Goal: Task Accomplishment & Management: Manage account settings

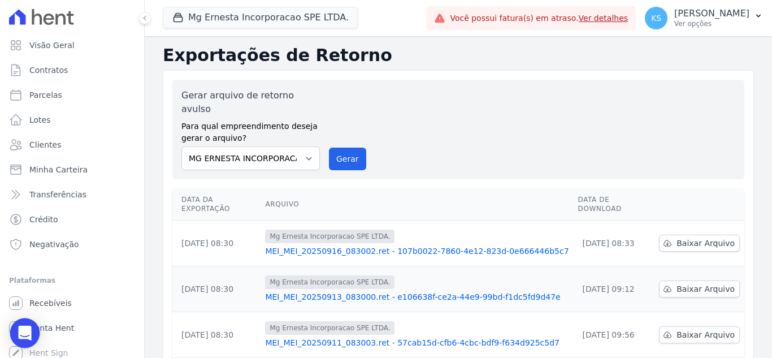
click at [27, 336] on icon "Open Intercom Messenger" at bounding box center [25, 332] width 15 height 15
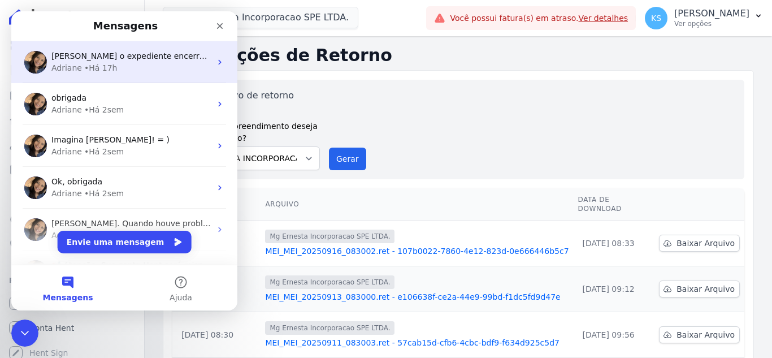
click at [88, 67] on div "• Há 17h" at bounding box center [100, 68] width 33 height 12
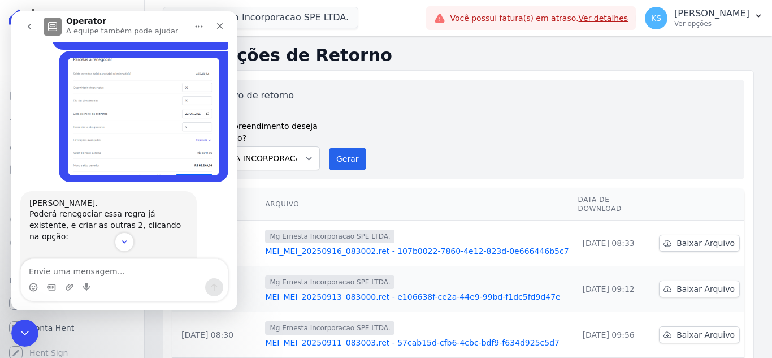
scroll to position [627, 0]
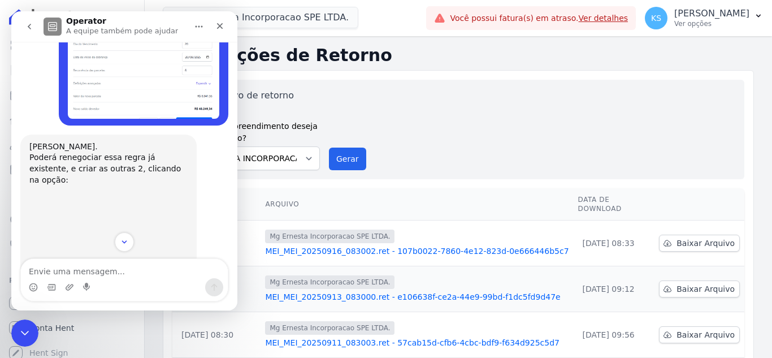
click at [149, 185] on img "Adriane diz…" at bounding box center [104, 227] width 151 height 85
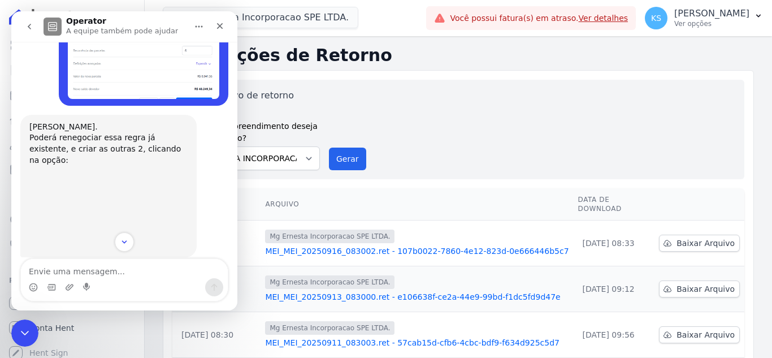
scroll to position [695, 0]
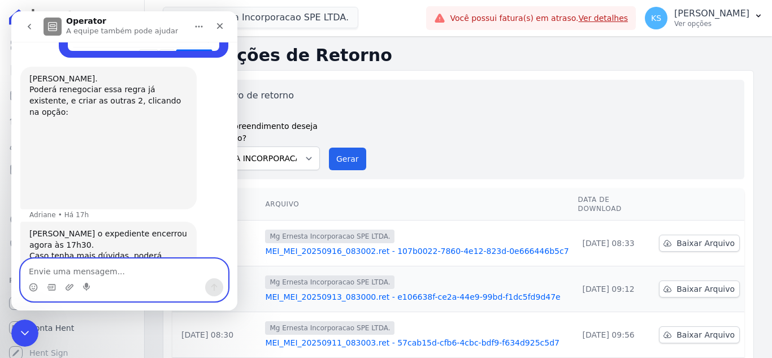
click at [38, 271] on textarea "Envie uma mensagem..." at bounding box center [124, 268] width 207 height 19
type textarea "b"
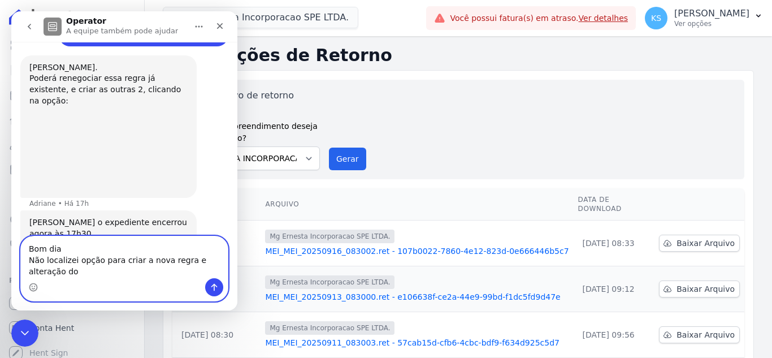
scroll to position [717, 0]
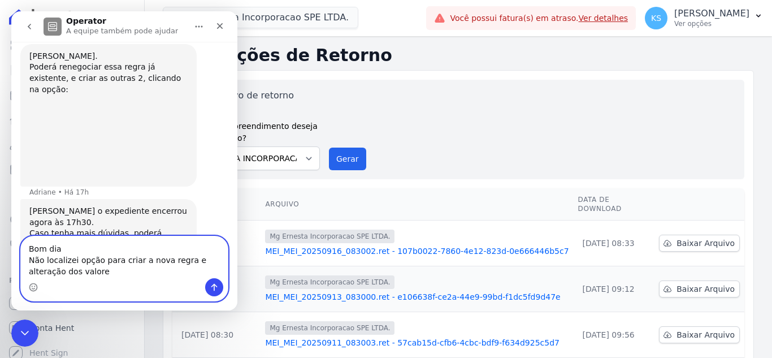
type textarea "Bom dia Não localizei opção para criar a nova regra e alteração dos valores"
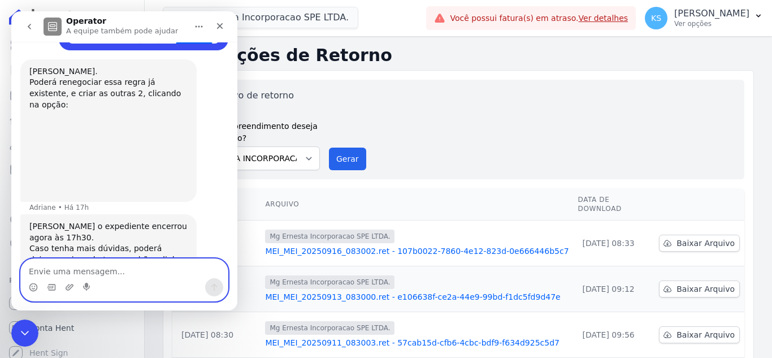
scroll to position [781, 0]
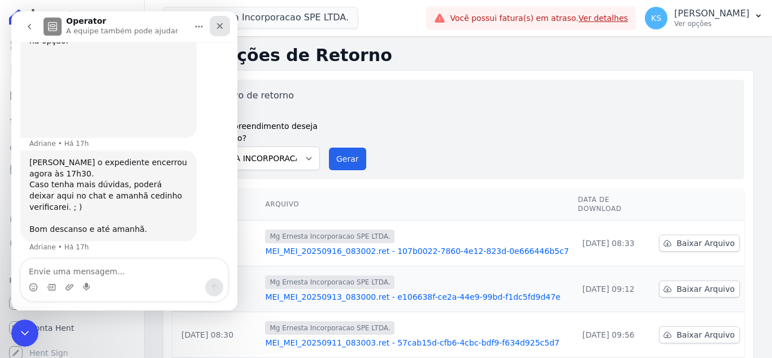
click at [223, 25] on icon "Fechar" at bounding box center [219, 25] width 9 height 9
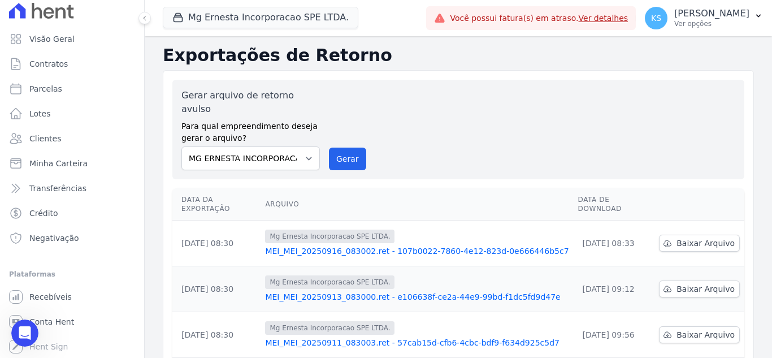
scroll to position [0, 0]
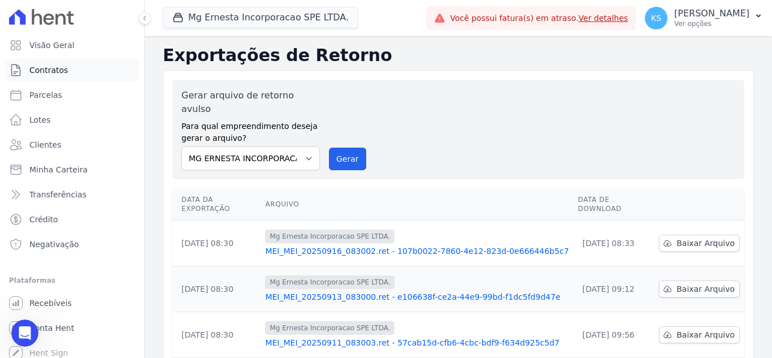
click at [51, 69] on span "Contratos" at bounding box center [48, 69] width 38 height 11
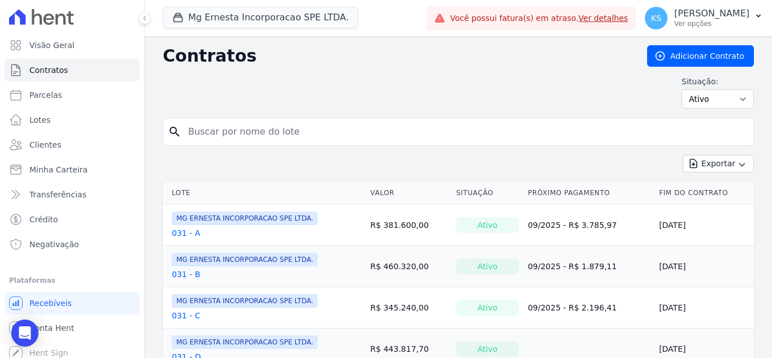
click at [211, 133] on input "search" at bounding box center [464, 131] width 567 height 23
type input "104"
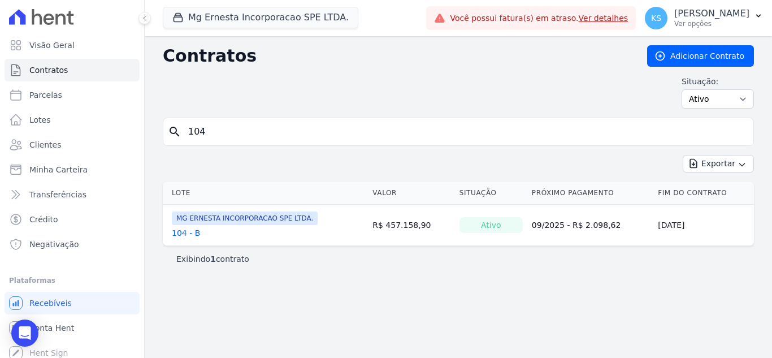
click at [185, 225] on div "MG ERNESTA INCORPORACAO SPE LTDA. 104 - B" at bounding box center [245, 224] width 146 height 27
click at [179, 232] on link "104 - B" at bounding box center [186, 232] width 28 height 11
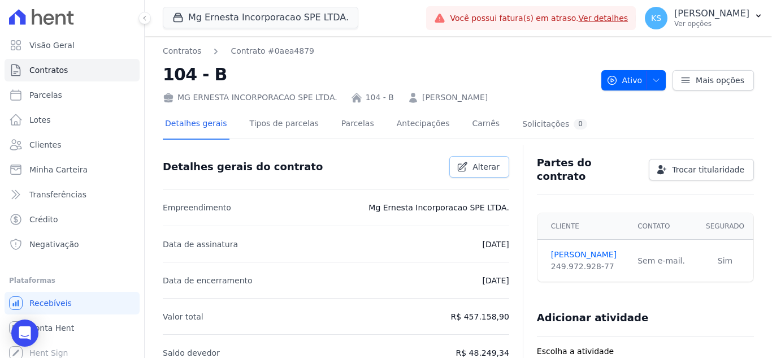
click at [488, 170] on span "Alterar" at bounding box center [485, 166] width 27 height 11
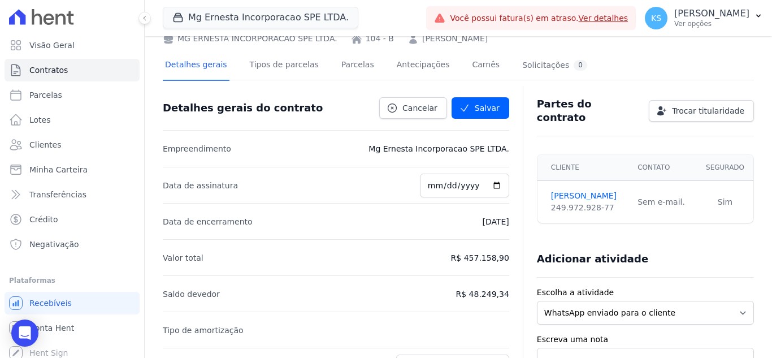
scroll to position [113, 0]
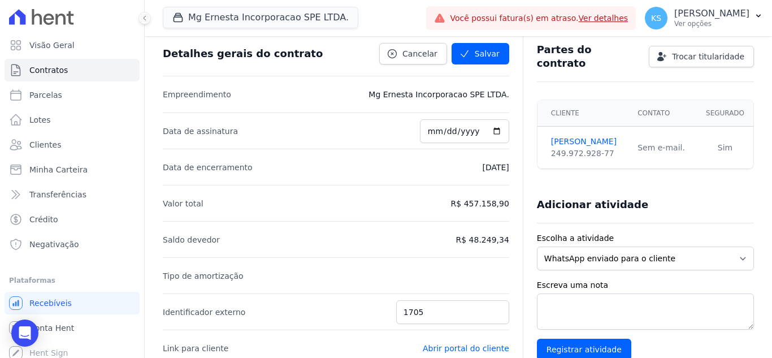
click at [477, 237] on p "R$ 48.249,34" at bounding box center [482, 240] width 53 height 14
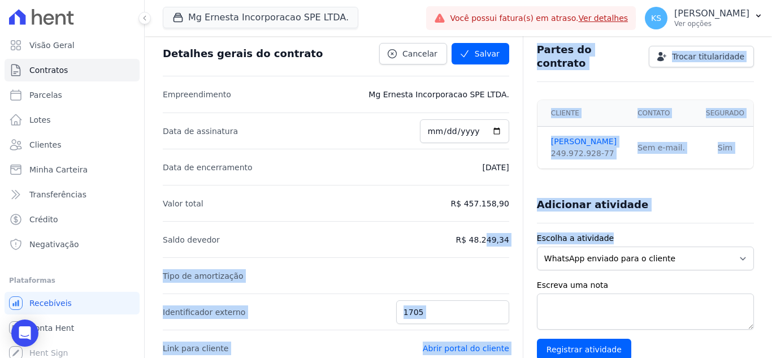
drag, startPoint x: 455, startPoint y: 238, endPoint x: 494, endPoint y: 252, distance: 42.0
click at [522, 238] on div "Detalhes gerais do contrato Cancelar Salvar Empreendimento Mg Ernesta Incorpora…" at bounding box center [458, 349] width 591 height 629
click at [420, 227] on li "Saldo devedor R$ 48.249,34" at bounding box center [336, 239] width 346 height 36
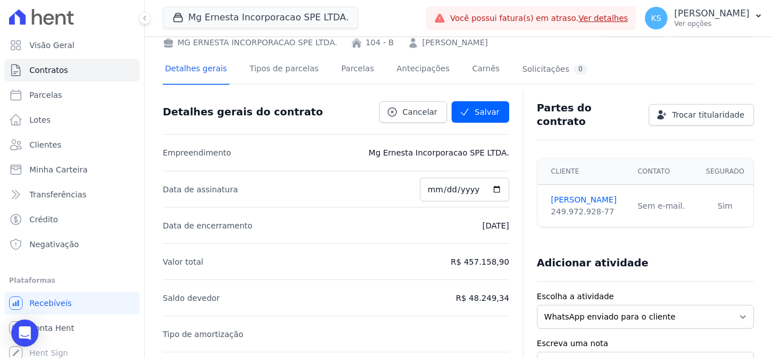
scroll to position [0, 0]
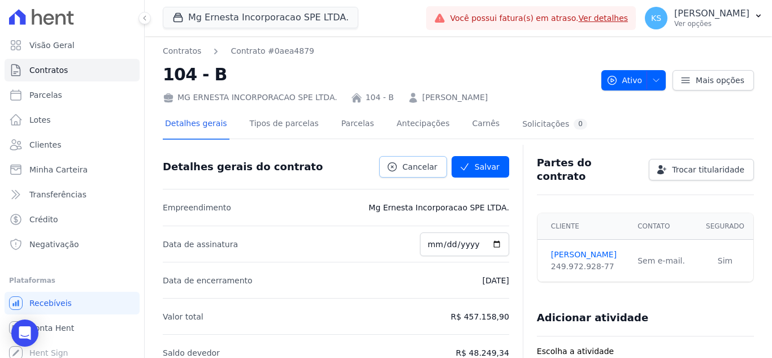
click at [419, 171] on span "Cancelar" at bounding box center [419, 166] width 35 height 11
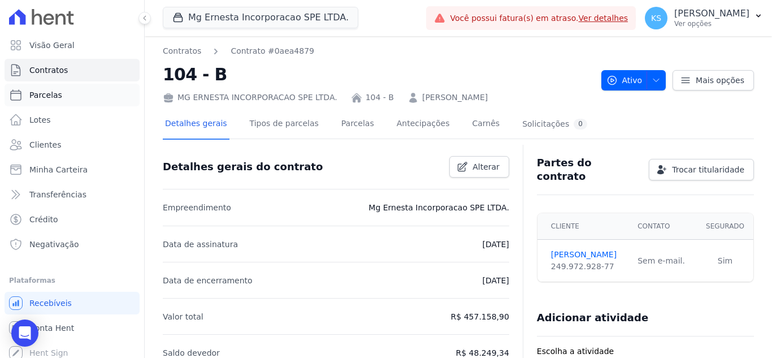
click at [44, 96] on span "Parcelas" at bounding box center [45, 94] width 33 height 11
select select
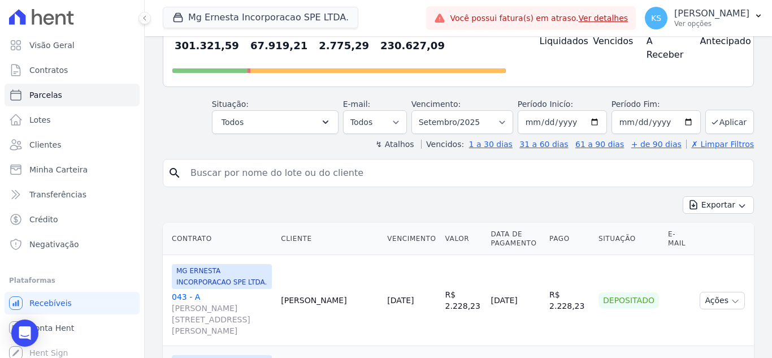
scroll to position [113, 0]
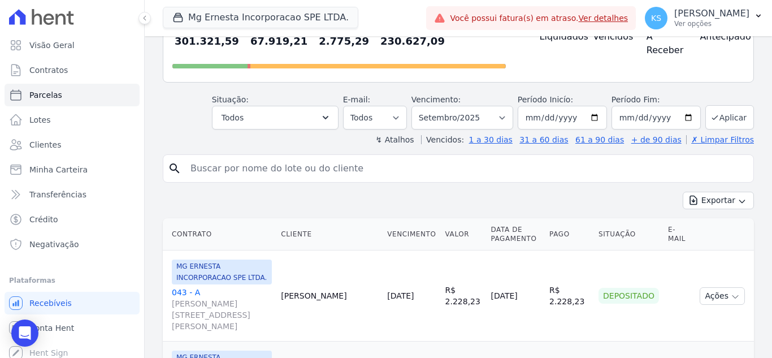
click at [239, 169] on input "search" at bounding box center [466, 168] width 565 height 23
type input "104"
select select
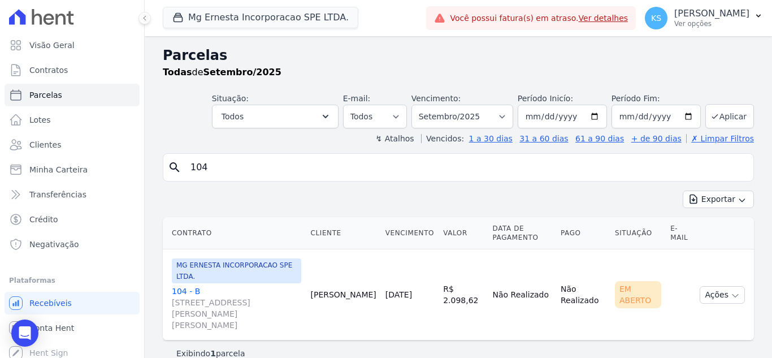
click at [188, 285] on link "104 - B RUA ORLANDO CRUZ, 19, CASA 1, VILA EUCLIDES" at bounding box center [236, 307] width 129 height 45
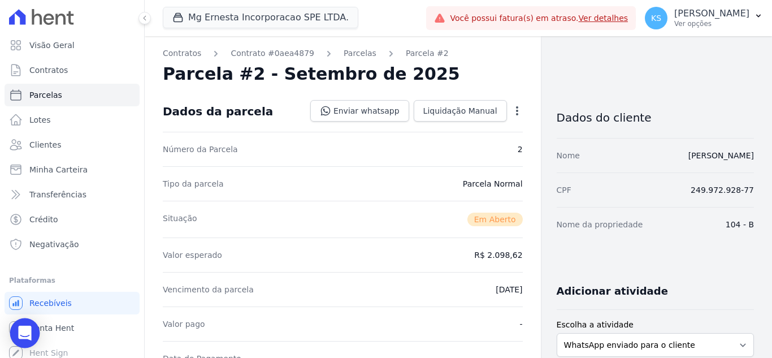
click at [29, 328] on icon "Open Intercom Messenger" at bounding box center [24, 332] width 13 height 15
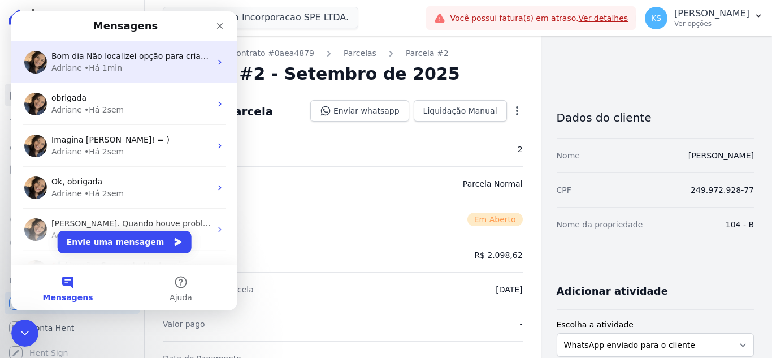
click at [105, 57] on span "Bom dia Não localizei opção para criar a nova regra e alteração dos valores" at bounding box center [201, 55] width 300 height 9
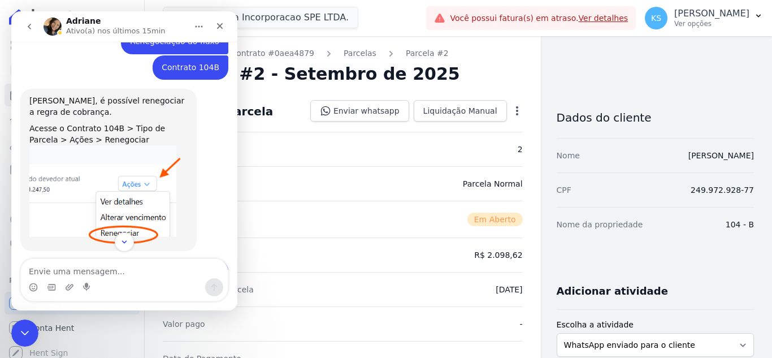
scroll to position [205, 0]
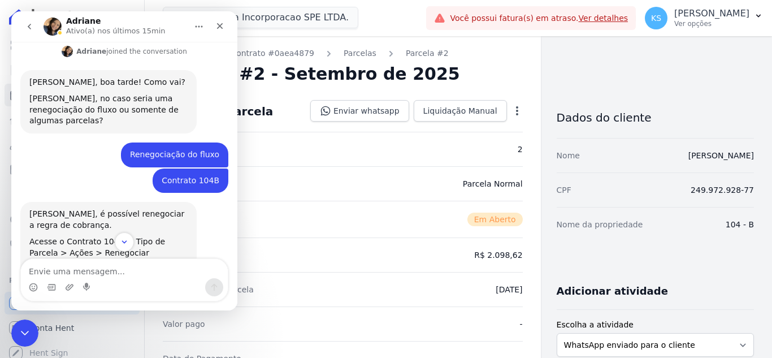
drag, startPoint x: 289, startPoint y: 101, endPoint x: 138, endPoint y: 125, distance: 153.3
click at [289, 101] on div "Dados da parcela Enviar whatsapp Registrar envio de WhatsApp Caso o envio da me…" at bounding box center [343, 111] width 360 height 41
click at [25, 330] on icon "Encerramento do Messenger da Intercom" at bounding box center [23, 331] width 8 height 5
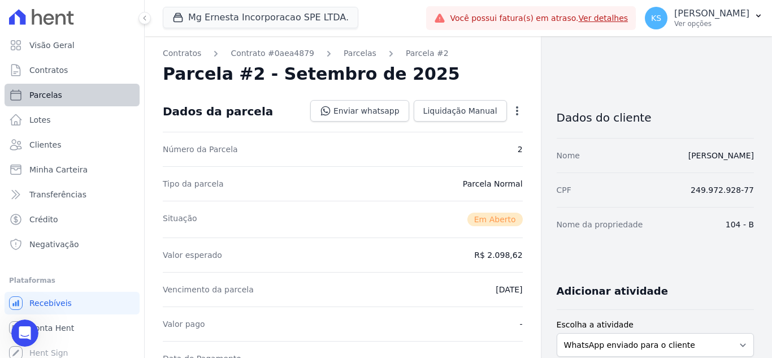
scroll to position [770, 0]
click at [50, 69] on span "Contratos" at bounding box center [48, 69] width 38 height 11
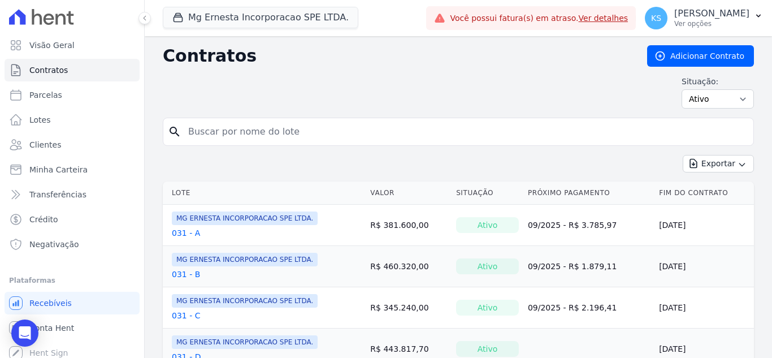
click at [198, 134] on input "search" at bounding box center [464, 131] width 567 height 23
type input "104"
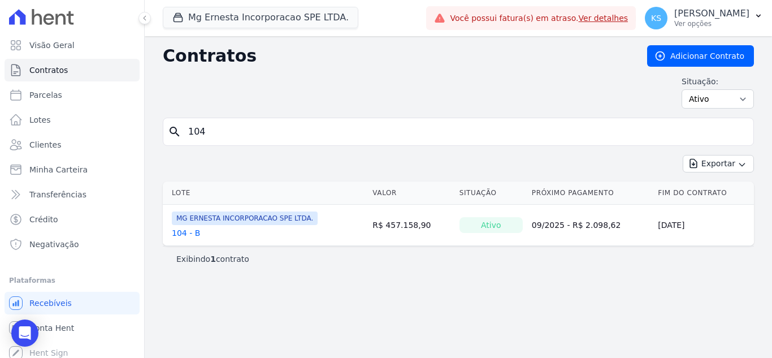
click at [184, 228] on link "104 - B" at bounding box center [186, 232] width 28 height 11
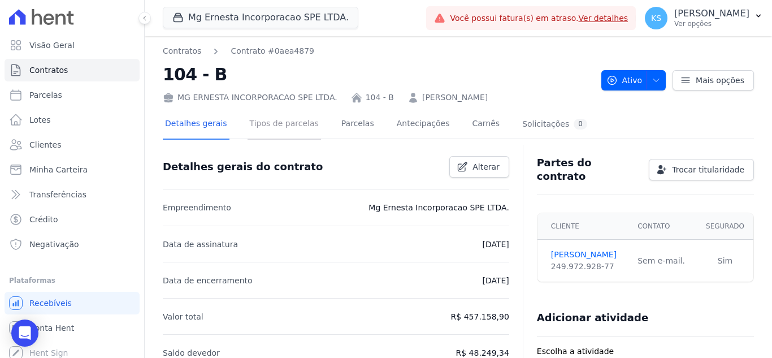
click at [282, 130] on link "Tipos de parcelas" at bounding box center [283, 125] width 73 height 30
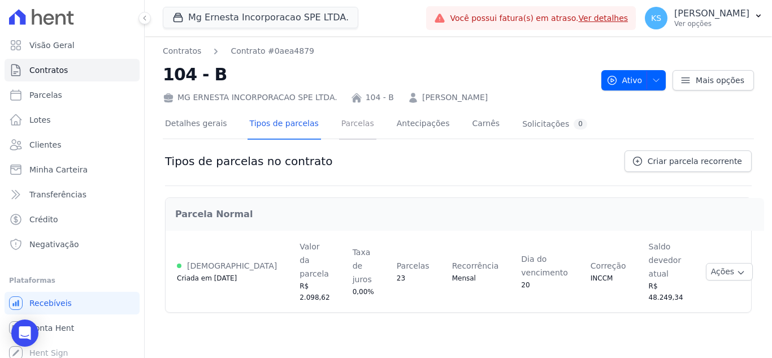
click at [339, 124] on link "Parcelas" at bounding box center [357, 125] width 37 height 30
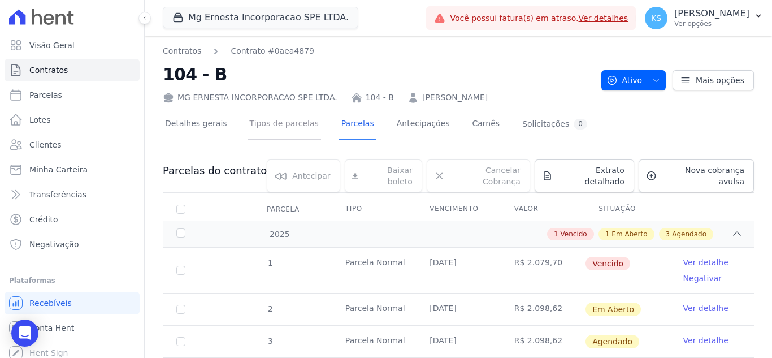
click at [278, 129] on link "Tipos de parcelas" at bounding box center [283, 125] width 73 height 30
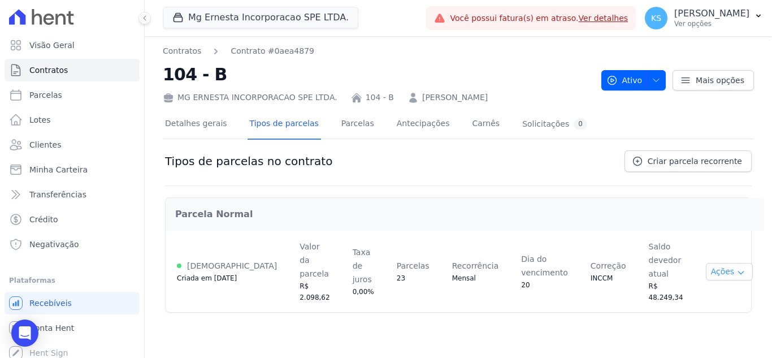
click at [712, 263] on button "Ações" at bounding box center [728, 272] width 47 height 18
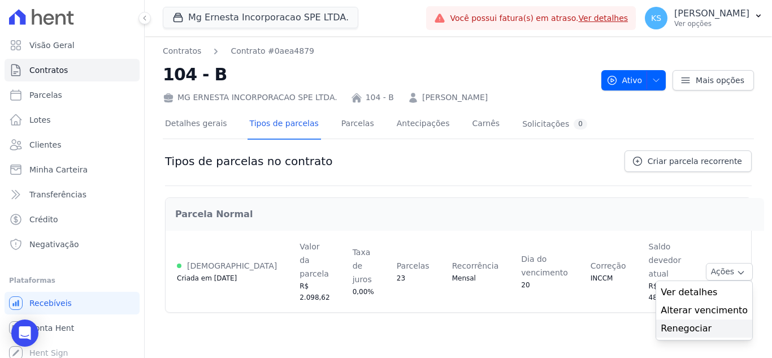
click at [695, 321] on link "Renegociar" at bounding box center [703, 328] width 87 height 14
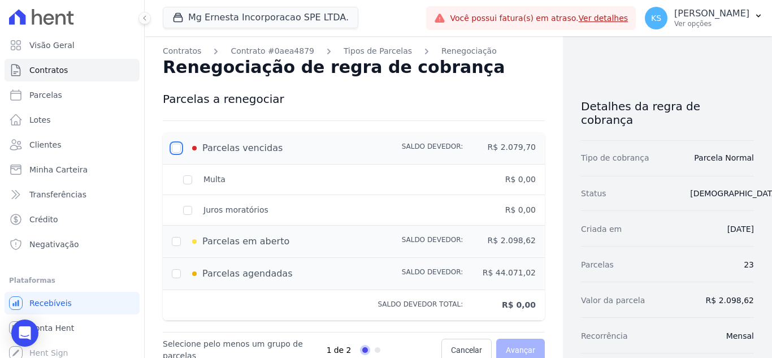
click at [176, 149] on input "checkbox" at bounding box center [176, 147] width 9 height 9
checkbox input "true"
click at [178, 238] on input "checkbox" at bounding box center [176, 241] width 9 height 9
checkbox input "true"
click at [180, 273] on input "checkbox" at bounding box center [176, 273] width 9 height 9
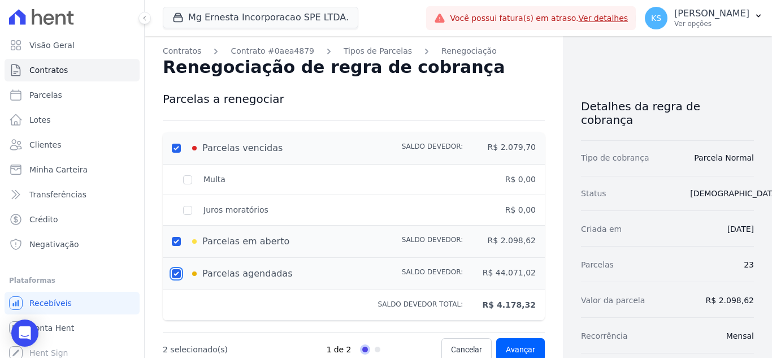
checkbox input "true"
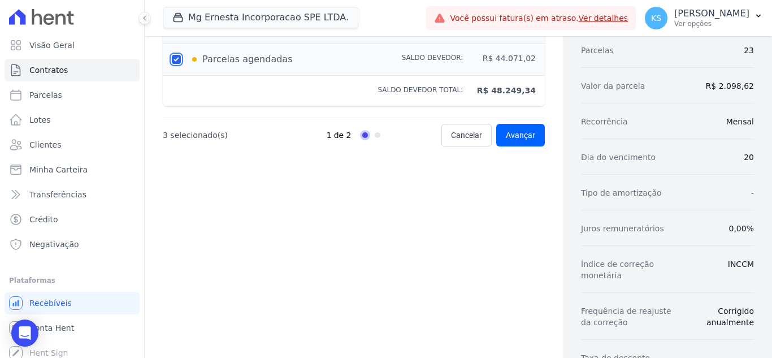
scroll to position [226, 0]
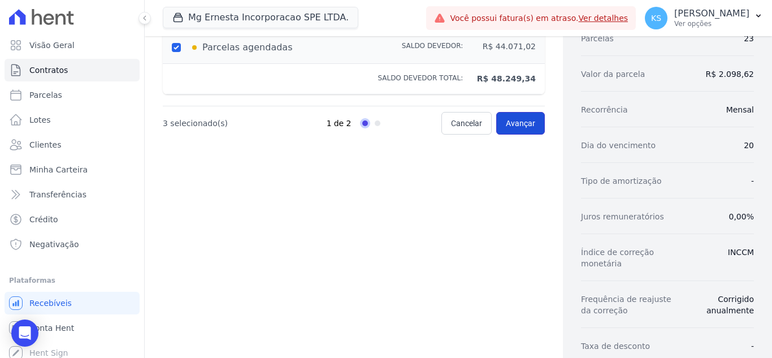
click at [518, 129] on link "Avançar" at bounding box center [520, 123] width 49 height 23
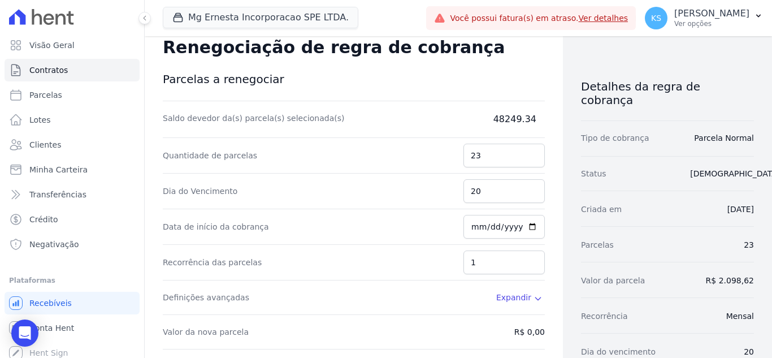
scroll to position [0, 0]
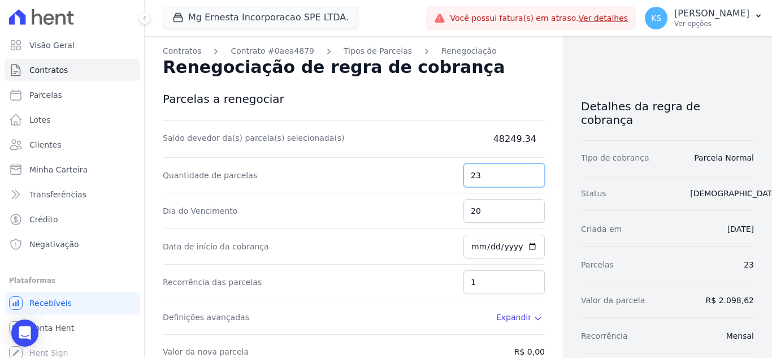
click at [486, 177] on input "23" at bounding box center [503, 175] width 81 height 24
drag, startPoint x: 490, startPoint y: 138, endPoint x: 553, endPoint y: 137, distance: 63.3
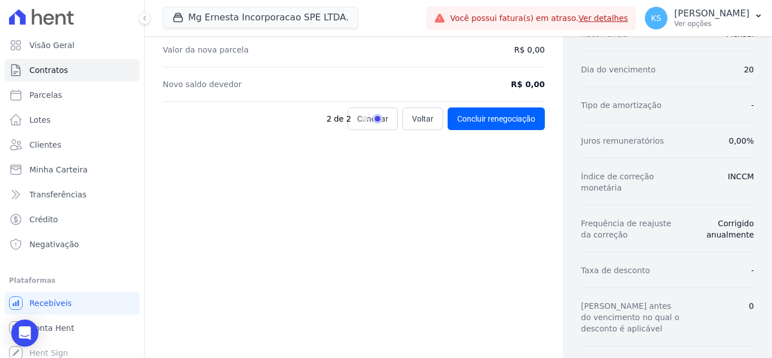
scroll to position [226, 0]
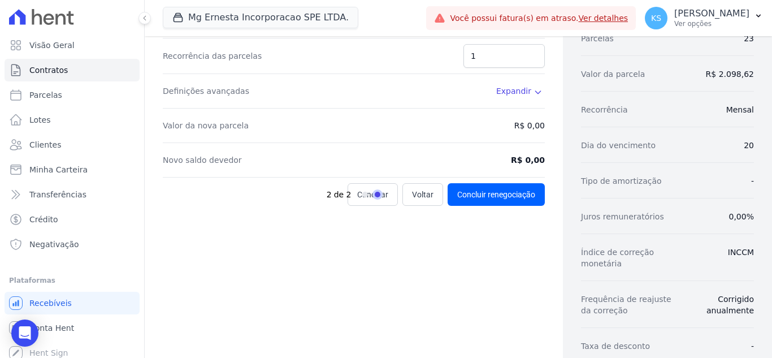
click at [419, 197] on div "2 de 2" at bounding box center [380, 194] width 109 height 23
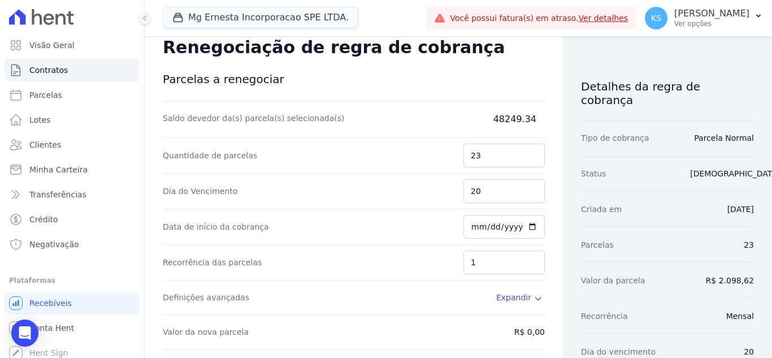
scroll to position [0, 0]
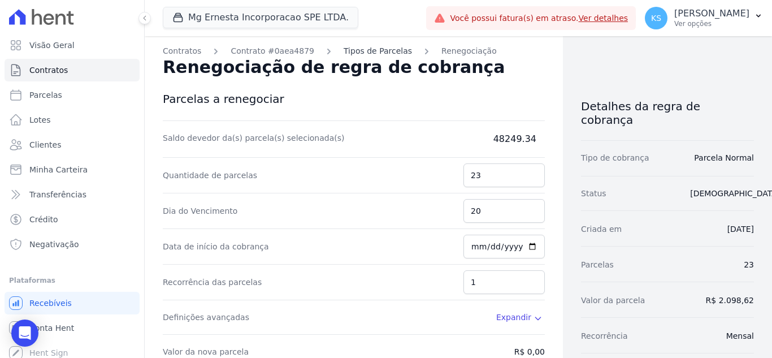
click at [358, 47] on link "Tipos de Parcelas" at bounding box center [377, 51] width 68 height 12
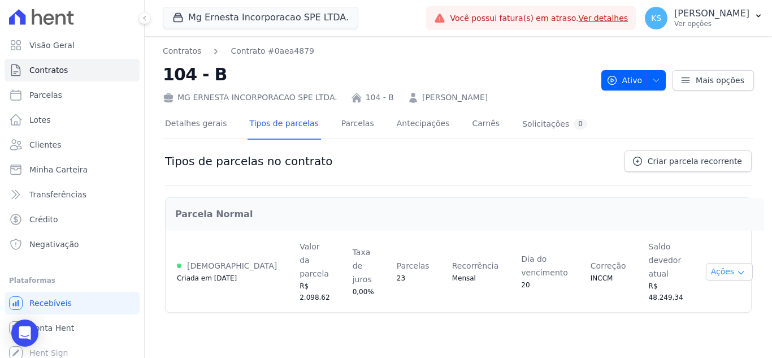
click at [718, 263] on button "Ações" at bounding box center [728, 272] width 47 height 18
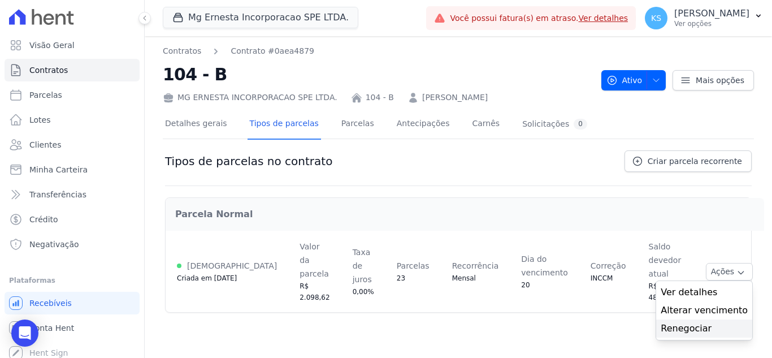
click at [694, 321] on link "Renegociar" at bounding box center [703, 328] width 87 height 14
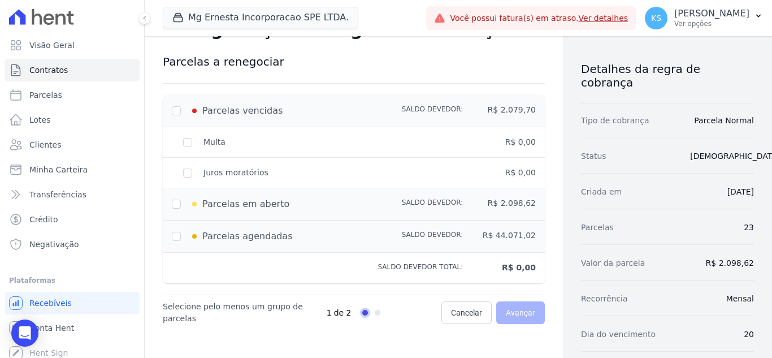
scroll to position [56, 0]
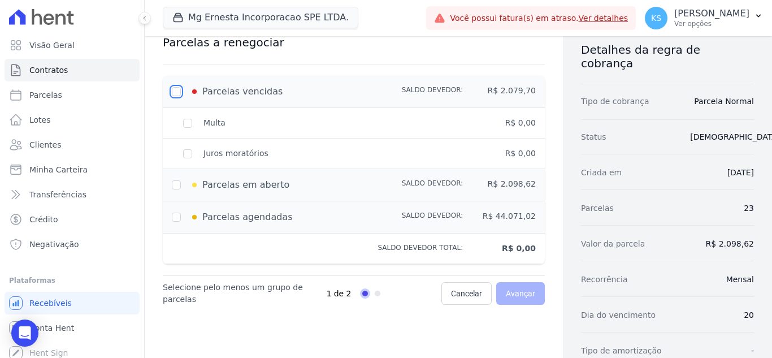
click at [179, 89] on input "checkbox" at bounding box center [176, 91] width 9 height 9
checkbox input "true"
type input "2079.7"
click at [508, 293] on span "Avançar" at bounding box center [520, 292] width 29 height 11
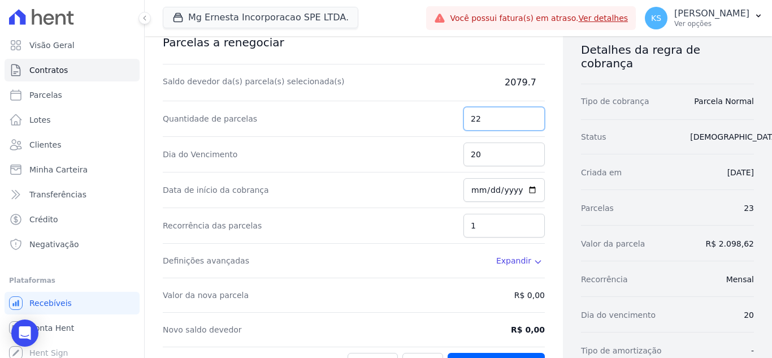
click at [528, 123] on input "22" at bounding box center [503, 119] width 81 height 24
click at [528, 123] on input "21" at bounding box center [503, 119] width 81 height 24
click at [528, 123] on input "20" at bounding box center [503, 119] width 81 height 24
click at [528, 123] on input "19" at bounding box center [503, 119] width 81 height 24
click at [528, 123] on input "18" at bounding box center [503, 119] width 81 height 24
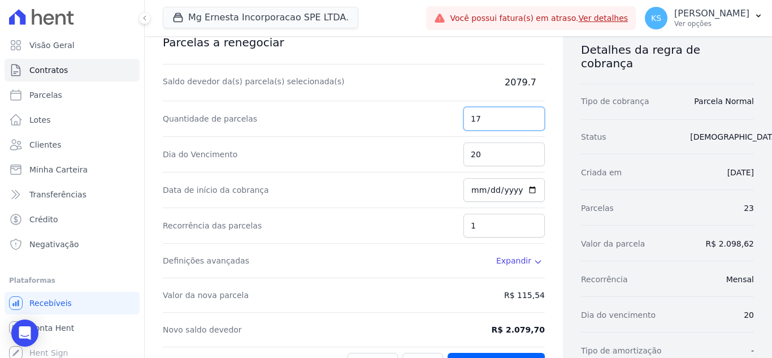
click at [528, 123] on input "17" at bounding box center [503, 119] width 81 height 24
click at [528, 123] on input "16" at bounding box center [503, 119] width 81 height 24
click at [528, 123] on input "15" at bounding box center [503, 119] width 81 height 24
click at [528, 123] on input "14" at bounding box center [503, 119] width 81 height 24
click at [528, 123] on input "13" at bounding box center [503, 119] width 81 height 24
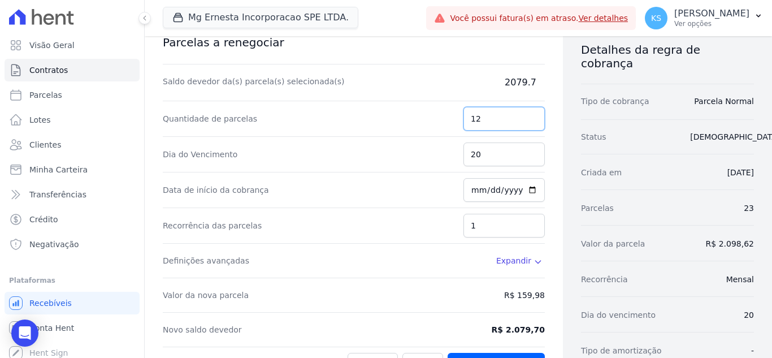
click at [528, 123] on input "12" at bounding box center [503, 119] width 81 height 24
click at [528, 123] on input "11" at bounding box center [503, 119] width 81 height 24
click at [528, 123] on input "10" at bounding box center [503, 119] width 81 height 24
click at [528, 123] on input "9" at bounding box center [503, 119] width 81 height 24
click at [528, 123] on input "8" at bounding box center [503, 119] width 81 height 24
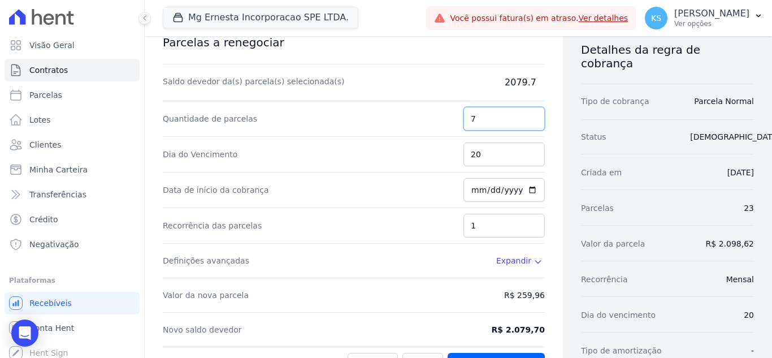
click at [528, 123] on input "7" at bounding box center [503, 119] width 81 height 24
type input "6"
click at [528, 123] on input "6" at bounding box center [503, 119] width 81 height 24
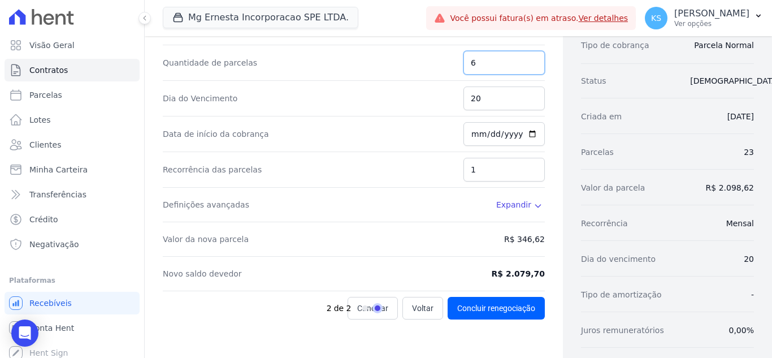
scroll to position [113, 0]
click at [525, 133] on input "[DATE]" at bounding box center [503, 133] width 81 height 24
type input "2025-09-20"
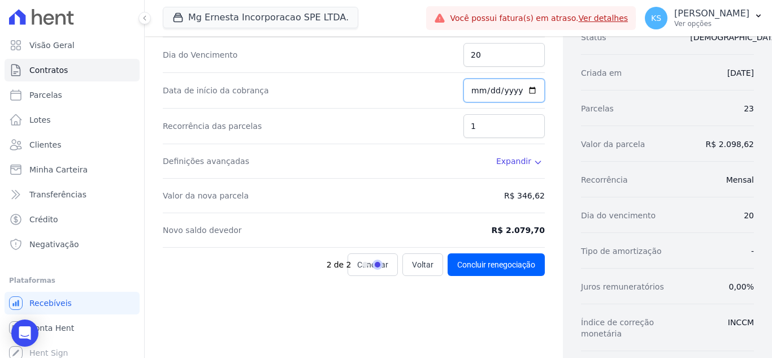
scroll to position [226, 0]
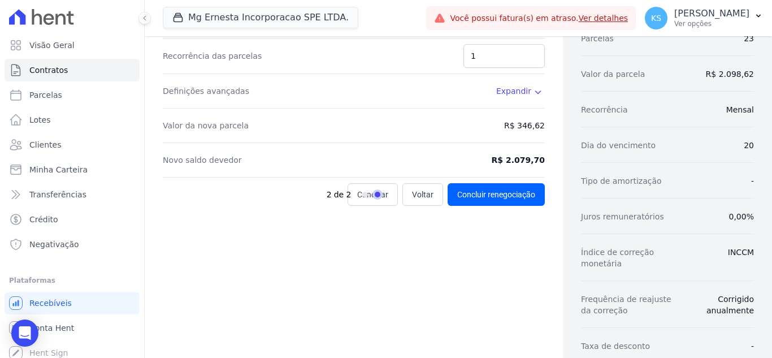
click at [512, 91] on span "Expandir" at bounding box center [513, 90] width 35 height 11
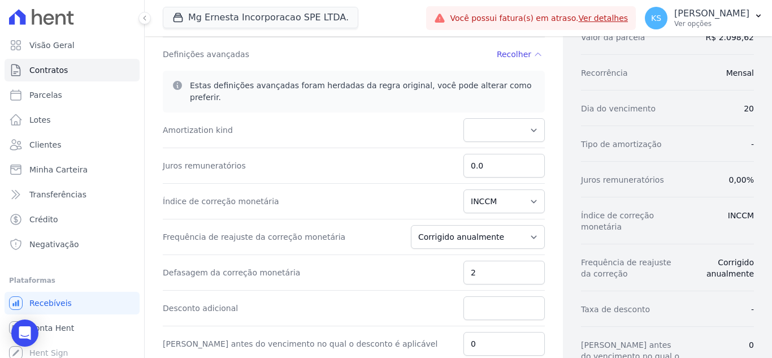
scroll to position [282, 0]
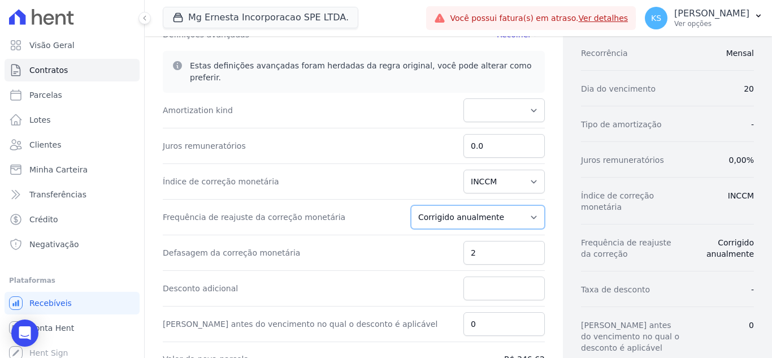
click at [481, 212] on select "Corrigido semestralmente Corrigido mensalmente Corrigido anualmente" at bounding box center [478, 217] width 134 height 24
select select "monthly"
click at [418, 205] on select "Corrigido semestralmente Corrigido mensalmente Corrigido anualmente" at bounding box center [478, 217] width 134 height 24
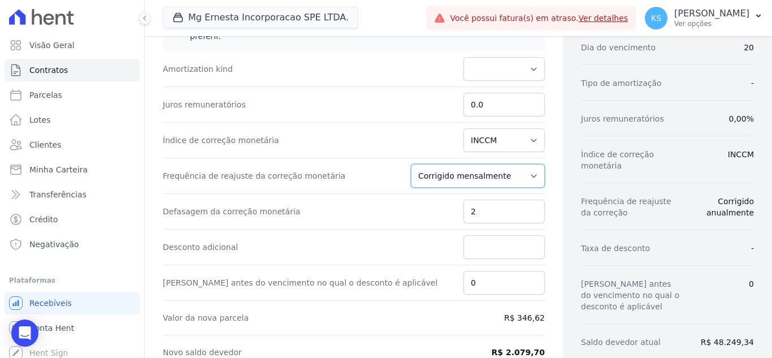
scroll to position [367, 0]
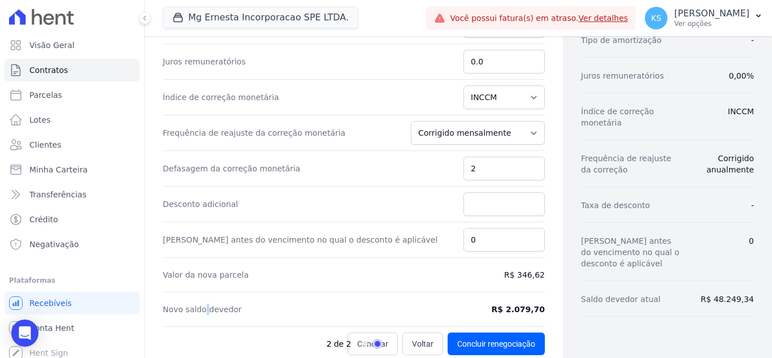
click at [204, 304] on label "Novo saldo devedor" at bounding box center [202, 308] width 79 height 9
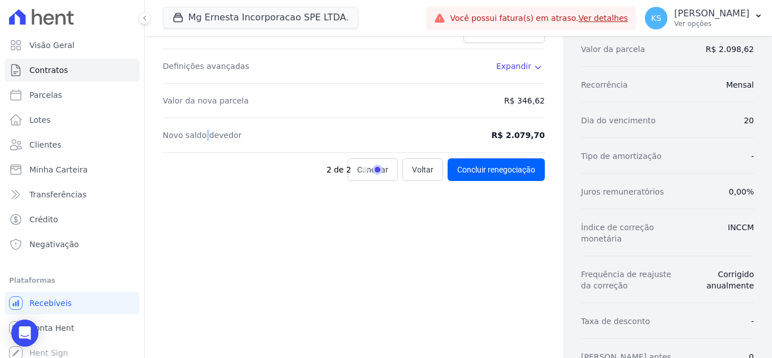
scroll to position [235, 0]
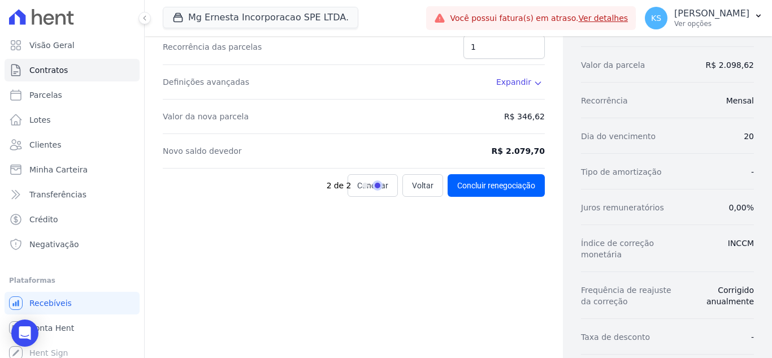
click at [215, 156] on dt "Novo saldo devedor" at bounding box center [202, 150] width 79 height 11
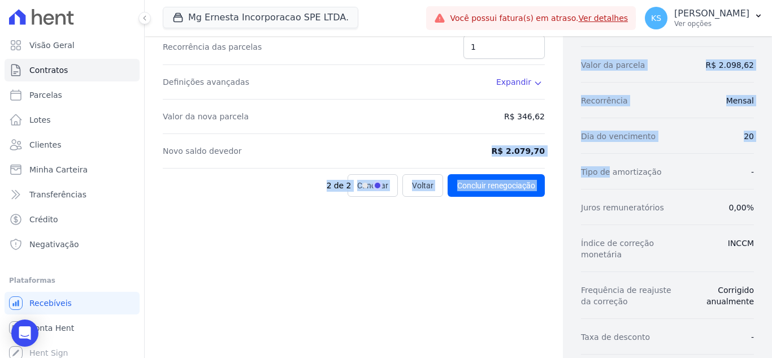
drag, startPoint x: 493, startPoint y: 149, endPoint x: 540, endPoint y: 122, distance: 54.4
click at [581, 142] on div "Contratos Contrato #0aea4879 Tipos de Parcelas Renegociação Renegociação de reg…" at bounding box center [458, 142] width 627 height 683
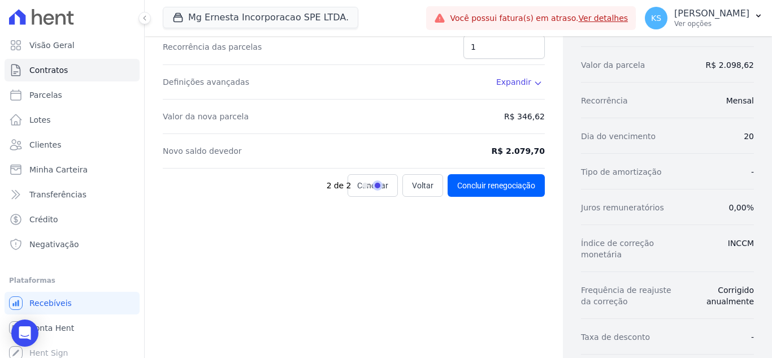
drag, startPoint x: 513, startPoint y: 114, endPoint x: 508, endPoint y: 117, distance: 6.4
click at [513, 114] on dd "R$ 346,62" at bounding box center [524, 116] width 41 height 11
drag, startPoint x: 502, startPoint y: 117, endPoint x: 550, endPoint y: 107, distance: 49.2
click at [550, 107] on div "Contratos Contrato #0aea4879 Tipos de Parcelas Renegociação Renegociação de reg…" at bounding box center [354, 142] width 418 height 683
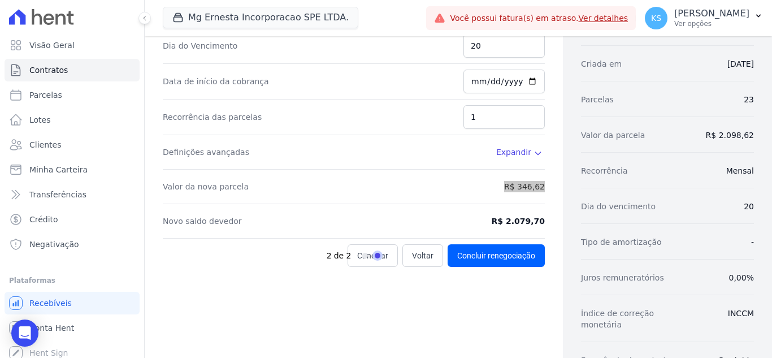
scroll to position [169, 0]
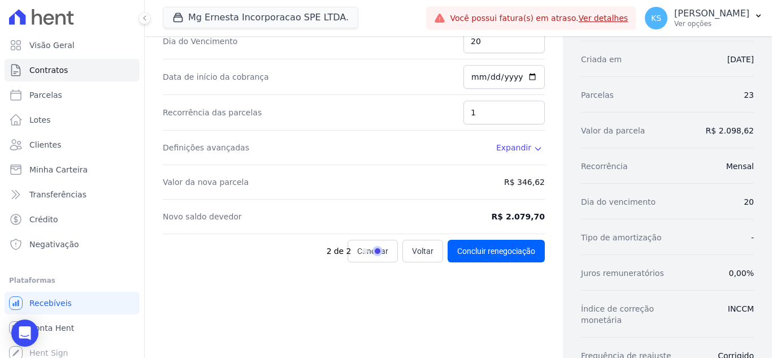
click at [516, 146] on span "Expandir" at bounding box center [513, 147] width 35 height 11
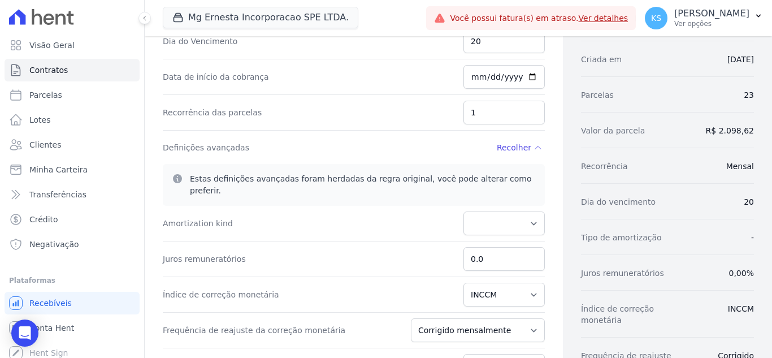
scroll to position [226, 0]
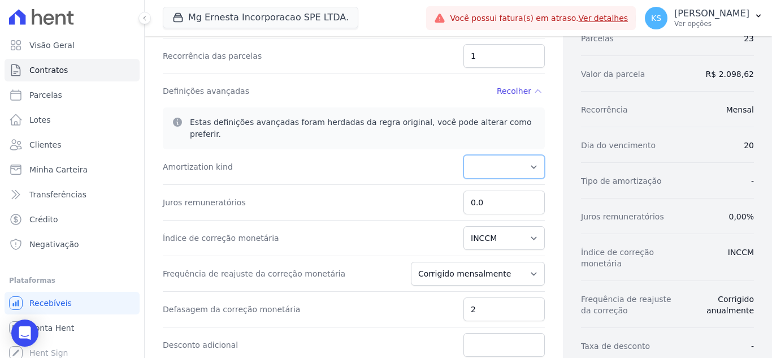
click at [494, 155] on select "PRICE" at bounding box center [503, 167] width 81 height 24
click at [377, 149] on div "Amortization kind PRICE" at bounding box center [354, 167] width 382 height 36
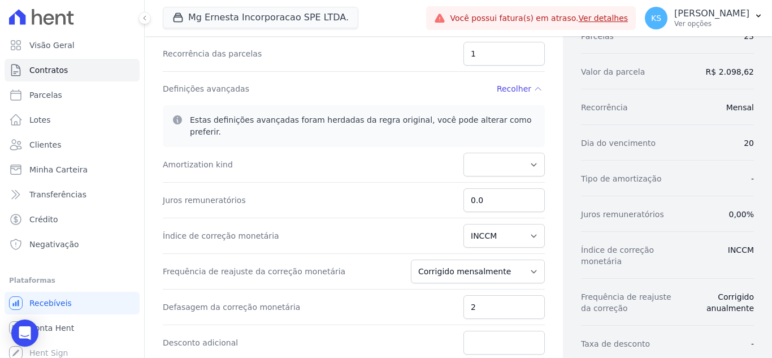
scroll to position [367, 0]
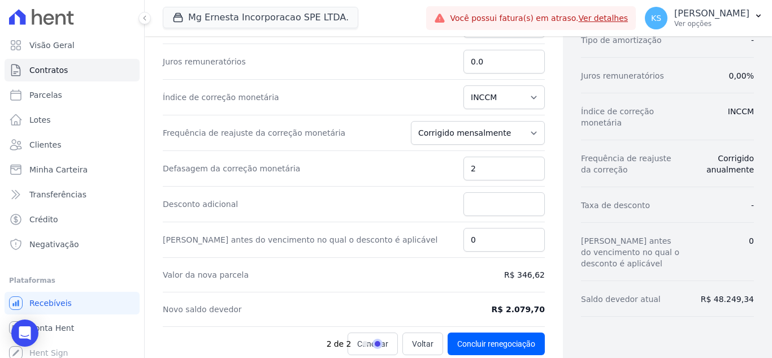
click at [414, 332] on div "2 de 2" at bounding box center [380, 343] width 109 height 23
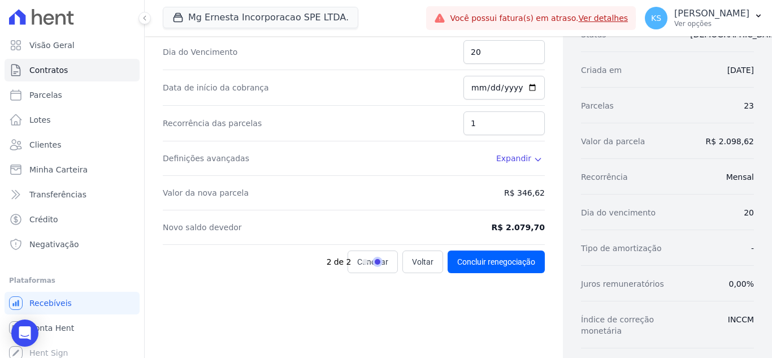
scroll to position [169, 0]
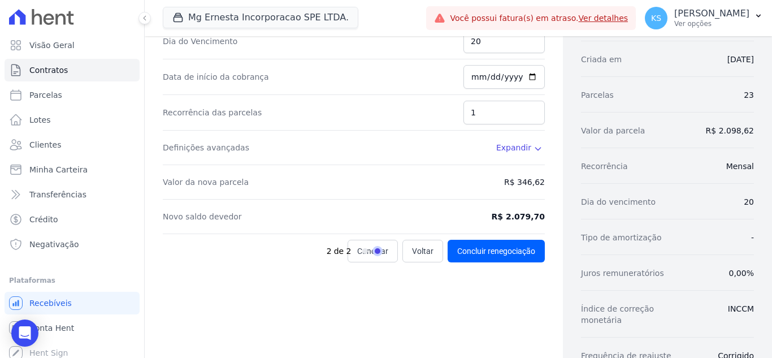
click at [415, 254] on div "2 de 2" at bounding box center [380, 250] width 109 height 23
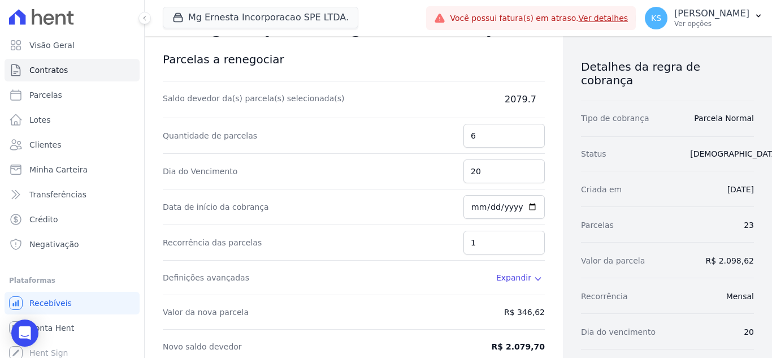
scroll to position [0, 0]
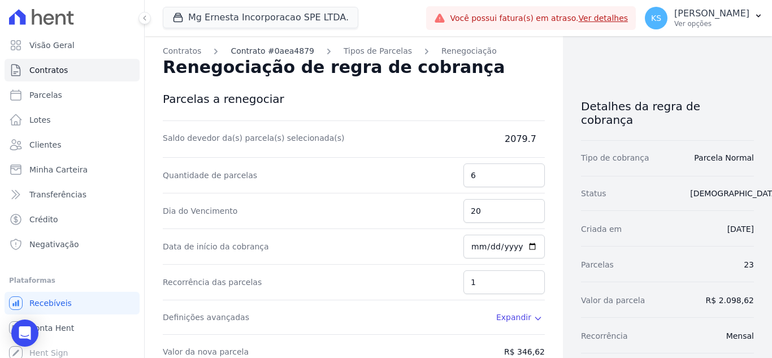
click at [267, 49] on link "Contrato #0aea4879" at bounding box center [272, 51] width 84 height 12
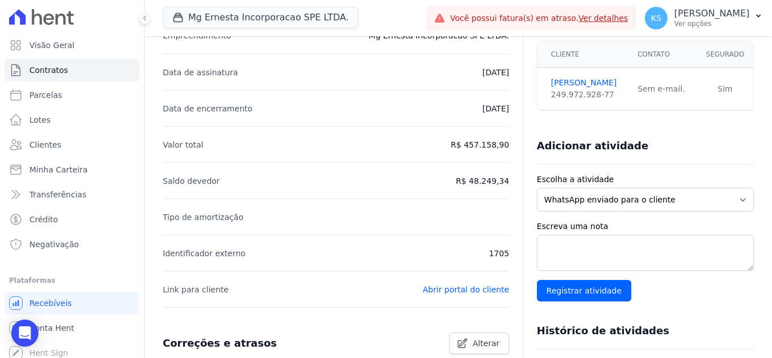
scroll to position [113, 0]
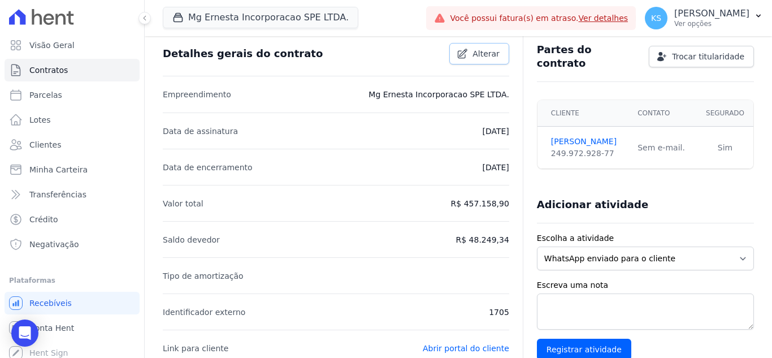
click at [477, 54] on span "Alterar" at bounding box center [485, 53] width 27 height 11
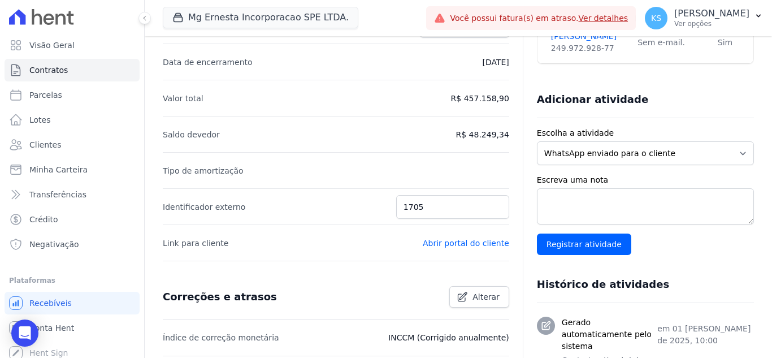
scroll to position [226, 0]
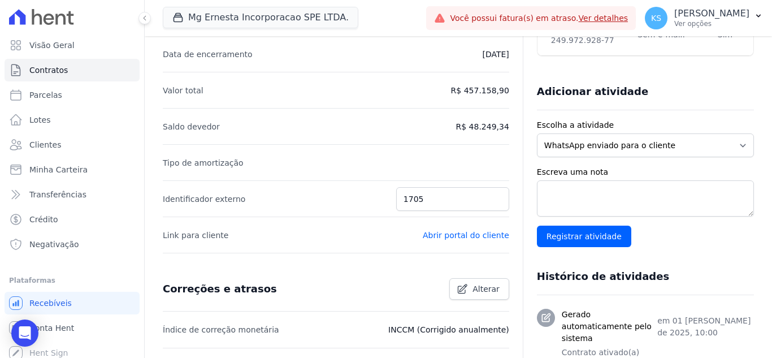
drag, startPoint x: 459, startPoint y: 124, endPoint x: 508, endPoint y: 125, distance: 49.2
click at [508, 125] on div "Detalhes gerais do contrato Cancelar Salvar Empreendimento Mg Ernesta Incorpora…" at bounding box center [458, 236] width 591 height 629
click at [474, 129] on p "R$ 48.249,34" at bounding box center [482, 127] width 53 height 14
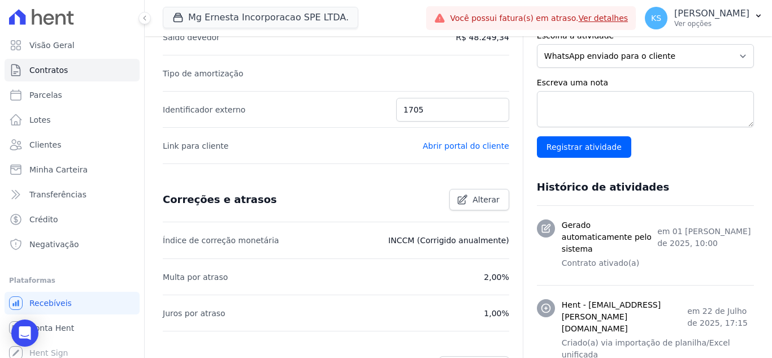
scroll to position [202, 0]
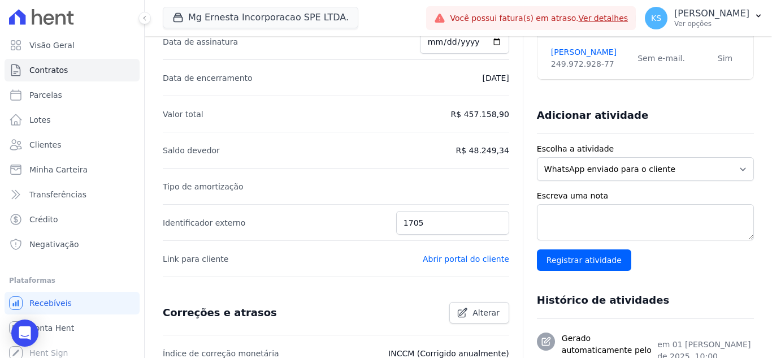
click at [473, 150] on p "R$ 48.249,34" at bounding box center [482, 150] width 53 height 14
click at [463, 152] on p "R$ 48.249,34" at bounding box center [482, 150] width 53 height 14
drag, startPoint x: 461, startPoint y: 149, endPoint x: 474, endPoint y: 149, distance: 12.4
click at [462, 149] on p "R$ 48.249,34" at bounding box center [482, 150] width 53 height 14
click at [474, 149] on p "R$ 48.249,34" at bounding box center [482, 150] width 53 height 14
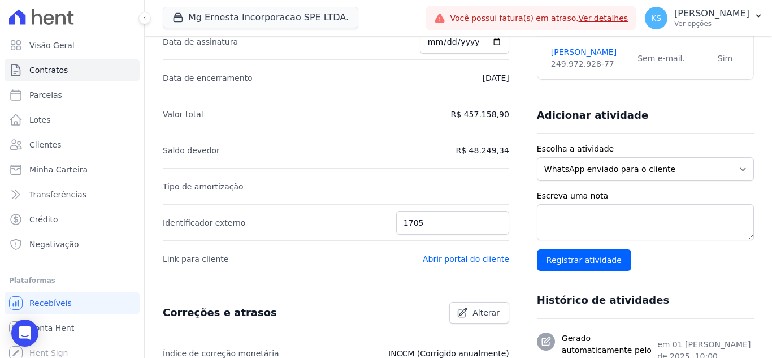
click at [474, 149] on p "R$ 48.249,34" at bounding box center [482, 150] width 53 height 14
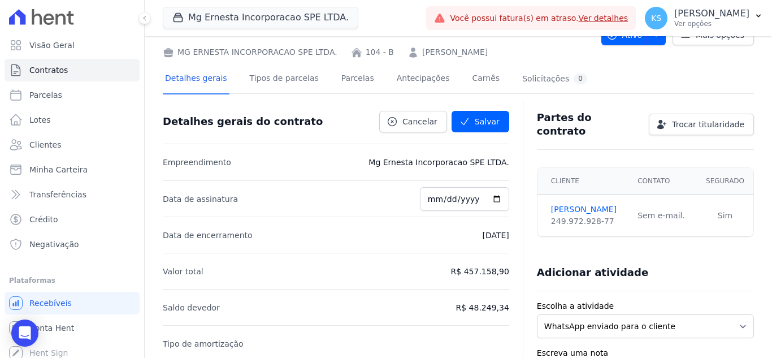
scroll to position [0, 0]
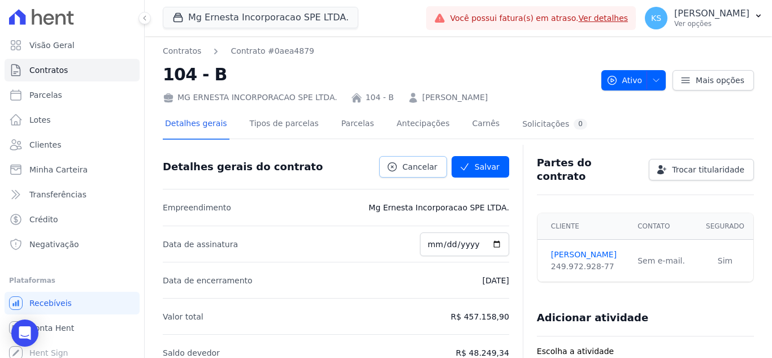
click at [420, 167] on span "Cancelar" at bounding box center [419, 166] width 35 height 11
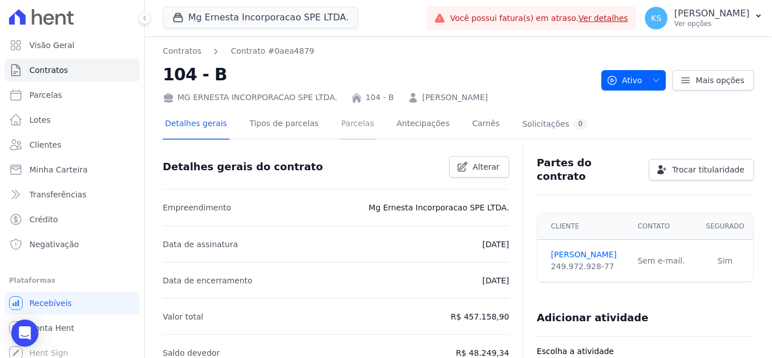
click at [339, 129] on link "Parcelas" at bounding box center [357, 125] width 37 height 30
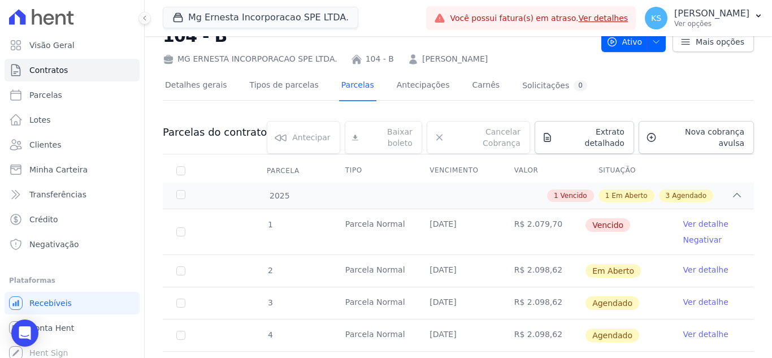
scroll to position [56, 0]
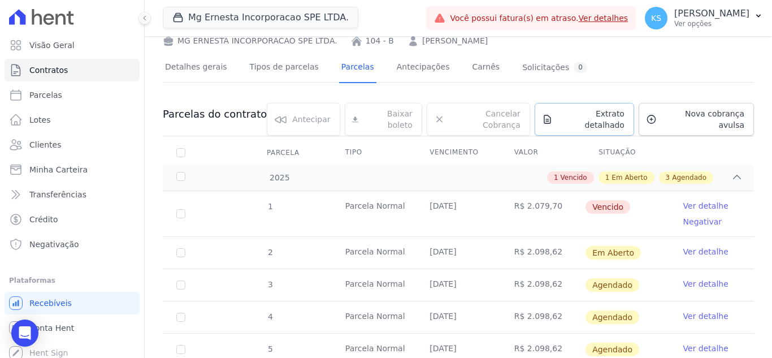
click at [572, 114] on span "Extrato detalhado" at bounding box center [590, 119] width 67 height 23
click at [641, 84] on div at bounding box center [458, 87] width 591 height 10
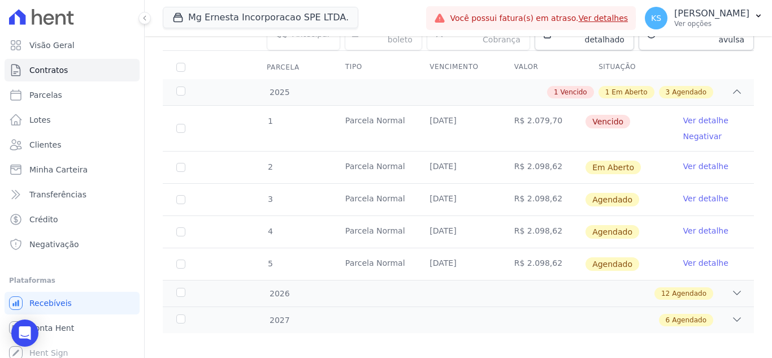
scroll to position [85, 0]
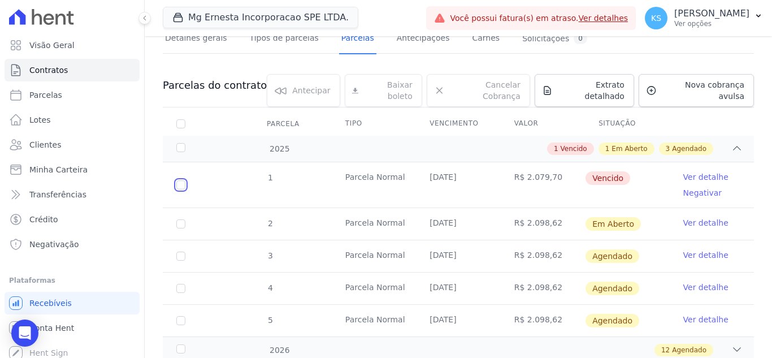
click at [182, 180] on input "checkbox" at bounding box center [180, 184] width 9 height 9
checkbox input "true"
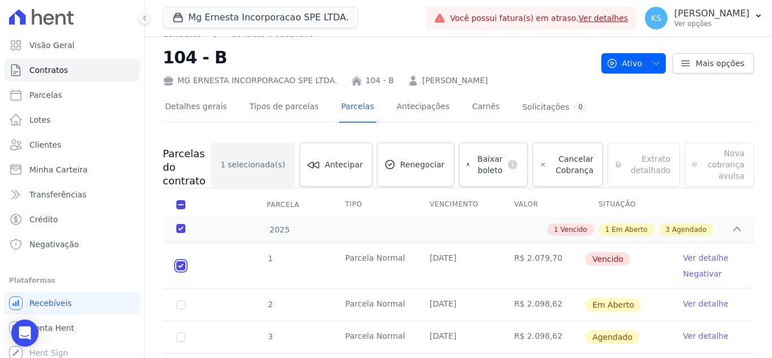
scroll to position [0, 0]
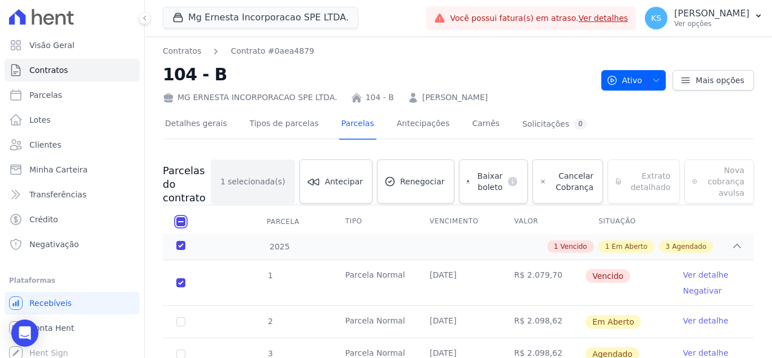
click at [181, 221] on input "checkbox" at bounding box center [180, 221] width 9 height 9
checkbox input "false"
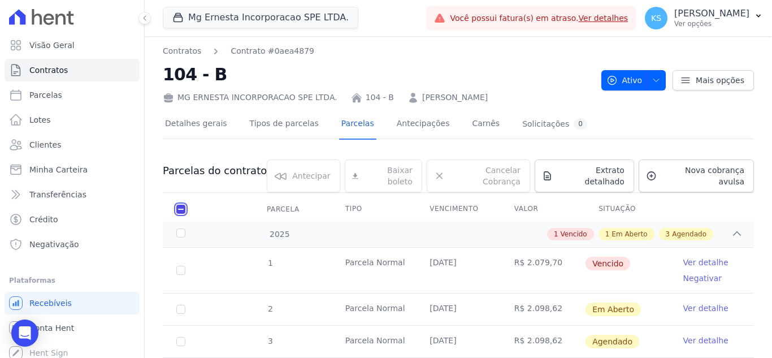
click at [180, 204] on input "checkbox" at bounding box center [180, 208] width 9 height 9
checkbox input "true"
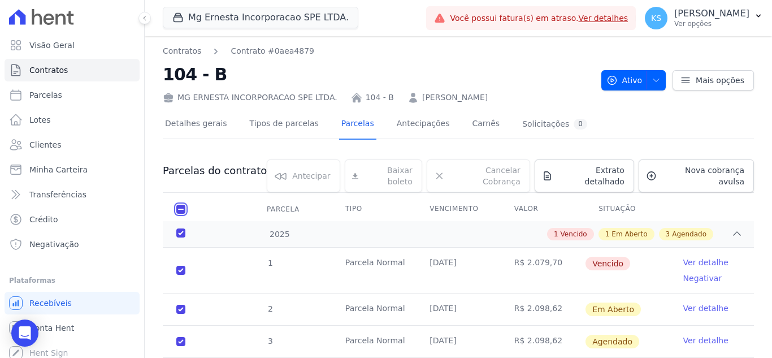
checkbox input "true"
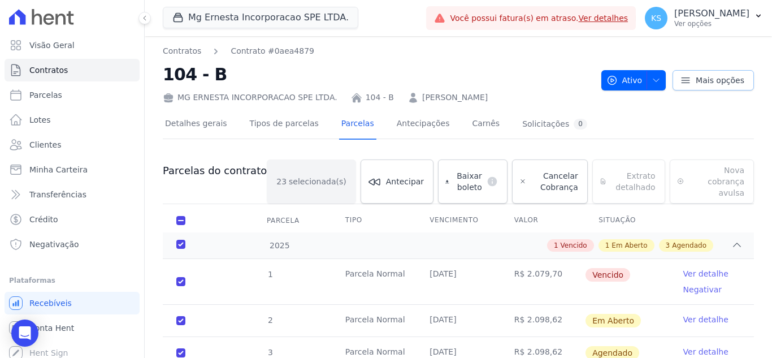
click at [682, 79] on icon at bounding box center [685, 80] width 11 height 11
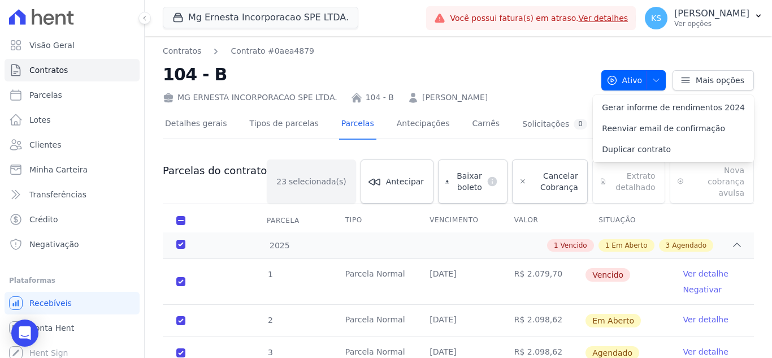
click at [586, 111] on div "Detalhes gerais Tipos de parcelas Parcelas Antecipações Carnês Solicitações 0" at bounding box center [458, 124] width 591 height 28
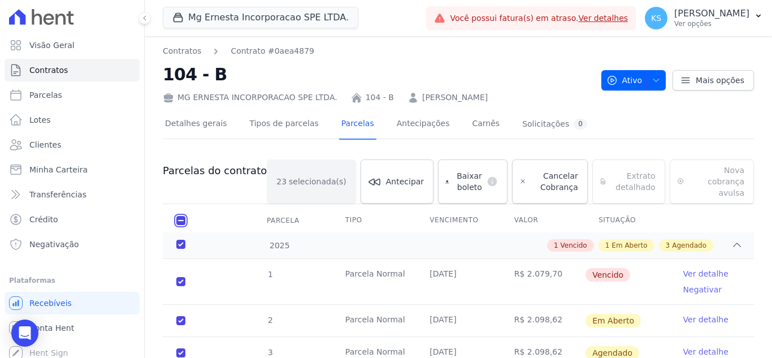
click at [178, 216] on input "checkbox" at bounding box center [180, 220] width 9 height 9
checkbox input "false"
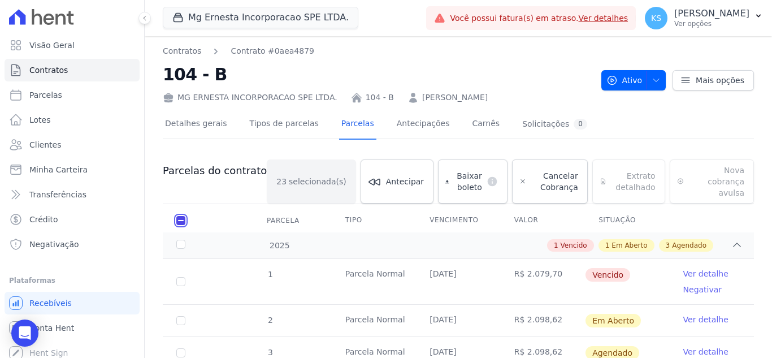
checkbox input "false"
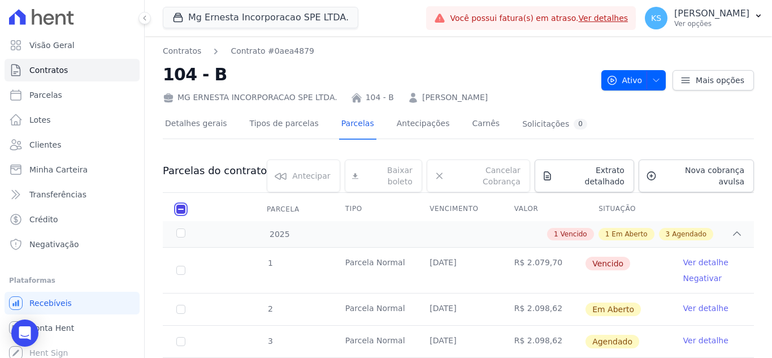
click at [181, 204] on input "checkbox" at bounding box center [180, 208] width 9 height 9
checkbox input "true"
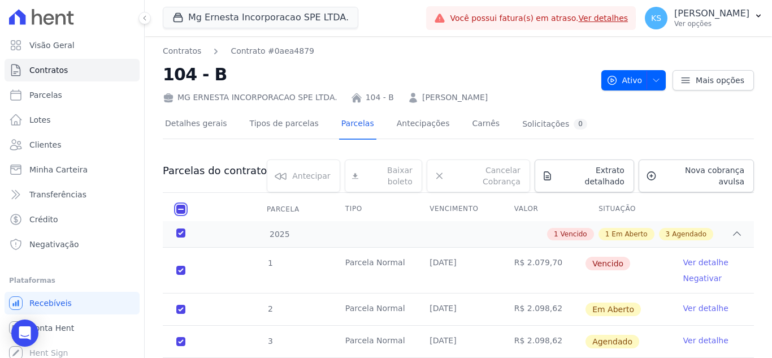
checkbox input "true"
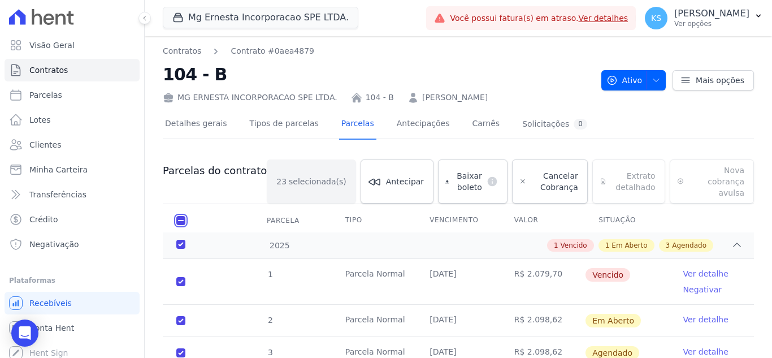
click at [177, 216] on input "checkbox" at bounding box center [180, 220] width 9 height 9
checkbox input "false"
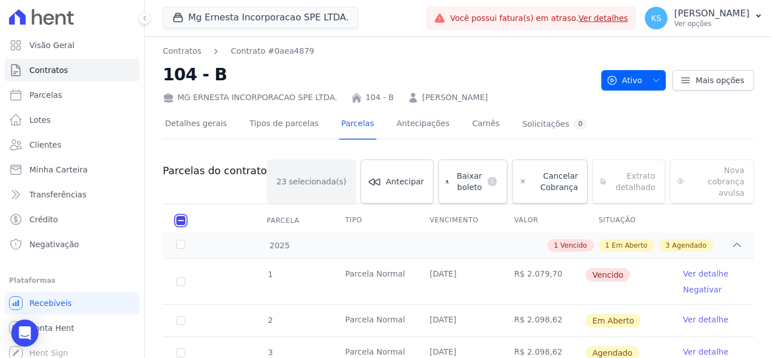
checkbox input "false"
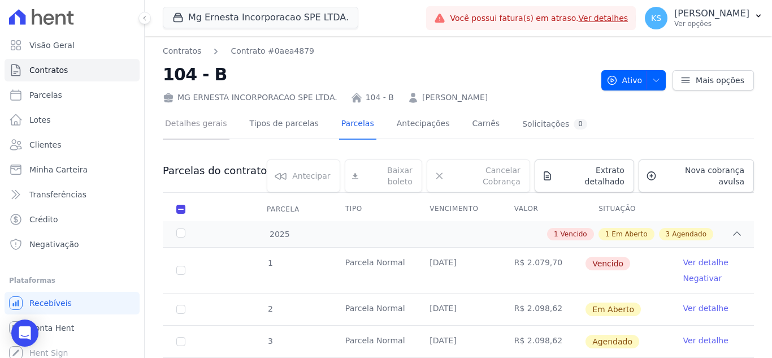
click at [211, 133] on link "Detalhes gerais" at bounding box center [196, 125] width 67 height 30
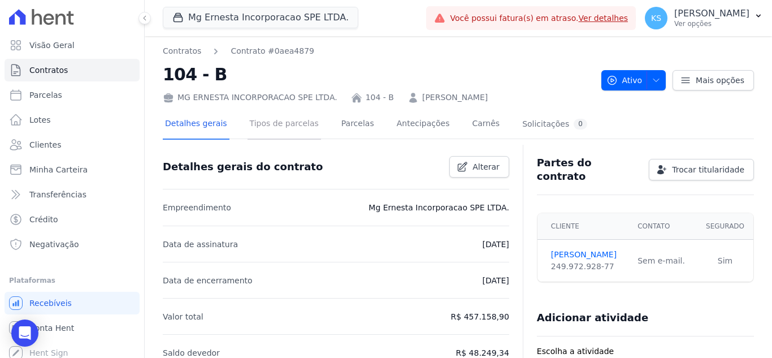
click at [272, 130] on link "Tipos de parcelas" at bounding box center [283, 125] width 73 height 30
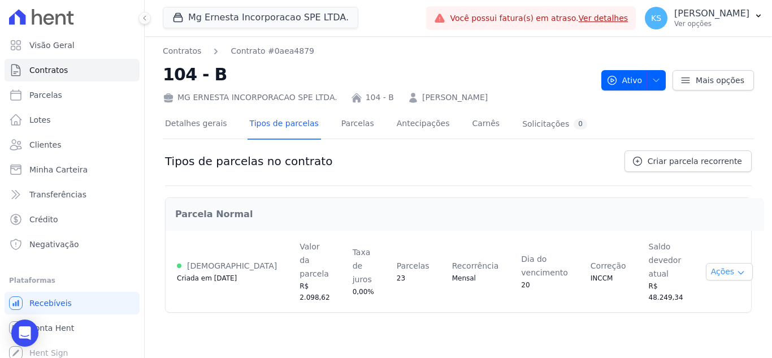
click at [708, 263] on button "Ações" at bounding box center [728, 272] width 47 height 18
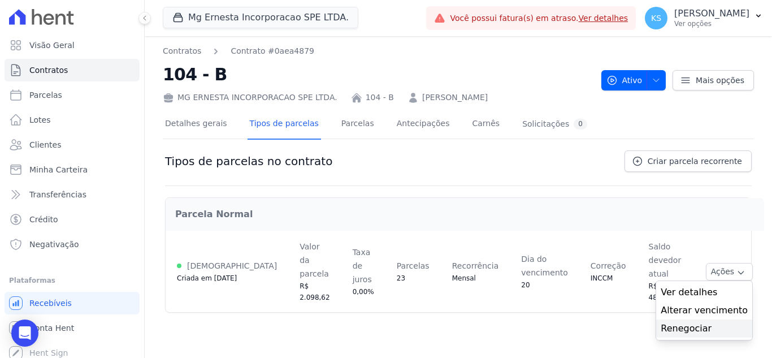
click at [685, 321] on link "Renegociar" at bounding box center [703, 328] width 87 height 14
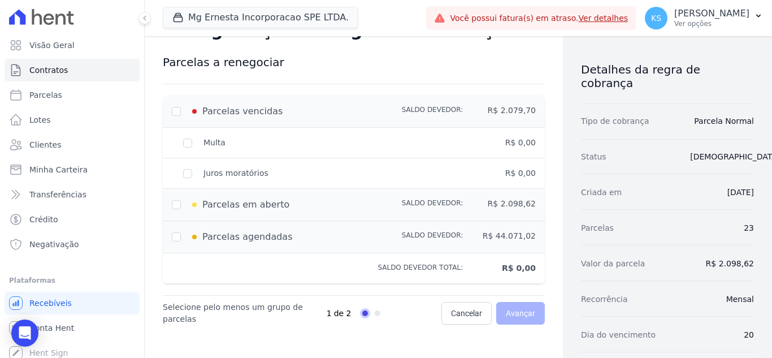
scroll to position [56, 0]
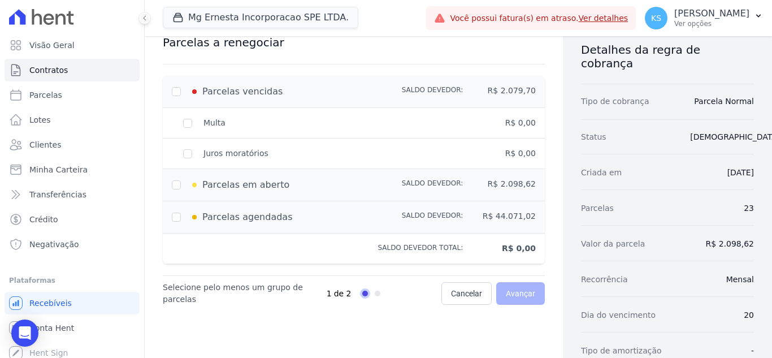
click at [171, 91] on div "Parcelas vencidas Saldo devedor: R$ 2.079,70" at bounding box center [354, 92] width 382 height 32
click at [176, 90] on input "checkbox" at bounding box center [176, 91] width 9 height 9
checkbox input "true"
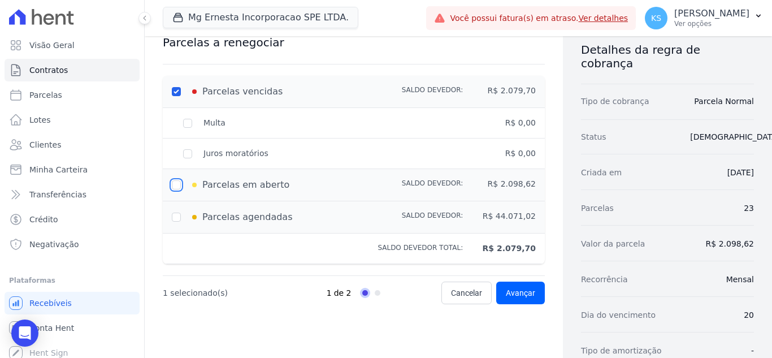
click at [178, 184] on input "checkbox" at bounding box center [176, 184] width 9 height 9
checkbox input "true"
click at [517, 295] on span "Avançar" at bounding box center [520, 292] width 29 height 11
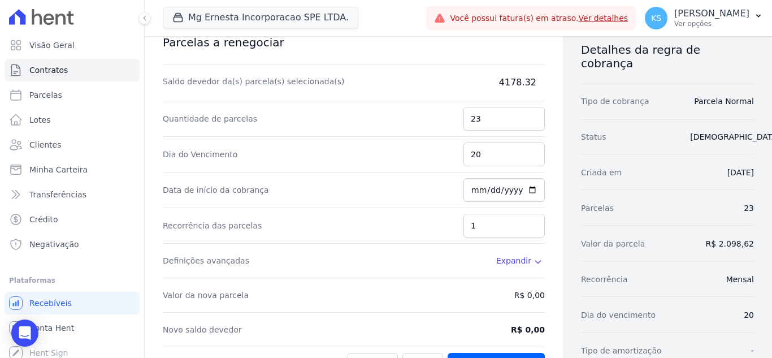
drag, startPoint x: 494, startPoint y: 77, endPoint x: 502, endPoint y: 81, distance: 8.8
click at [494, 77] on dd "4178.32" at bounding box center [488, 83] width 113 height 14
drag, startPoint x: 498, startPoint y: 80, endPoint x: 574, endPoint y: 80, distance: 76.3
click at [574, 80] on div "Contratos Contrato #0aea4879 Tipos de Parcelas Renegociação Renegociação de reg…" at bounding box center [458, 321] width 627 height 683
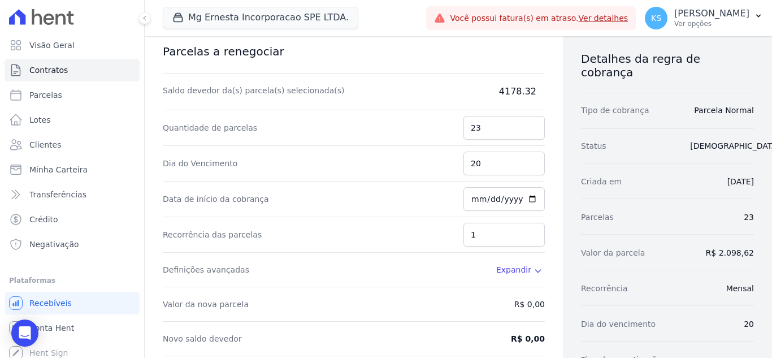
scroll to position [0, 0]
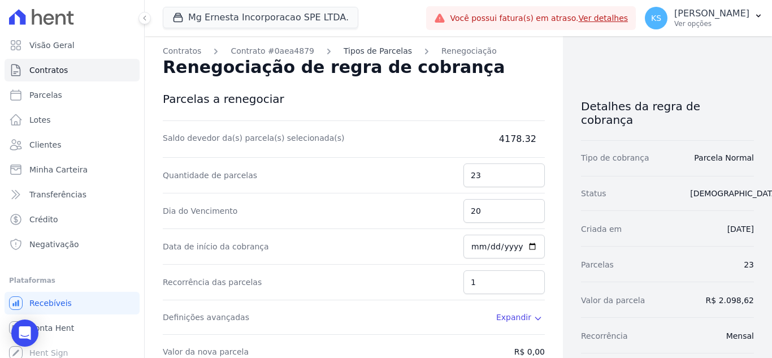
click at [346, 49] on link "Tipos de Parcelas" at bounding box center [377, 51] width 68 height 12
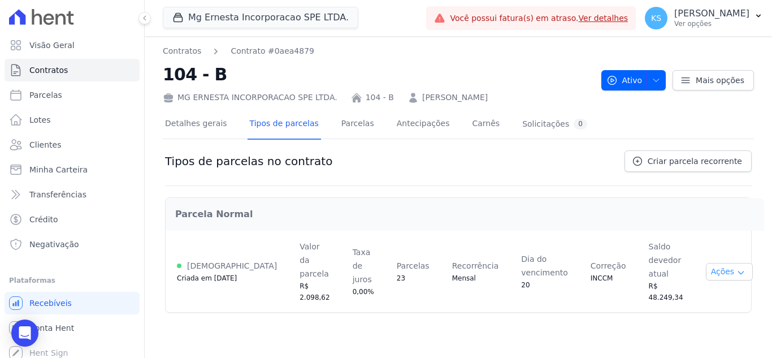
click at [721, 263] on button "Ações" at bounding box center [728, 272] width 47 height 18
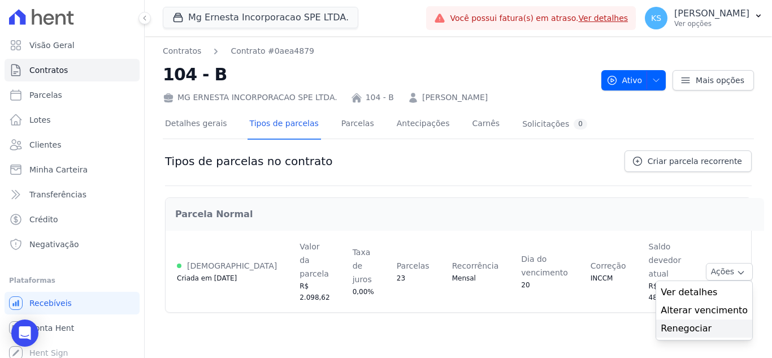
click at [677, 321] on link "Renegociar" at bounding box center [703, 328] width 87 height 14
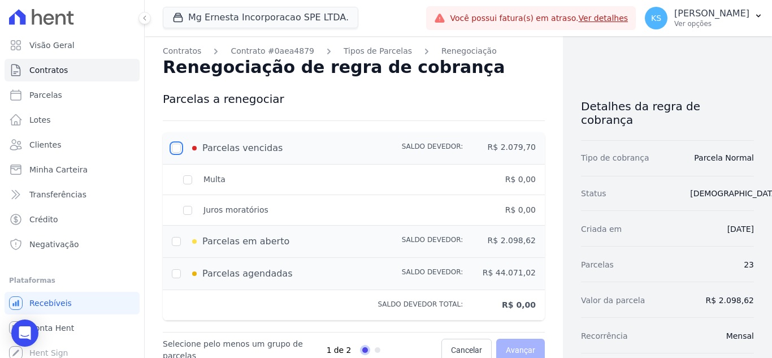
click at [176, 146] on input "checkbox" at bounding box center [176, 147] width 9 height 9
checkbox input "true"
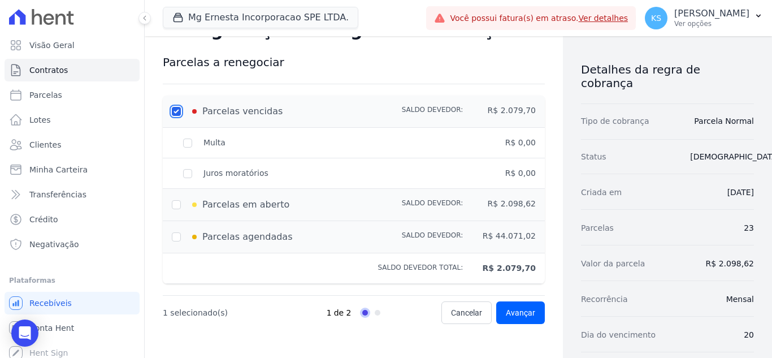
scroll to position [56, 0]
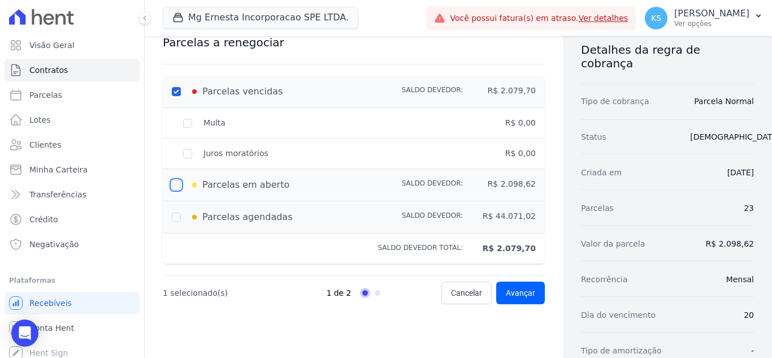
click at [173, 186] on input "checkbox" at bounding box center [176, 184] width 9 height 9
checkbox input "true"
type input "4178.32"
click at [174, 214] on input "checkbox" at bounding box center [176, 216] width 9 height 9
checkbox input "true"
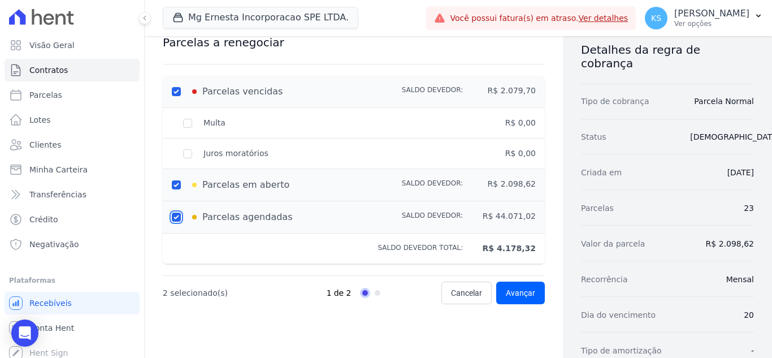
type input "48249.34"
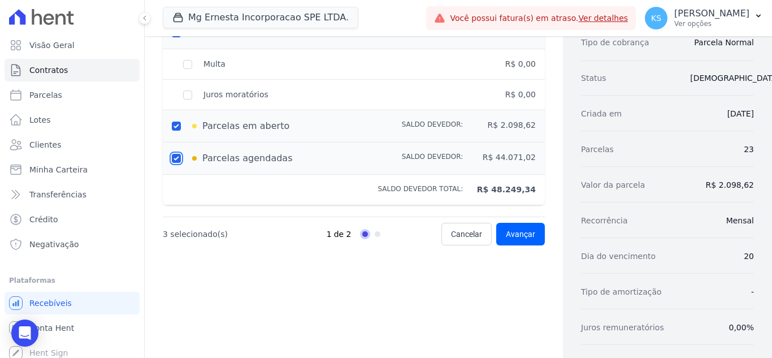
scroll to position [169, 0]
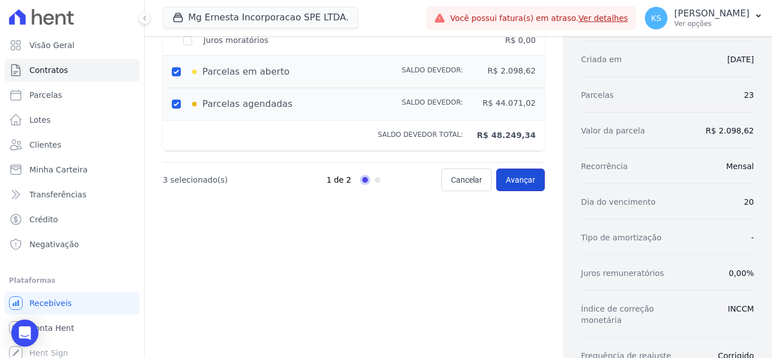
click at [510, 176] on span "Avançar" at bounding box center [520, 179] width 29 height 11
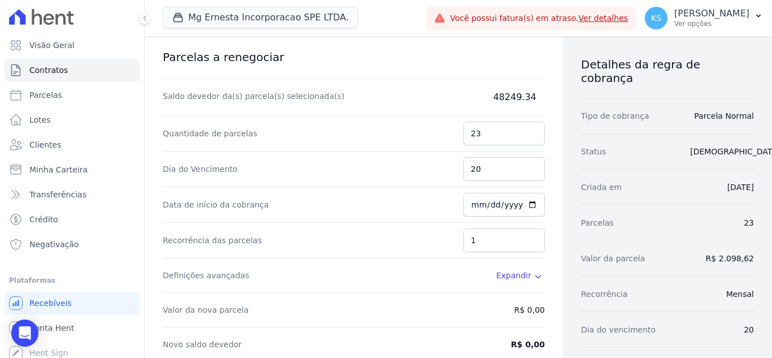
scroll to position [56, 0]
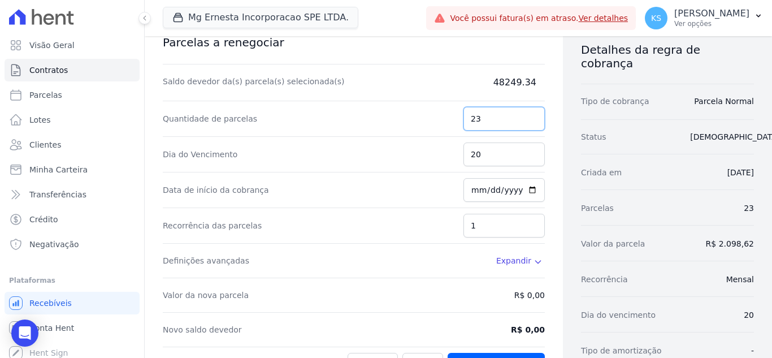
click at [498, 120] on input "23" at bounding box center [503, 119] width 81 height 24
click at [528, 121] on input "22" at bounding box center [503, 119] width 81 height 24
click at [528, 121] on input "21" at bounding box center [503, 119] width 81 height 24
click at [528, 121] on input "20" at bounding box center [503, 119] width 81 height 24
click at [528, 121] on input "19" at bounding box center [503, 119] width 81 height 24
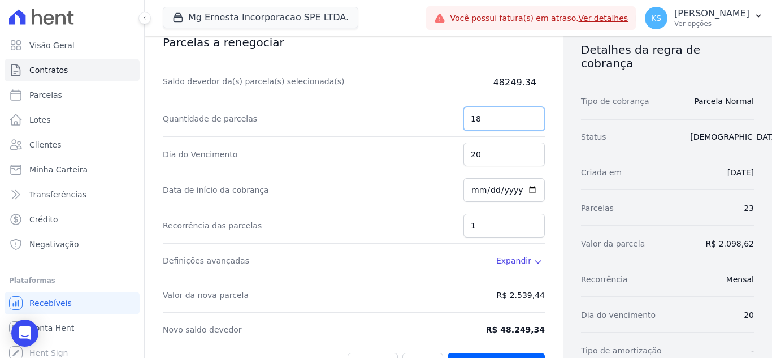
click at [528, 121] on input "18" at bounding box center [503, 119] width 81 height 24
click at [528, 121] on input "17" at bounding box center [503, 119] width 81 height 24
click at [528, 121] on input "16" at bounding box center [503, 119] width 81 height 24
click at [528, 121] on input "15" at bounding box center [503, 119] width 81 height 24
click at [528, 123] on input "14" at bounding box center [503, 119] width 81 height 24
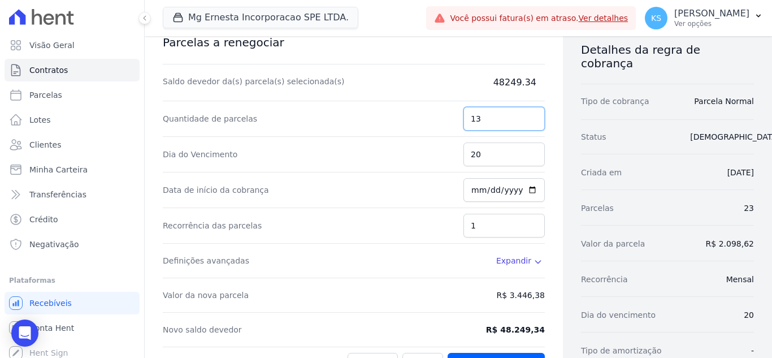
click at [528, 123] on input "13" at bounding box center [503, 119] width 81 height 24
click at [528, 123] on input "12" at bounding box center [503, 119] width 81 height 24
click at [528, 123] on input "11" at bounding box center [503, 119] width 81 height 24
click at [528, 123] on input "10" at bounding box center [503, 119] width 81 height 24
click at [528, 123] on input "9" at bounding box center [503, 119] width 81 height 24
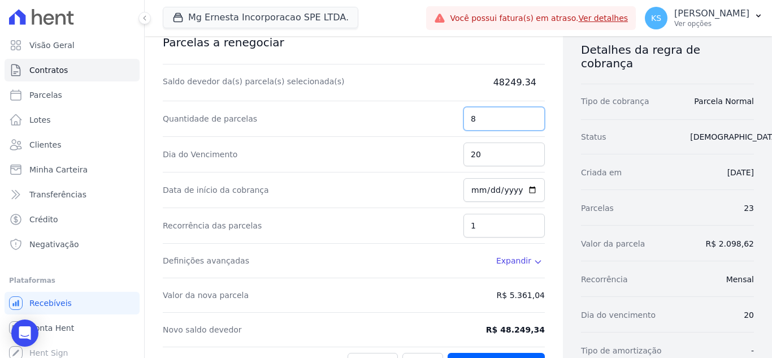
click at [528, 123] on input "8" at bounding box center [503, 119] width 81 height 24
click at [528, 123] on input "7" at bounding box center [503, 119] width 81 height 24
click at [528, 123] on input "6" at bounding box center [503, 119] width 81 height 24
click at [528, 123] on input "5" at bounding box center [503, 119] width 81 height 24
type input "6"
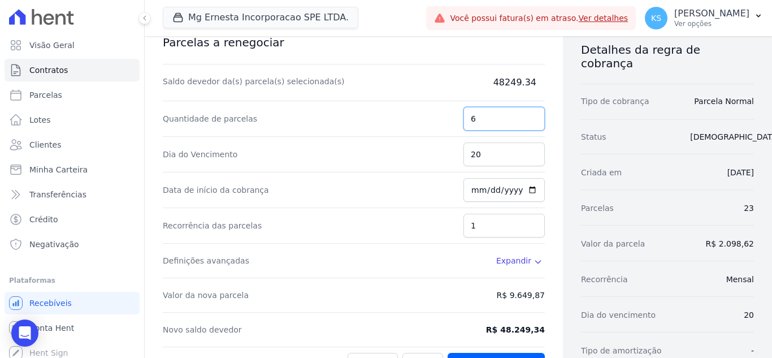
click at [528, 116] on input "6" at bounding box center [503, 119] width 81 height 24
click at [499, 146] on input "20" at bounding box center [503, 154] width 81 height 24
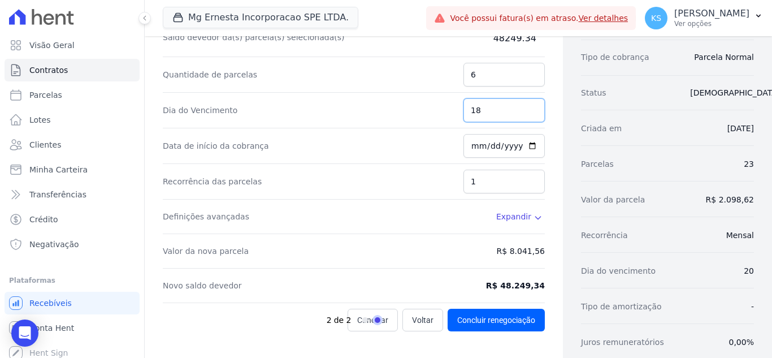
scroll to position [169, 0]
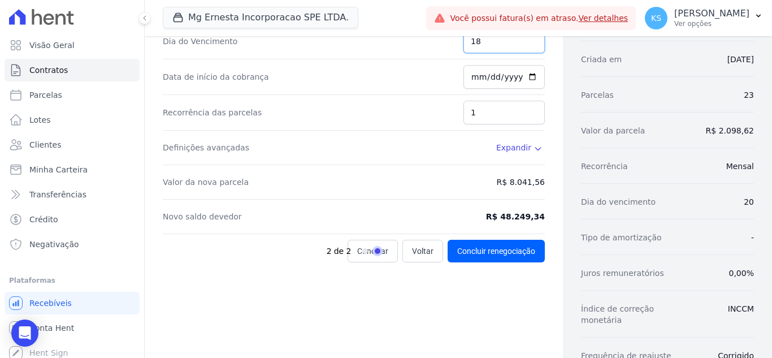
type input "18"
click at [509, 76] on input "[DATE]" at bounding box center [503, 77] width 81 height 24
click at [523, 77] on input "[DATE]" at bounding box center [503, 77] width 81 height 24
type input "2025-09-20"
click at [491, 110] on input "1" at bounding box center [503, 113] width 81 height 24
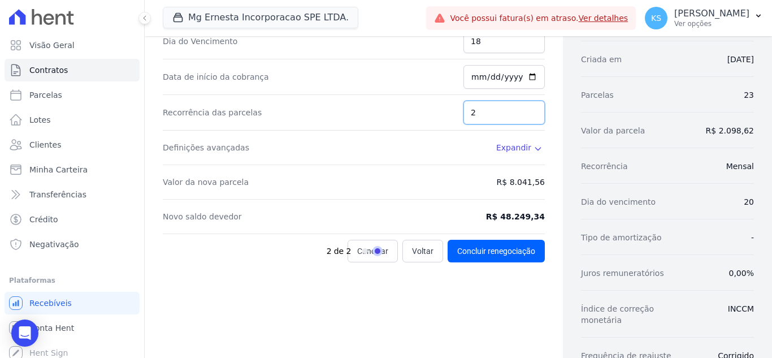
click at [527, 107] on input "2" at bounding box center [503, 113] width 81 height 24
click at [527, 107] on input "3" at bounding box center [503, 113] width 81 height 24
click at [527, 107] on input "4" at bounding box center [503, 113] width 81 height 24
click at [527, 107] on input "5" at bounding box center [503, 113] width 81 height 24
type input "6"
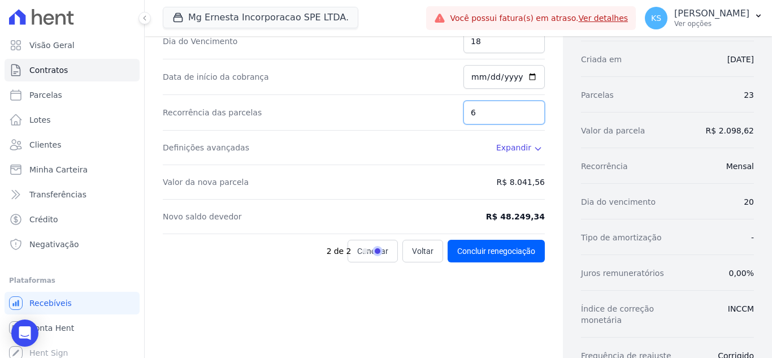
click at [527, 107] on input "6" at bounding box center [503, 113] width 81 height 24
click at [512, 145] on span "Expandir" at bounding box center [513, 147] width 35 height 11
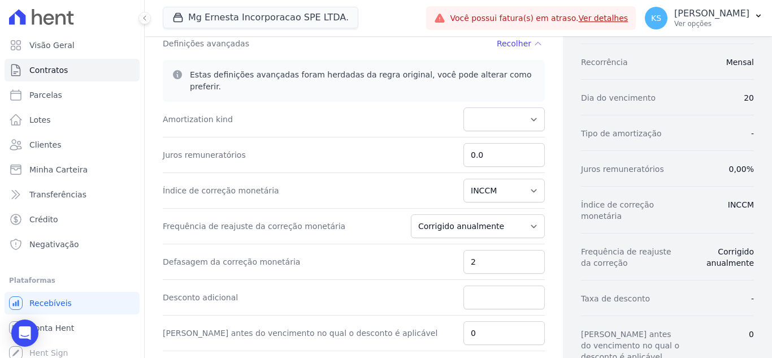
scroll to position [282, 0]
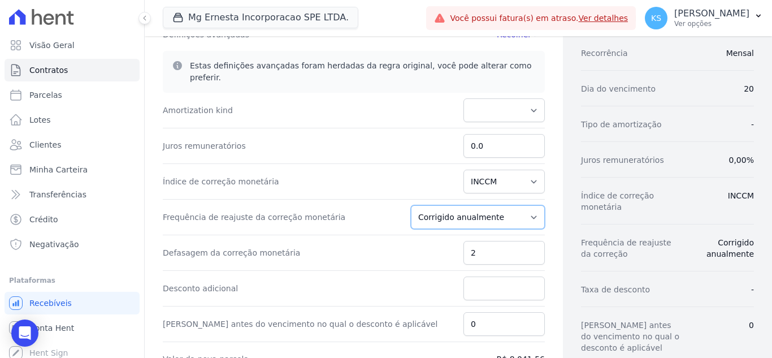
click at [499, 206] on select "Corrigido semestralmente Corrigido mensalmente Corrigido anualmente" at bounding box center [478, 217] width 134 height 24
select select "monthly"
click at [418, 205] on select "Corrigido semestralmente Corrigido mensalmente Corrigido anualmente" at bounding box center [478, 217] width 134 height 24
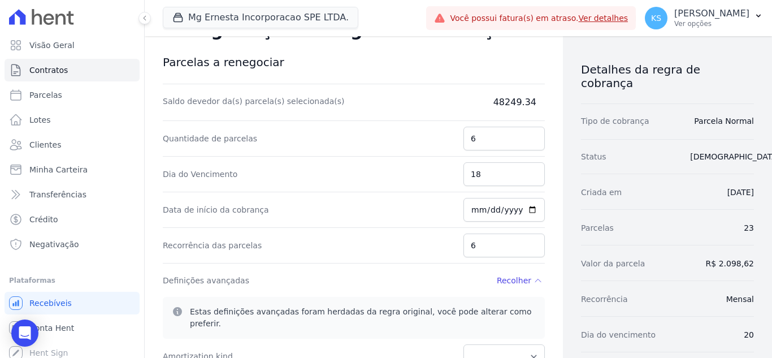
scroll to position [56, 0]
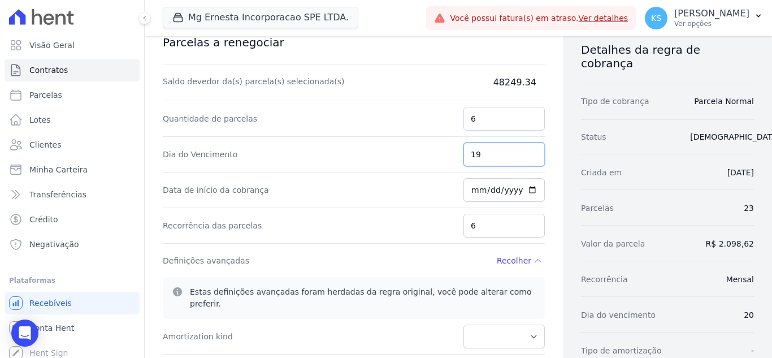
click at [527, 153] on input "19" at bounding box center [503, 154] width 81 height 24
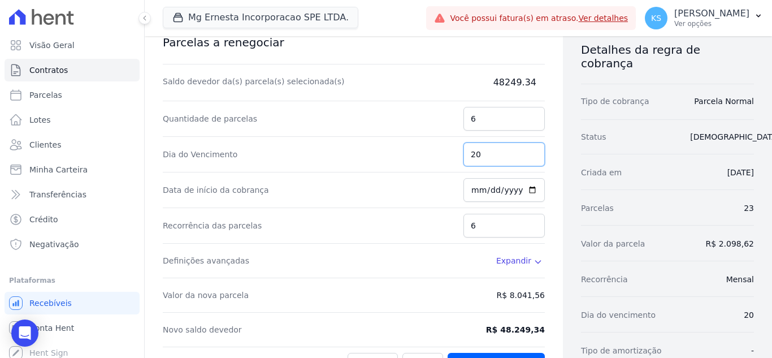
type input "20"
click at [527, 153] on input "20" at bounding box center [503, 154] width 81 height 24
click at [508, 84] on dd "48249.34" at bounding box center [488, 83] width 113 height 14
click at [498, 82] on dd "48249.34" at bounding box center [488, 83] width 113 height 14
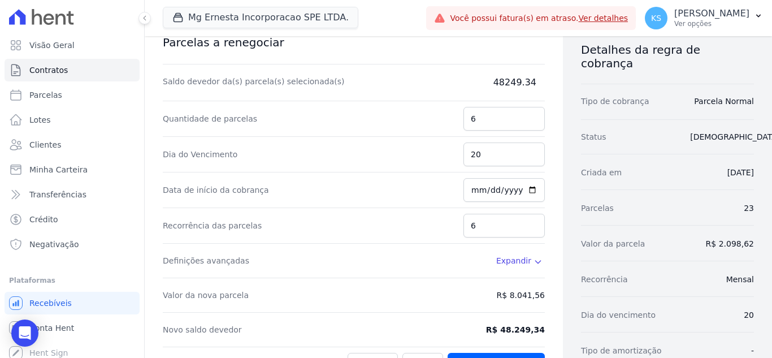
click at [509, 84] on dd "48249.34" at bounding box center [488, 83] width 113 height 14
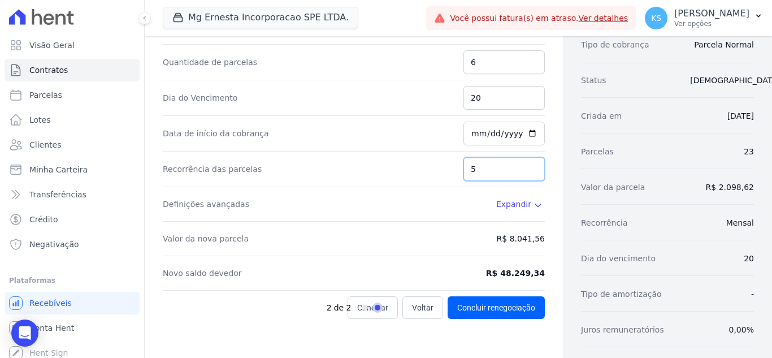
click at [526, 172] on input "5" at bounding box center [503, 169] width 81 height 24
click at [526, 172] on input "4" at bounding box center [503, 169] width 81 height 24
click at [526, 172] on input "3" at bounding box center [503, 169] width 81 height 24
click at [526, 172] on input "2" at bounding box center [503, 169] width 81 height 24
type input "1"
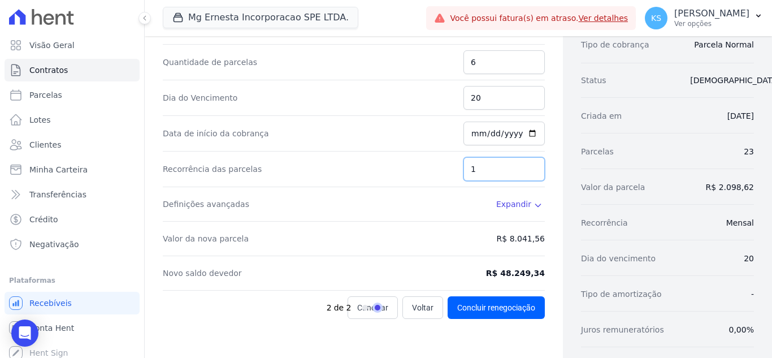
click at [525, 173] on input "1" at bounding box center [503, 169] width 81 height 24
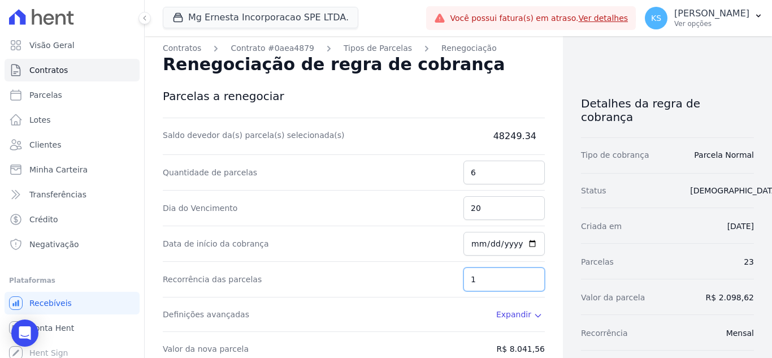
scroll to position [0, 0]
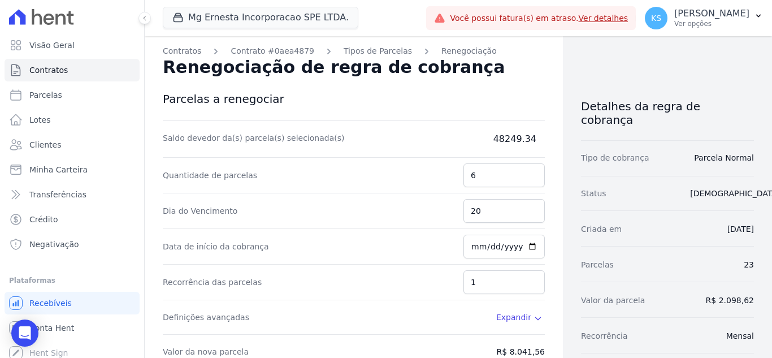
drag, startPoint x: 497, startPoint y: 140, endPoint x: 473, endPoint y: 134, distance: 24.4
click at [472, 132] on dd "48249.34" at bounding box center [488, 139] width 113 height 14
click at [343, 51] on link "Tipos de Parcelas" at bounding box center [377, 51] width 68 height 12
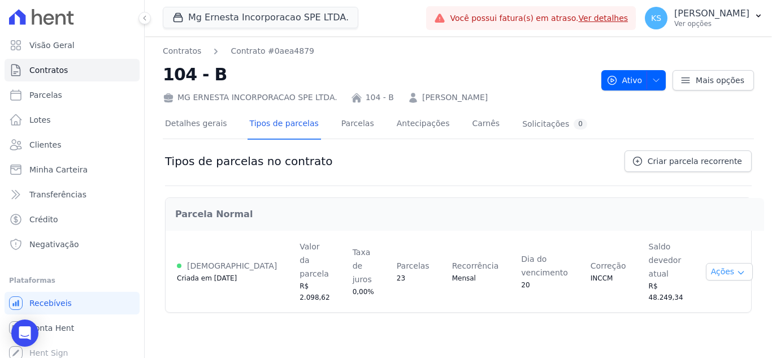
click at [736, 268] on icon "button" at bounding box center [740, 272] width 9 height 9
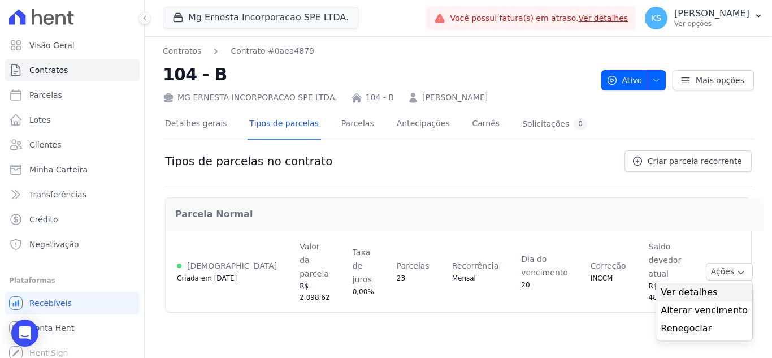
click at [704, 285] on span "Ver detalhes" at bounding box center [703, 292] width 87 height 14
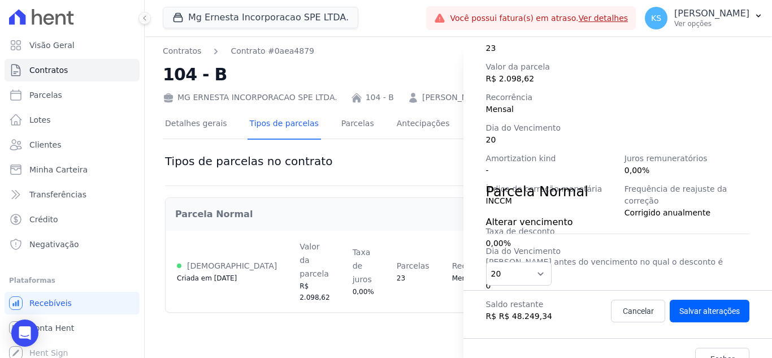
scroll to position [186, 0]
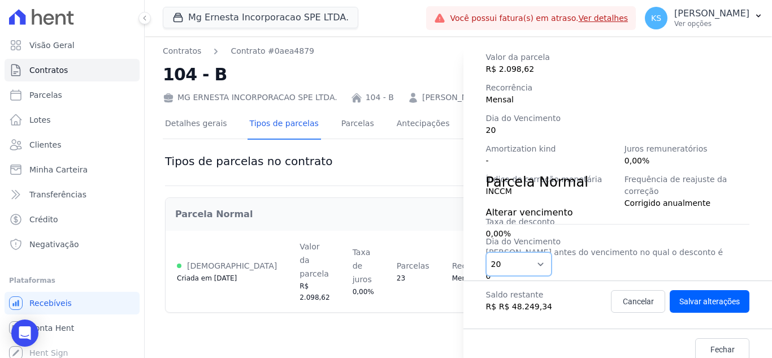
click at [536, 263] on select "1 2 3 4 5 6 7 8 9 10 11 12 13 14 15 16 17 18 19 20 21 22 23 24 25 26 27 28 29 3…" at bounding box center [519, 264] width 66 height 24
click at [622, 228] on div "Alterar vencimento Dia do Vencimento 1 2 3 4 5 6 7 8 9 10 11 12 13 14 15 16 17 …" at bounding box center [617, 236] width 263 height 88
click at [194, 259] on div "Detalhes da regra de cobrança Tipo de cobrança Parcela Normal Status Ativa Cria…" at bounding box center [386, 179] width 772 height 358
click at [727, 338] on link "Fechar" at bounding box center [722, 349] width 54 height 23
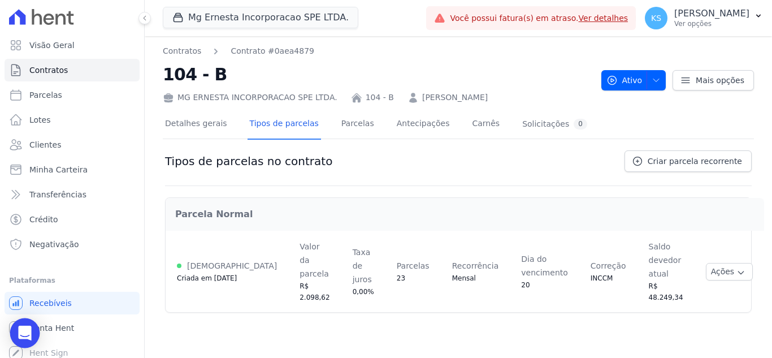
click at [28, 333] on icon "Open Intercom Messenger" at bounding box center [24, 332] width 13 height 15
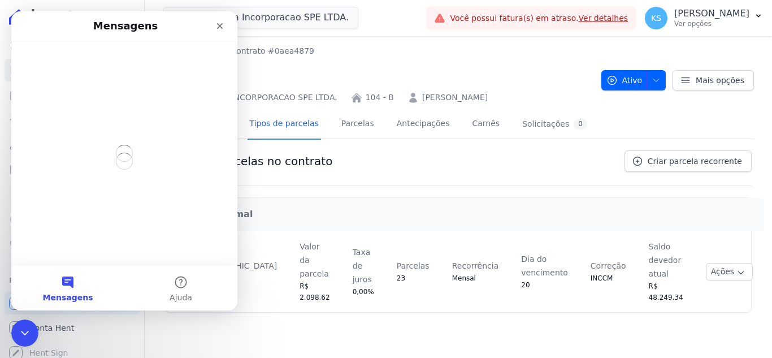
scroll to position [0, 0]
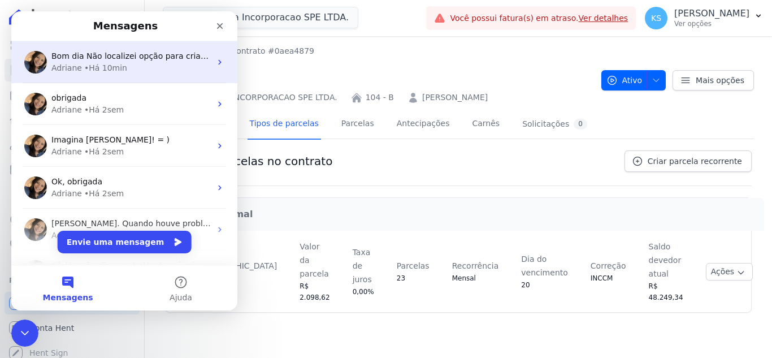
click at [130, 63] on div "Adriane • Há 10min" at bounding box center [130, 68] width 159 height 12
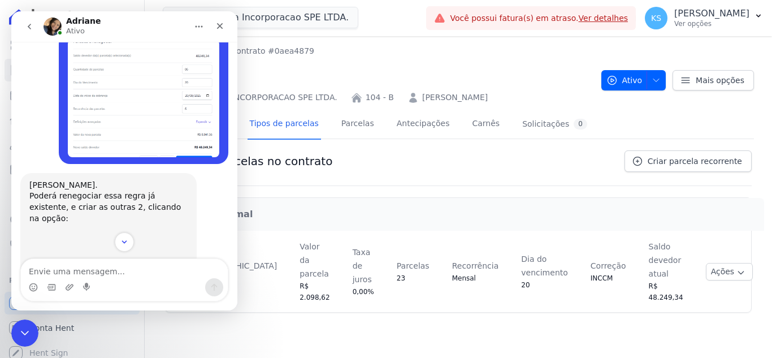
scroll to position [657, 0]
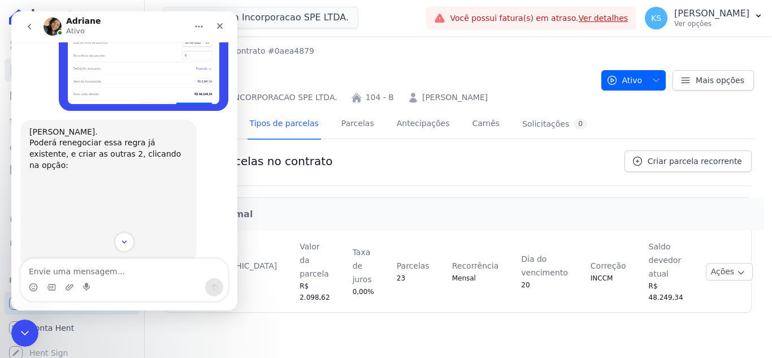
click at [95, 171] on img "Adriane diz…" at bounding box center [104, 213] width 151 height 85
click at [62, 264] on div "Adriane • Há 17h" at bounding box center [58, 267] width 59 height 7
click at [78, 171] on img "Adriane diz…" at bounding box center [104, 213] width 151 height 85
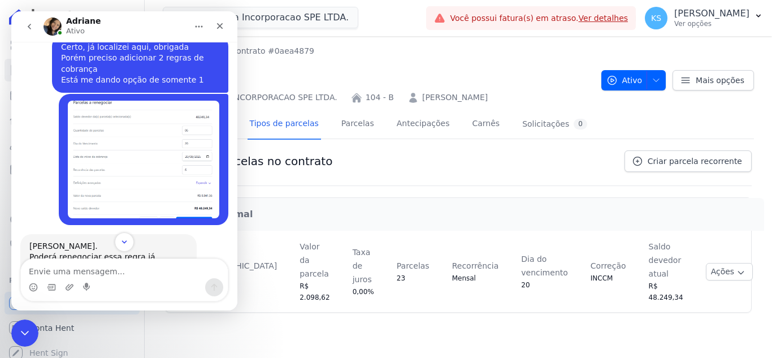
scroll to position [544, 0]
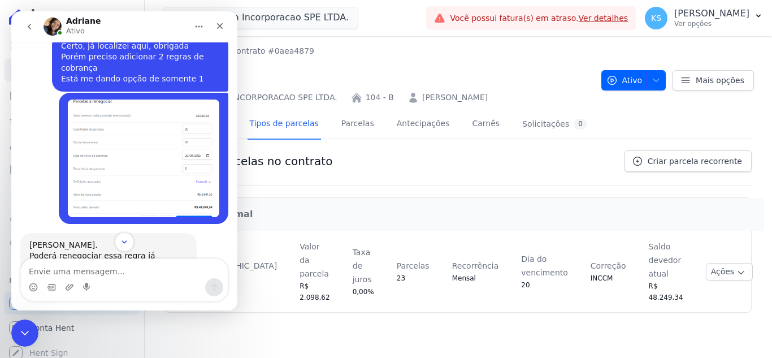
click at [158, 149] on img "Kelly diz…" at bounding box center [143, 157] width 151 height 117
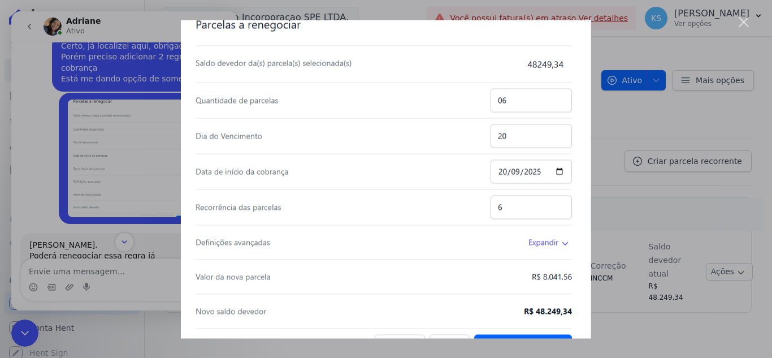
click at [613, 152] on div "Messenger da Intercom" at bounding box center [386, 179] width 772 height 358
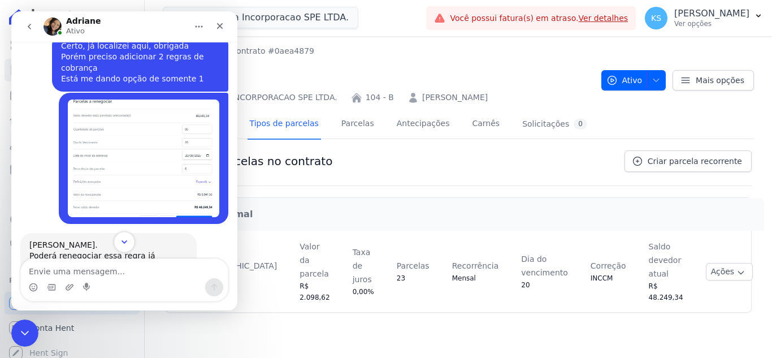
click at [122, 242] on icon "Scroll to bottom" at bounding box center [124, 242] width 10 height 10
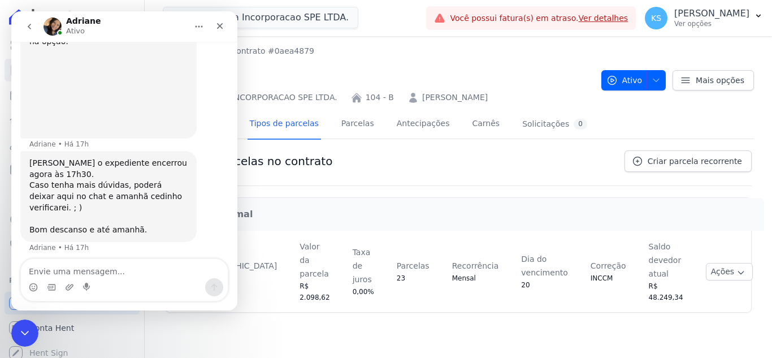
scroll to position [781, 0]
click at [375, 164] on div "Tipos de parcelas no contrato Criar parcela recorrente" at bounding box center [458, 168] width 586 height 36
click at [218, 27] on icon "Fechar" at bounding box center [220, 26] width 6 height 6
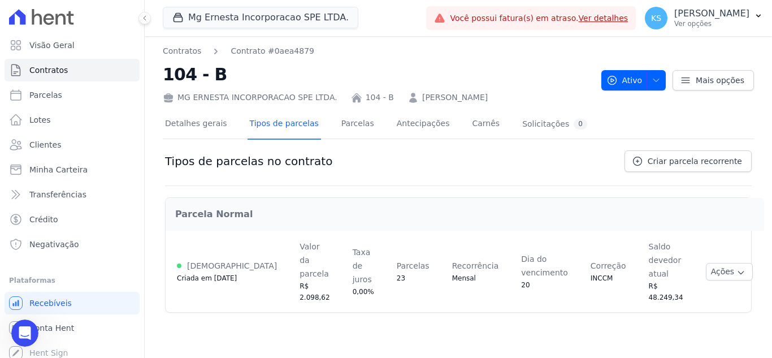
scroll to position [770, 0]
click at [712, 263] on button "Ações" at bounding box center [728, 272] width 47 height 18
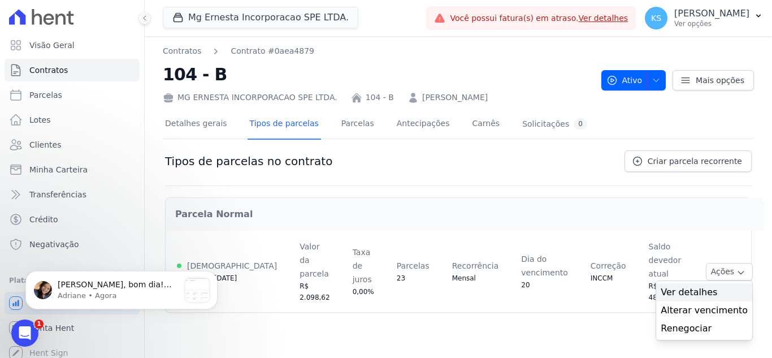
scroll to position [885, 0]
click at [111, 288] on p "Olá Kelly, bom dia! Kelly, para criar a nova regra de cobrança, esta disponivel…" at bounding box center [119, 284] width 122 height 11
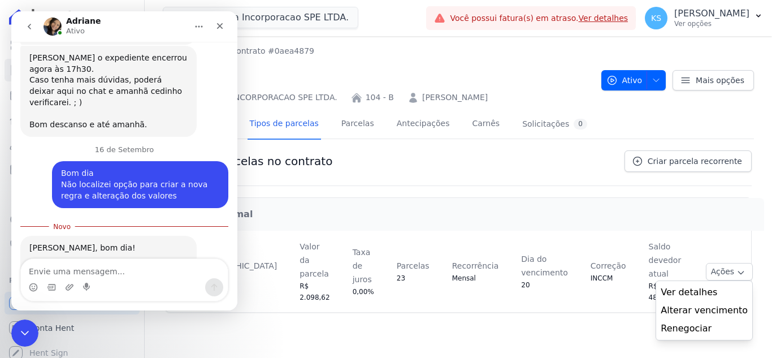
scroll to position [903, 0]
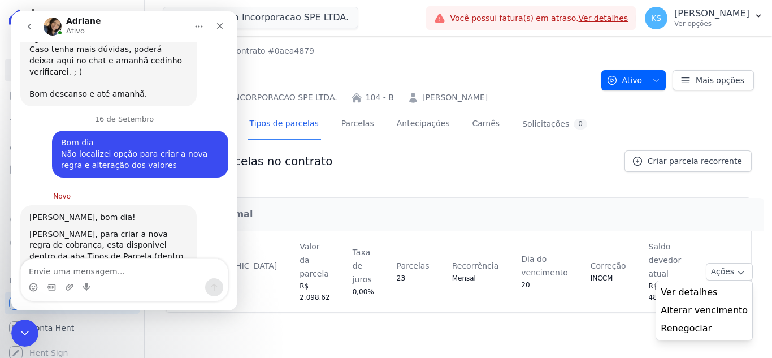
click at [85, 273] on img "Adriane diz…" at bounding box center [104, 294] width 151 height 42
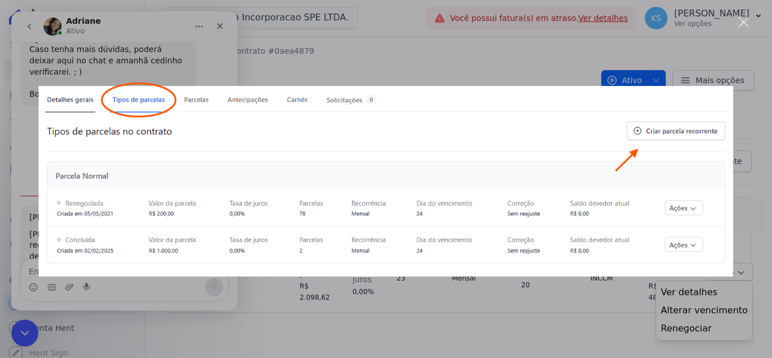
click at [354, 58] on div "Messenger da Intercom" at bounding box center [386, 179] width 772 height 358
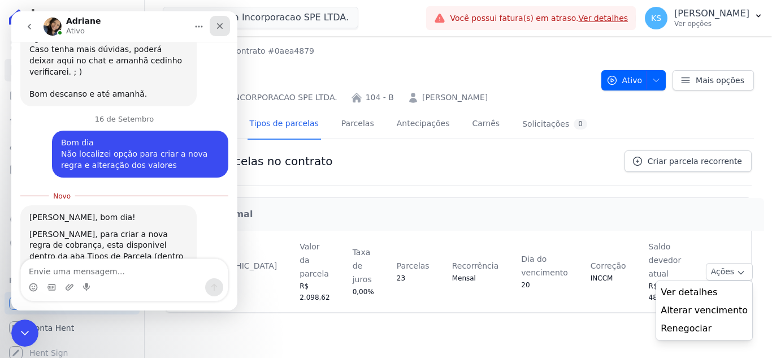
click at [223, 24] on icon "Fechar" at bounding box center [219, 25] width 9 height 9
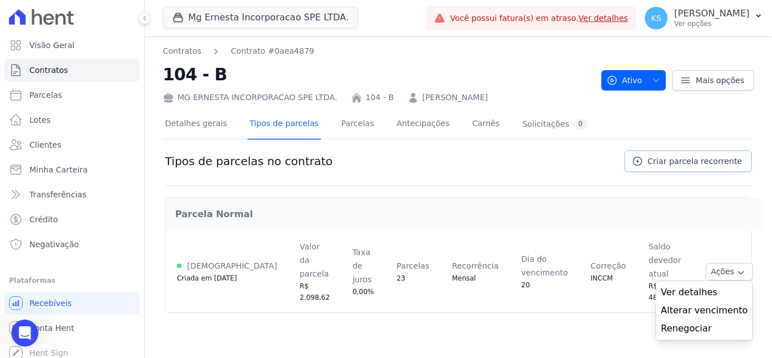
click at [659, 160] on span "Criar parcela recorrente" at bounding box center [694, 160] width 94 height 11
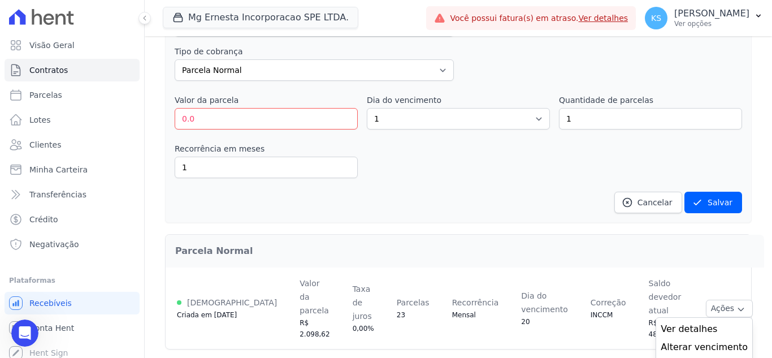
scroll to position [221, 0]
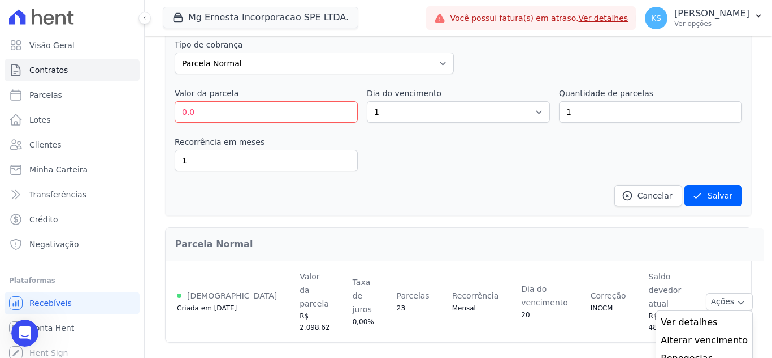
drag, startPoint x: 626, startPoint y: 236, endPoint x: 644, endPoint y: 243, distance: 19.2
click at [626, 236] on div "Parcela Normal" at bounding box center [464, 244] width 597 height 32
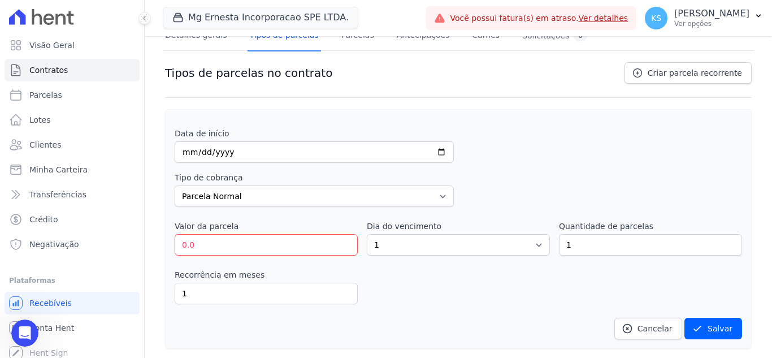
scroll to position [86, 0]
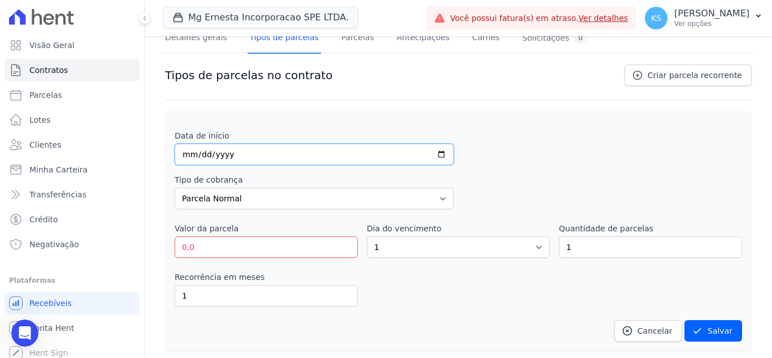
click at [184, 153] on input "date" at bounding box center [314, 153] width 279 height 21
type input "2025-09-20"
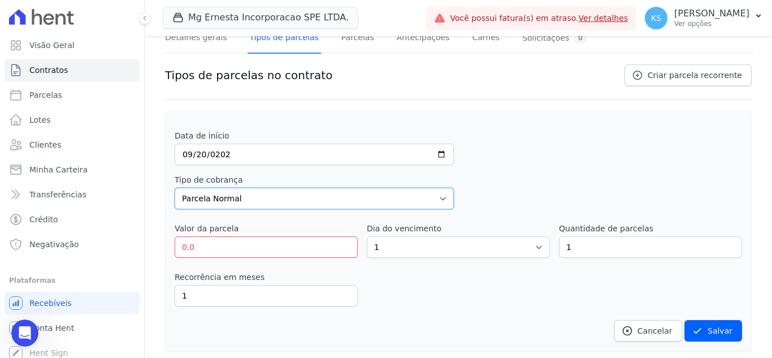
click at [296, 204] on select "Parcela Normal Entrada Sinal Intercalada Chaves Pré-chaves Pós-chaves Impostos …" at bounding box center [314, 198] width 279 height 21
click at [175, 188] on select "Parcela Normal Entrada Sinal Intercalada Chaves Pré-chaves Pós-chaves Impostos …" at bounding box center [314, 198] width 279 height 21
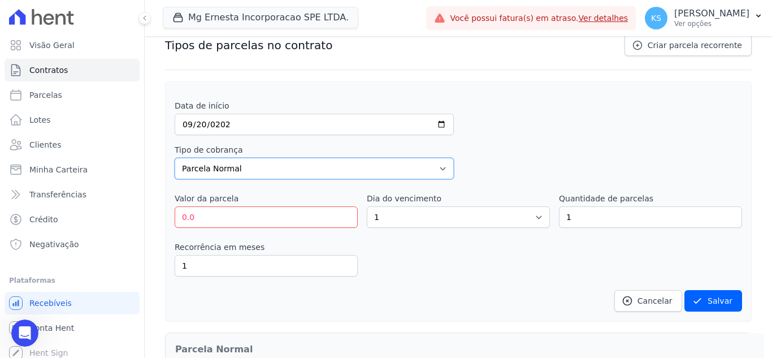
scroll to position [142, 0]
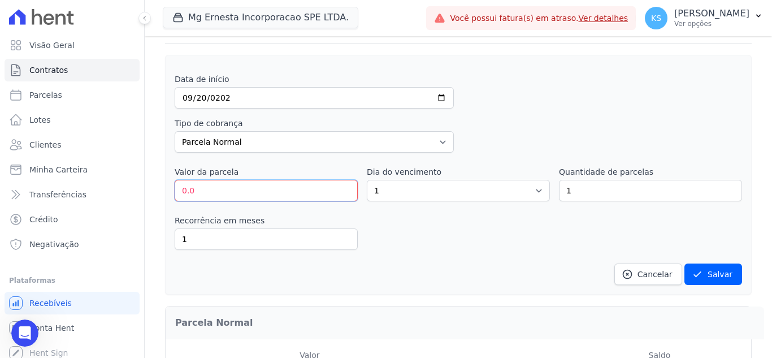
click at [224, 188] on input "0.0" at bounding box center [266, 190] width 183 height 21
click at [241, 193] on input "0.0" at bounding box center [266, 190] width 183 height 21
type input "0.0240000"
drag, startPoint x: 241, startPoint y: 193, endPoint x: 152, endPoint y: 192, distance: 89.3
click at [152, 192] on div "Contratos Contrato #0aea4879 104 - B MG [PERSON_NAME] INCORPORACAO SPE LTDA. 10…" at bounding box center [458, 166] width 627 height 545
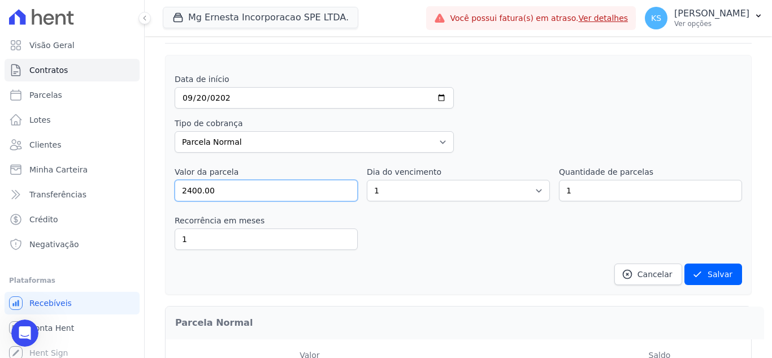
type input "2400.00"
click at [530, 189] on select "1 2 3 4 5 6 7 8 9 10 11 12 13 14 15 16 17 18 19 20 21 22 23 24 25 26 27 28 29 3…" at bounding box center [458, 190] width 183 height 21
select select "20"
click at [367, 180] on select "1 2 3 4 5 6 7 8 9 10 11 12 13 14 15 16 17 18 19 20 21 22 23 24 25 26 27 28 29 3…" at bounding box center [458, 190] width 183 height 21
click at [586, 189] on input "1" at bounding box center [650, 190] width 183 height 21
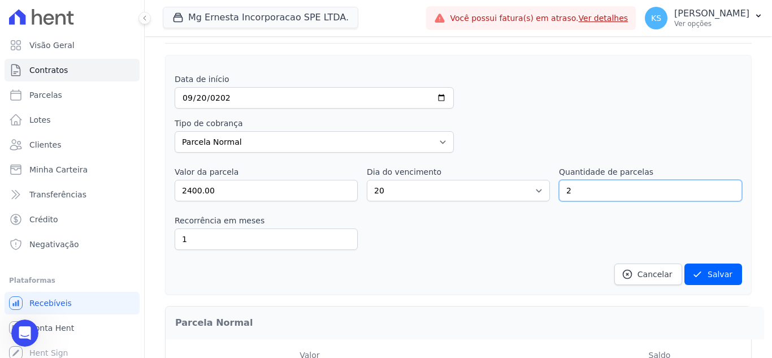
click at [722, 187] on input "2" at bounding box center [650, 190] width 183 height 21
click at [722, 187] on input "3" at bounding box center [650, 190] width 183 height 21
click at [722, 186] on input "4" at bounding box center [650, 190] width 183 height 21
click at [722, 186] on input "5" at bounding box center [650, 190] width 183 height 21
type input "6"
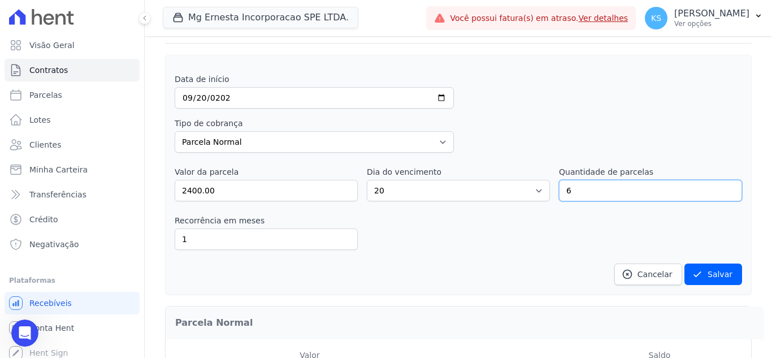
click at [722, 186] on input "6" at bounding box center [650, 190] width 183 height 21
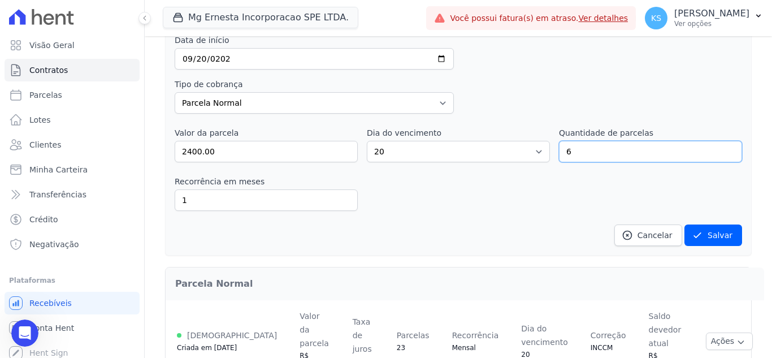
scroll to position [199, 0]
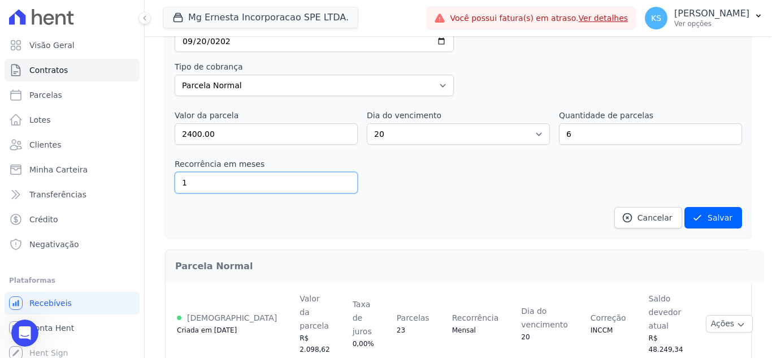
click at [292, 185] on input "1" at bounding box center [266, 182] width 183 height 21
click at [717, 216] on button "Salvar" at bounding box center [713, 217] width 58 height 21
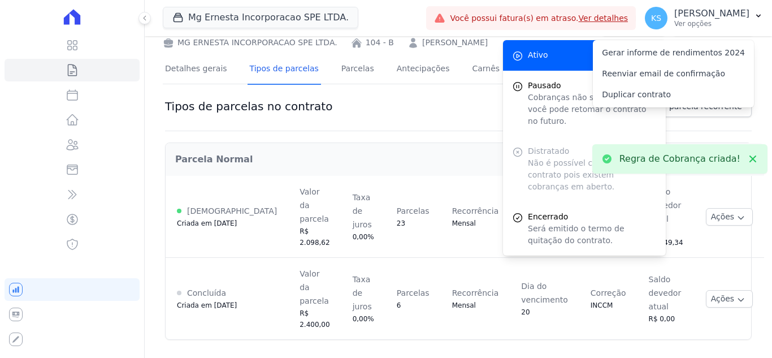
scroll to position [5, 0]
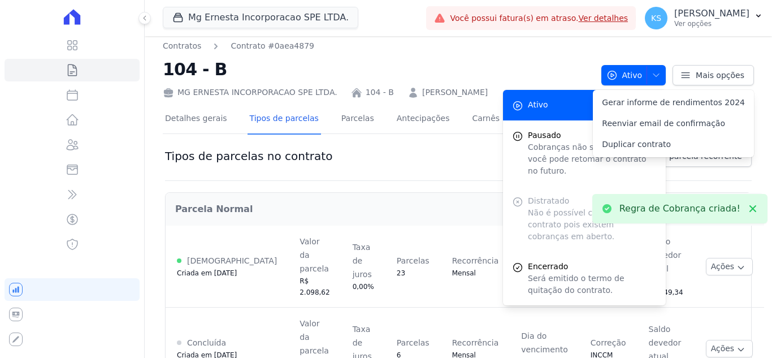
click at [563, 50] on nav "Contratos Contrato #0aea4879" at bounding box center [377, 46] width 429 height 12
click at [693, 47] on div "Contratos Contrato #0aea4879 104 - B MG ERNESTA INCORPORACAO SPE LTDA. 104 - B …" at bounding box center [458, 69] width 591 height 58
click at [384, 198] on div "Parcela Normal" at bounding box center [464, 209] width 597 height 32
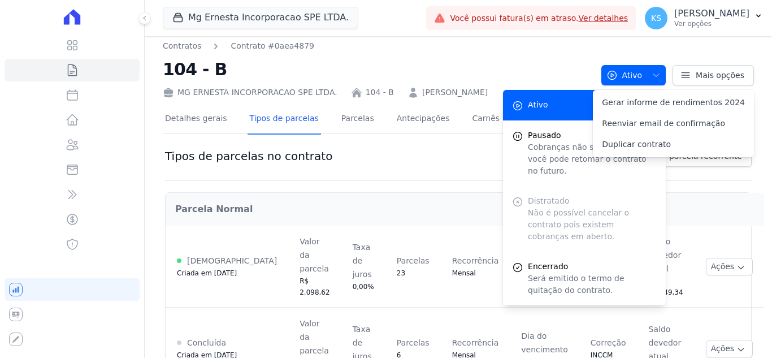
click at [577, 59] on h2 "104 - B" at bounding box center [377, 68] width 429 height 25
click at [750, 196] on div "Contratos Contrato #0aea4879 104 - B MG [PERSON_NAME] INCORPORACAO SPE LTDA. 10…" at bounding box center [458, 219] width 627 height 376
click at [573, 51] on nav "Contratos Contrato #0aea4879" at bounding box center [377, 46] width 429 height 12
click at [529, 62] on h2 "104 - B" at bounding box center [377, 68] width 429 height 25
click at [651, 75] on icon "button" at bounding box center [655, 75] width 9 height 9
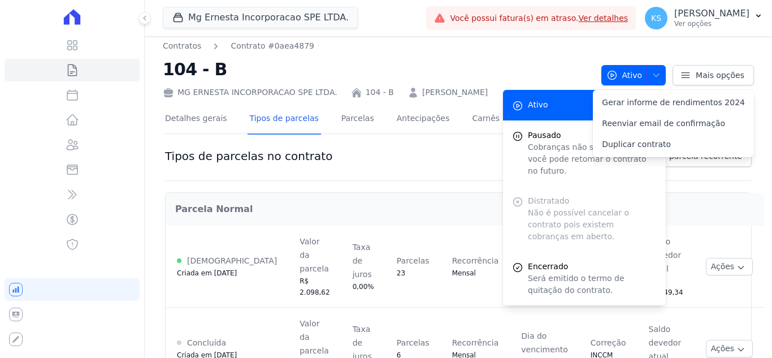
click at [556, 46] on nav "Contratos Contrato #0aea4879" at bounding box center [377, 46] width 429 height 12
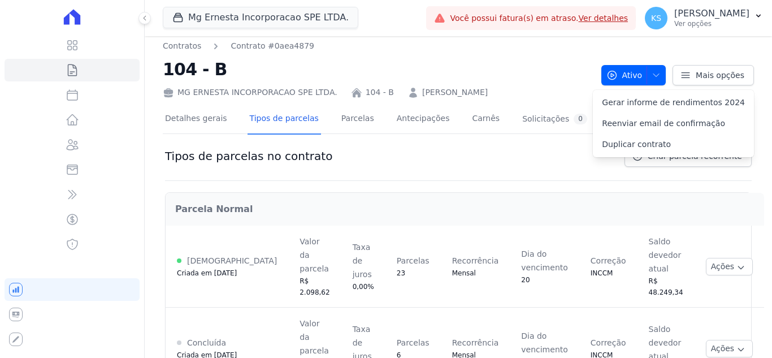
click at [411, 199] on div "Parcela Normal" at bounding box center [464, 209] width 597 height 32
click at [648, 212] on h2 "Parcela Normal" at bounding box center [464, 209] width 579 height 14
click at [711, 258] on button "Ações" at bounding box center [728, 267] width 47 height 18
click at [676, 225] on th "Parcela Normal" at bounding box center [464, 209] width 598 height 33
click at [736, 345] on icon "button" at bounding box center [740, 349] width 9 height 9
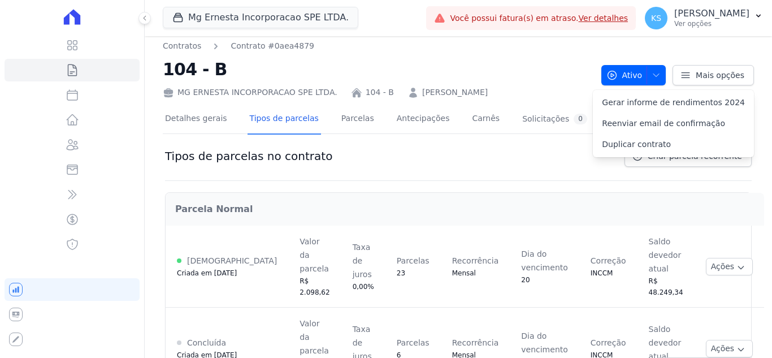
scroll to position [27, 0]
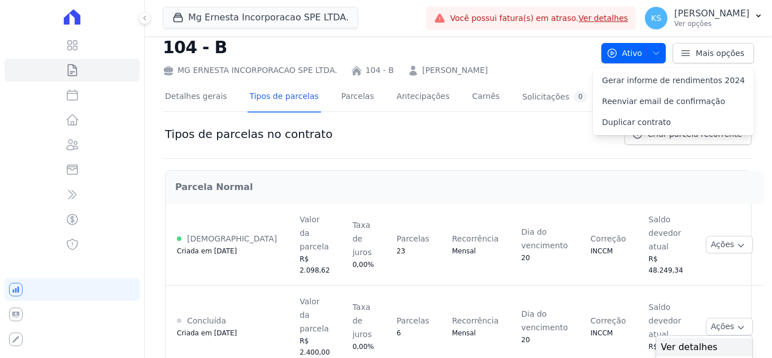
click at [668, 340] on span "Ver detalhes" at bounding box center [703, 347] width 87 height 14
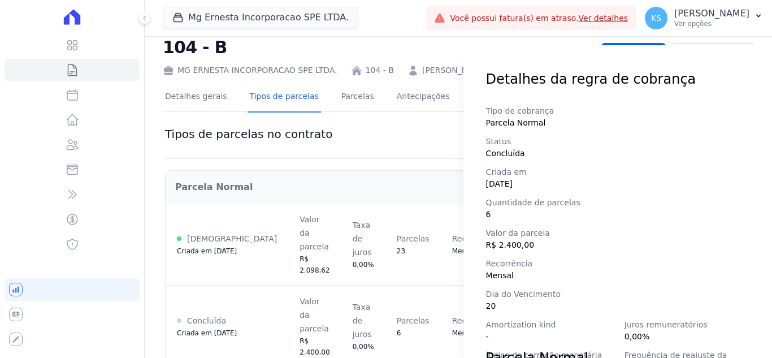
scroll to position [0, 0]
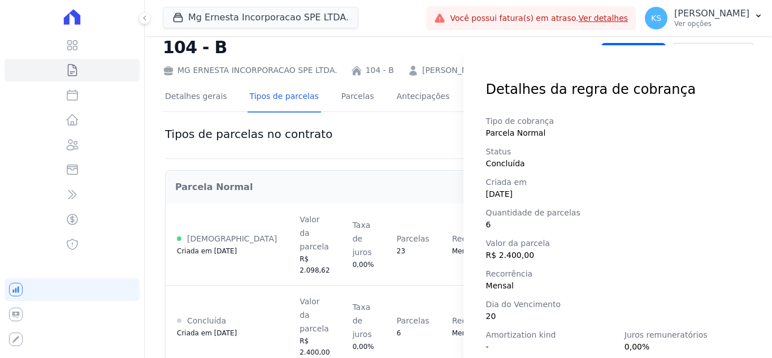
click at [436, 137] on div "Detalhes da regra de cobrança Tipo de cobrança Parcela Normal Status Concluída …" at bounding box center [386, 179] width 772 height 358
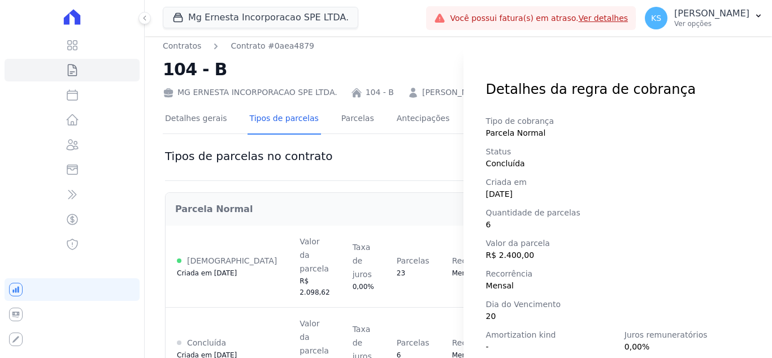
click at [412, 156] on div "Detalhes da regra de cobrança Tipo de cobrança Parcela Normal Status Concluída …" at bounding box center [386, 179] width 772 height 358
click at [437, 169] on div "Detalhes da regra de cobrança Tipo de cobrança Parcela Normal Status Concluída …" at bounding box center [386, 179] width 772 height 358
click at [473, 55] on div "Detalhes da regra de cobrança Tipo de cobrança Parcela Normal Status Concluída …" at bounding box center [617, 201] width 308 height 312
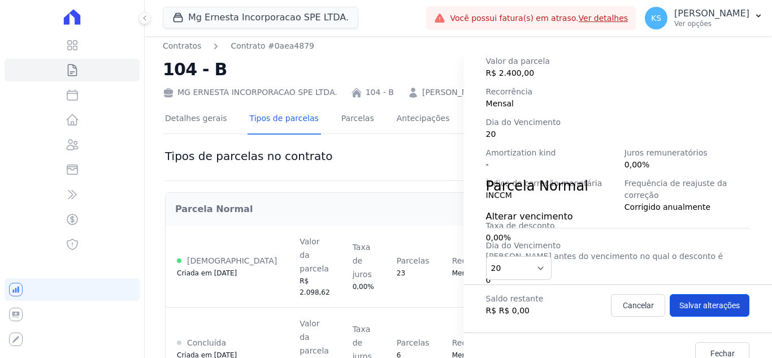
scroll to position [186, 0]
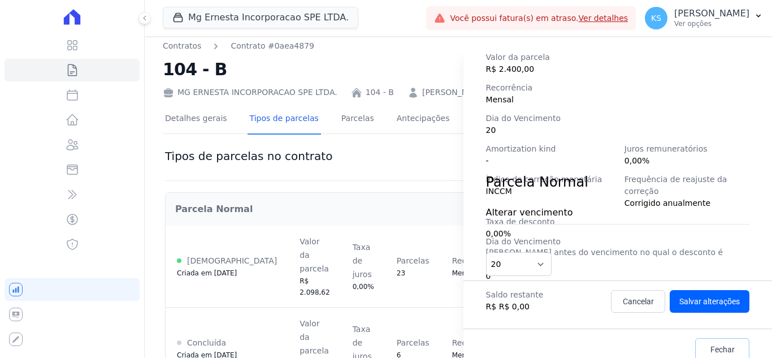
click at [710, 343] on span "Fechar" at bounding box center [722, 348] width 24 height 11
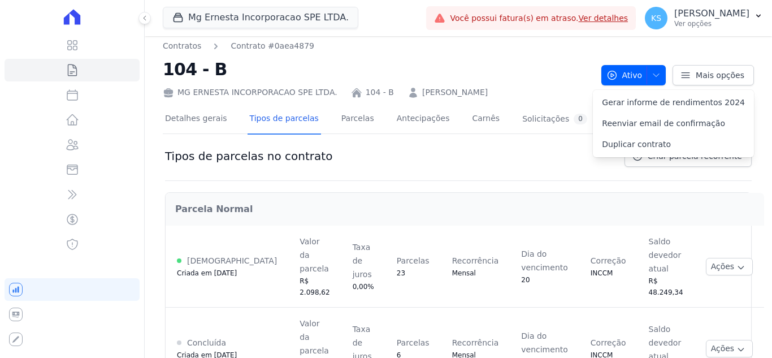
click at [687, 53] on div "Contratos Contrato #0aea4879 104 - B MG ERNESTA INCORPORACAO SPE LTDA. 104 - B …" at bounding box center [458, 69] width 591 height 58
click at [581, 145] on div "Tipos de parcelas no contrato Criar parcela recorrente Regra de Cobrança criada…" at bounding box center [458, 270] width 591 height 255
click at [646, 76] on span "button" at bounding box center [653, 75] width 14 height 18
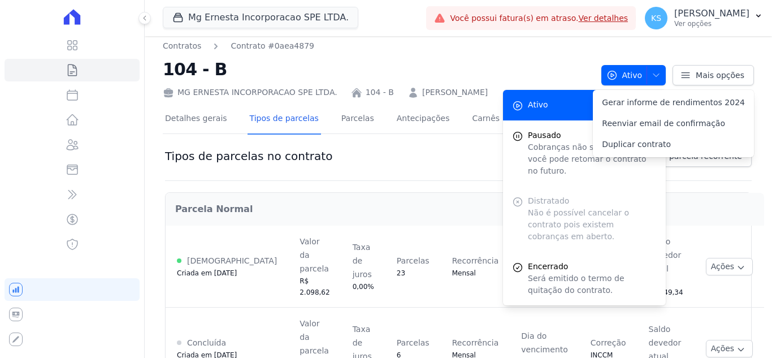
click at [537, 68] on h2 "104 - B" at bounding box center [377, 68] width 429 height 25
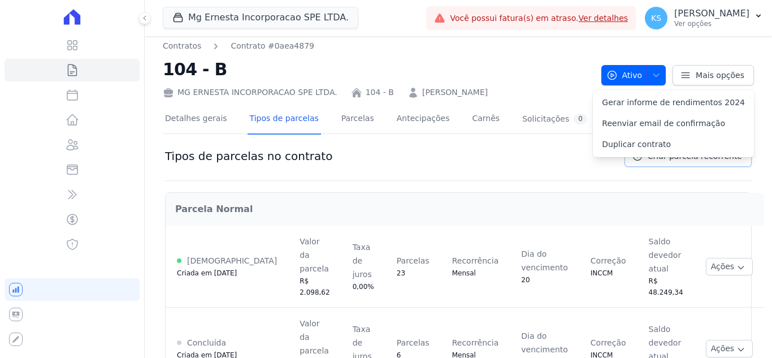
click at [678, 162] on link "Criar parcela recorrente" at bounding box center [687, 155] width 127 height 21
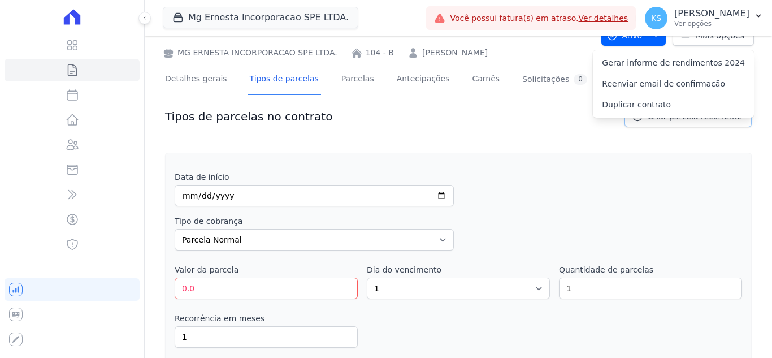
scroll to position [62, 0]
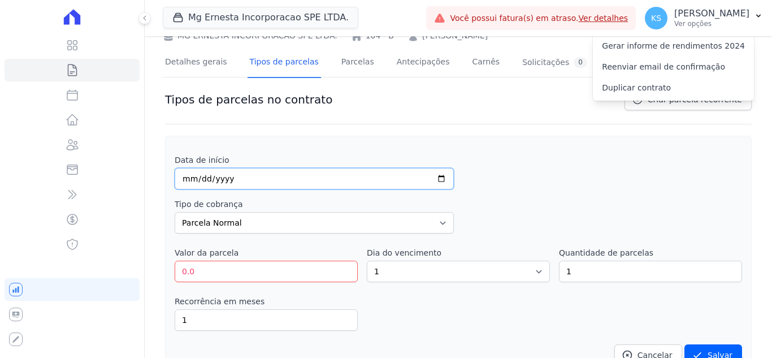
click at [189, 178] on input "date" at bounding box center [314, 178] width 279 height 21
click at [541, 180] on div "Data de início" at bounding box center [458, 171] width 567 height 35
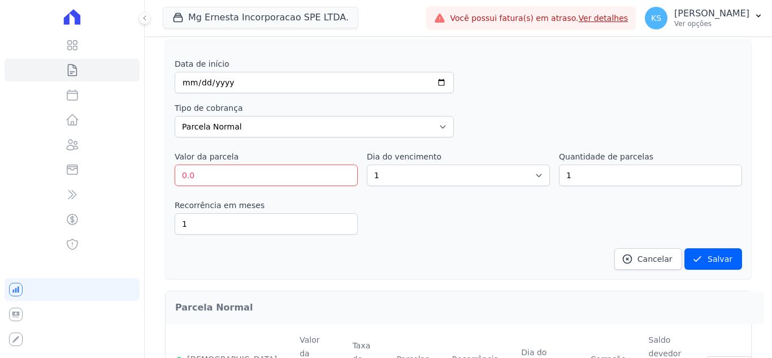
scroll to position [143, 0]
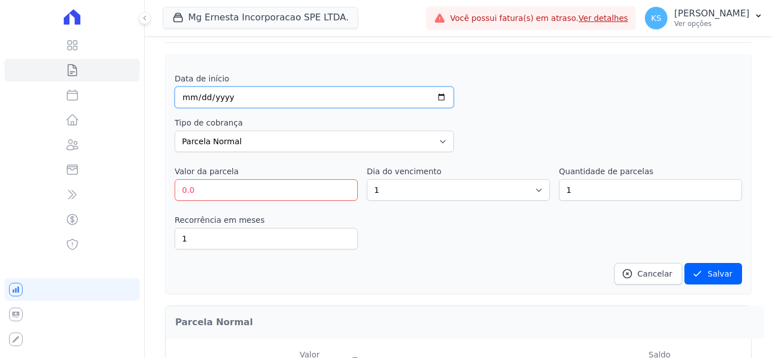
click at [186, 97] on input "date" at bounding box center [314, 96] width 279 height 21
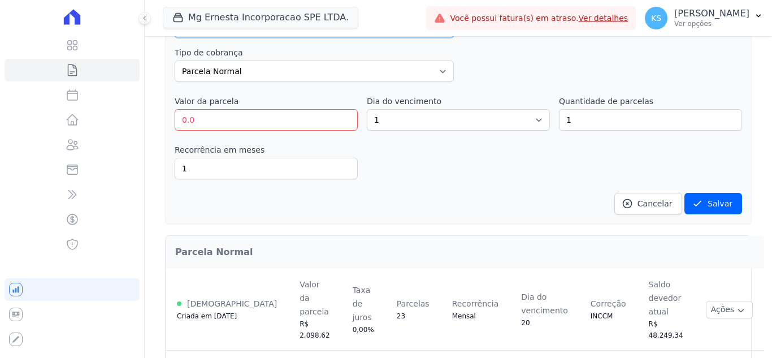
scroll to position [86, 0]
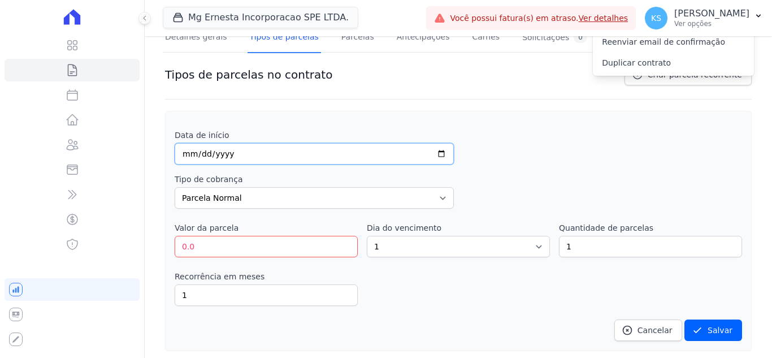
click at [186, 155] on input "date" at bounding box center [314, 153] width 279 height 21
type input "2026-03-20"
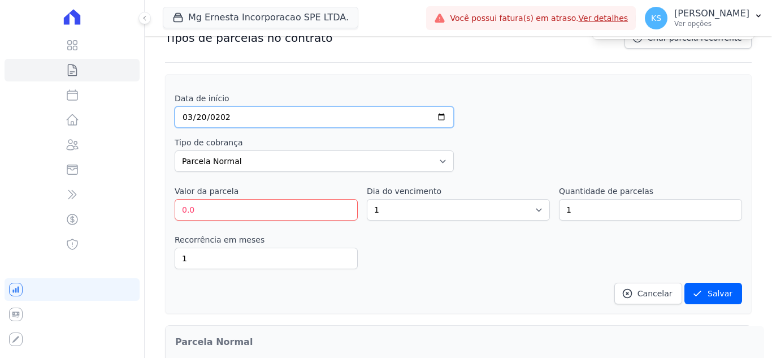
scroll to position [143, 0]
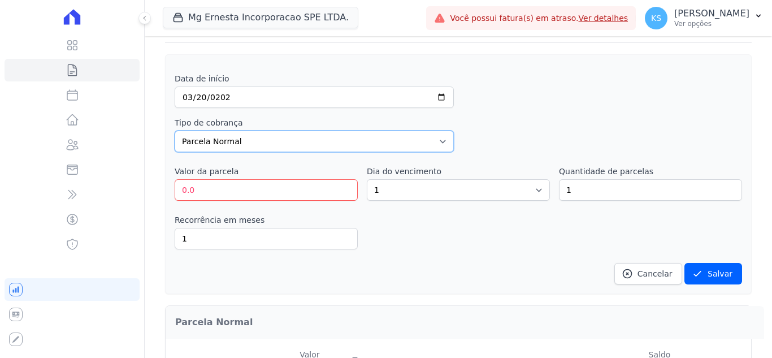
click at [286, 143] on select "Parcela Normal Entrada Sinal Intercalada Chaves Pré-chaves Pós-chaves Impostos …" at bounding box center [314, 140] width 279 height 21
click at [511, 122] on div "Tipo de cobrança Parcela Normal Entrada Sinal Intercalada Chaves Pré-chaves Pós…" at bounding box center [458, 134] width 567 height 35
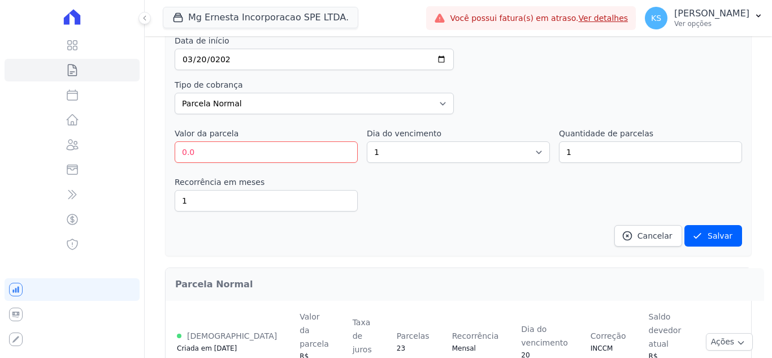
scroll to position [199, 0]
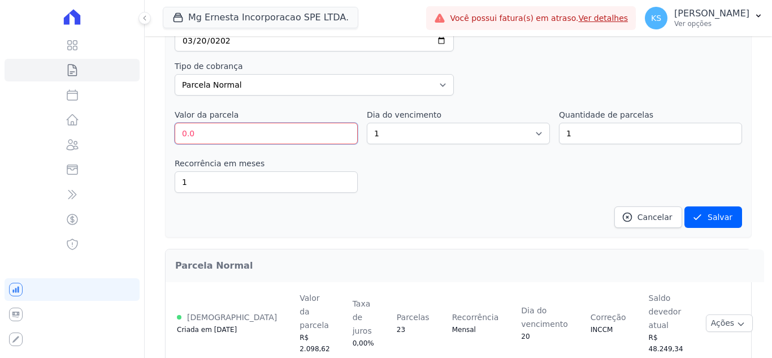
click at [217, 134] on input "0.0" at bounding box center [266, 133] width 183 height 21
drag, startPoint x: 217, startPoint y: 134, endPoint x: 511, endPoint y: 203, distance: 301.1
click at [128, 134] on div "Visão Geral Contratos Parcelas Lotes Clientes Minha Carteira Transferências Cré…" at bounding box center [386, 179] width 772 height 358
click at [250, 133] on input "0.0" at bounding box center [266, 133] width 183 height 21
drag, startPoint x: 228, startPoint y: 130, endPoint x: 154, endPoint y: 134, distance: 74.1
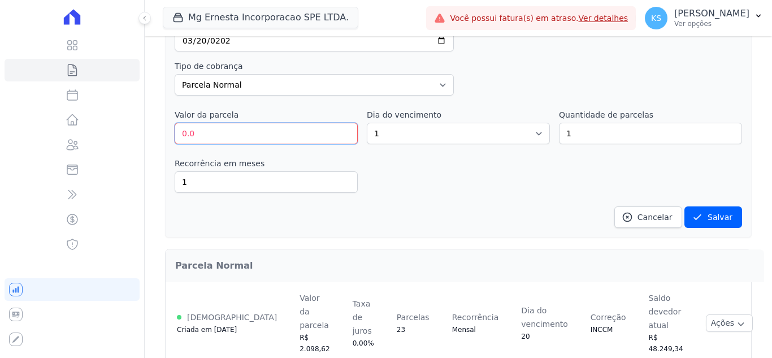
click at [154, 134] on div "Contratos Contrato #0aea4879 104 - B MG [PERSON_NAME] INCORPORACAO SPE LTDA. 10…" at bounding box center [458, 150] width 627 height 627
type input "45868.32"
click at [527, 135] on select "1 2 3 4 5 6 7 8 9 10 11 12 13 14 15 16 17 18 19 20 21 22 23 24 25 26 27 28 29 3…" at bounding box center [458, 133] width 183 height 21
click at [399, 127] on select "1 2 3 4 5 6 7 8 9 10 11 12 13 14 15 16 17 18 19 20 21 22 23 24 25 26 27 28 29 3…" at bounding box center [458, 133] width 183 height 21
click at [397, 132] on select "1 2 3 4 5 6 7 8 9 10 11 12 13 14 15 16 17 18 19 20 21 22 23 24 25 26 27 28 29 3…" at bounding box center [458, 133] width 183 height 21
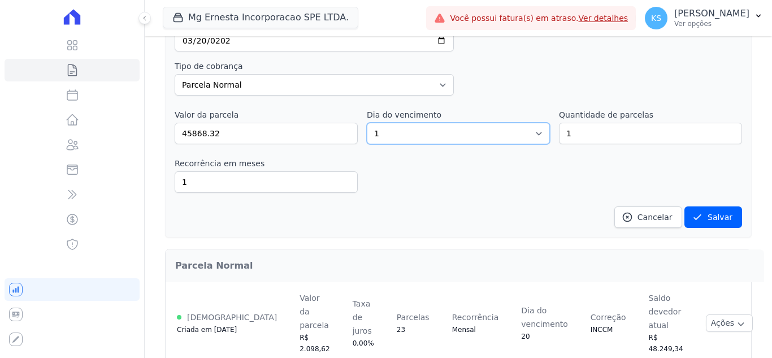
select select "20"
click at [367, 123] on select "1 2 3 4 5 6 7 8 9 10 11 12 13 14 15 16 17 18 19 20 21 22 23 24 25 26 27 28 29 3…" at bounding box center [458, 133] width 183 height 21
click at [601, 135] on input "1" at bounding box center [650, 133] width 183 height 21
click at [590, 129] on input "1" at bounding box center [650, 133] width 183 height 21
type input "16"
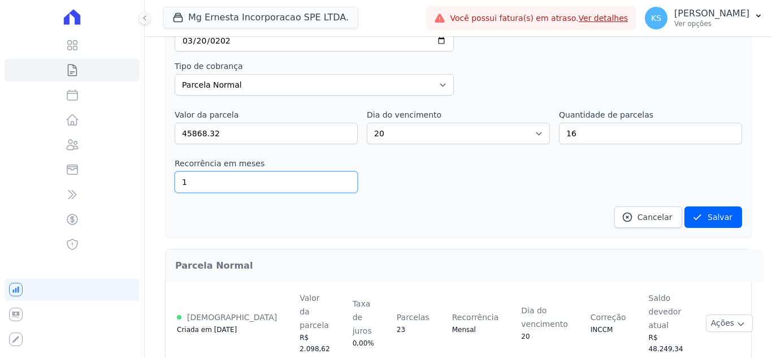
click at [224, 176] on input "1" at bounding box center [266, 181] width 183 height 21
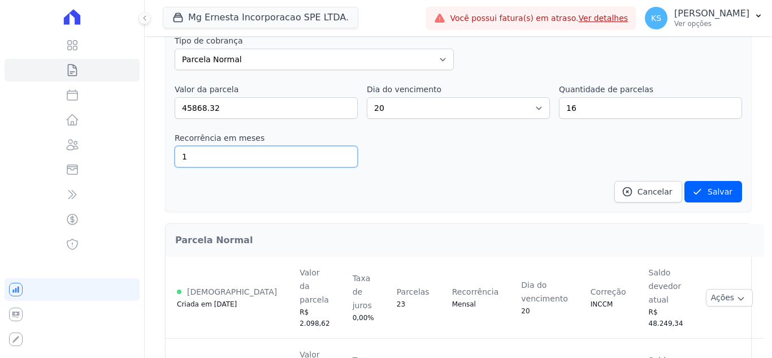
scroll to position [256, 0]
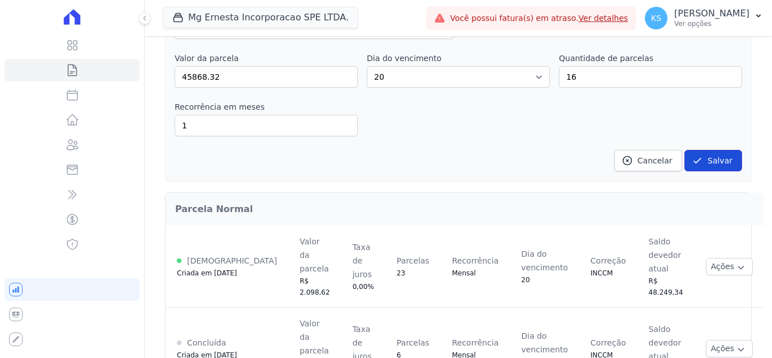
click at [711, 160] on button "Salvar" at bounding box center [713, 160] width 58 height 21
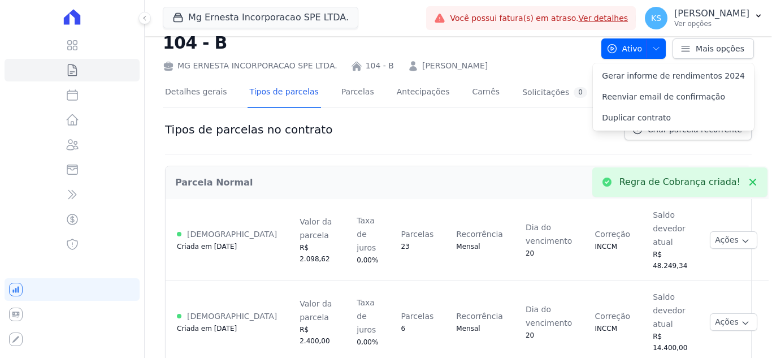
scroll to position [62, 0]
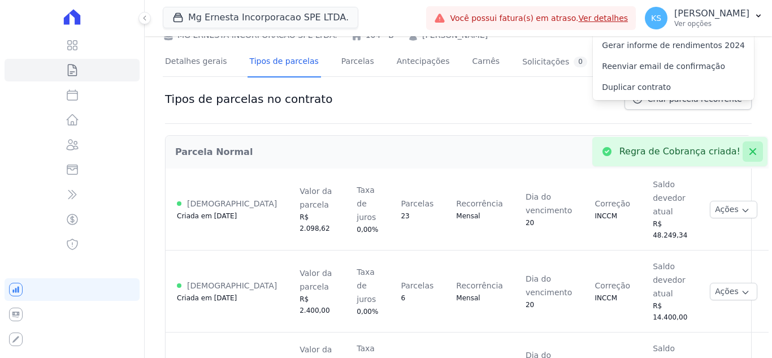
click at [747, 153] on icon at bounding box center [752, 151] width 11 height 11
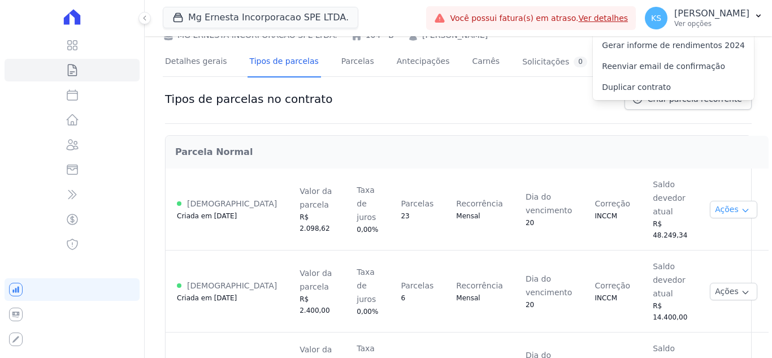
click at [709, 201] on button "Ações" at bounding box center [732, 210] width 47 height 18
click at [625, 154] on h2 "Parcela Normal" at bounding box center [466, 152] width 583 height 14
click at [713, 282] on button "Ações" at bounding box center [732, 291] width 47 height 18
click at [661, 259] on div "Saldo devedor atual" at bounding box center [669, 279] width 34 height 41
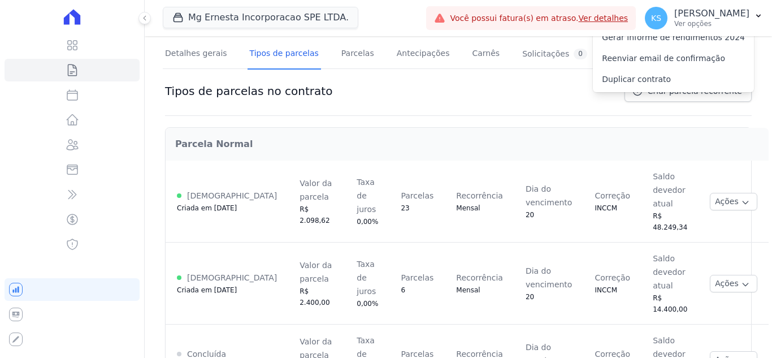
scroll to position [84, 0]
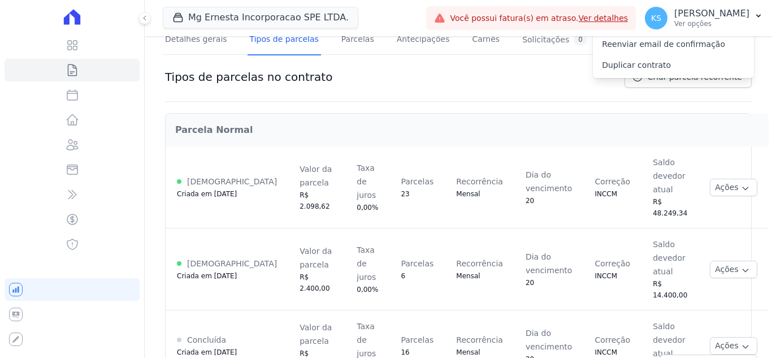
click at [507, 318] on div "Regra de Cobrança criada! Parcela Normal Ativa Criada em 22/07/2025 Valor da pa…" at bounding box center [458, 246] width 586 height 288
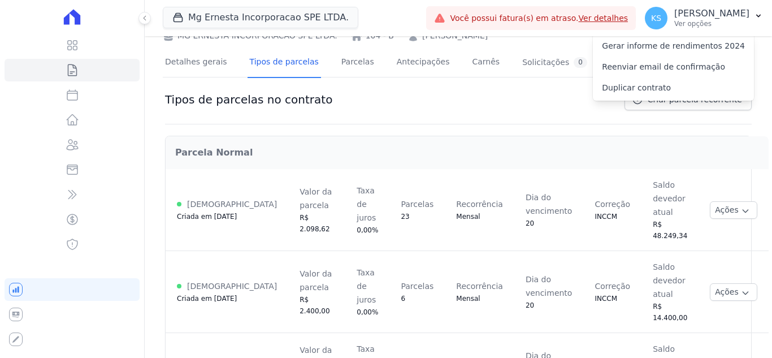
scroll to position [62, 0]
click at [709, 201] on button "Ações" at bounding box center [732, 210] width 47 height 18
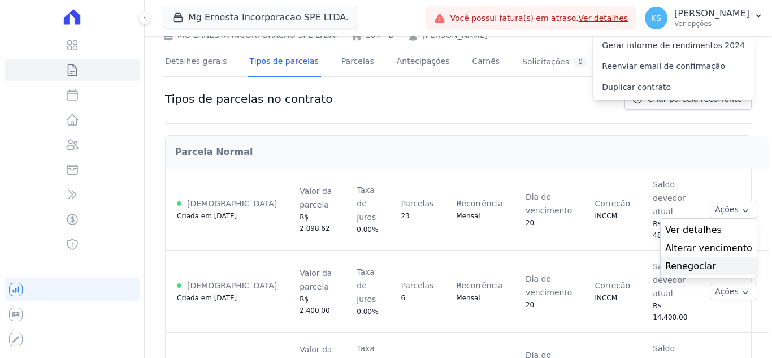
click at [678, 259] on link "Renegociar" at bounding box center [708, 266] width 87 height 14
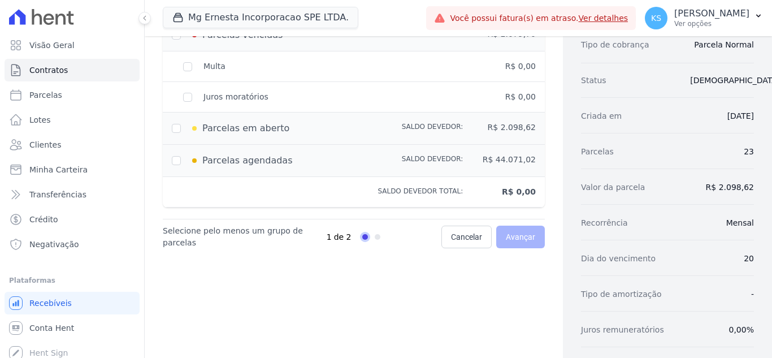
scroll to position [56, 0]
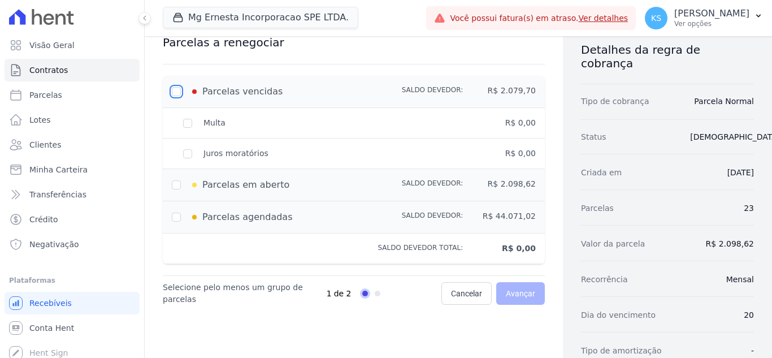
click at [176, 90] on input "checkbox" at bounding box center [176, 91] width 9 height 9
checkbox input "true"
click at [180, 185] on input "checkbox" at bounding box center [176, 184] width 9 height 9
checkbox input "true"
click at [178, 223] on div "Parcelas agendadas" at bounding box center [281, 217] width 218 height 14
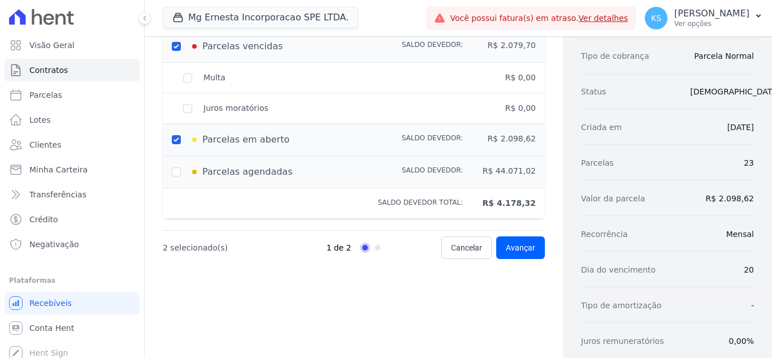
scroll to position [169, 0]
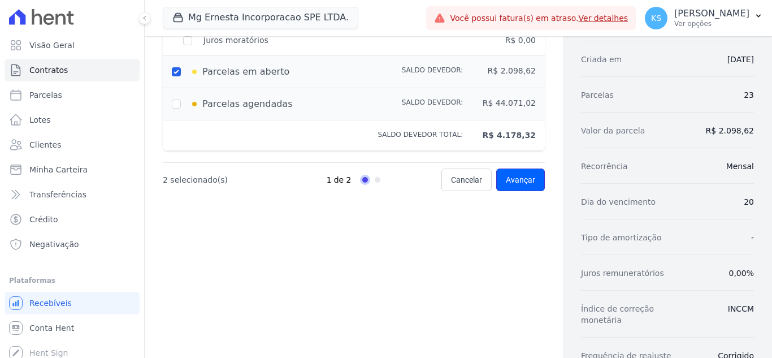
click at [529, 184] on span "Avançar" at bounding box center [520, 179] width 29 height 11
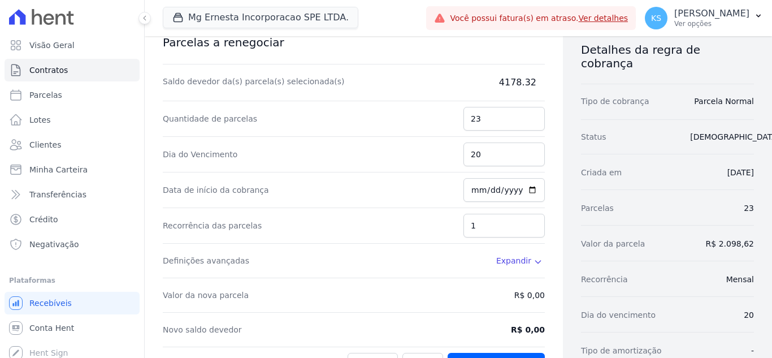
scroll to position [0, 0]
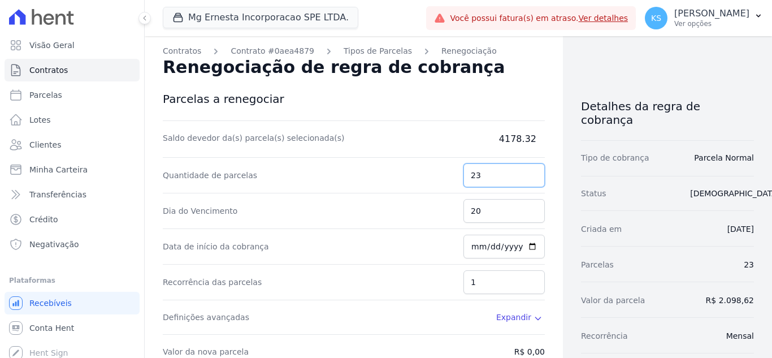
drag, startPoint x: 478, startPoint y: 173, endPoint x: 425, endPoint y: 170, distance: 52.6
click at [430, 174] on div "Quantidade de parcelas 23" at bounding box center [354, 176] width 382 height 36
type input "0"
drag, startPoint x: 482, startPoint y: 215, endPoint x: 434, endPoint y: 207, distance: 48.8
click at [434, 207] on div "Dia do Vencimento 20" at bounding box center [354, 211] width 382 height 36
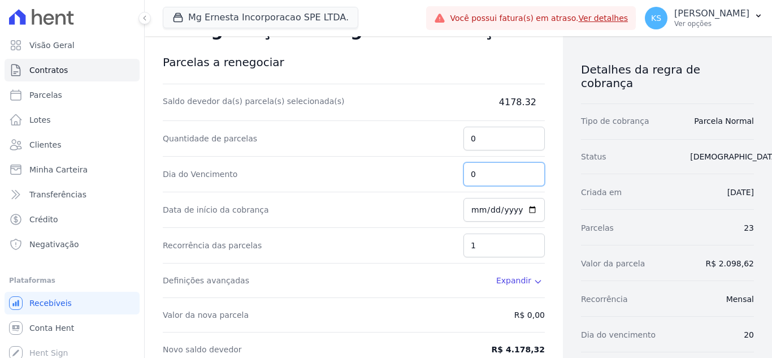
scroll to position [56, 0]
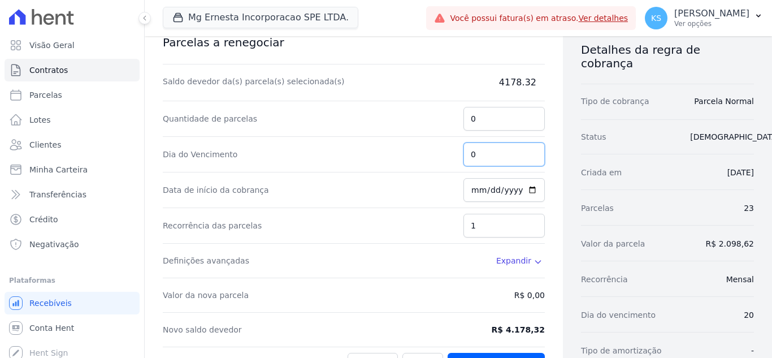
type input "0"
drag, startPoint x: 484, startPoint y: 227, endPoint x: 438, endPoint y: 223, distance: 45.3
click at [438, 223] on div "Recorrência das parcelas 1" at bounding box center [354, 226] width 382 height 36
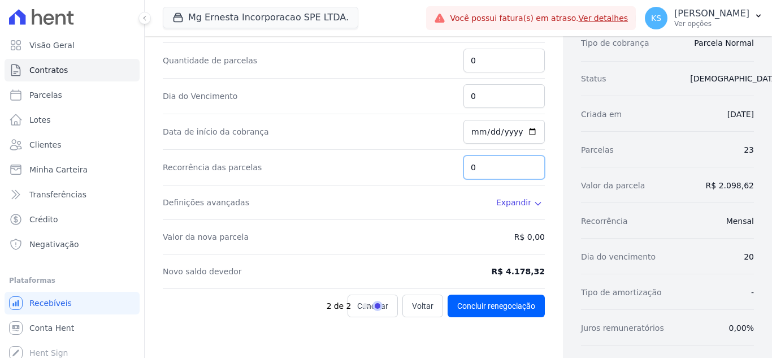
scroll to position [169, 0]
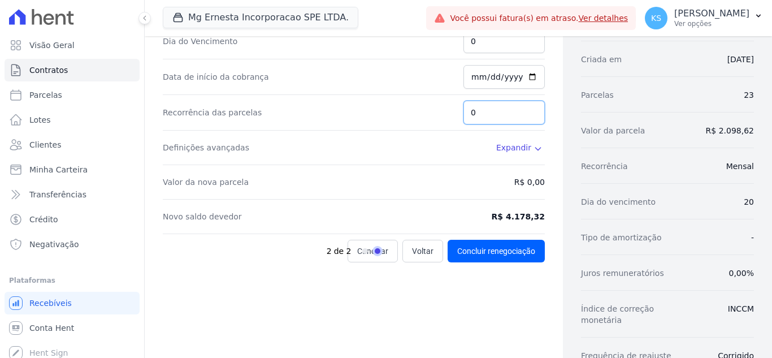
type input "0"
click at [428, 201] on div "Novo saldo devedor R$ 4.178,32" at bounding box center [354, 210] width 382 height 23
click at [416, 249] on div "2 de 2" at bounding box center [380, 250] width 109 height 23
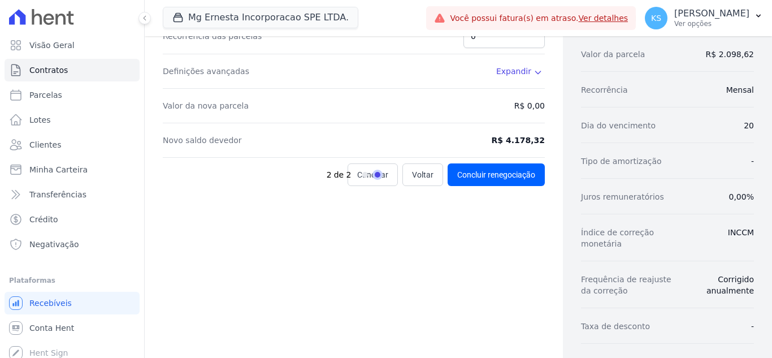
scroll to position [122, 0]
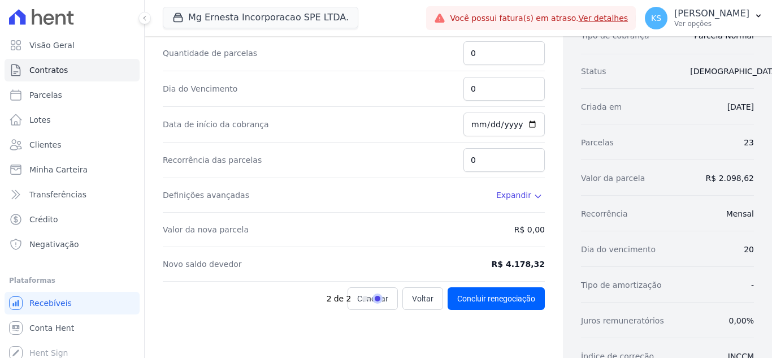
click at [413, 300] on div "2 de 2" at bounding box center [380, 298] width 109 height 23
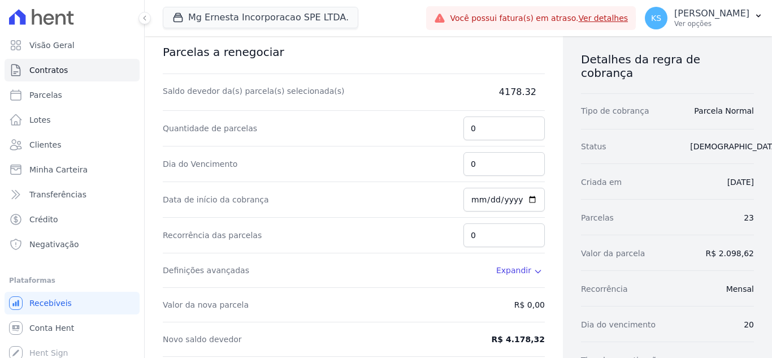
scroll to position [0, 0]
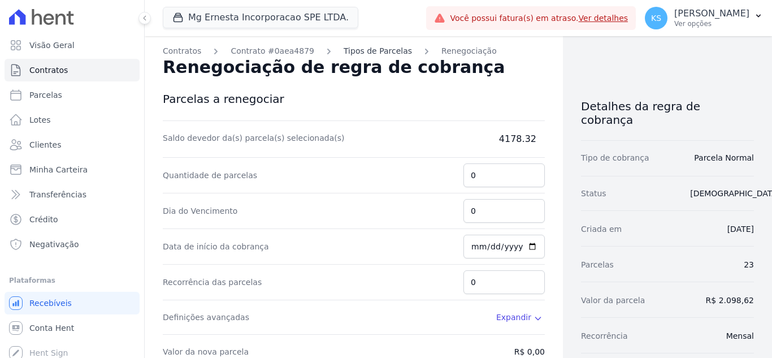
click at [365, 49] on link "Tipos de Parcelas" at bounding box center [377, 51] width 68 height 12
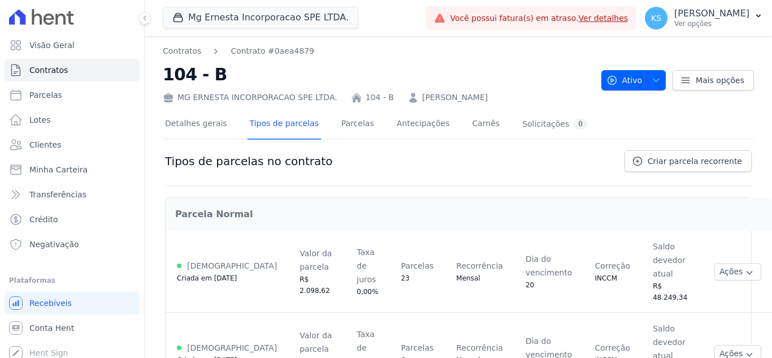
scroll to position [62, 0]
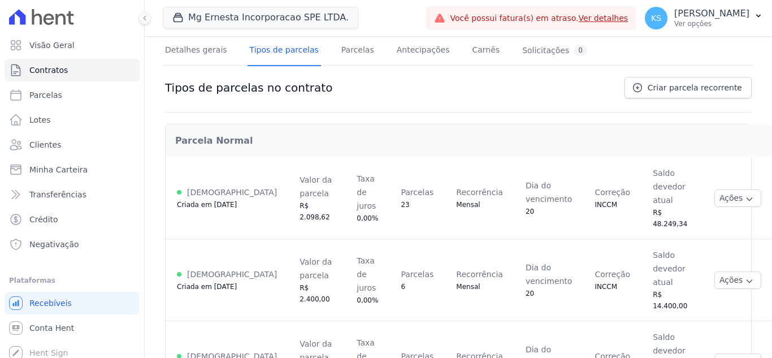
scroll to position [84, 0]
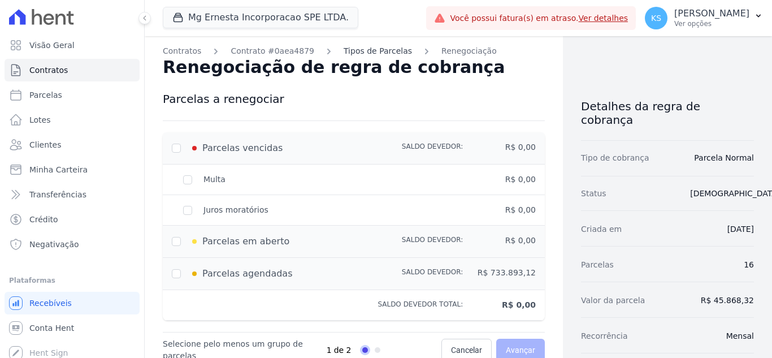
click at [358, 51] on link "Tipos de Parcelas" at bounding box center [377, 51] width 68 height 12
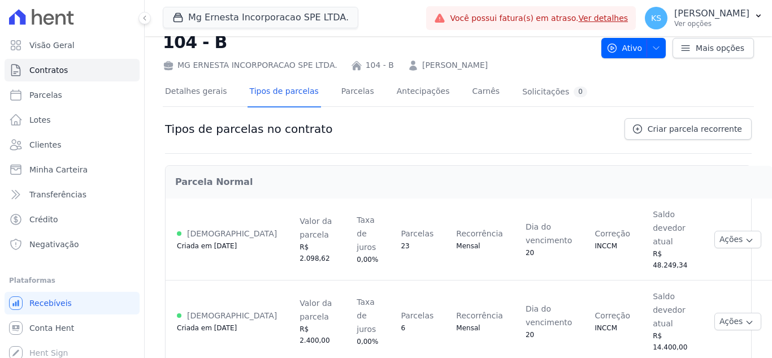
scroll to position [62, 0]
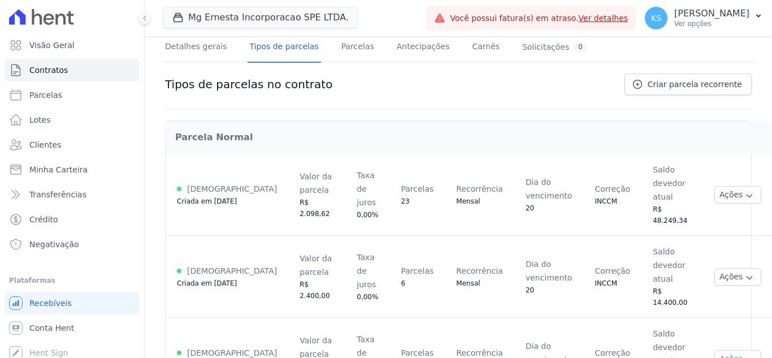
scroll to position [84, 0]
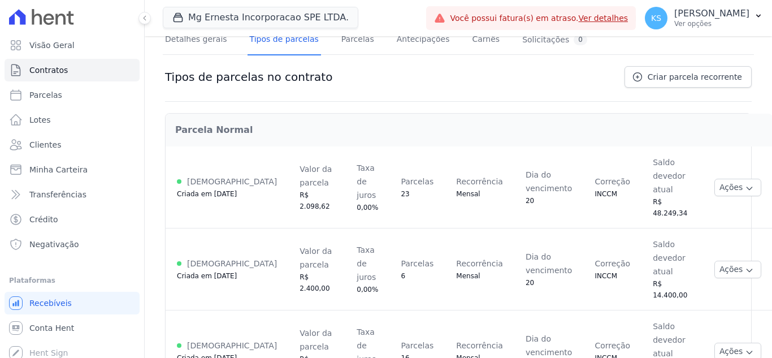
click at [526, 317] on div "Parcela Normal Ativa Criada em 22/07/2025 Valor da parcela R$ 2.098,62 Taxa de …" at bounding box center [458, 251] width 586 height 299
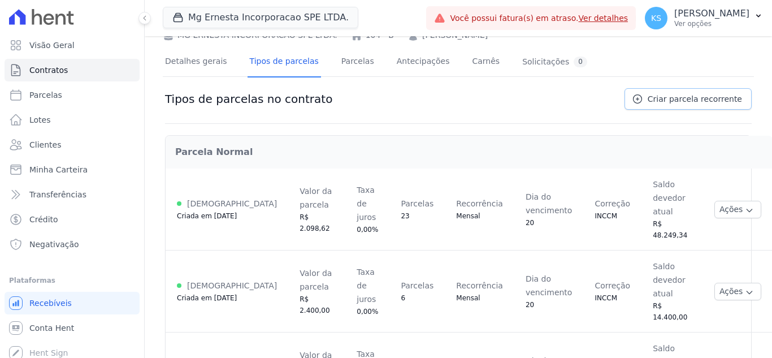
click at [659, 97] on span "Criar parcela recorrente" at bounding box center [694, 98] width 94 height 11
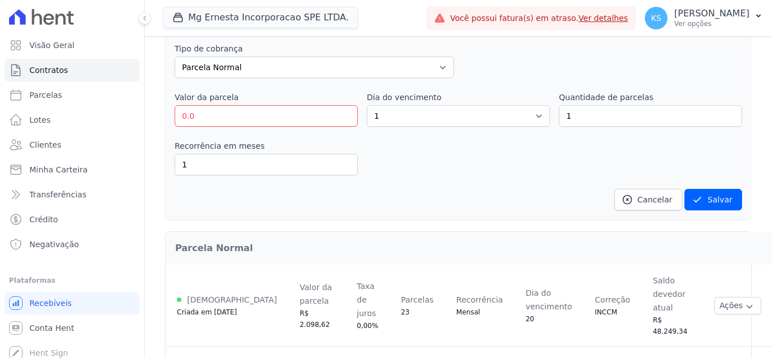
scroll to position [143, 0]
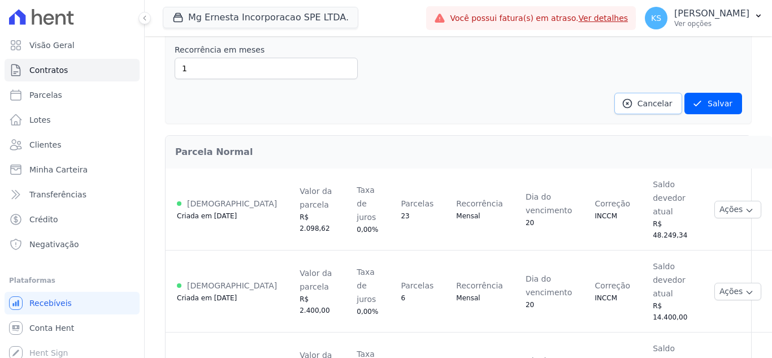
click at [643, 102] on span "Cancelar" at bounding box center [654, 103] width 35 height 11
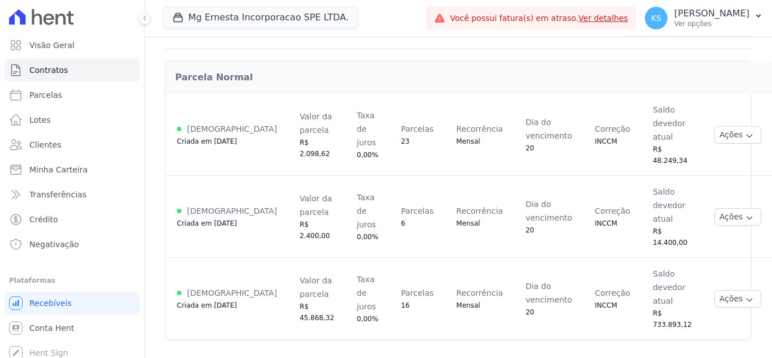
scroll to position [62, 0]
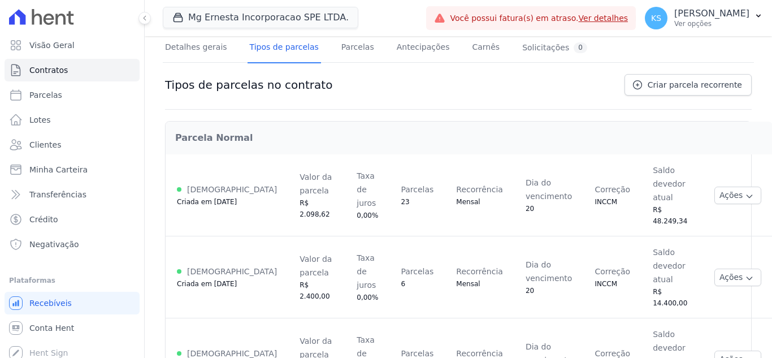
scroll to position [84, 0]
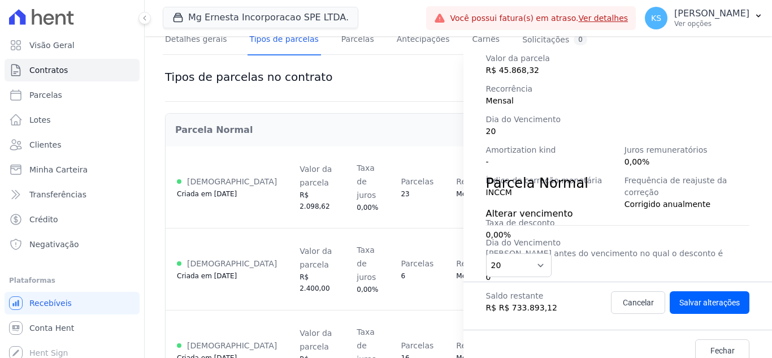
scroll to position [186, 0]
click at [536, 265] on select "1 2 3 4 5 6 7 8 9 10 11 12 13 14 15 16 17 18 19 20 21 22 23 24 25 26 27 28 29 3…" at bounding box center [519, 264] width 66 height 24
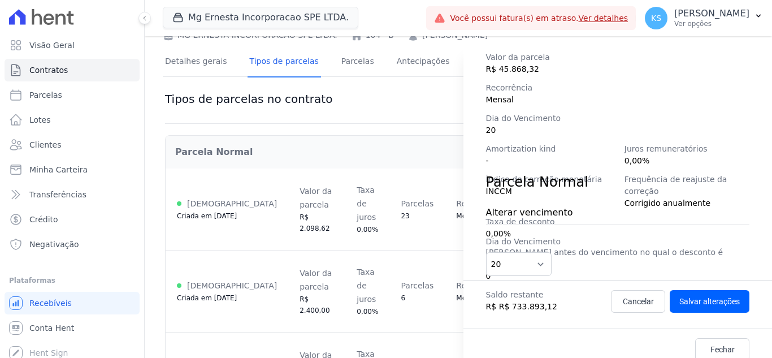
click at [596, 234] on div "Alterar vencimento Dia do Vencimento 1 2 3 4 5 6 7 8 9 10 11 12 13 14 15 16 17 …" at bounding box center [617, 236] width 263 height 88
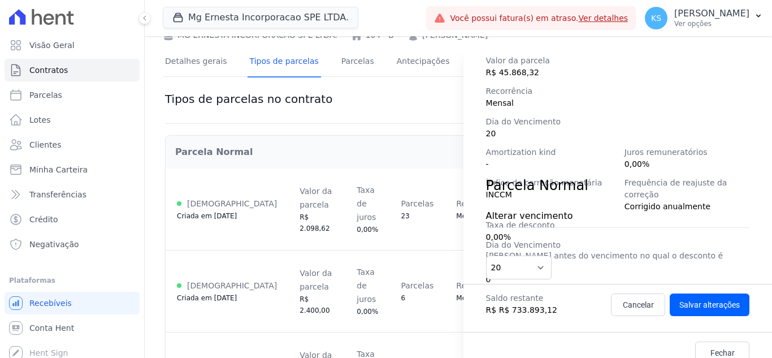
scroll to position [186, 0]
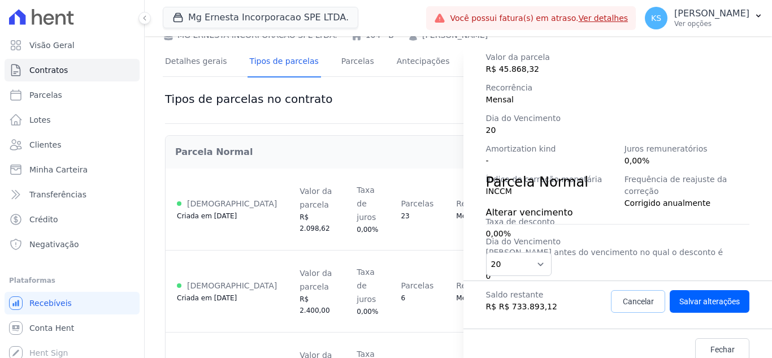
click at [628, 302] on span "Cancelar" at bounding box center [637, 300] width 31 height 11
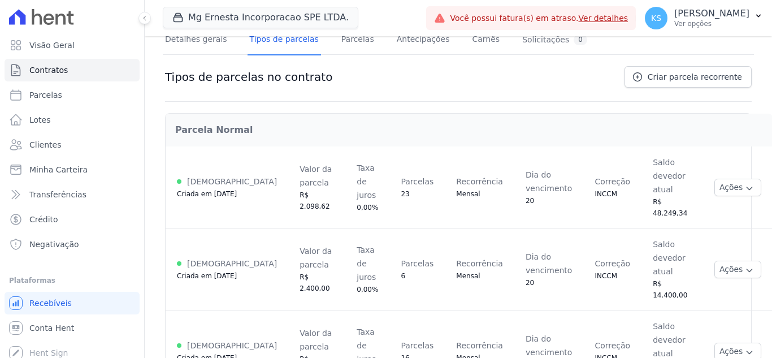
click at [599, 317] on div "Parcela Normal Ativa Criada em 22/07/2025 Valor da parcela R$ 2.098,62 Taxa de …" at bounding box center [458, 251] width 586 height 299
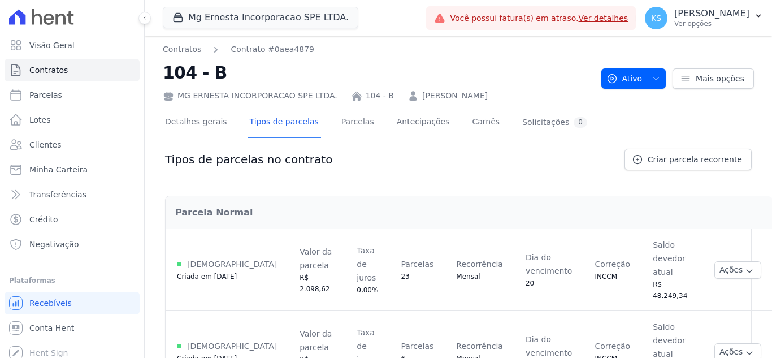
scroll to position [0, 0]
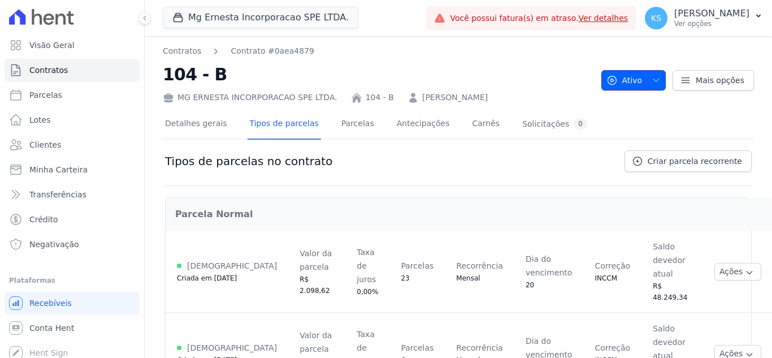
click at [651, 86] on span "button" at bounding box center [653, 80] width 14 height 18
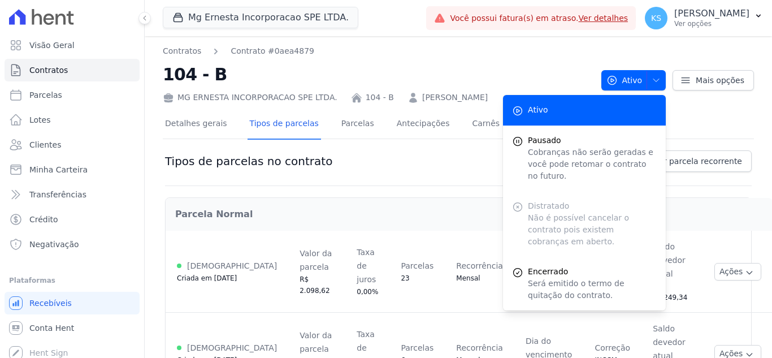
click at [453, 160] on div "Tipos de parcelas no contrato Criar parcela recorrente" at bounding box center [458, 168] width 586 height 36
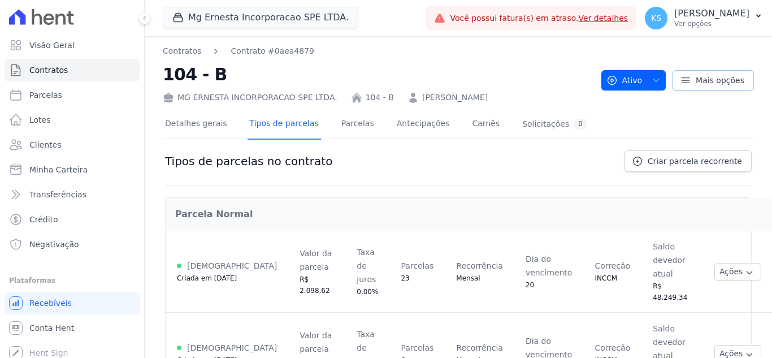
click at [684, 81] on icon at bounding box center [685, 80] width 11 height 11
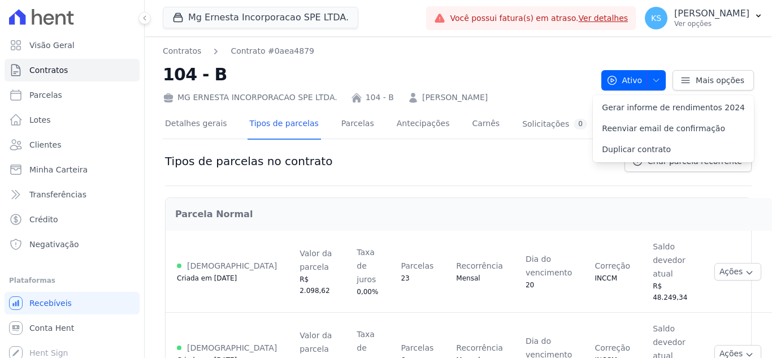
click at [558, 159] on div "Tipos de parcelas no contrato Criar parcela recorrente" at bounding box center [458, 168] width 586 height 36
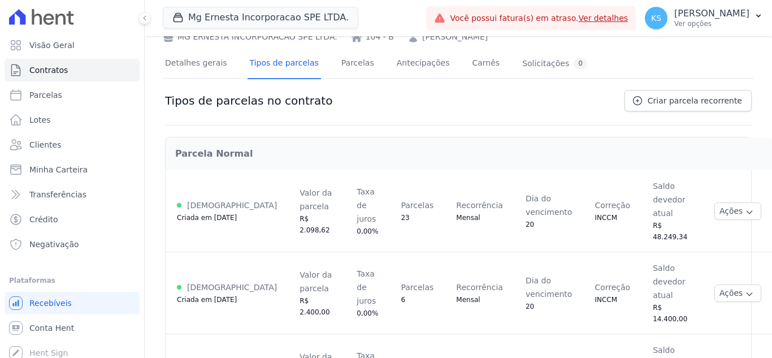
scroll to position [62, 0]
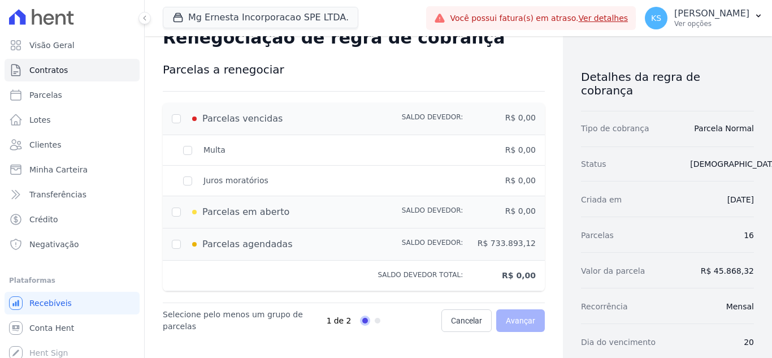
scroll to position [56, 0]
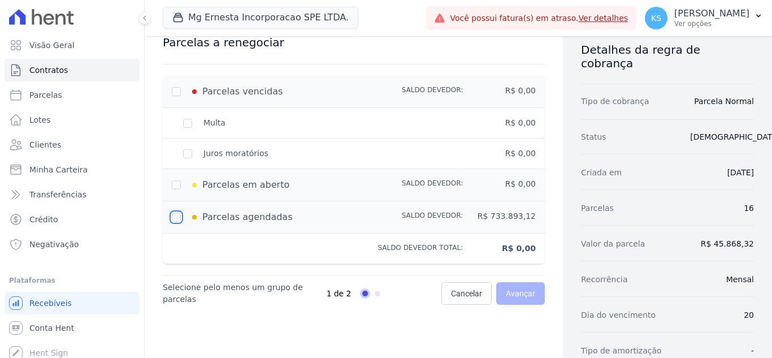
click at [177, 217] on input "checkbox" at bounding box center [176, 216] width 9 height 9
checkbox input "true"
type input "733893.12"
click at [508, 292] on span "Avançar" at bounding box center [520, 292] width 29 height 11
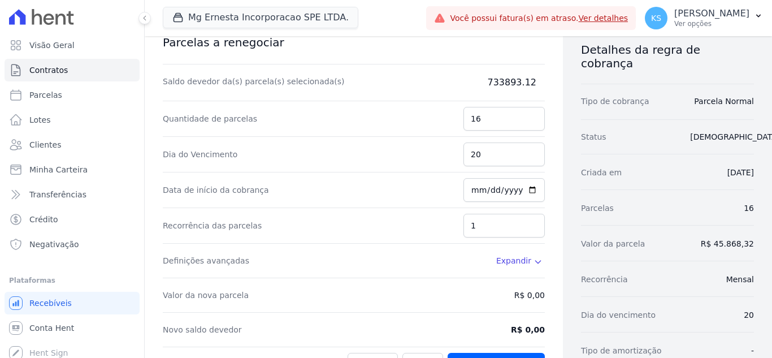
drag, startPoint x: 487, startPoint y: 86, endPoint x: 500, endPoint y: 74, distance: 17.2
click at [506, 77] on dd "733893.12" at bounding box center [488, 83] width 113 height 14
click at [500, 74] on div "Parcelas vencidas Saldo devedor: R$ 0,00 Multa R$ 0,00 Juros moratórios R$ 0,00…" at bounding box center [354, 205] width 382 height 283
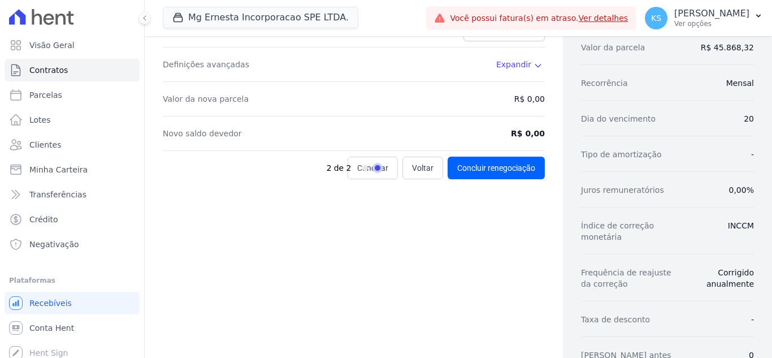
scroll to position [226, 0]
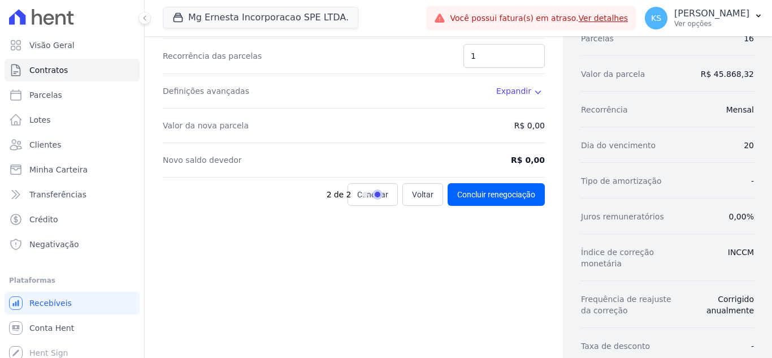
click at [527, 90] on dd "Expandir" at bounding box center [520, 90] width 49 height 11
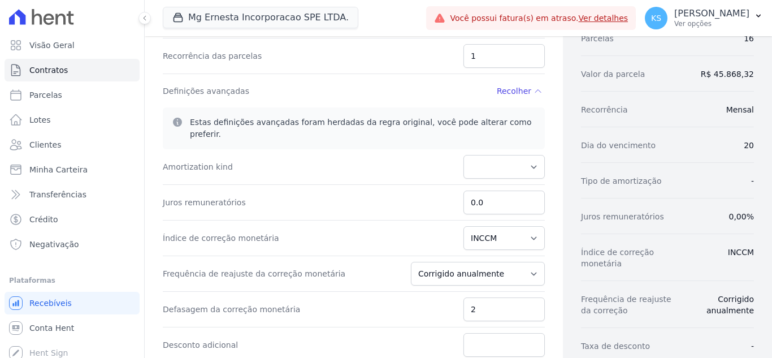
scroll to position [367, 0]
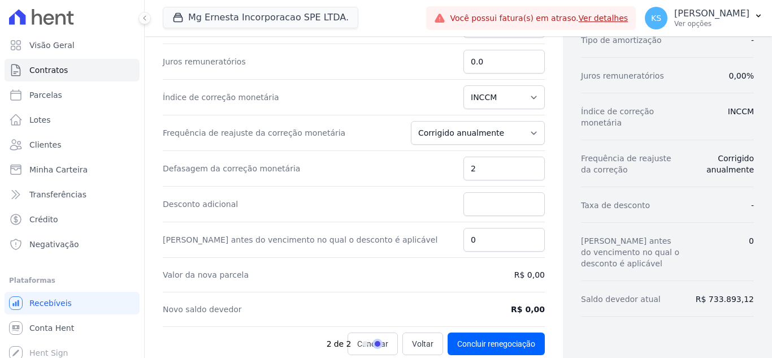
click at [412, 332] on div "2 de 2" at bounding box center [380, 343] width 109 height 23
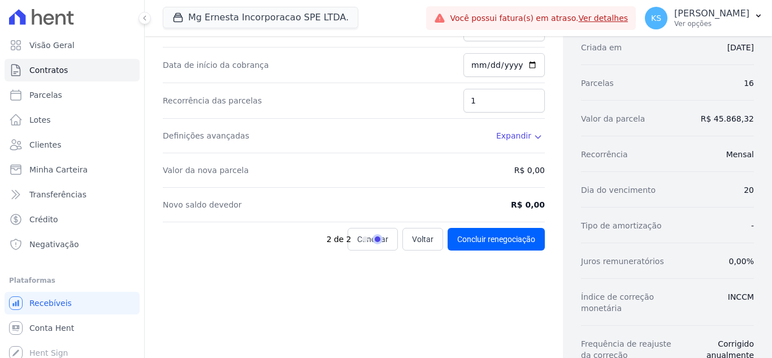
scroll to position [178, 0]
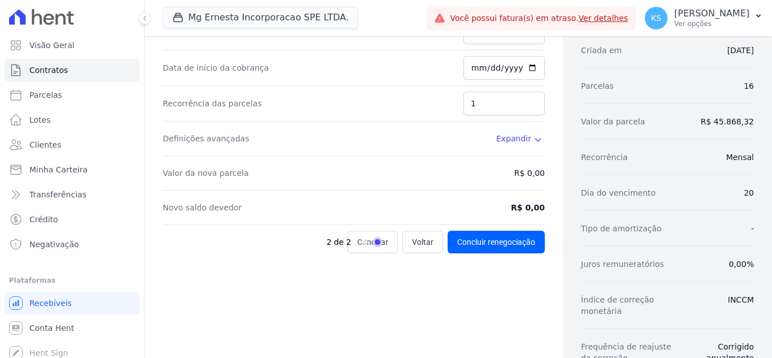
click at [416, 246] on div "2 de 2" at bounding box center [380, 241] width 109 height 23
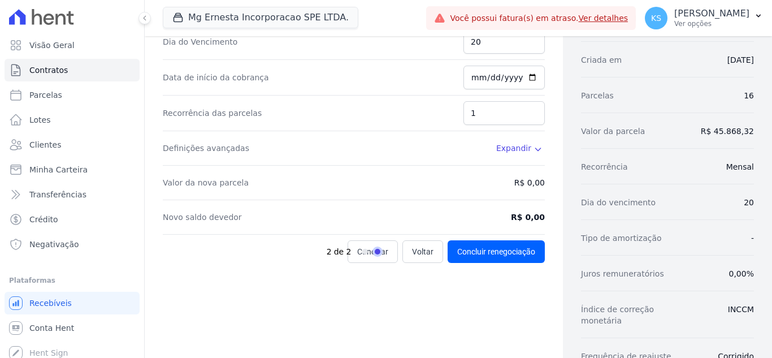
scroll to position [169, 0]
click at [410, 250] on div "2 de 2" at bounding box center [380, 250] width 109 height 23
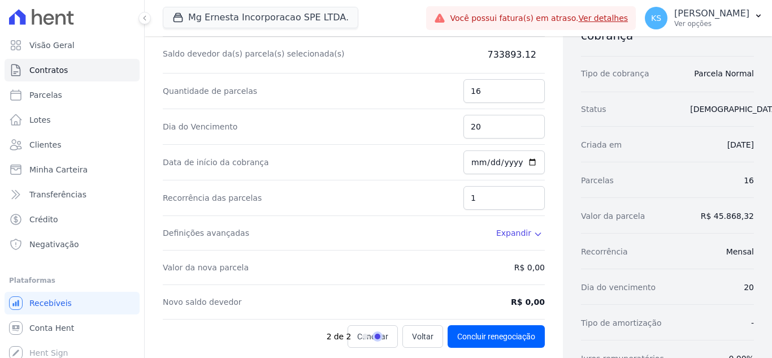
scroll to position [0, 0]
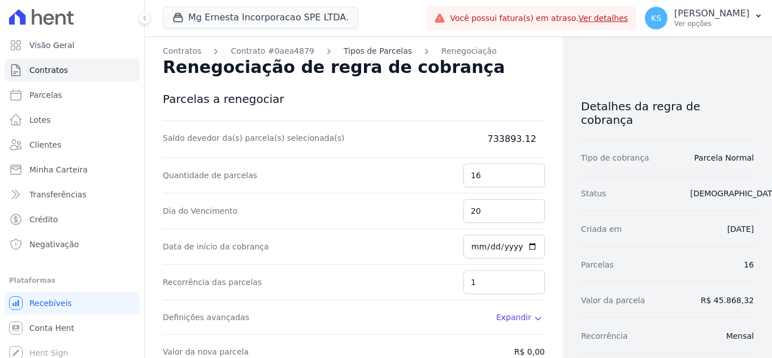
click at [365, 50] on link "Tipos de Parcelas" at bounding box center [377, 51] width 68 height 12
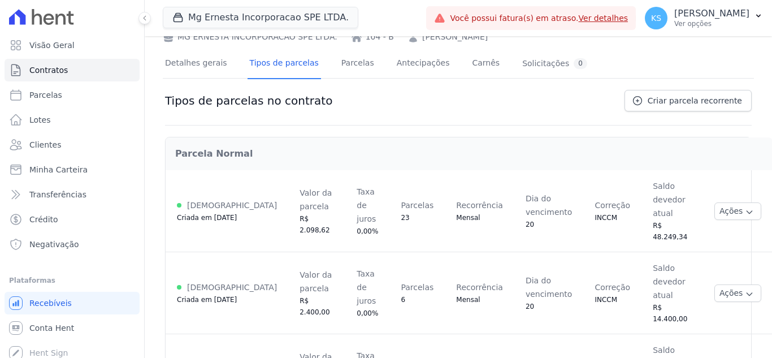
scroll to position [62, 0]
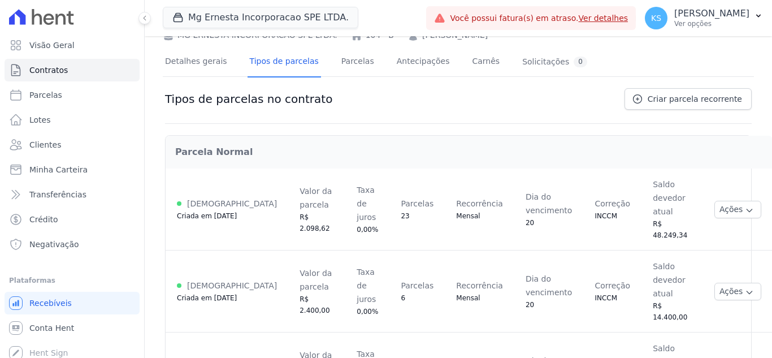
click at [340, 67] on link "Parcelas" at bounding box center [357, 62] width 37 height 30
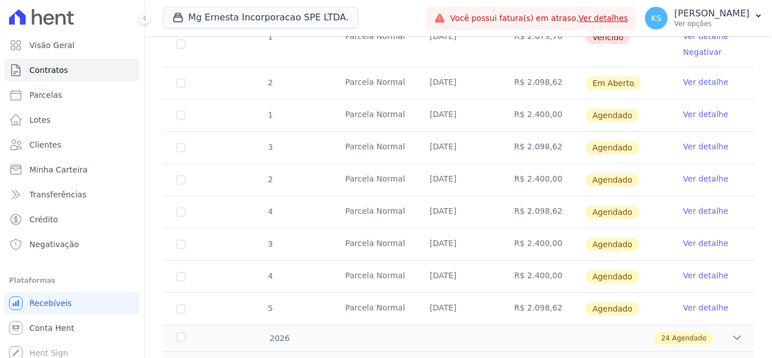
scroll to position [271, 0]
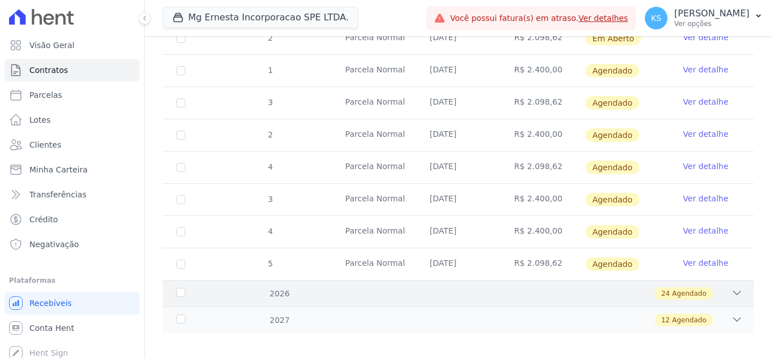
click at [284, 288] on div "24 Agendado" at bounding box center [487, 293] width 511 height 12
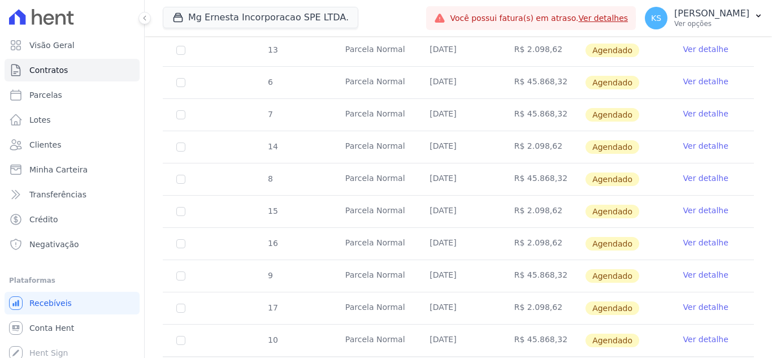
scroll to position [1043, 0]
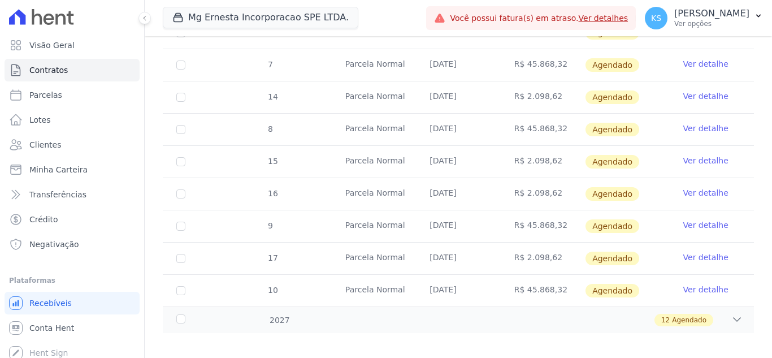
click at [701, 284] on link "Ver detalhe" at bounding box center [705, 289] width 45 height 11
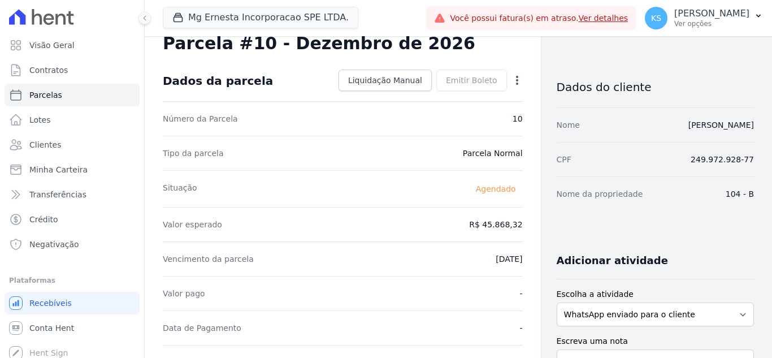
scroll to position [19, 0]
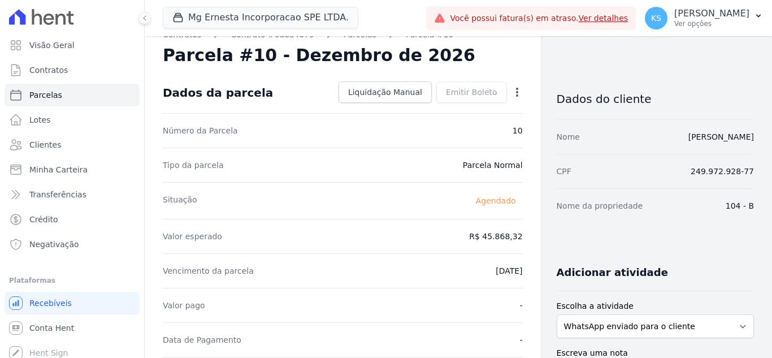
click at [516, 95] on icon "button" at bounding box center [517, 92] width 2 height 9
click at [451, 114] on link "Alterar" at bounding box center [468, 107] width 99 height 20
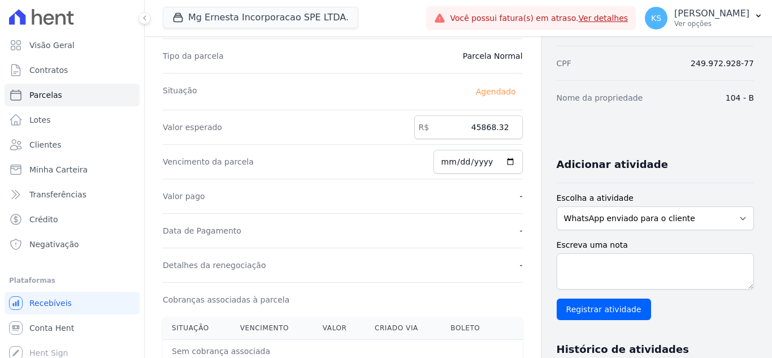
scroll to position [132, 0]
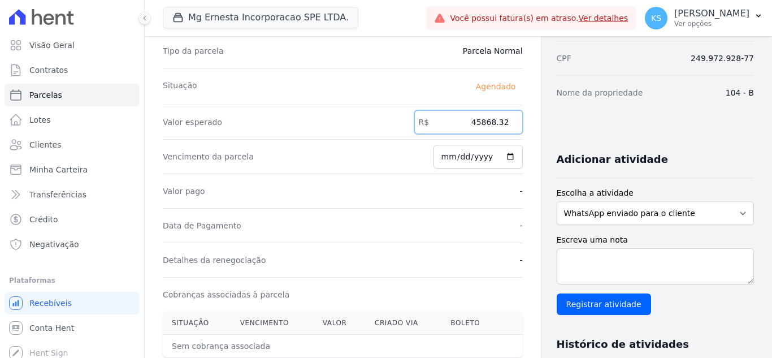
click at [479, 126] on input "45868.32" at bounding box center [468, 122] width 108 height 24
drag, startPoint x: 469, startPoint y: 123, endPoint x: 531, endPoint y: 119, distance: 61.7
click at [531, 119] on div "Contratos Contrato #0aea4879 Parcelas Parcela #10 Parcela #10 - Dezembro de 202…" at bounding box center [343, 267] width 396 height 725
type input "0"
click at [478, 188] on div "Valor pago -" at bounding box center [343, 190] width 360 height 34
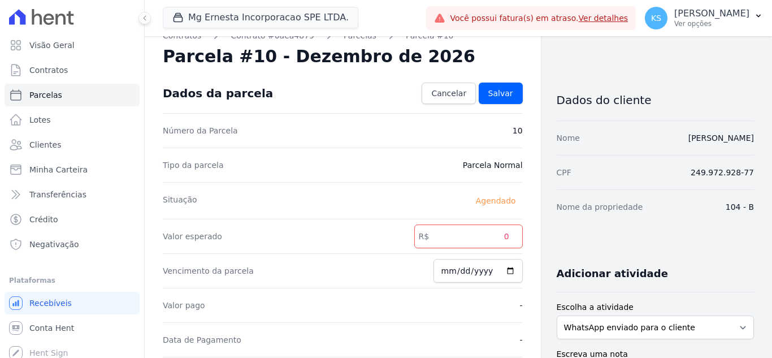
scroll to position [0, 0]
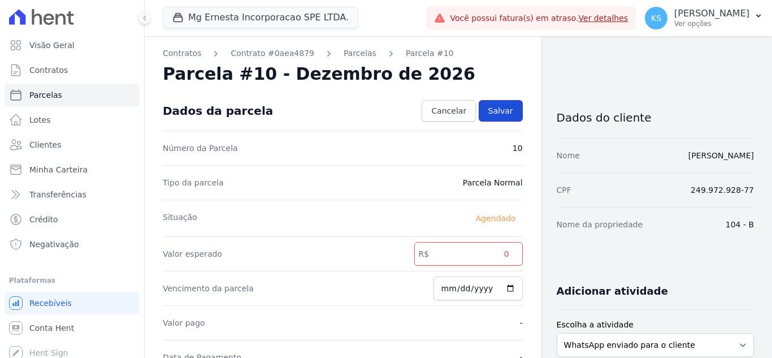
click at [498, 110] on span "Salvar" at bounding box center [500, 110] width 25 height 11
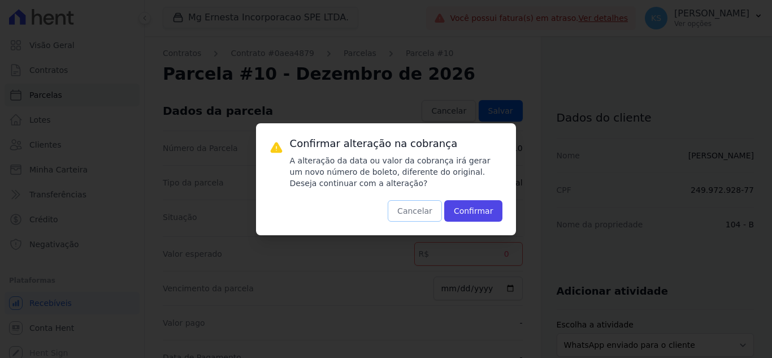
click at [420, 214] on button "Cancelar" at bounding box center [414, 210] width 54 height 21
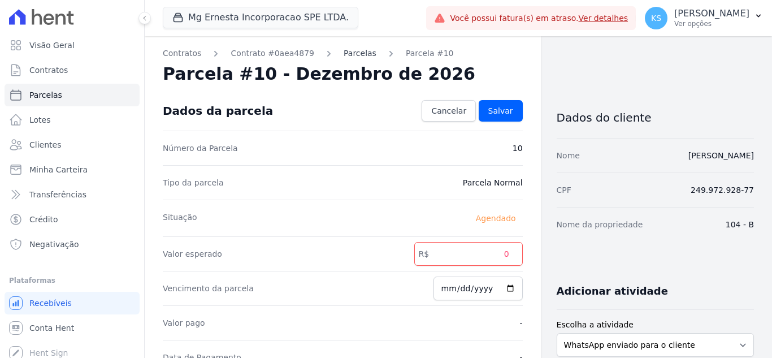
click at [345, 54] on link "Parcelas" at bounding box center [359, 53] width 33 height 12
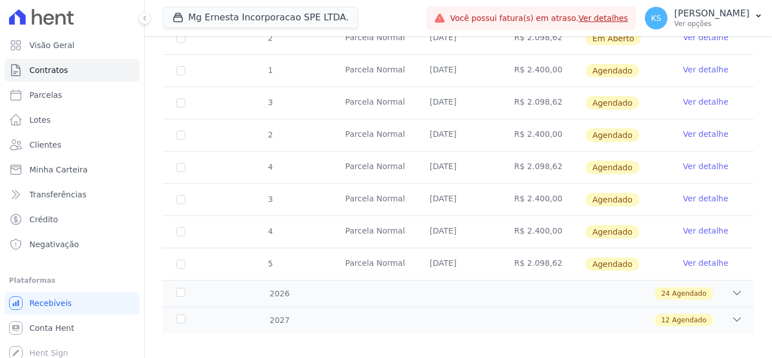
click at [53, 23] on icon at bounding box center [48, 19] width 11 height 11
click at [14, 23] on icon at bounding box center [17, 16] width 16 height 15
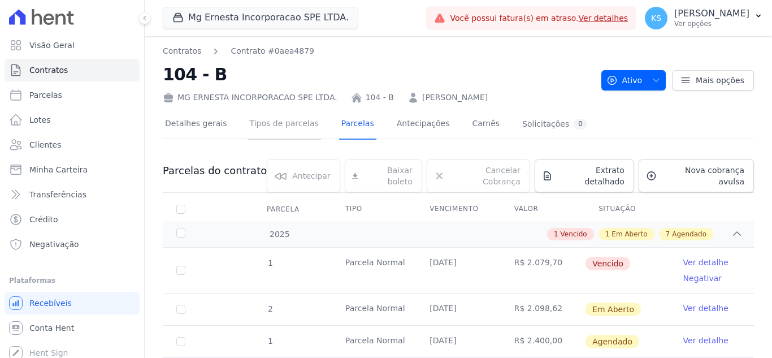
click at [278, 130] on link "Tipos de parcelas" at bounding box center [283, 125] width 73 height 30
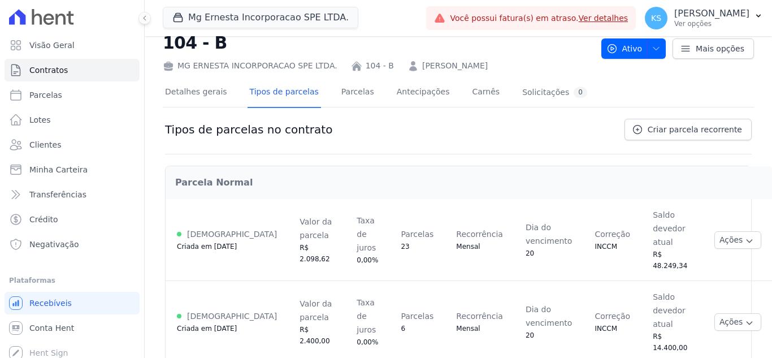
scroll to position [62, 0]
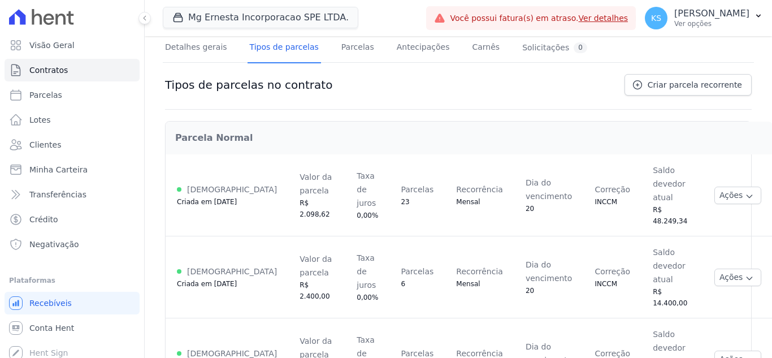
scroll to position [84, 0]
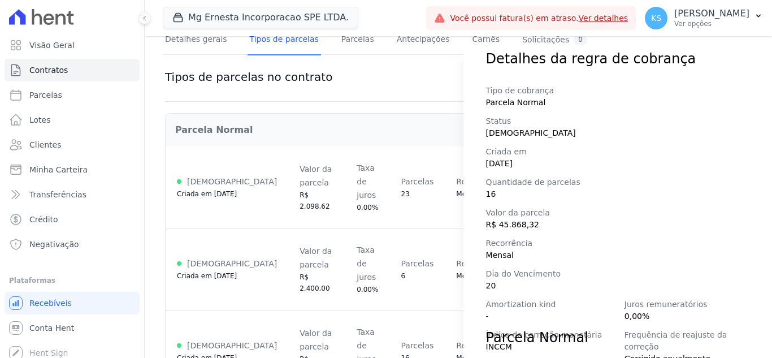
scroll to position [56, 0]
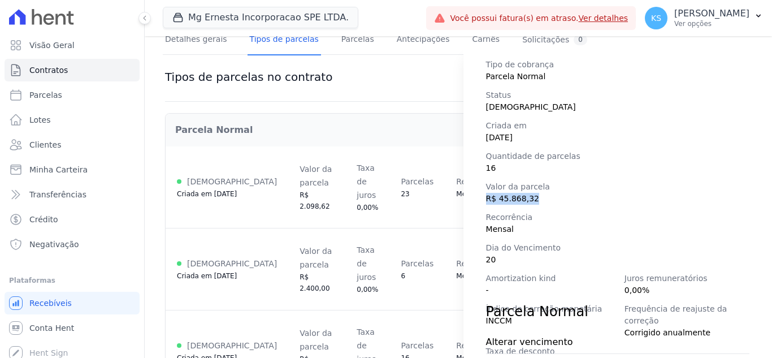
drag, startPoint x: 534, startPoint y: 201, endPoint x: 486, endPoint y: 200, distance: 48.0
click at [486, 200] on span "R$ 45.868,32" at bounding box center [617, 199] width 263 height 12
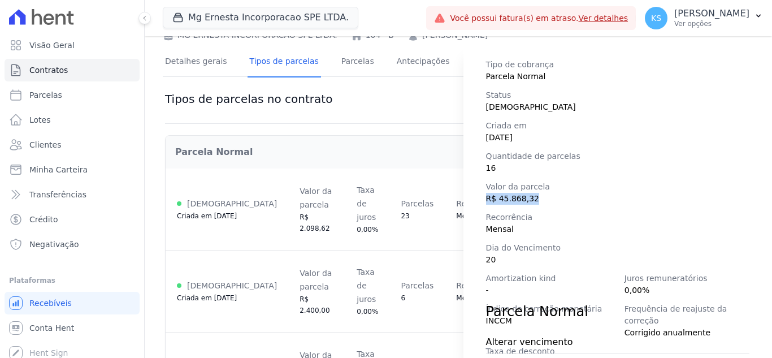
click at [551, 201] on span "R$ 45.868,32" at bounding box center [617, 199] width 263 height 12
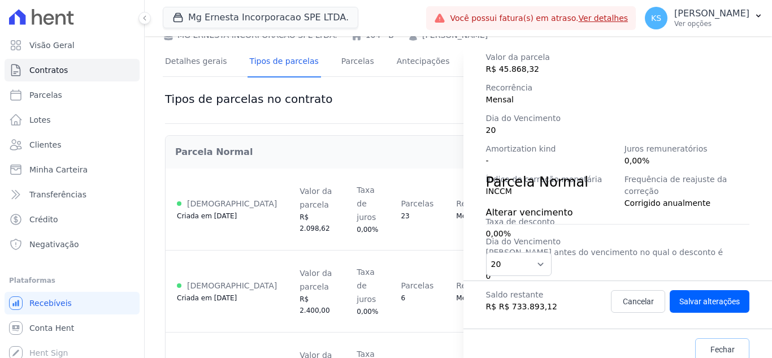
click at [710, 343] on span "Fechar" at bounding box center [722, 348] width 24 height 11
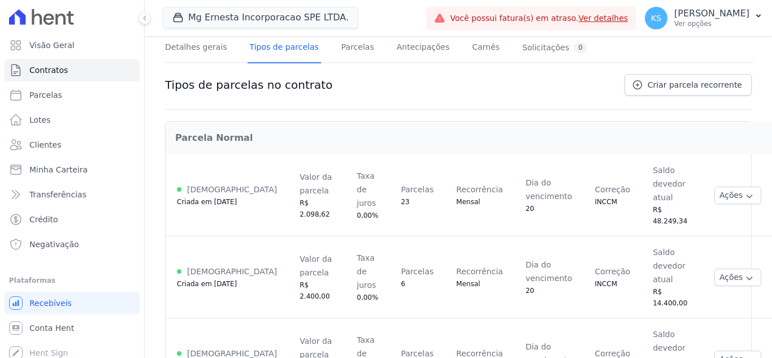
scroll to position [84, 0]
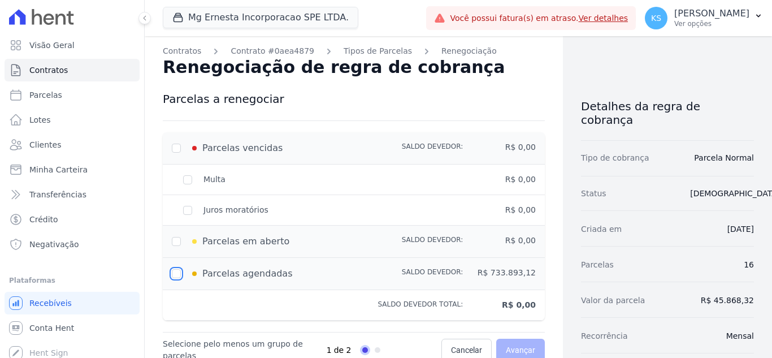
click at [179, 273] on input "checkbox" at bounding box center [176, 273] width 9 height 9
checkbox input "true"
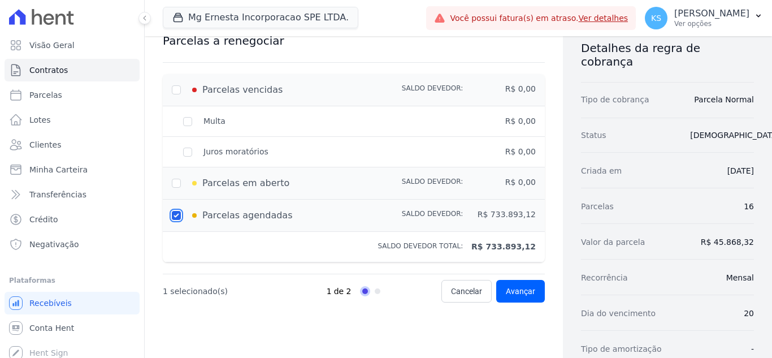
scroll to position [113, 0]
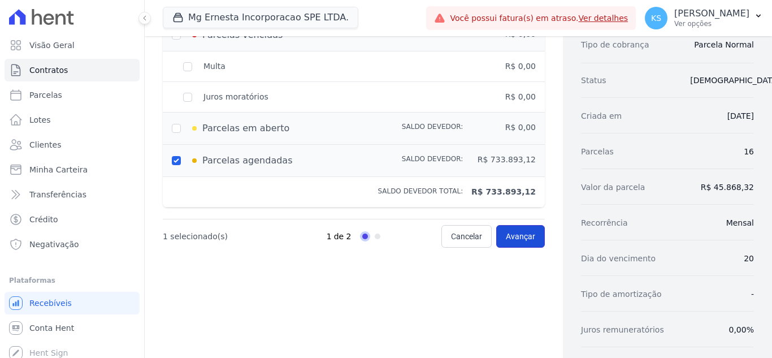
click at [506, 238] on span "Avançar" at bounding box center [520, 235] width 29 height 11
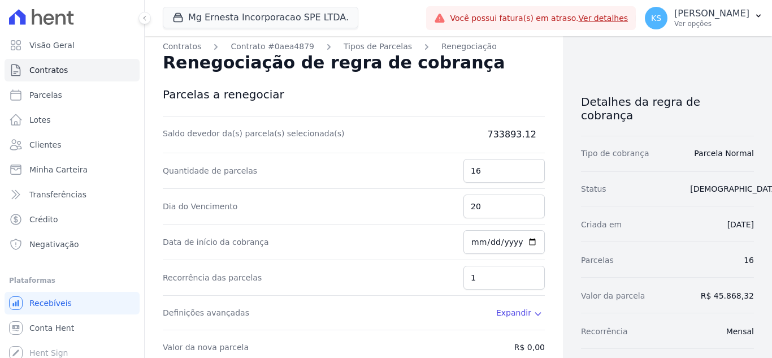
scroll to position [0, 0]
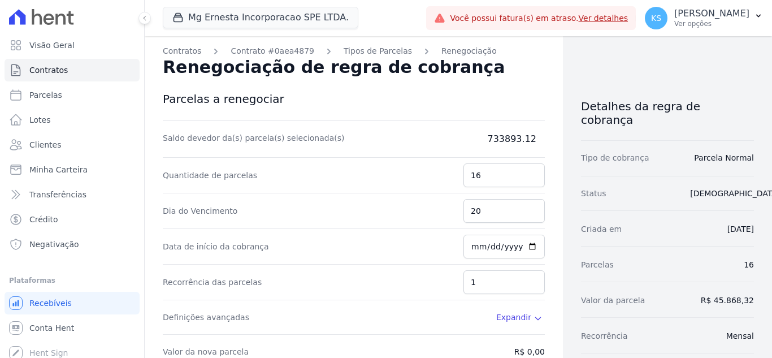
click at [515, 135] on dd "733893.12" at bounding box center [488, 139] width 113 height 14
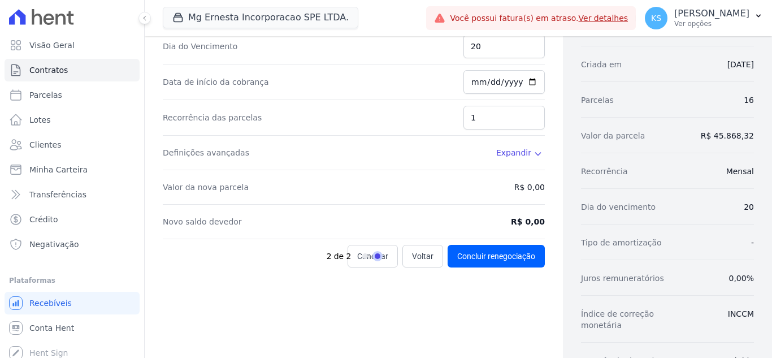
scroll to position [169, 0]
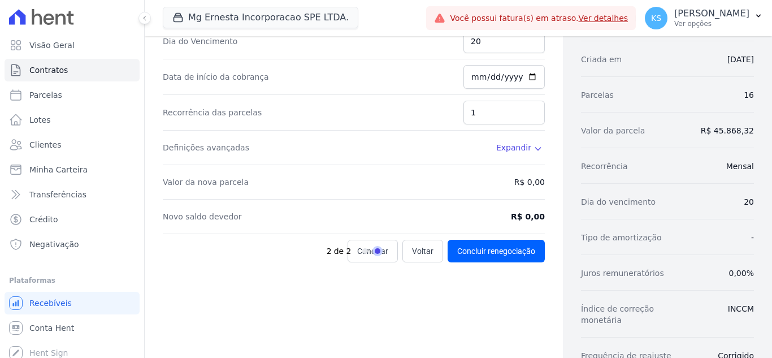
drag, startPoint x: 715, startPoint y: 117, endPoint x: 738, endPoint y: 127, distance: 24.9
click at [734, 125] on dd "R$ 45.868,32" at bounding box center [722, 130] width 64 height 11
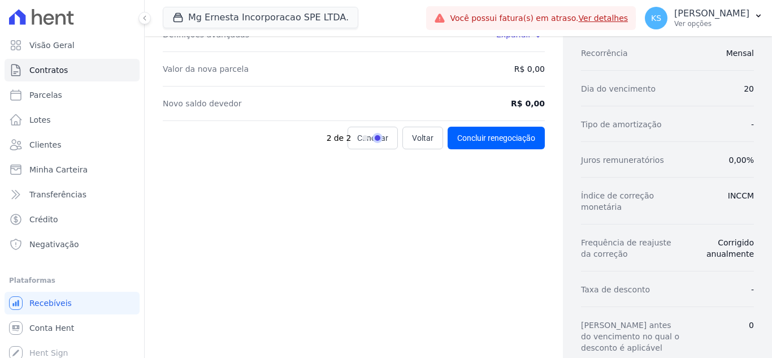
click at [694, 178] on div "Índice de correção monetária INCCM" at bounding box center [667, 201] width 173 height 46
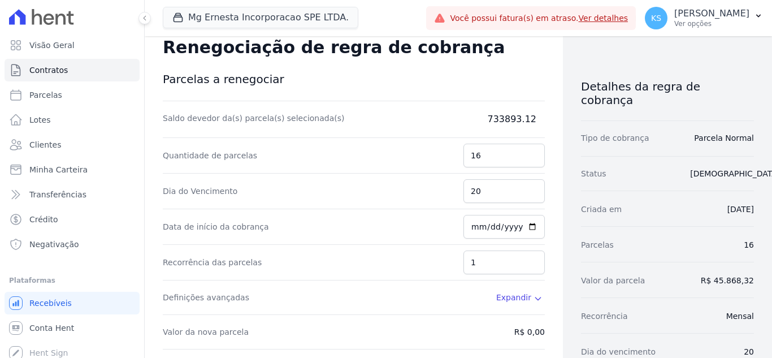
scroll to position [0, 0]
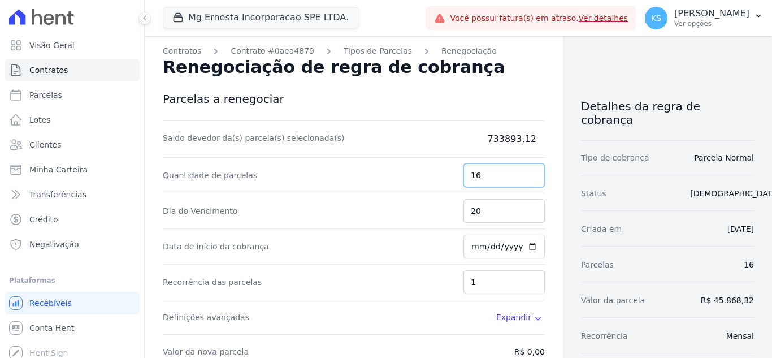
click at [486, 177] on input "16" at bounding box center [503, 175] width 81 height 24
click at [498, 128] on div "Parcelas vencidas Saldo devedor: R$ 0,00 Multa R$ 0,00 Juros moratórios R$ 0,00…" at bounding box center [354, 261] width 382 height 283
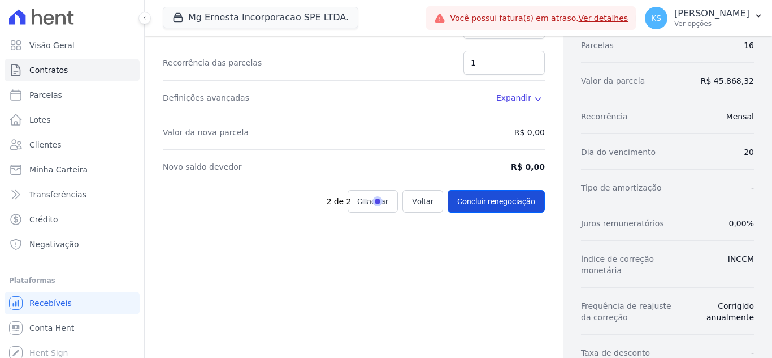
scroll to position [226, 0]
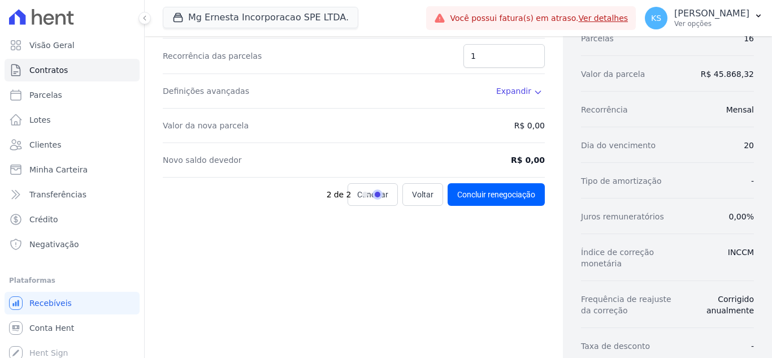
click at [354, 199] on nav "2 de 2" at bounding box center [353, 195] width 54 height 12
click at [417, 199] on div "2 de 2" at bounding box center [380, 194] width 109 height 23
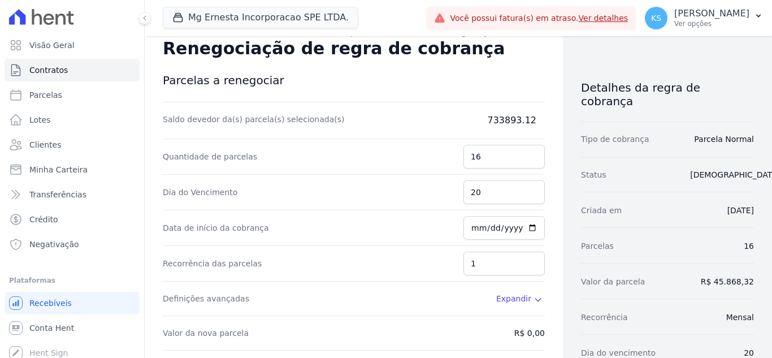
scroll to position [0, 0]
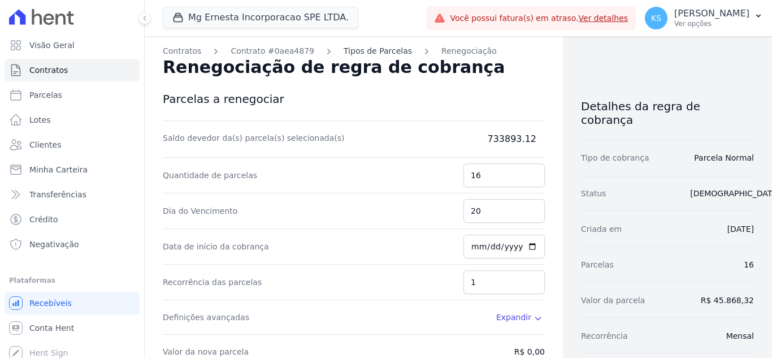
click at [363, 51] on link "Tipos de Parcelas" at bounding box center [377, 51] width 68 height 12
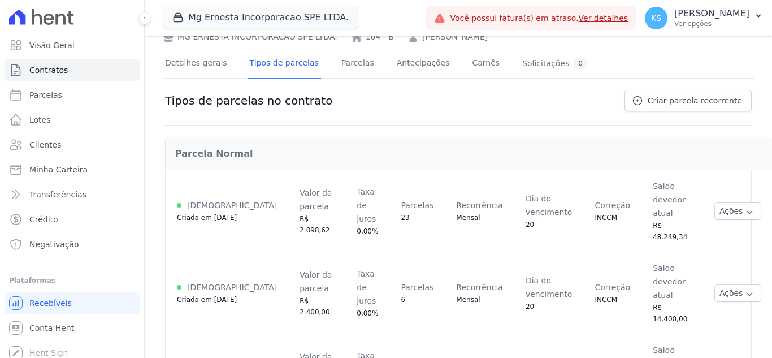
scroll to position [62, 0]
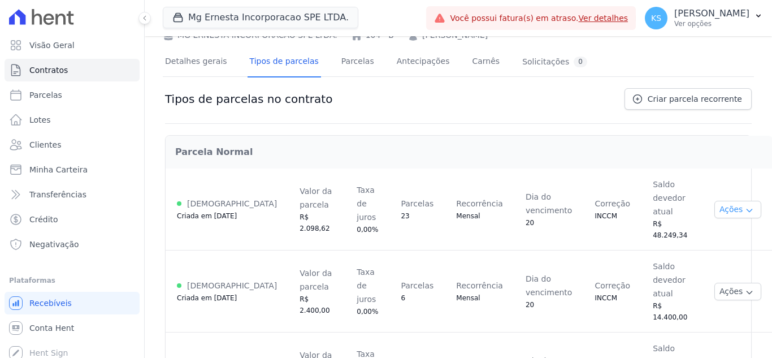
click at [714, 201] on button "Ações" at bounding box center [737, 210] width 47 height 18
click at [680, 161] on div "Parcela Normal" at bounding box center [469, 152] width 606 height 32
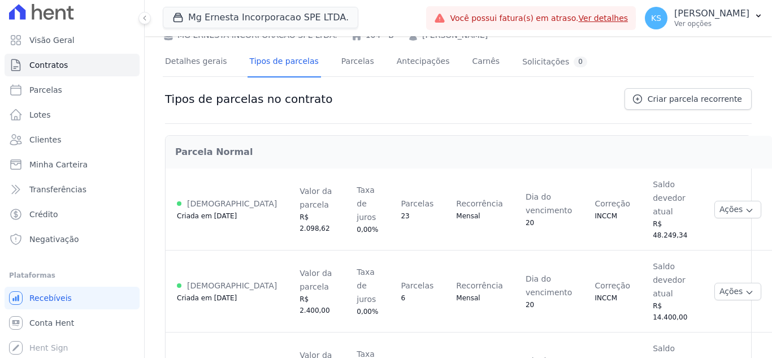
scroll to position [6, 0]
click at [51, 323] on span "Conta Hent" at bounding box center [51, 321] width 45 height 11
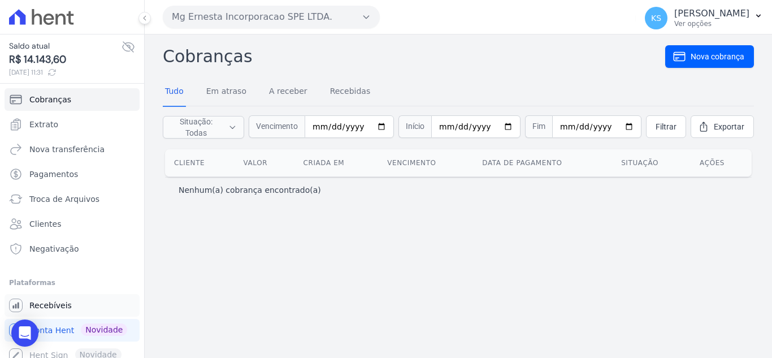
click at [49, 308] on span "Recebíveis" at bounding box center [50, 304] width 42 height 11
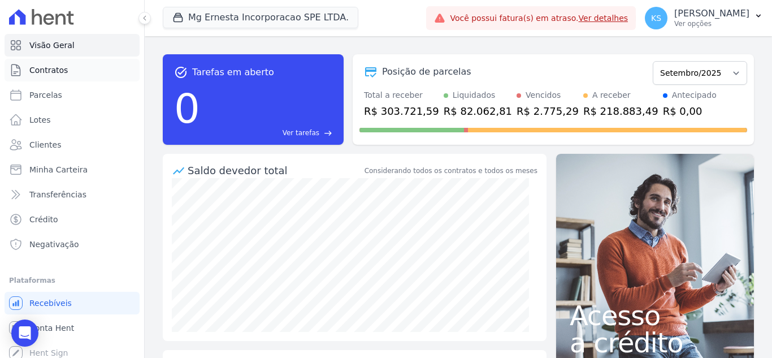
click at [53, 77] on link "Contratos" at bounding box center [72, 70] width 135 height 23
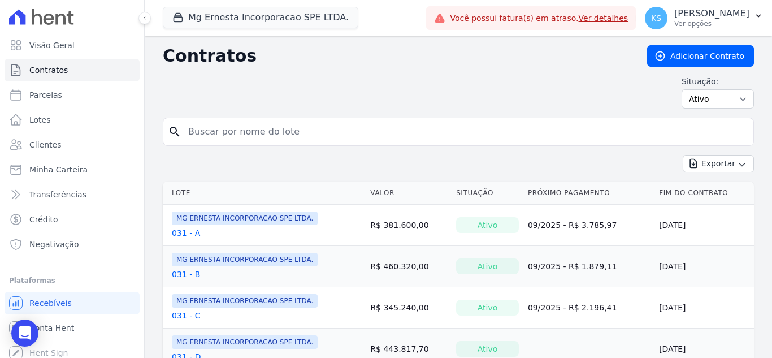
click at [226, 129] on input "search" at bounding box center [464, 131] width 567 height 23
type input "104"
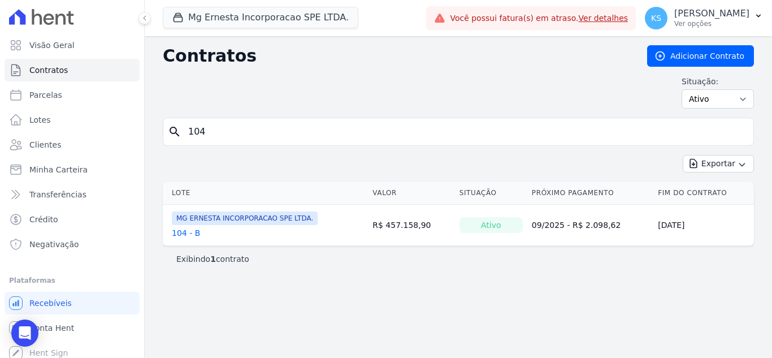
click at [180, 230] on link "104 - B" at bounding box center [186, 232] width 28 height 11
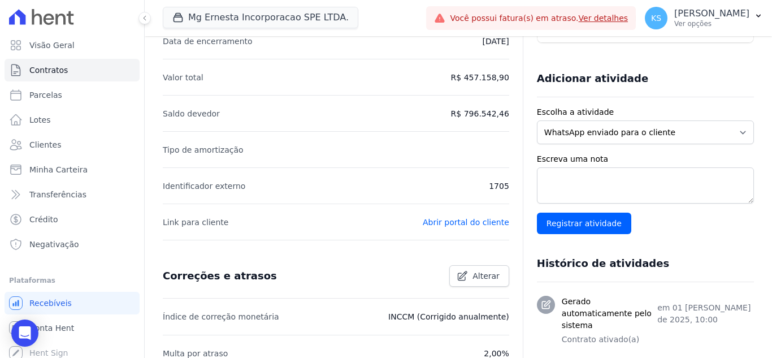
scroll to position [259, 0]
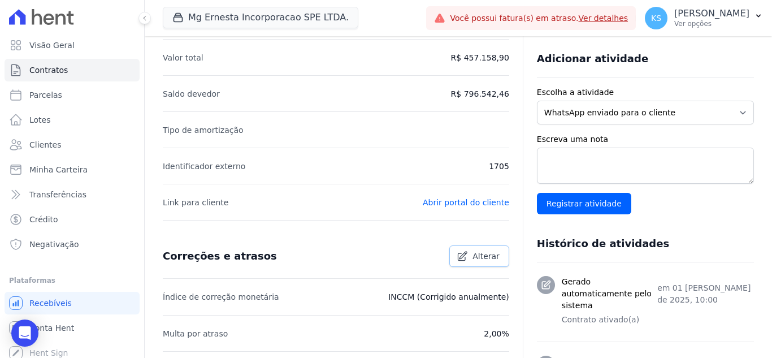
click at [479, 250] on span "Alterar" at bounding box center [485, 255] width 27 height 11
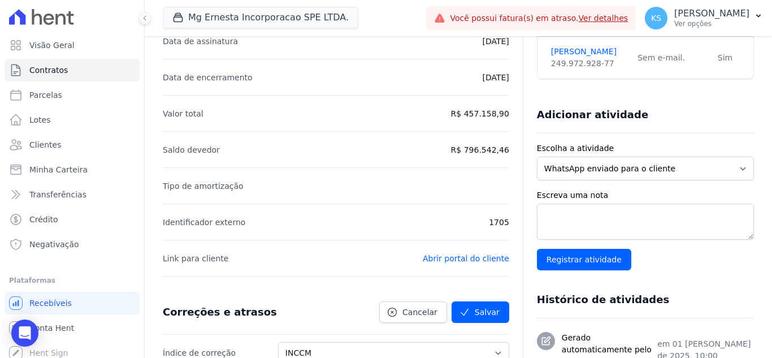
scroll to position [202, 0]
click at [472, 134] on li "Saldo devedor R$ 796.542,46" at bounding box center [336, 150] width 346 height 36
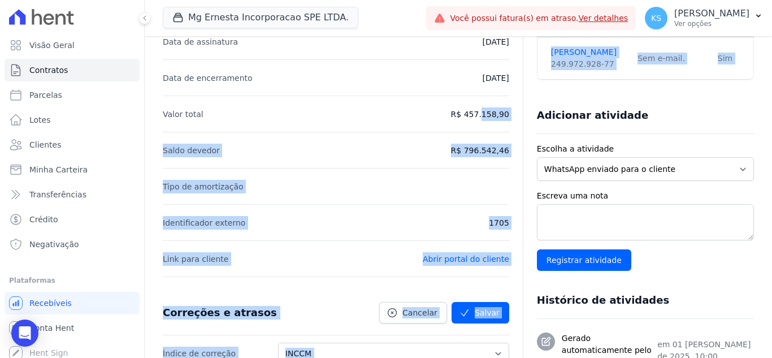
drag, startPoint x: 452, startPoint y: 116, endPoint x: 534, endPoint y: 102, distance: 83.8
click at [534, 102] on div "Detalhes gerais do contrato Alterar Empreendimento Mg Ernesta Incorporacao SPE …" at bounding box center [458, 260] width 591 height 629
click at [429, 143] on li "Saldo devedor R$ 796.542,46" at bounding box center [336, 150] width 346 height 36
click at [405, 109] on li "Valor total R$ 457.158,90" at bounding box center [336, 113] width 346 height 36
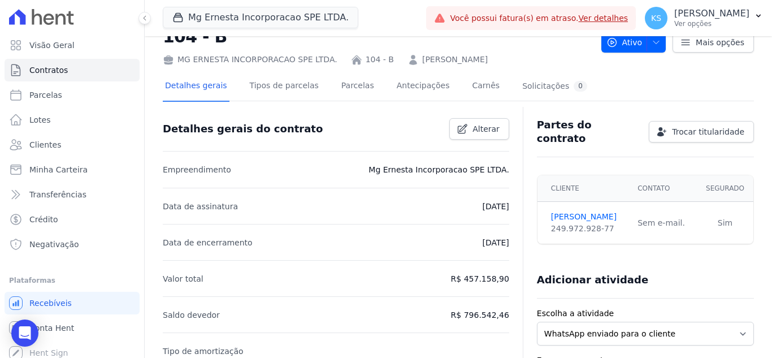
scroll to position [33, 0]
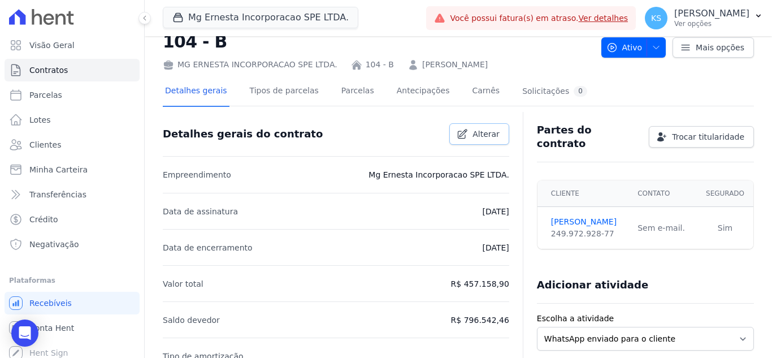
click at [467, 131] on link "Alterar" at bounding box center [479, 133] width 60 height 21
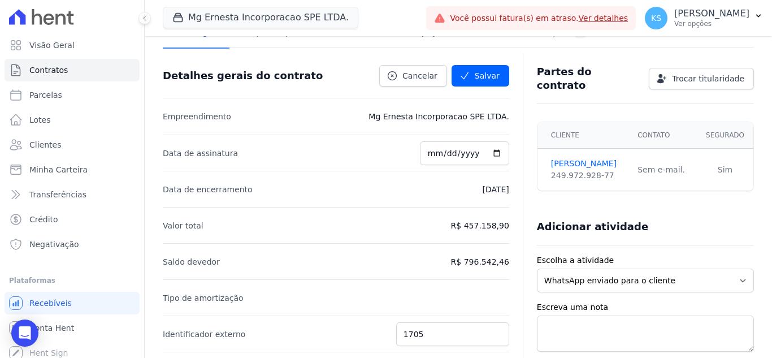
scroll to position [146, 0]
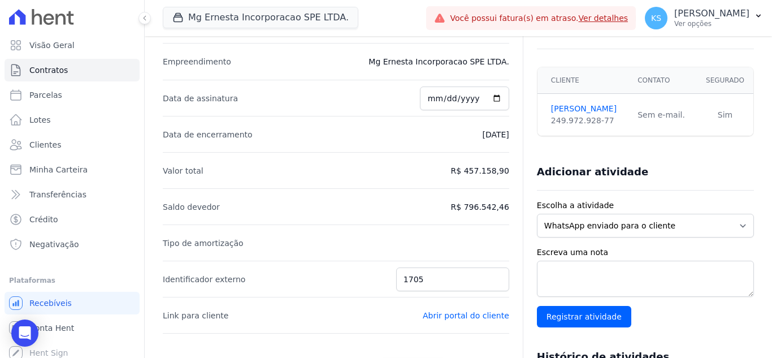
drag, startPoint x: 462, startPoint y: 169, endPoint x: 510, endPoint y: 176, distance: 48.5
click at [511, 169] on div "Detalhes gerais do contrato Cancelar Salvar Empreendimento Mg Ernesta Incorpora…" at bounding box center [458, 316] width 591 height 629
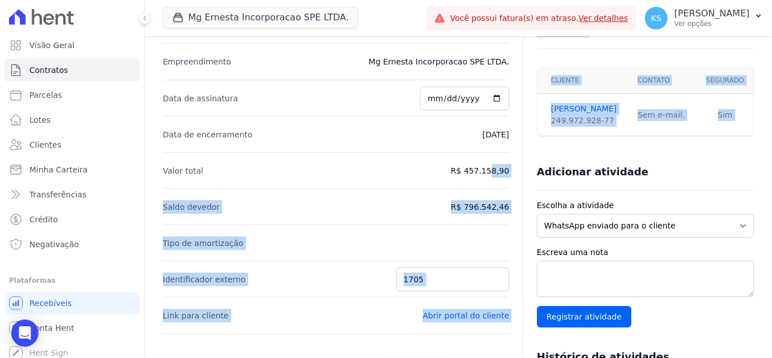
click at [495, 185] on li "Valor total R$ 457.158,90" at bounding box center [336, 170] width 346 height 36
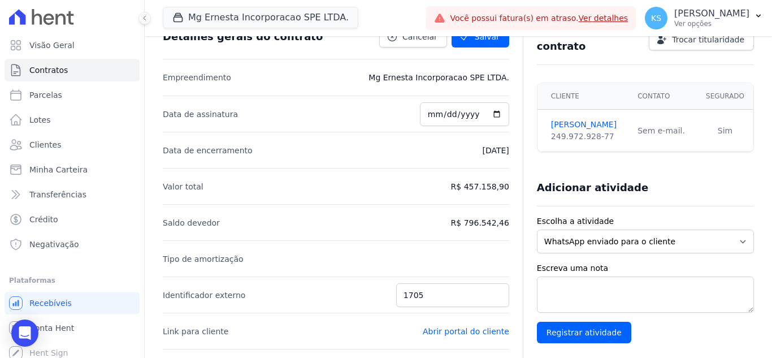
scroll to position [0, 0]
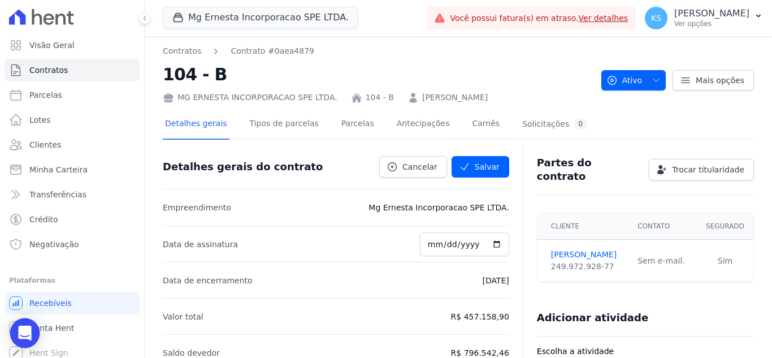
click at [29, 330] on icon "Open Intercom Messenger" at bounding box center [24, 332] width 13 height 15
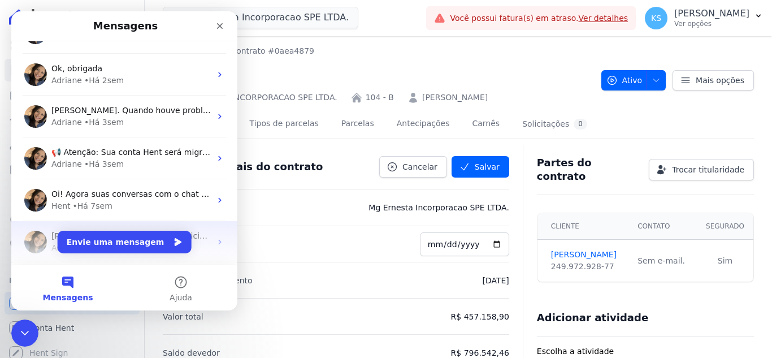
scroll to position [156, 0]
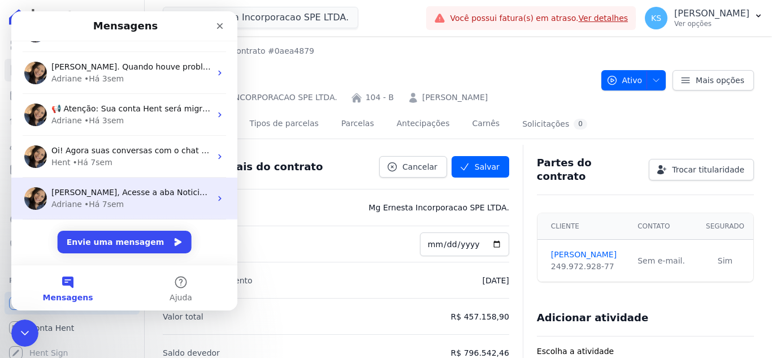
click at [140, 197] on span "[PERSON_NAME], Acesse a aba Noticias e fique por dentro das novidades Hent. Aca…" at bounding box center [372, 192] width 643 height 9
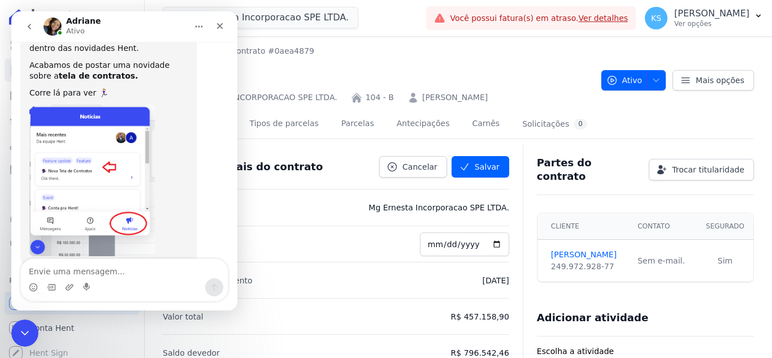
scroll to position [0, 0]
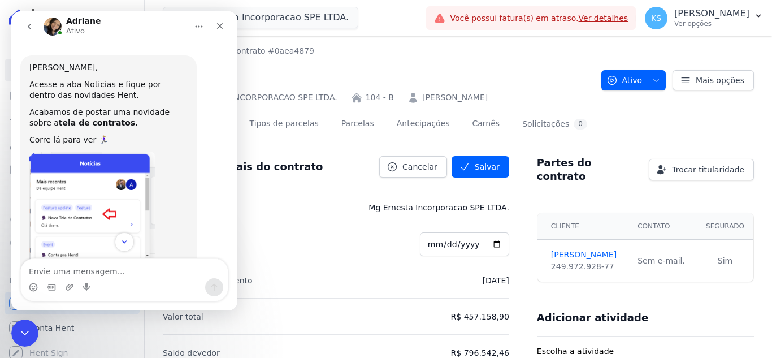
click at [28, 25] on icon "go back" at bounding box center [29, 26] width 9 height 9
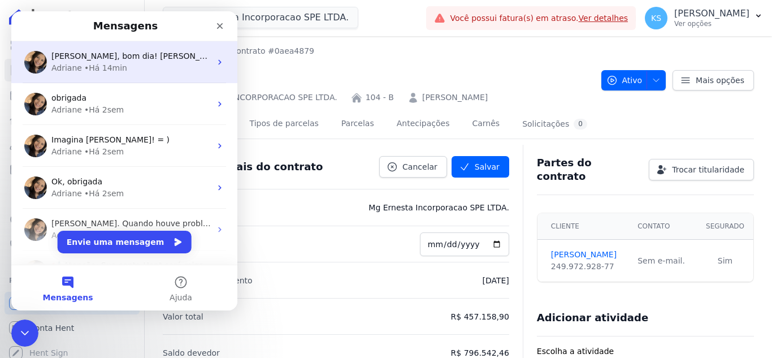
click at [106, 57] on span "Olá Kelly, bom dia! Kelly, para criar a nova regra de cobrança, esta disponivel…" at bounding box center [350, 55] width 598 height 9
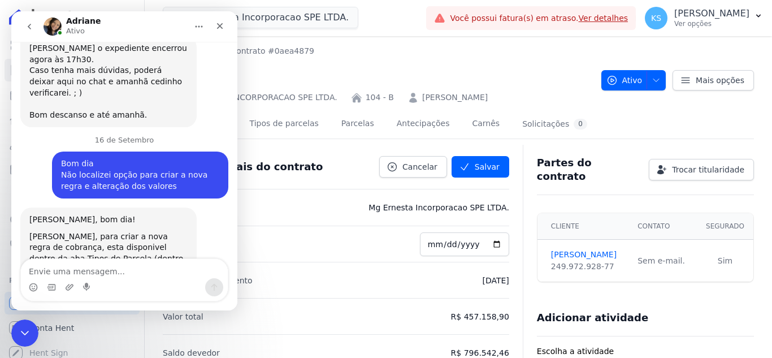
scroll to position [885, 0]
click at [59, 265] on textarea "Envie uma mensagem..." at bounding box center [124, 268] width 207 height 19
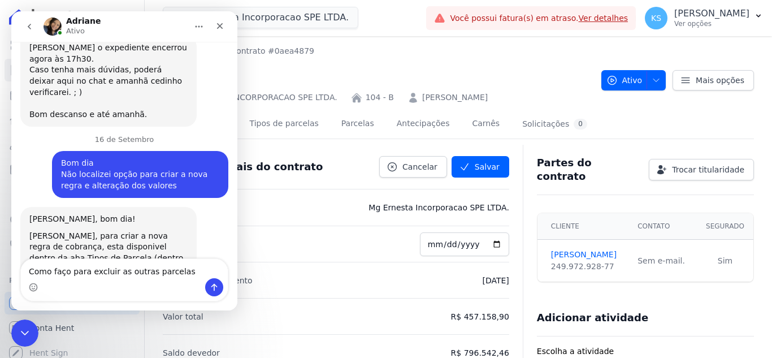
type textarea "Como faço para excluir as outras parcelas?"
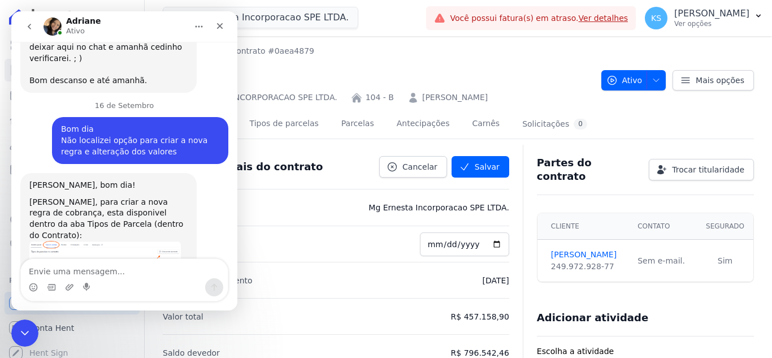
click at [64, 241] on img "Adriane diz…" at bounding box center [104, 262] width 151 height 42
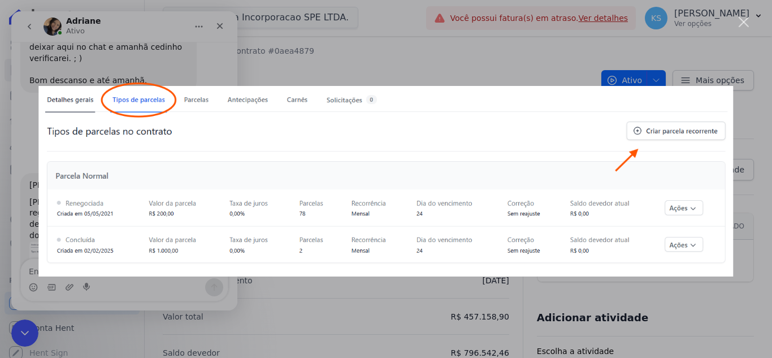
click at [742, 18] on div "Fechar" at bounding box center [743, 22] width 11 height 11
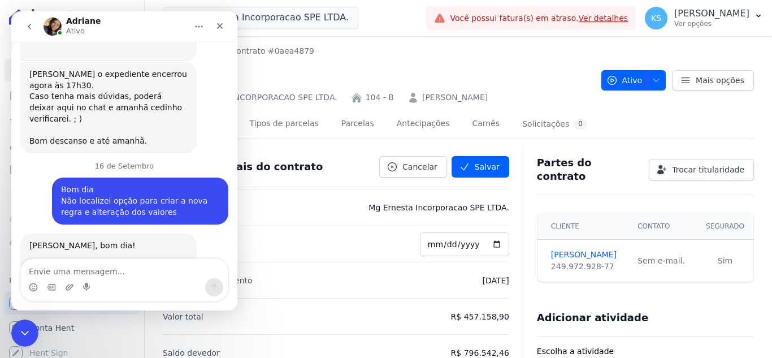
scroll to position [805, 0]
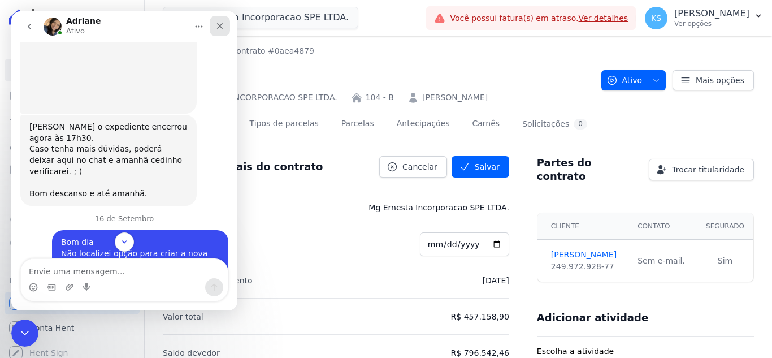
click at [223, 25] on icon "Fechar" at bounding box center [219, 25] width 9 height 9
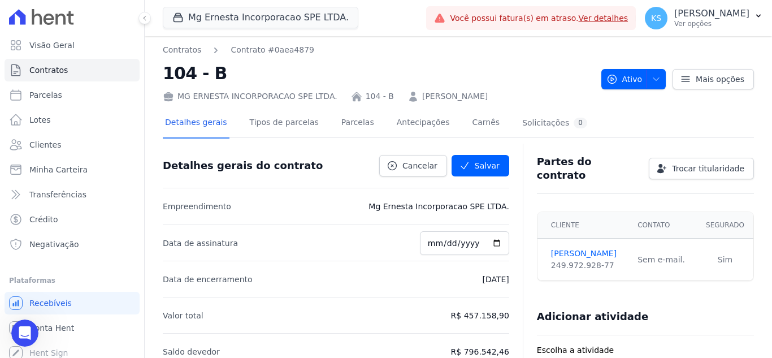
scroll to position [0, 0]
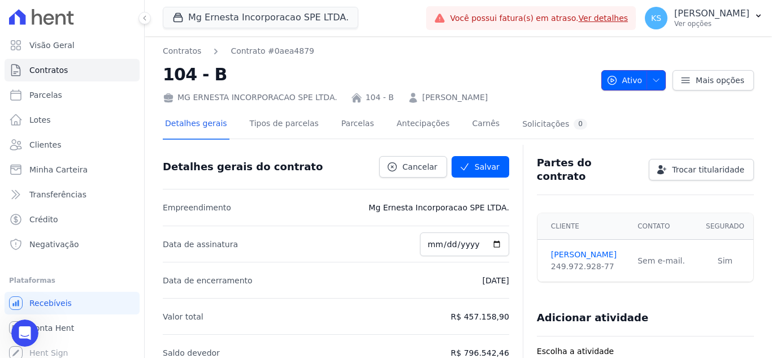
click at [651, 83] on icon "button" at bounding box center [655, 80] width 9 height 9
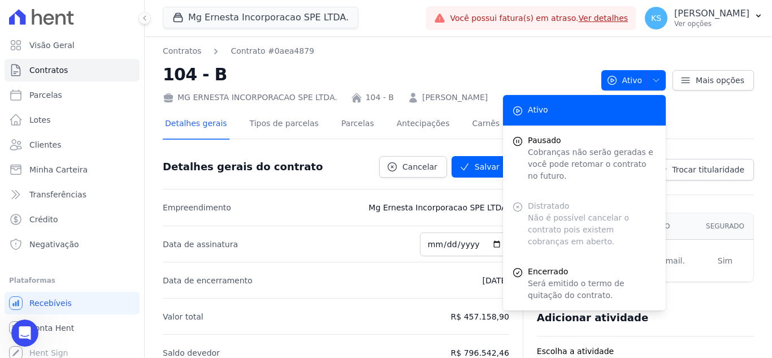
click at [690, 114] on div "Detalhes gerais Tipos de parcelas Parcelas Antecipações Carnês Solicitações 0" at bounding box center [458, 124] width 591 height 28
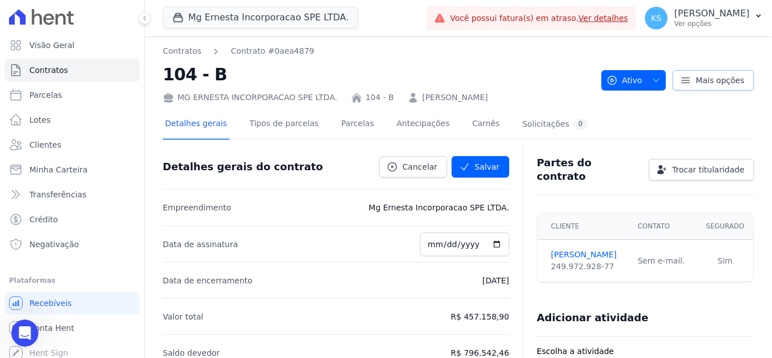
click at [682, 82] on icon at bounding box center [685, 80] width 11 height 11
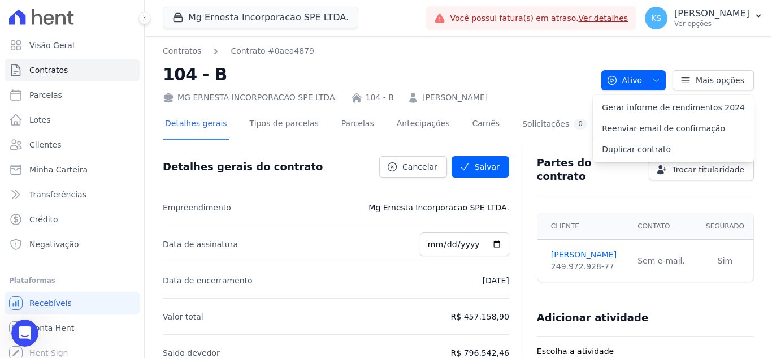
click at [521, 75] on h2 "104 - B" at bounding box center [377, 74] width 429 height 25
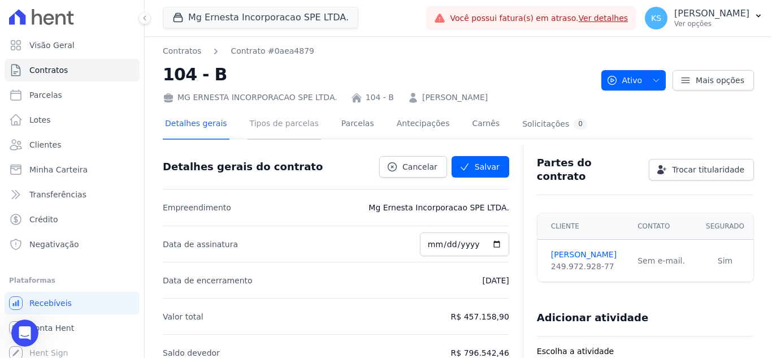
click at [267, 133] on link "Tipos de parcelas" at bounding box center [283, 125] width 73 height 30
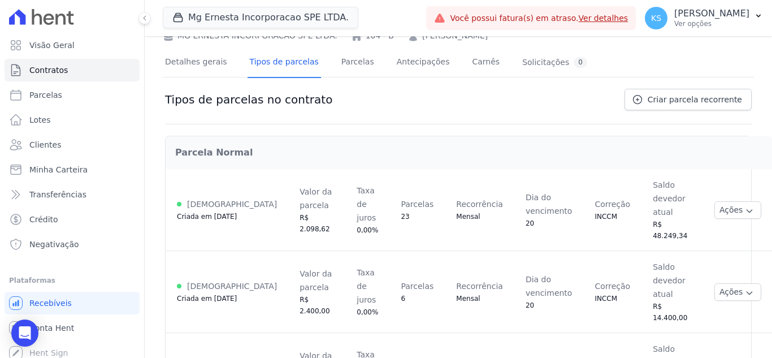
scroll to position [62, 0]
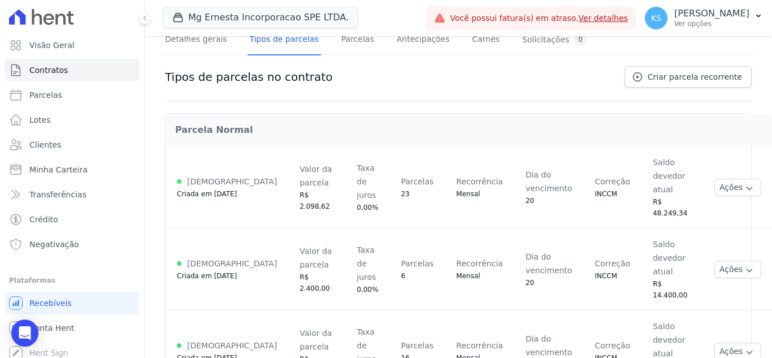
click at [613, 327] on div "Contratos Contrato #0aea4879 104 - B MG [PERSON_NAME] INCORPORACAO SPE LTDA. 10…" at bounding box center [458, 181] width 627 height 458
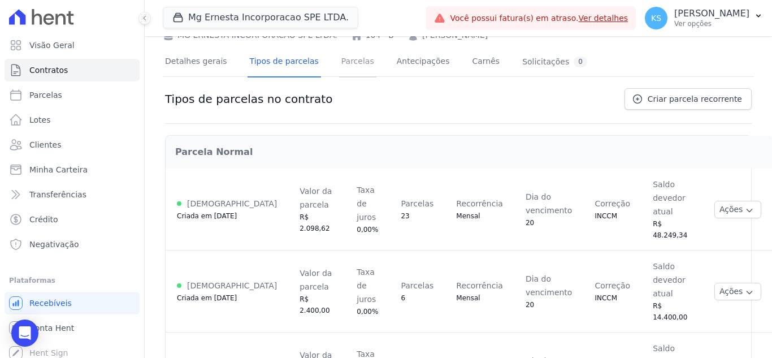
click at [350, 66] on link "Parcelas" at bounding box center [357, 62] width 37 height 30
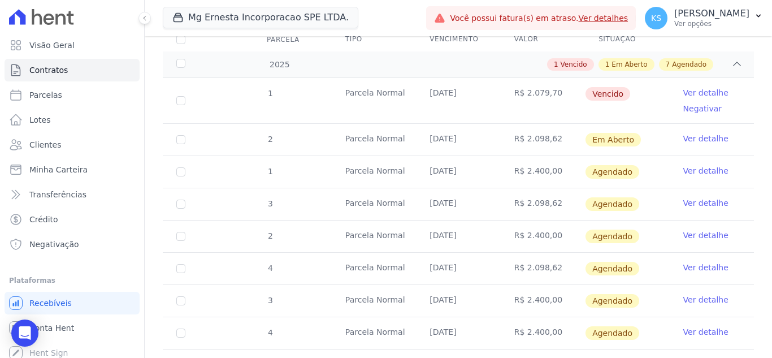
scroll to position [271, 0]
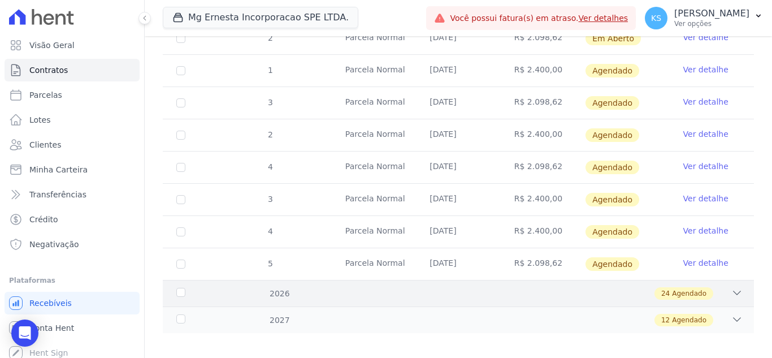
click at [683, 288] on span "Agendado" at bounding box center [689, 293] width 34 height 10
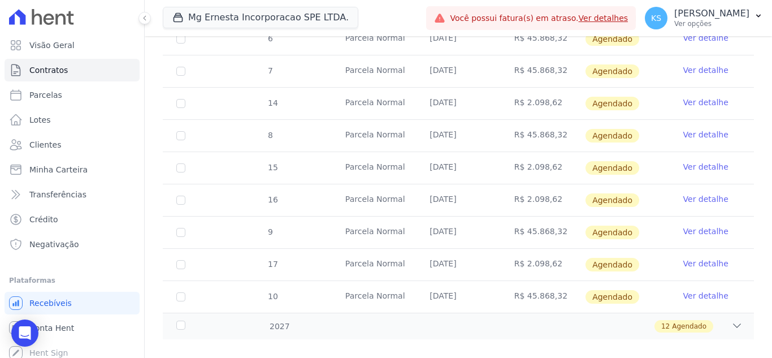
scroll to position [1043, 0]
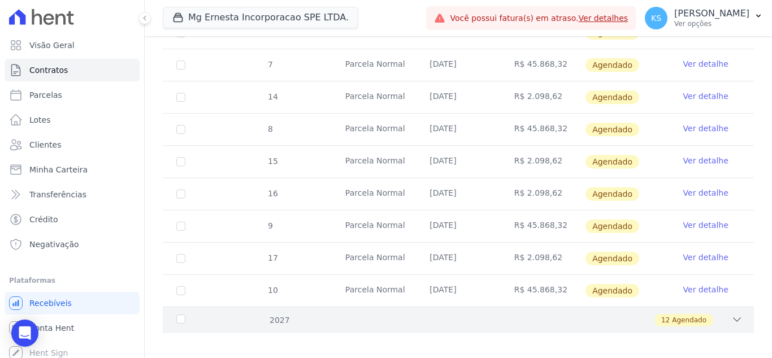
click at [681, 315] on span "Agendado" at bounding box center [689, 320] width 34 height 10
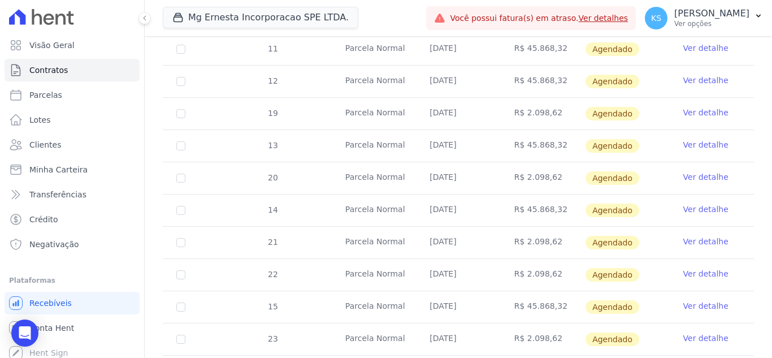
scroll to position [1430, 0]
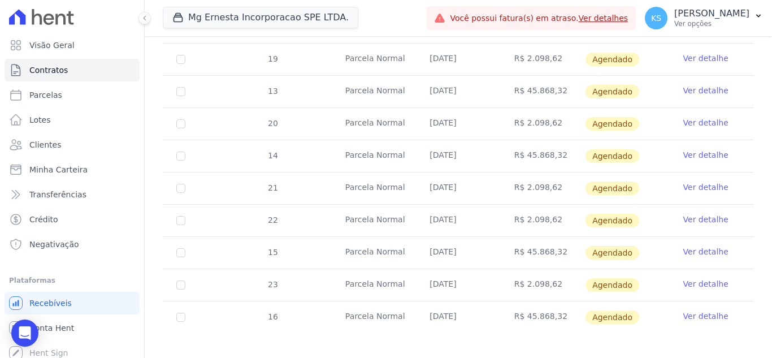
click at [689, 310] on link "Ver detalhe" at bounding box center [705, 315] width 45 height 11
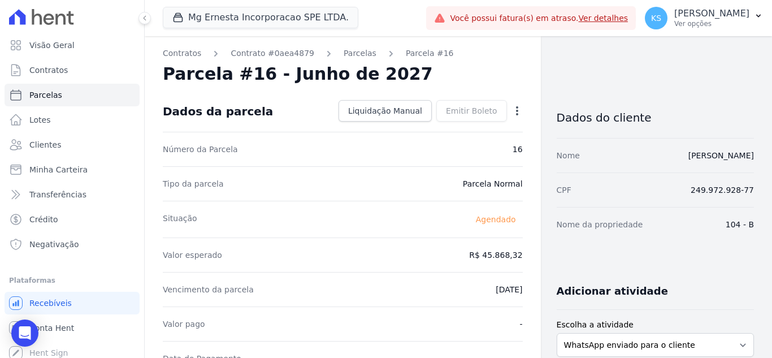
click at [516, 110] on icon "button" at bounding box center [517, 110] width 2 height 9
click at [429, 127] on link "Alterar" at bounding box center [468, 126] width 99 height 20
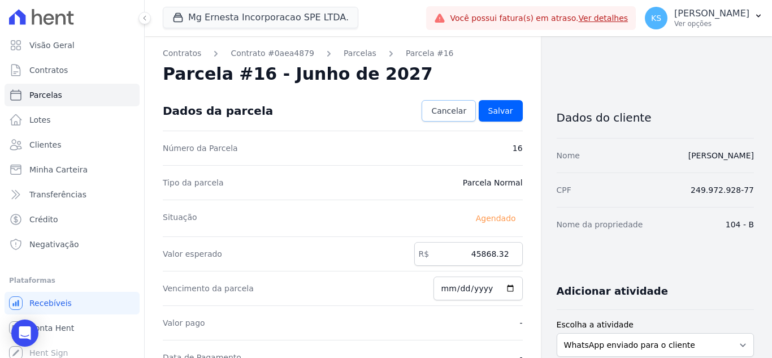
click at [450, 111] on span "Cancelar" at bounding box center [448, 110] width 35 height 11
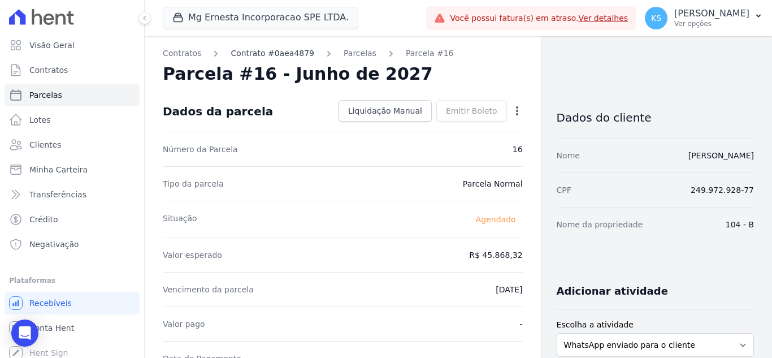
click at [265, 55] on link "Contrato #0aea4879" at bounding box center [272, 53] width 84 height 12
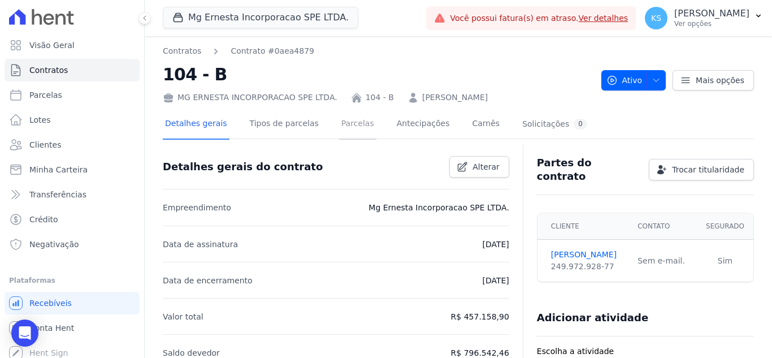
click at [339, 129] on link "Parcelas" at bounding box center [357, 125] width 37 height 30
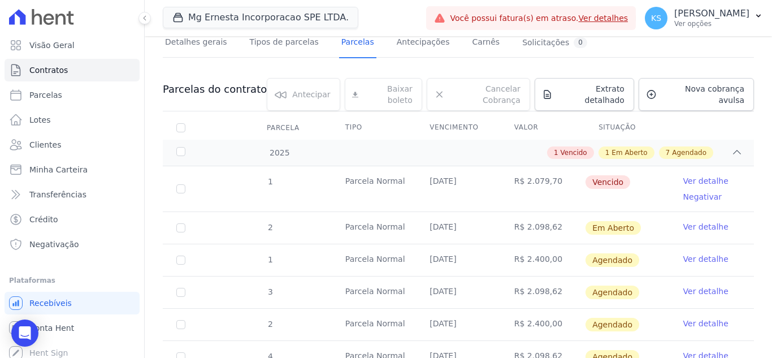
scroll to position [101, 0]
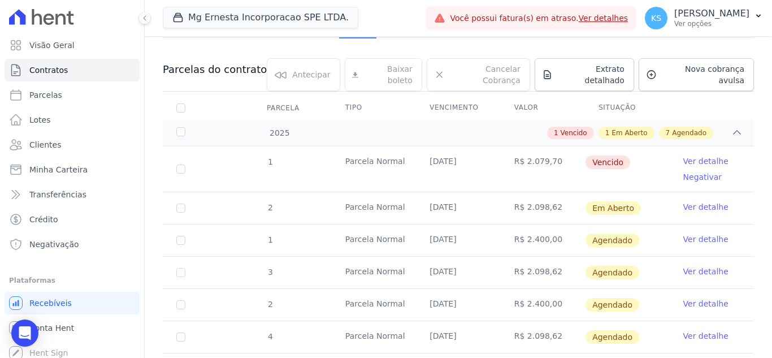
click at [695, 155] on link "Ver detalhe" at bounding box center [705, 160] width 45 height 11
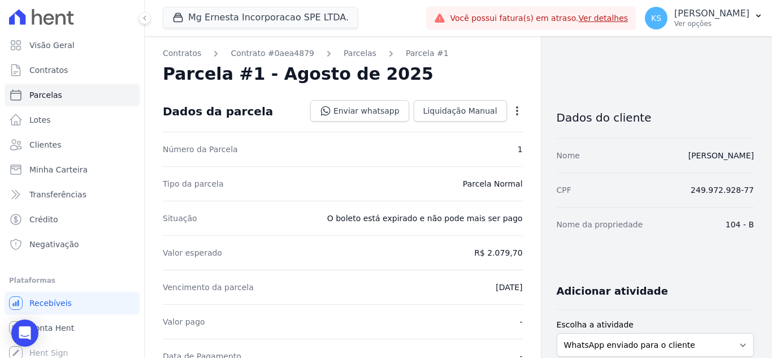
click at [513, 114] on icon "button" at bounding box center [516, 110] width 11 height 11
click at [447, 188] on link "Renegociar" at bounding box center [468, 187] width 99 height 20
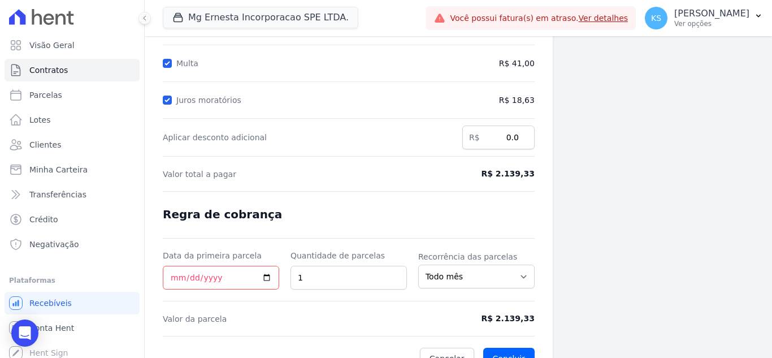
scroll to position [208, 0]
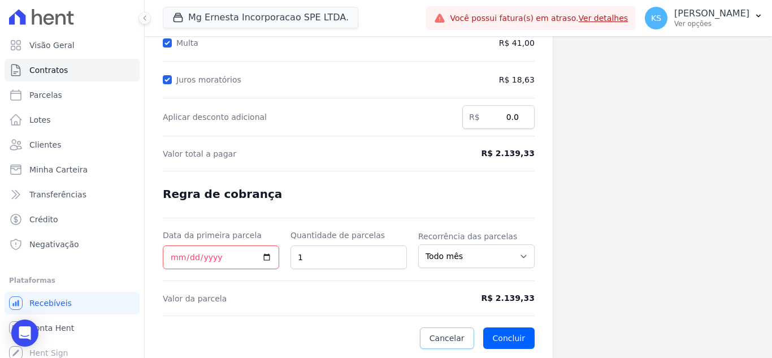
click at [442, 336] on span "Cancelar" at bounding box center [446, 337] width 35 height 11
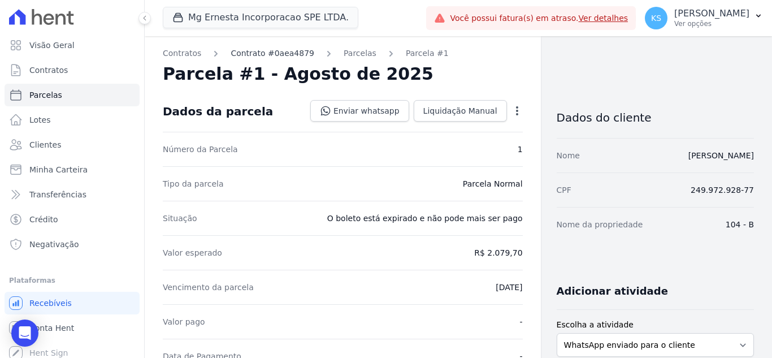
click at [275, 53] on link "Contrato #0aea4879" at bounding box center [272, 53] width 84 height 12
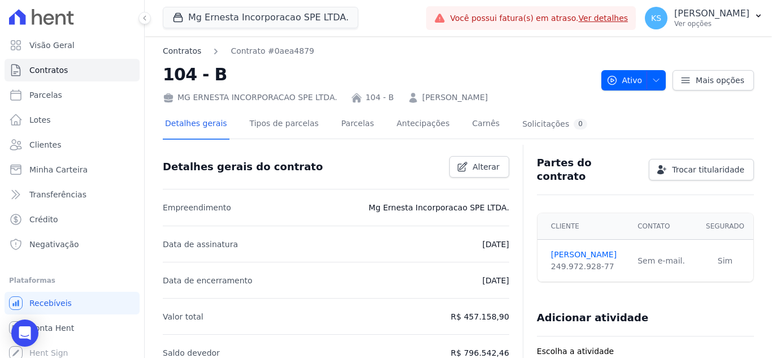
click at [186, 53] on link "Contratos" at bounding box center [182, 51] width 38 height 12
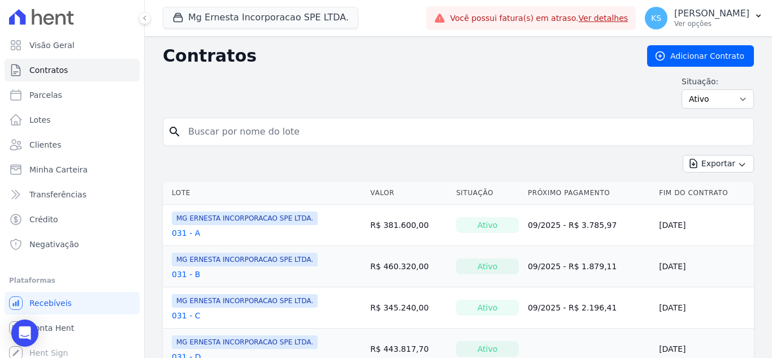
click at [202, 129] on input "search" at bounding box center [464, 131] width 567 height 23
type input "104"
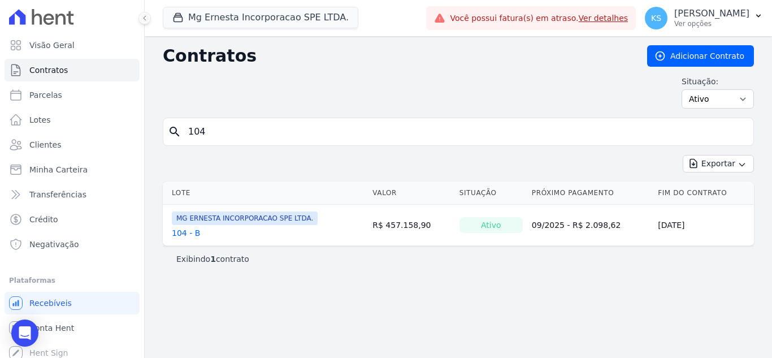
click at [180, 233] on link "104 - B" at bounding box center [186, 232] width 28 height 11
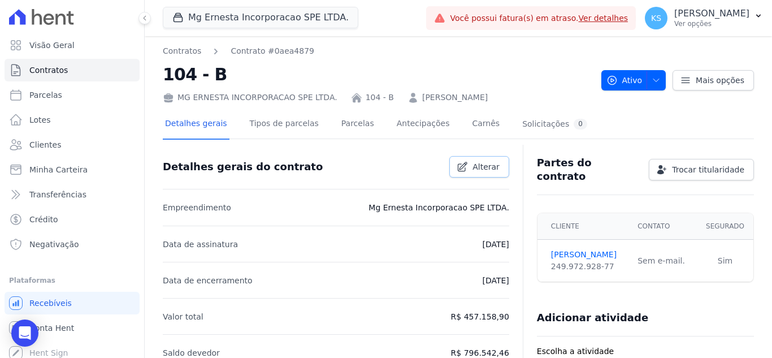
click at [463, 167] on icon at bounding box center [461, 166] width 11 height 11
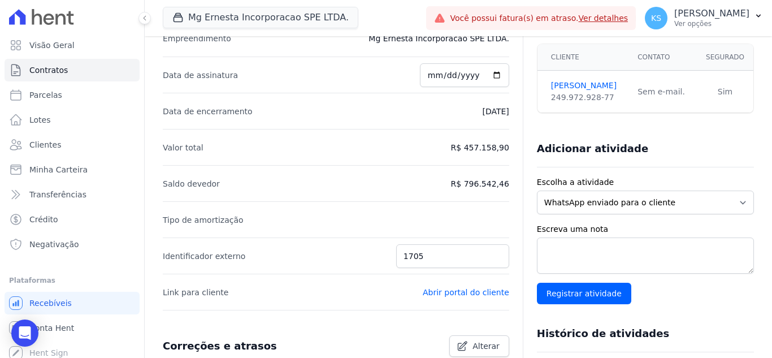
scroll to position [169, 0]
click at [473, 119] on li "Data de encerramento 20/06/2027" at bounding box center [336, 110] width 346 height 36
click at [473, 145] on p "R$ 457.158,90" at bounding box center [480, 147] width 58 height 14
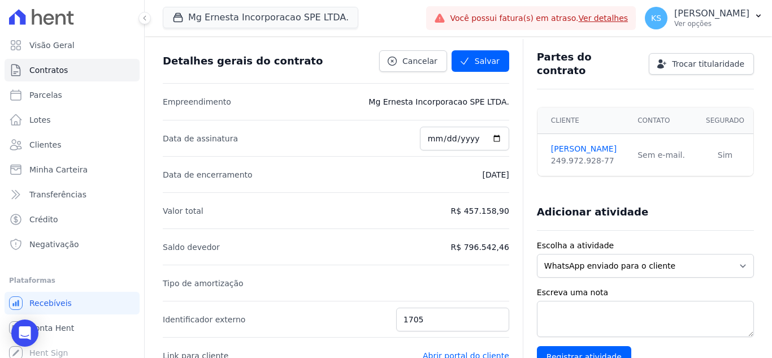
scroll to position [0, 0]
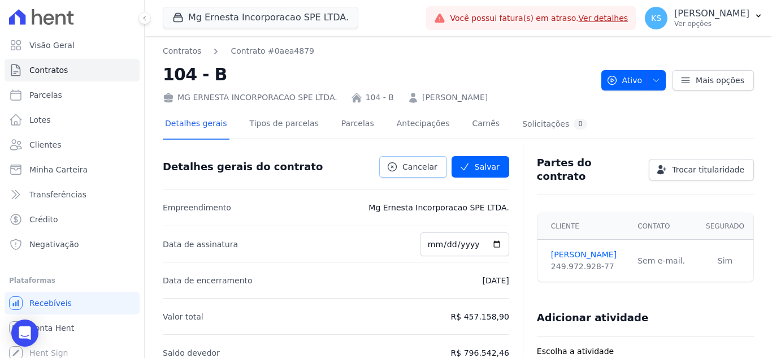
click at [427, 163] on span "Cancelar" at bounding box center [419, 166] width 35 height 11
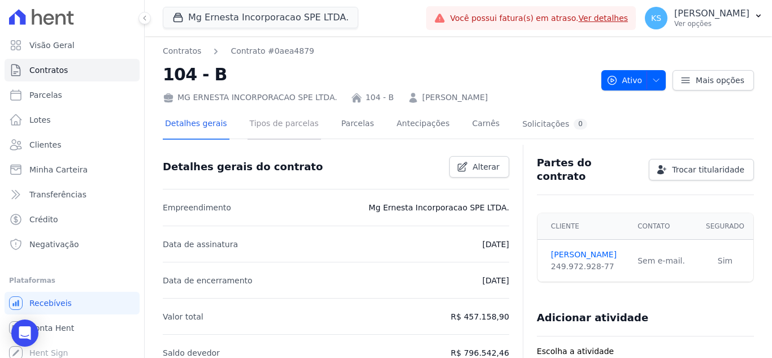
click at [282, 127] on link "Tipos de parcelas" at bounding box center [283, 125] width 73 height 30
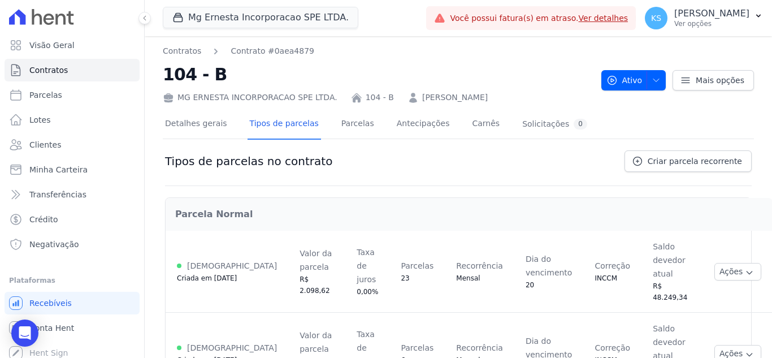
scroll to position [62, 0]
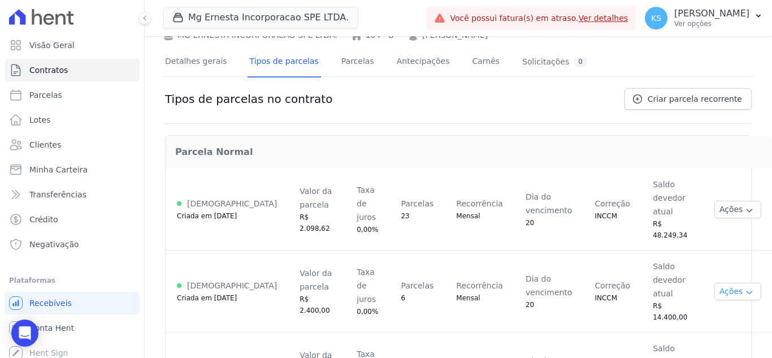
click at [714, 282] on button "Ações" at bounding box center [737, 291] width 47 height 18
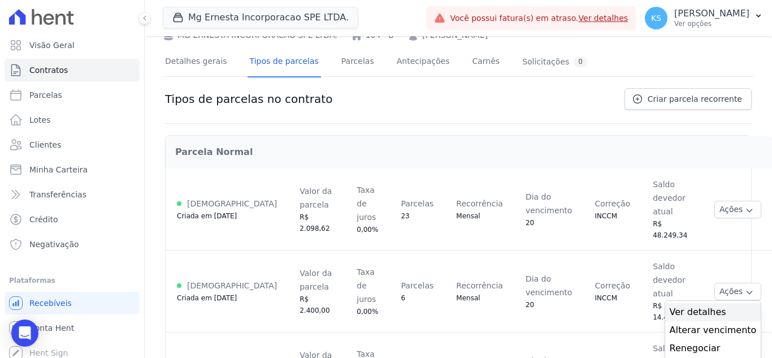
click at [669, 305] on span "Ver detalhes" at bounding box center [712, 312] width 87 height 14
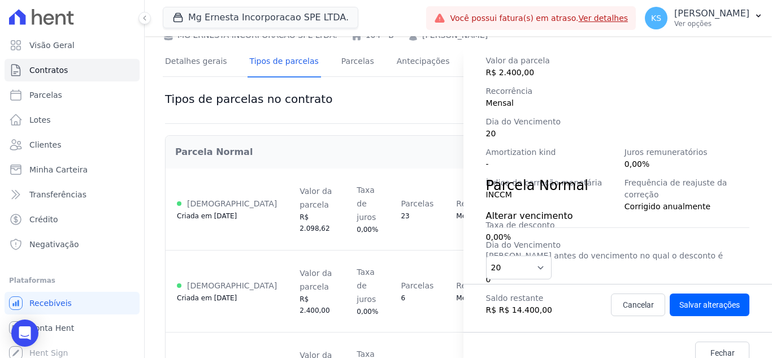
scroll to position [186, 0]
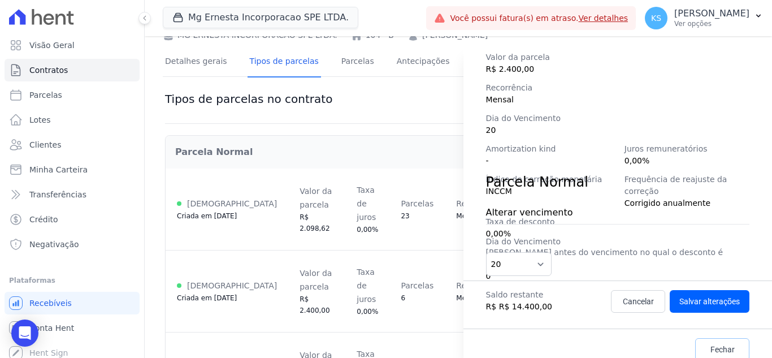
click at [710, 343] on span "Fechar" at bounding box center [722, 348] width 24 height 11
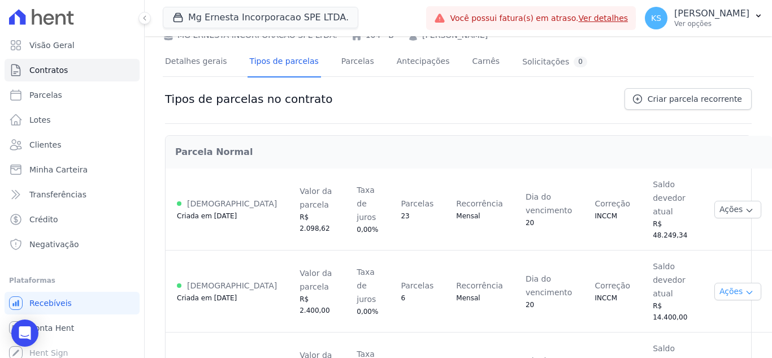
click at [714, 282] on button "Ações" at bounding box center [737, 291] width 47 height 18
click at [703, 250] on td "Ações Ver detalhes Alterar vencimento Renegociar Detalhes da regra de cobrança …" at bounding box center [738, 291] width 70 height 82
click at [714, 201] on button "Ações" at bounding box center [737, 210] width 47 height 18
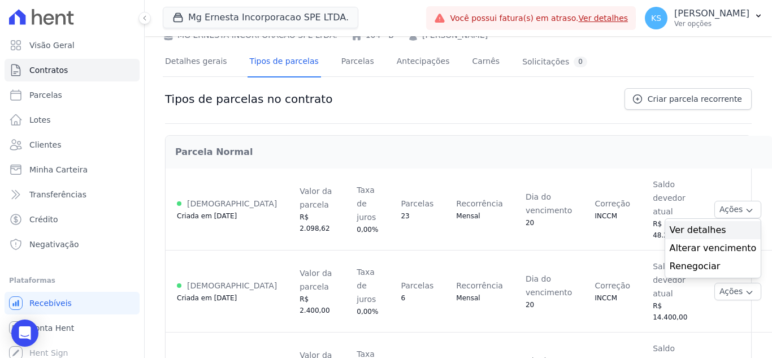
click at [670, 223] on span "Ver detalhes" at bounding box center [712, 230] width 87 height 14
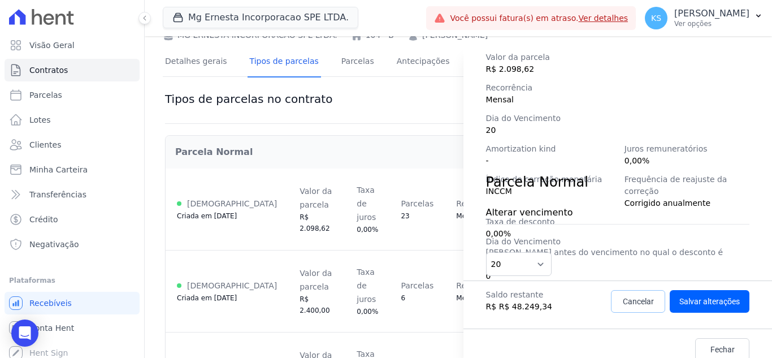
click at [626, 301] on span "Cancelar" at bounding box center [637, 300] width 31 height 11
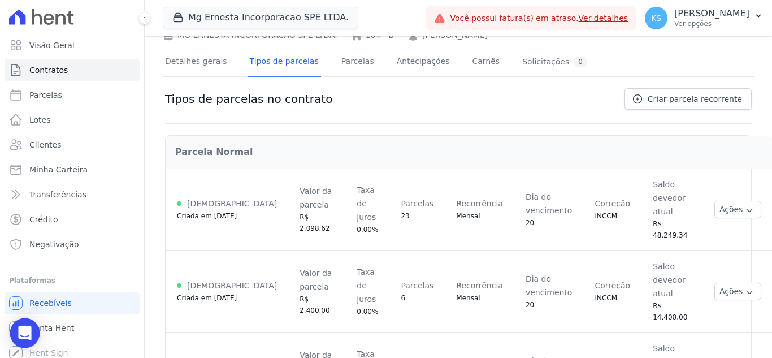
click at [24, 330] on icon "Open Intercom Messenger" at bounding box center [24, 332] width 13 height 15
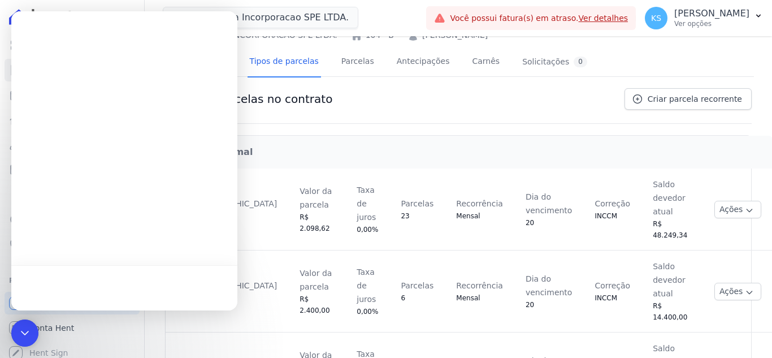
scroll to position [0, 0]
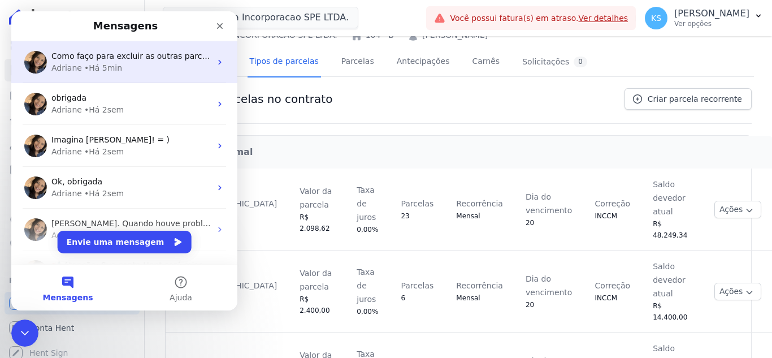
click at [142, 67] on div "Adriane • Há 5min" at bounding box center [130, 68] width 159 height 12
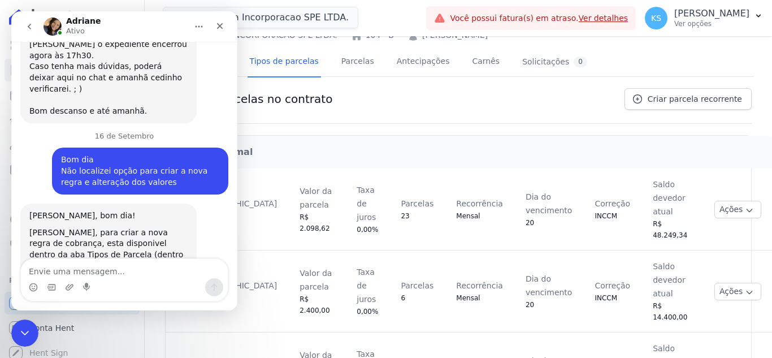
scroll to position [918, 0]
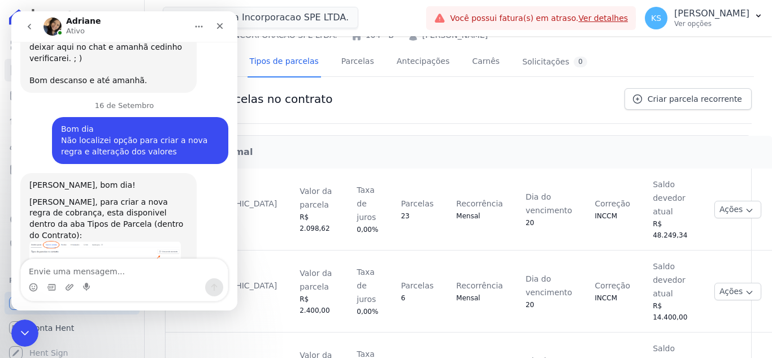
click at [31, 28] on icon "go back" at bounding box center [29, 26] width 9 height 9
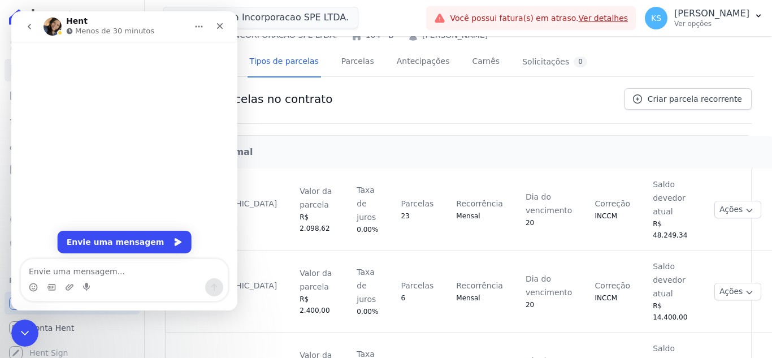
scroll to position [0, 0]
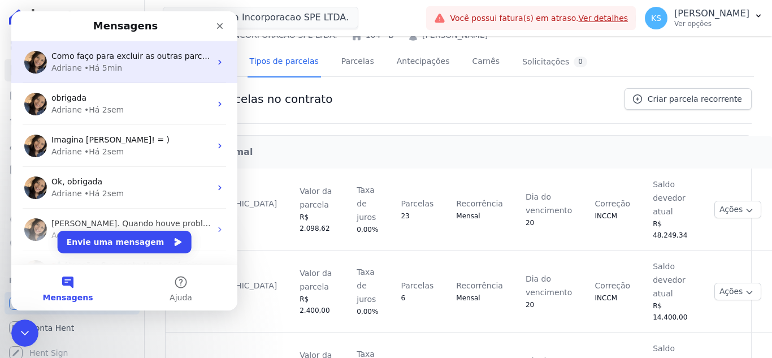
click at [134, 71] on div "Adriane • Há 5min" at bounding box center [130, 68] width 159 height 12
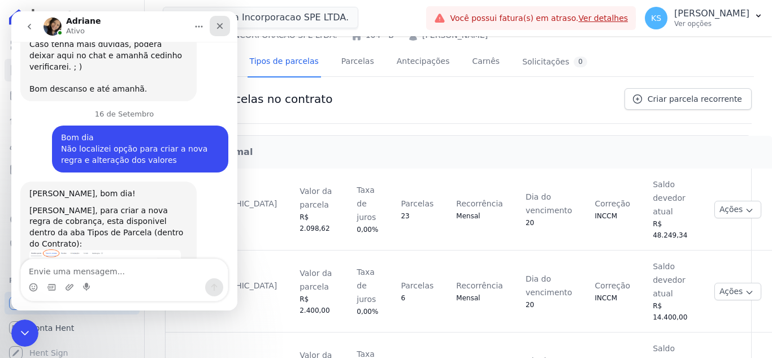
scroll to position [918, 0]
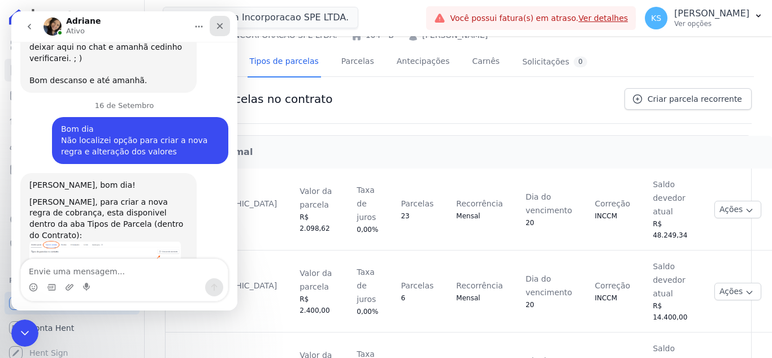
click at [223, 25] on icon "Fechar" at bounding box center [219, 25] width 9 height 9
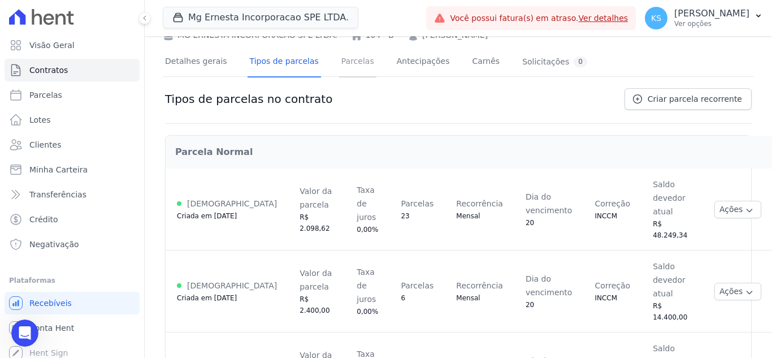
click at [349, 71] on link "Parcelas" at bounding box center [357, 62] width 37 height 30
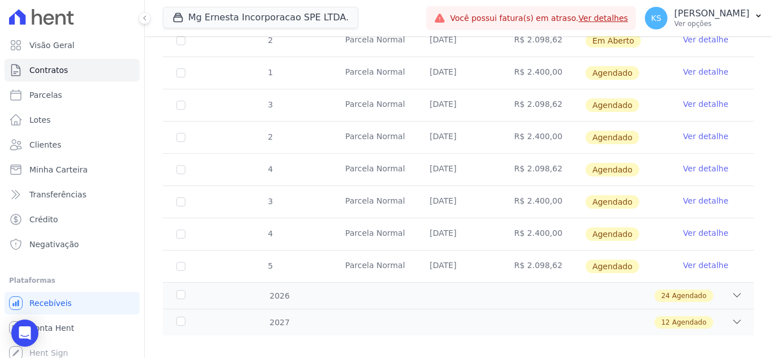
scroll to position [271, 0]
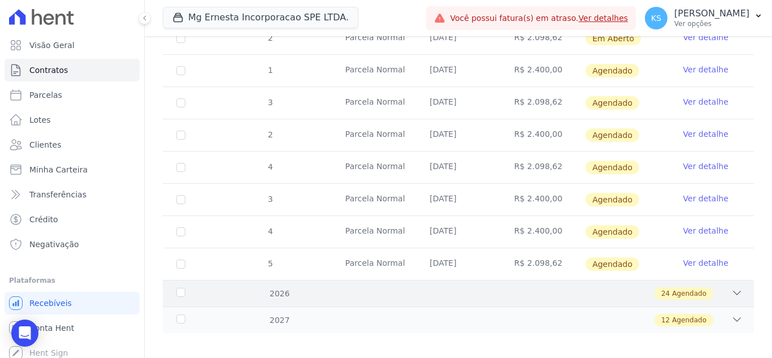
click at [731, 287] on icon at bounding box center [736, 292] width 11 height 11
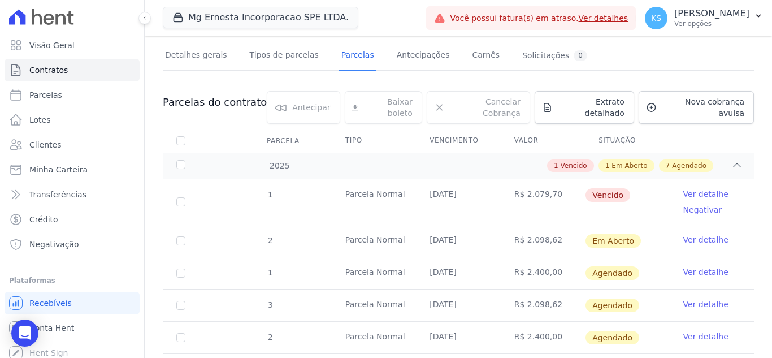
scroll to position [56, 0]
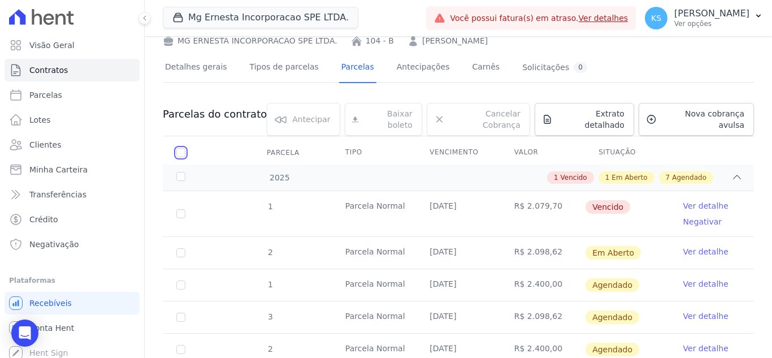
click at [183, 148] on input "checkbox" at bounding box center [180, 152] width 9 height 9
checkbox input "true"
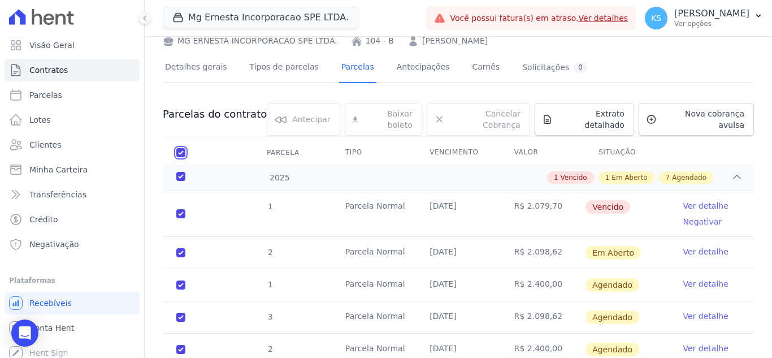
checkbox input "true"
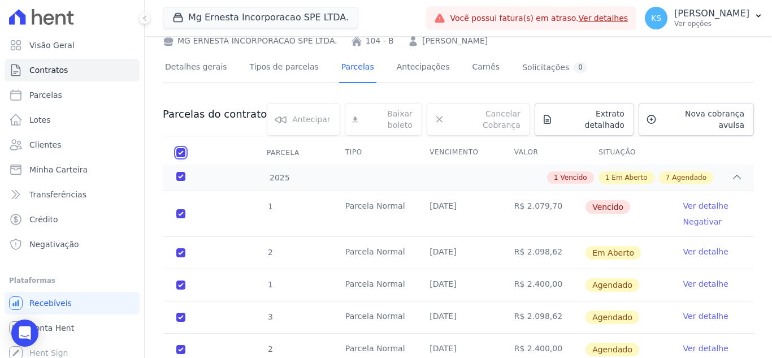
checkbox input "true"
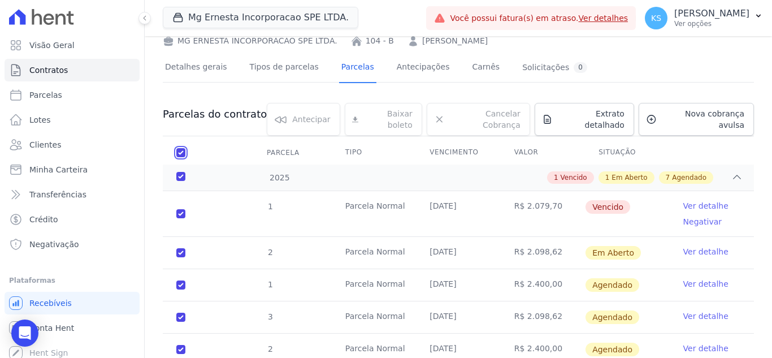
checkbox input "true"
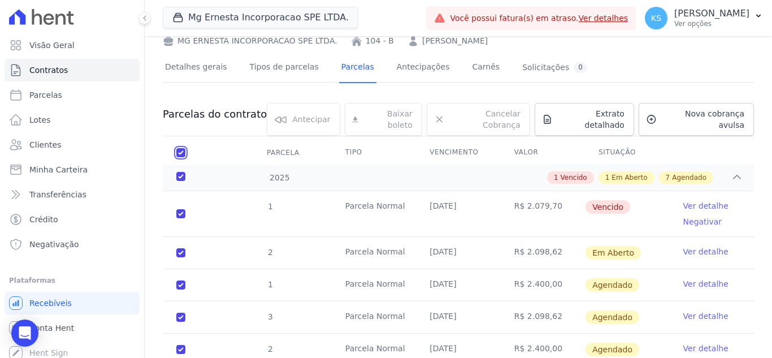
checkbox input "true"
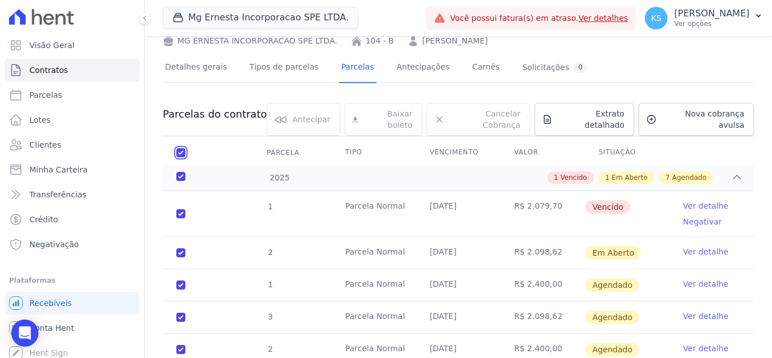
checkbox input "true"
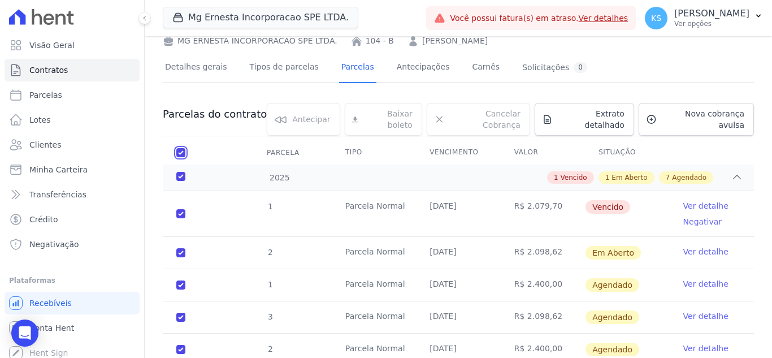
checkbox input "true"
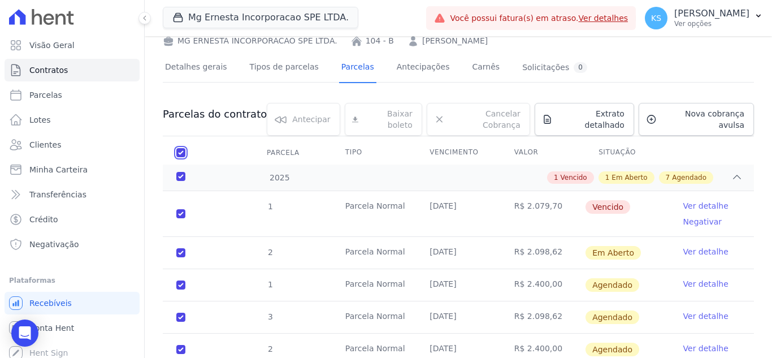
checkbox input "true"
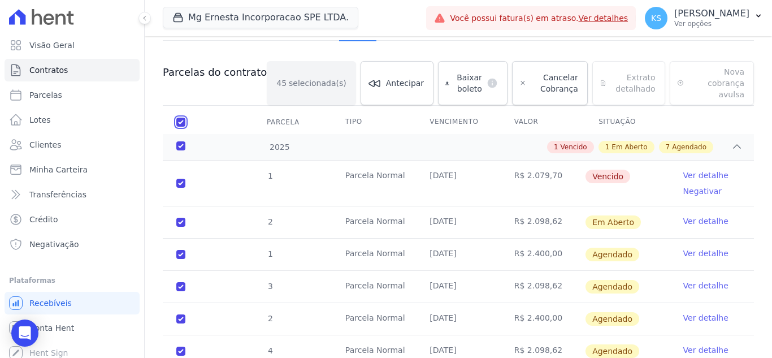
scroll to position [0, 0]
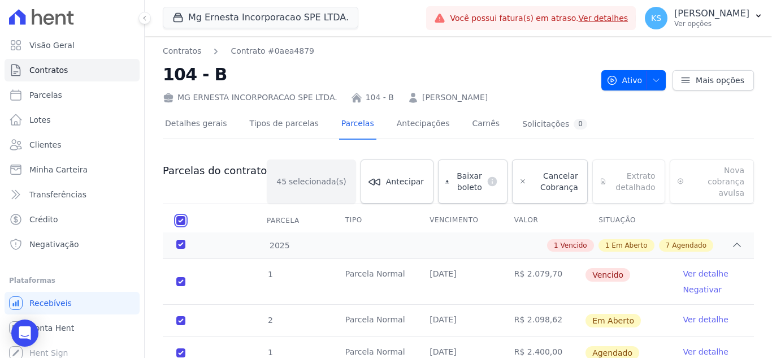
click at [182, 216] on input "checkbox" at bounding box center [180, 220] width 9 height 9
checkbox input "false"
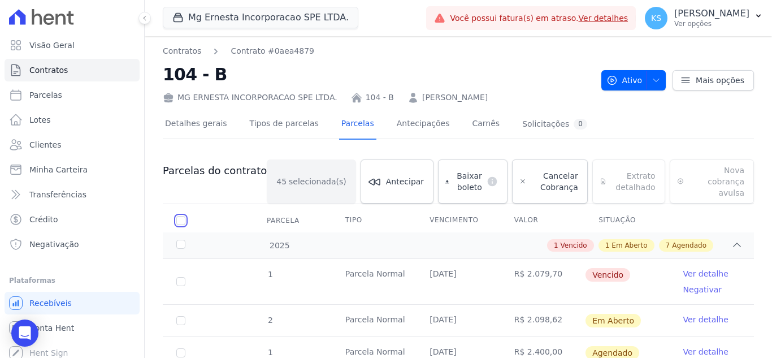
checkbox input "false"
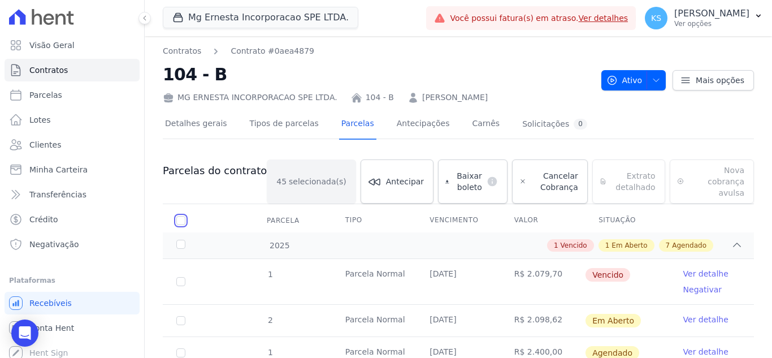
checkbox input "false"
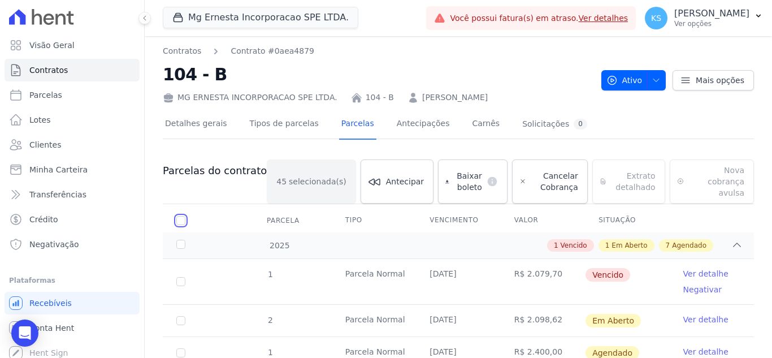
checkbox input "false"
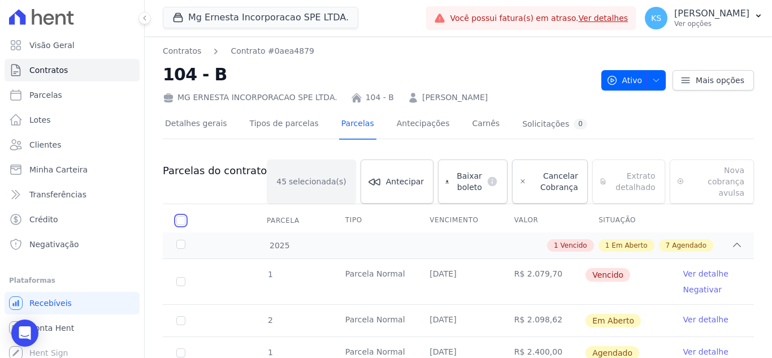
checkbox input "false"
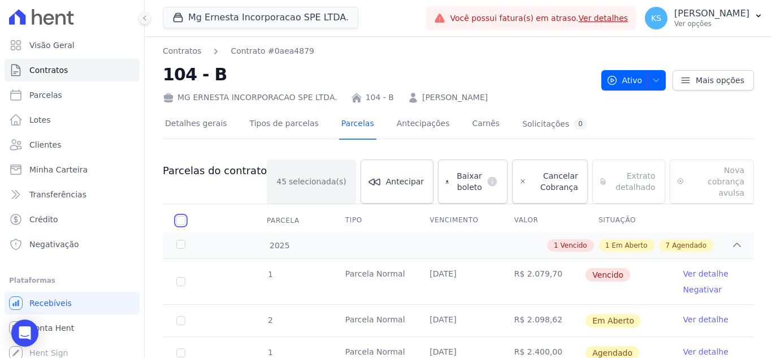
checkbox input "false"
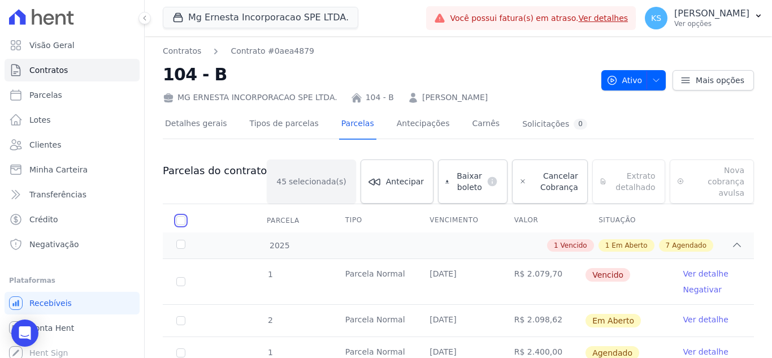
checkbox input "false"
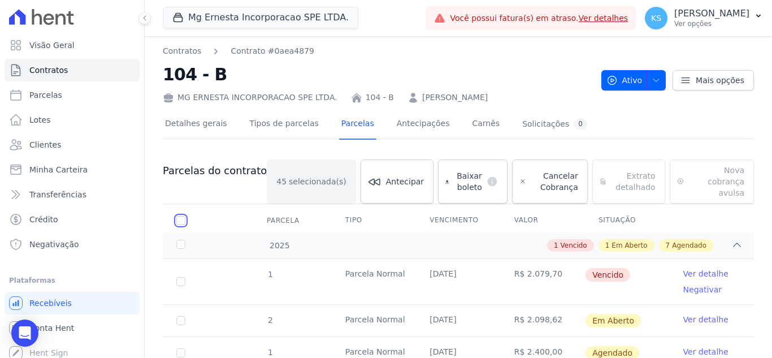
checkbox input "false"
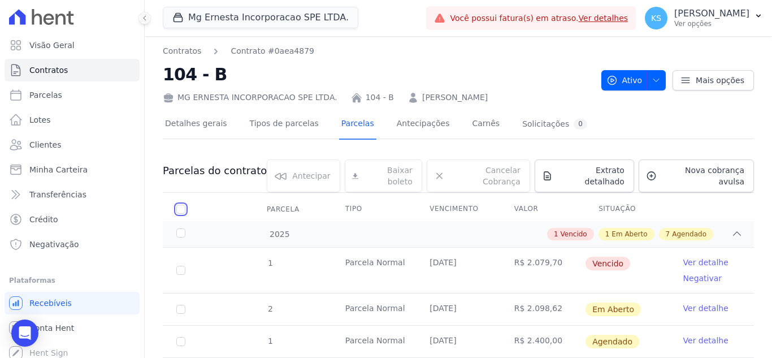
scroll to position [169, 0]
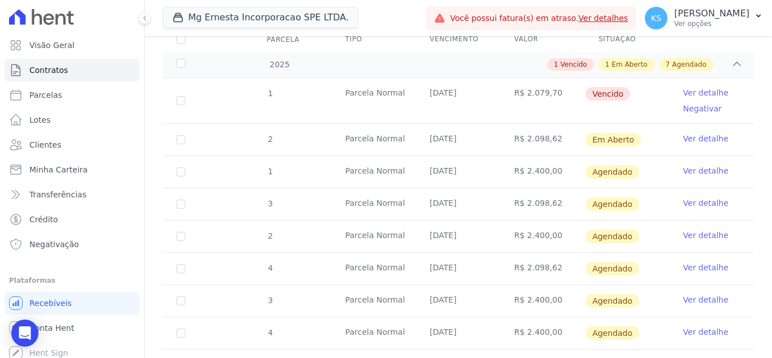
click at [689, 133] on link "Ver detalhe" at bounding box center [705, 138] width 45 height 11
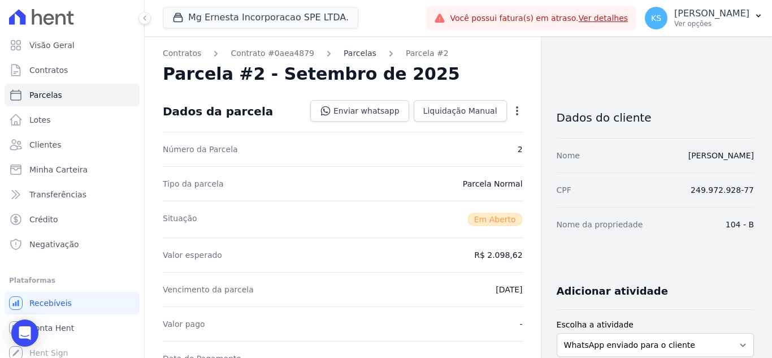
click at [343, 55] on link "Parcelas" at bounding box center [359, 53] width 33 height 12
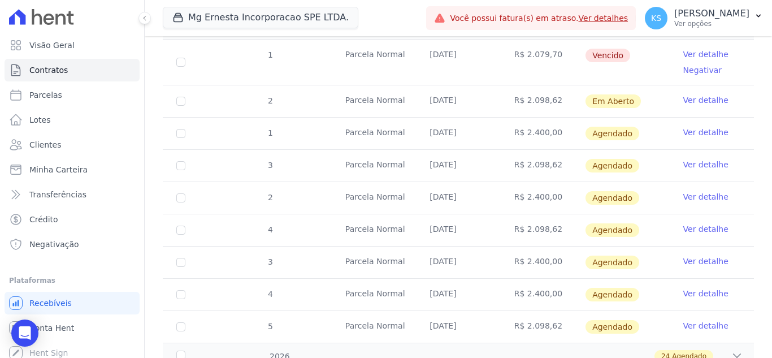
scroll to position [271, 0]
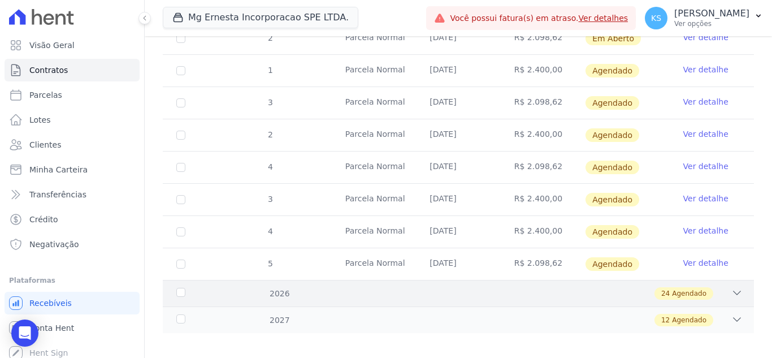
click at [731, 287] on icon at bounding box center [736, 292] width 11 height 11
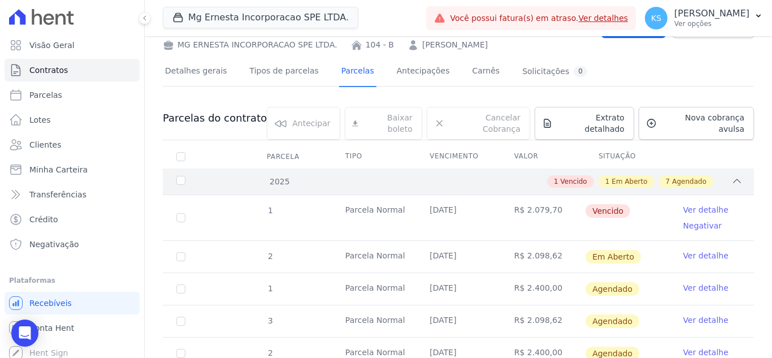
scroll to position [0, 0]
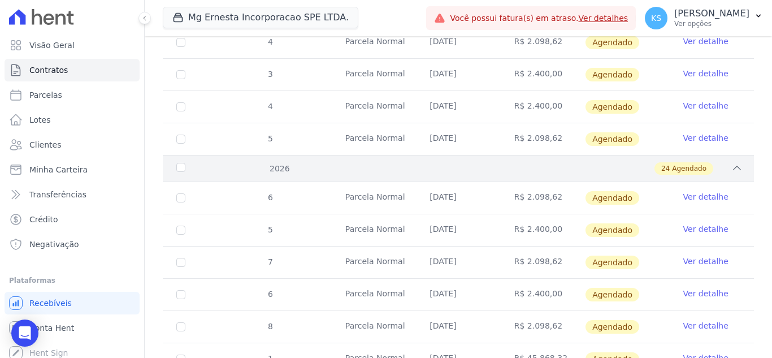
click at [731, 162] on icon at bounding box center [736, 167] width 11 height 11
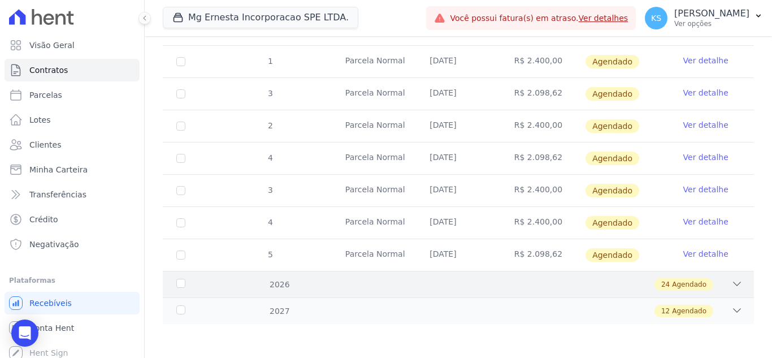
scroll to position [271, 0]
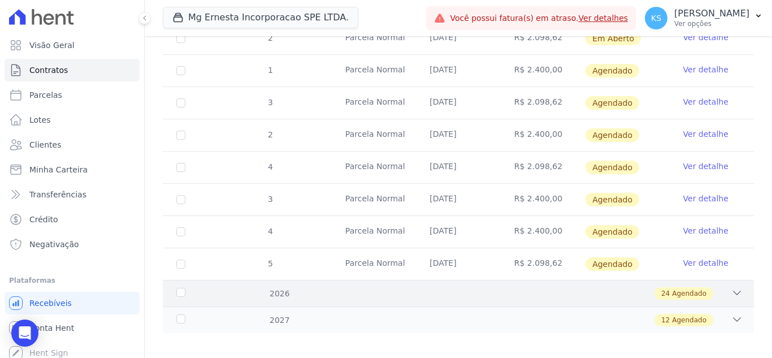
click at [733, 291] on icon at bounding box center [736, 292] width 7 height 3
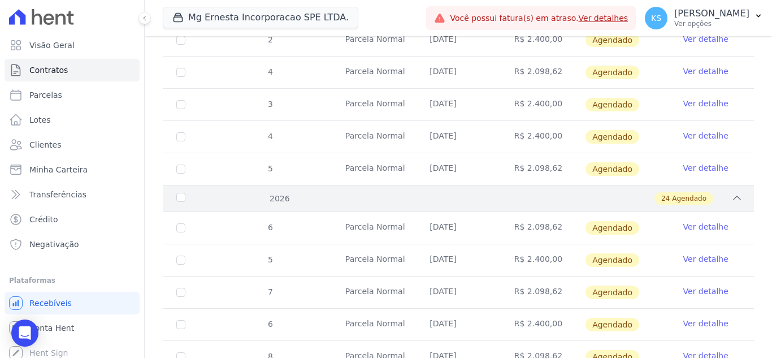
click at [733, 196] on icon at bounding box center [736, 197] width 7 height 3
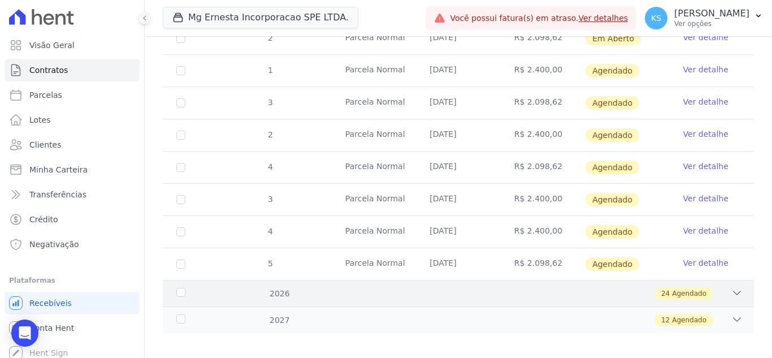
scroll to position [101, 0]
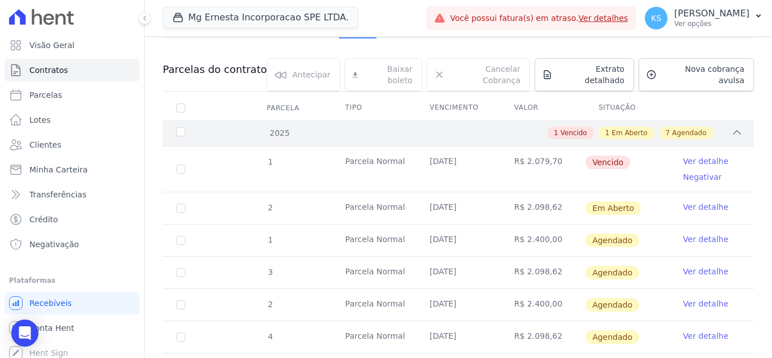
click at [269, 127] on div "1 Vencido 1 Em Aberto 7 Agendado" at bounding box center [487, 133] width 511 height 12
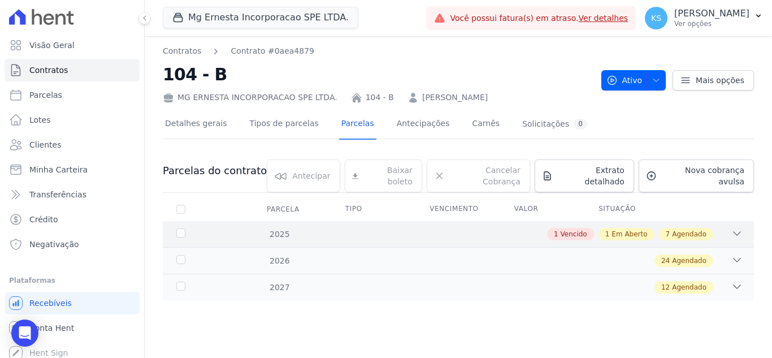
click at [275, 228] on div "1 Vencido 1 Em Aberto 7 Agendado" at bounding box center [487, 234] width 511 height 12
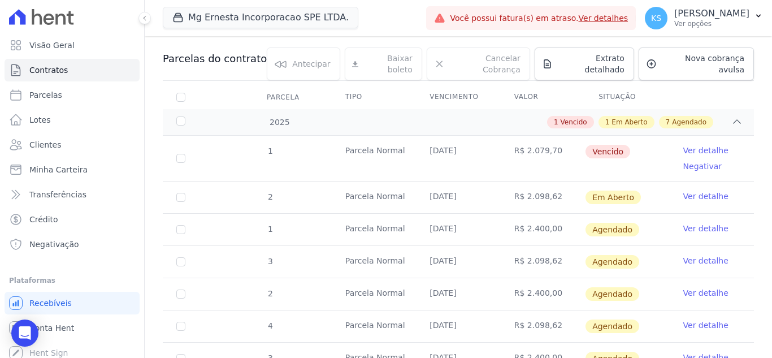
scroll to position [113, 0]
click at [696, 189] on link "Ver detalhe" at bounding box center [705, 194] width 45 height 11
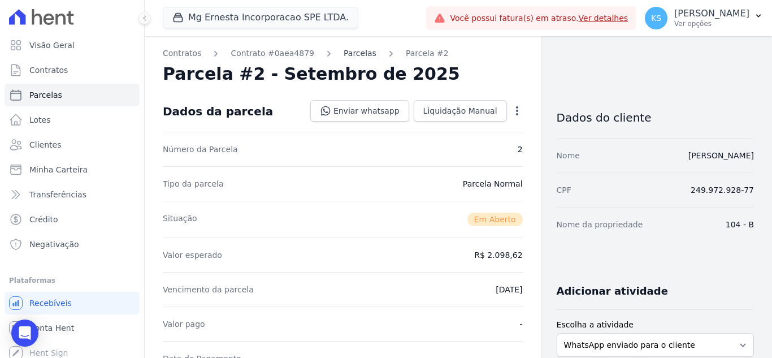
click at [343, 56] on link "Parcelas" at bounding box center [359, 53] width 33 height 12
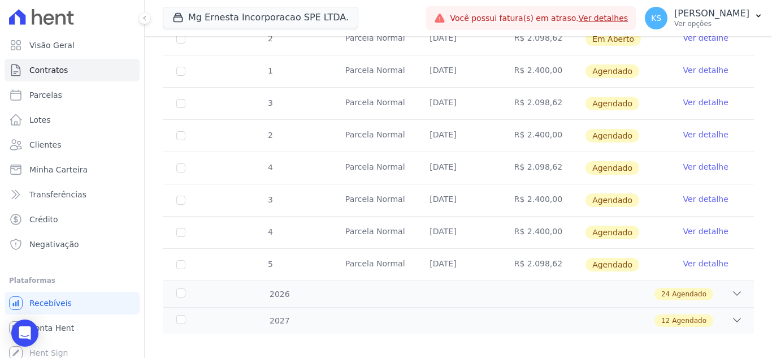
scroll to position [271, 0]
click at [277, 287] on div "24 Agendado" at bounding box center [487, 293] width 511 height 12
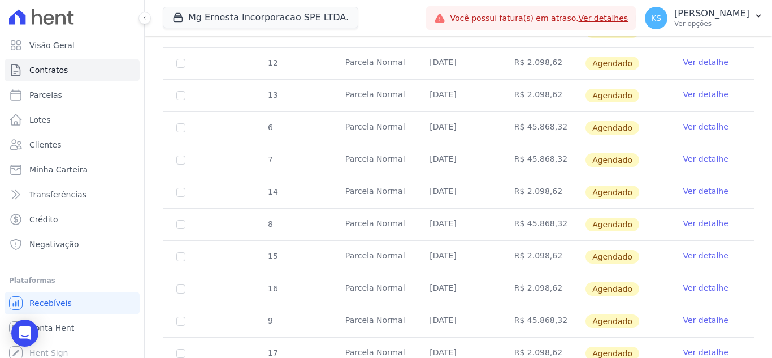
scroll to position [1043, 0]
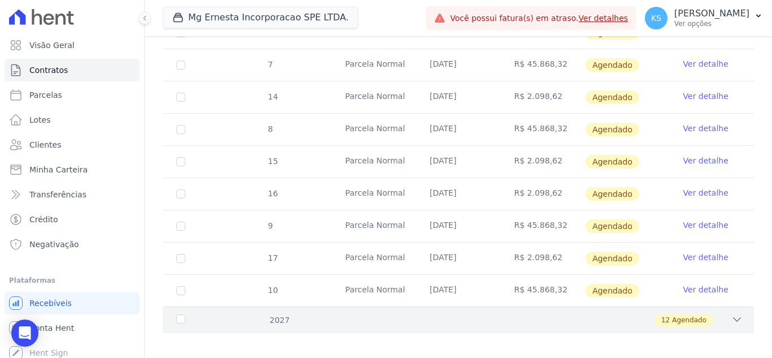
click at [284, 313] on div "12 Agendado" at bounding box center [487, 319] width 511 height 12
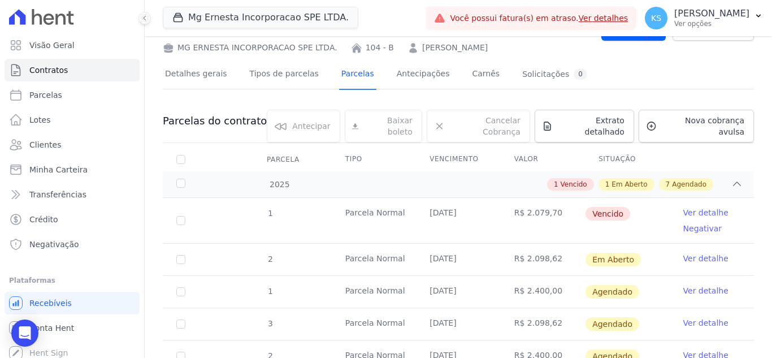
scroll to position [0, 0]
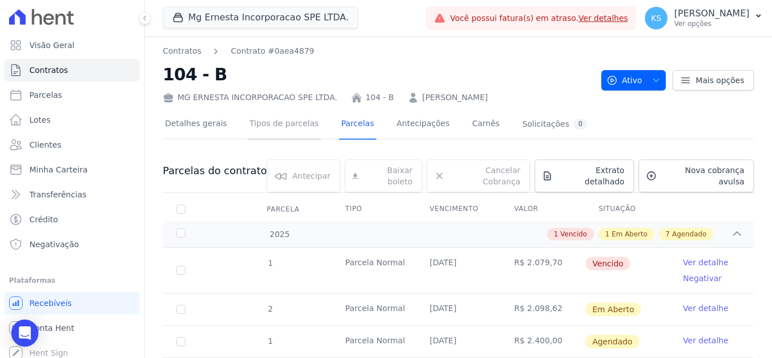
click at [262, 130] on link "Tipos de parcelas" at bounding box center [283, 125] width 73 height 30
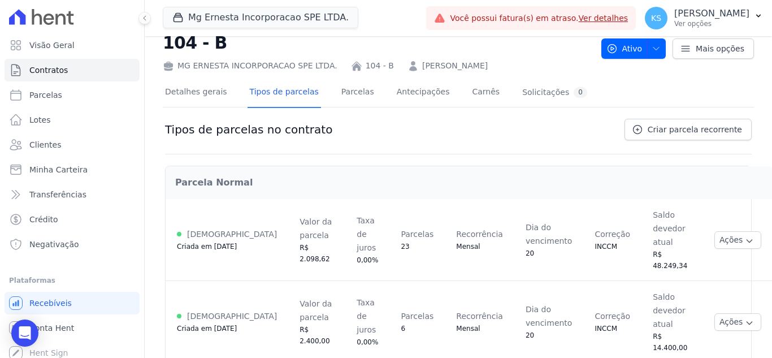
scroll to position [62, 0]
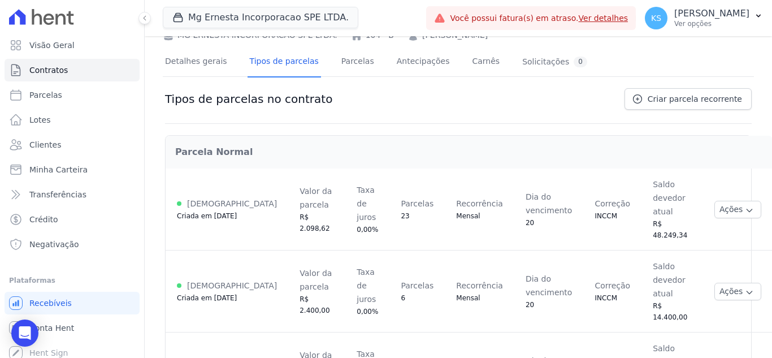
click at [535, 299] on div "20" at bounding box center [548, 304] width 47 height 11
click at [714, 282] on button "Ações" at bounding box center [737, 291] width 47 height 18
click at [703, 250] on td "Ações Ver detalhes Alterar vencimento Renegociar Detalhes da regra de cobrança …" at bounding box center [738, 291] width 70 height 82
click at [339, 67] on link "Parcelas" at bounding box center [357, 62] width 37 height 30
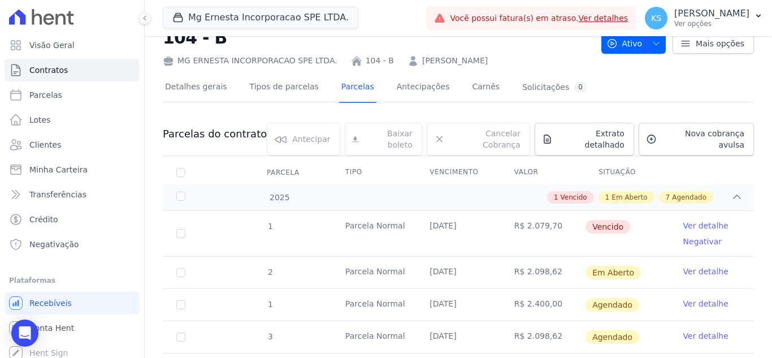
scroll to position [56, 0]
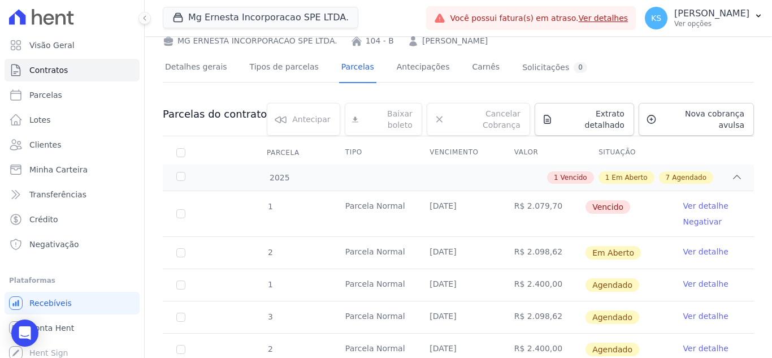
click at [696, 278] on link "Ver detalhe" at bounding box center [705, 283] width 45 height 11
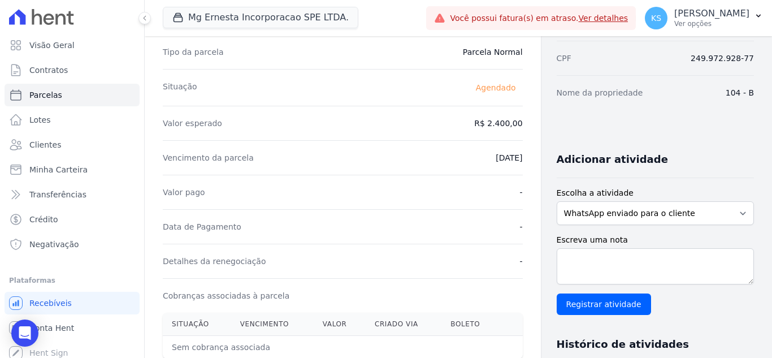
scroll to position [19, 0]
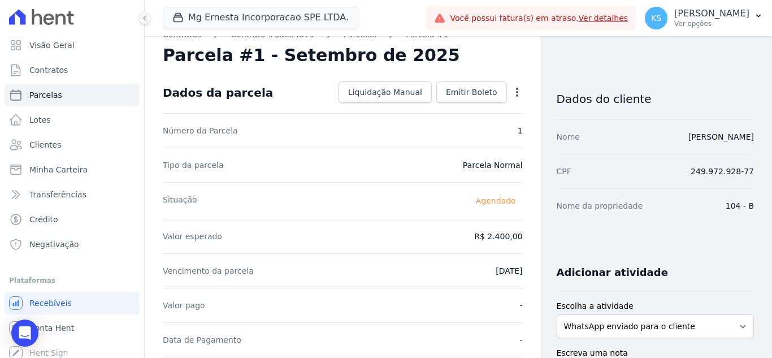
click at [511, 94] on icon "button" at bounding box center [516, 91] width 11 height 11
click at [381, 117] on div "Número da Parcela 1" at bounding box center [343, 130] width 360 height 34
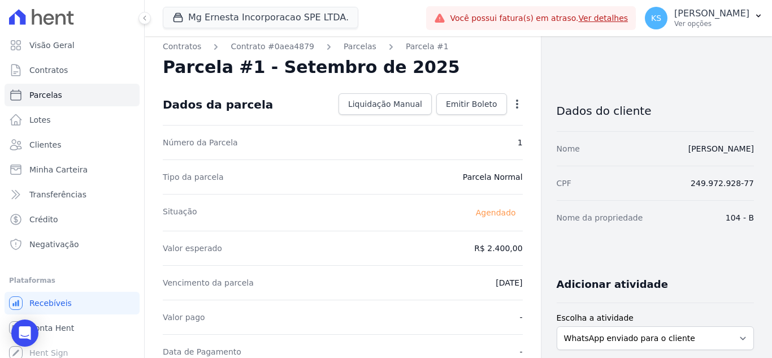
scroll to position [0, 0]
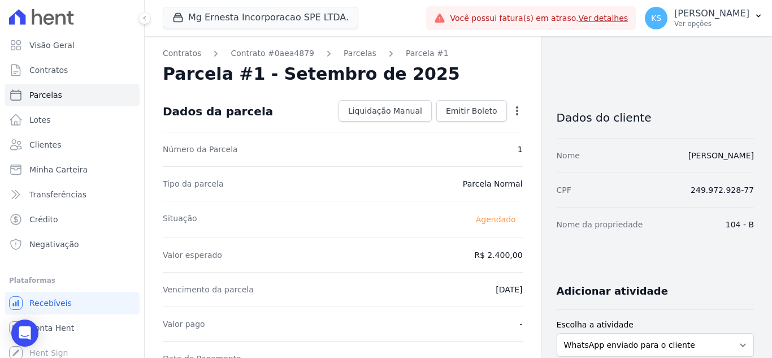
click at [511, 108] on icon "button" at bounding box center [516, 110] width 11 height 11
click at [435, 129] on link "Alterar" at bounding box center [468, 126] width 99 height 20
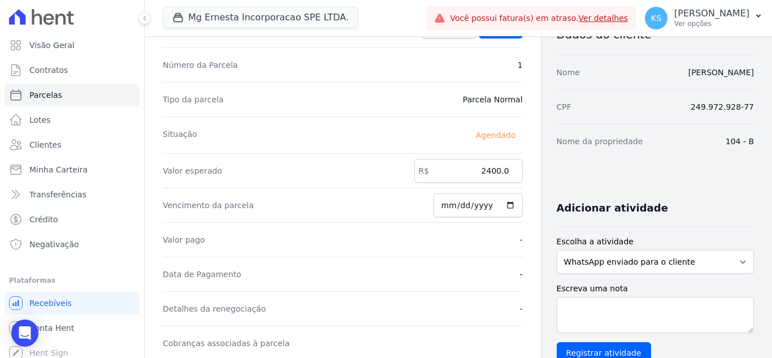
scroll to position [74, 0]
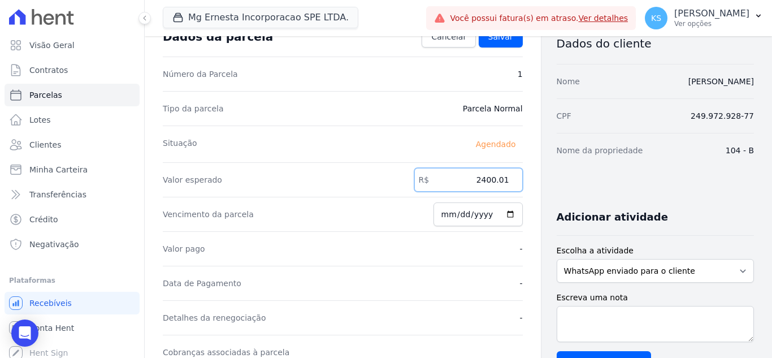
click at [507, 175] on input "2400.01" at bounding box center [468, 180] width 108 height 24
click at [507, 175] on input "2400.02" at bounding box center [468, 180] width 108 height 24
click at [508, 182] on input "2400.01" at bounding box center [468, 180] width 108 height 24
click at [508, 182] on input "2400" at bounding box center [468, 180] width 108 height 24
click at [508, 182] on input "2399.99" at bounding box center [468, 180] width 108 height 24
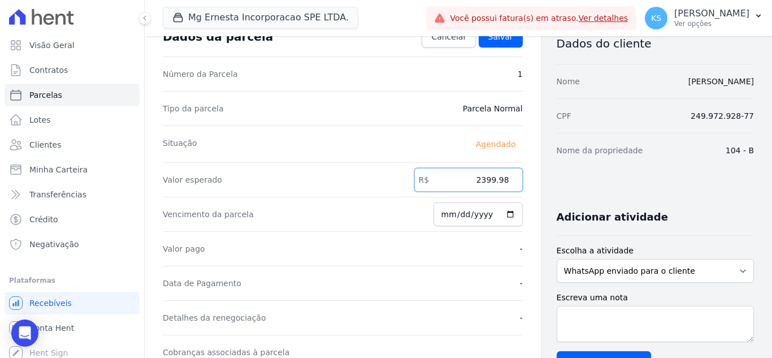
click at [508, 182] on input "2399.98" at bounding box center [468, 180] width 108 height 24
click at [508, 182] on input "2399.97" at bounding box center [468, 180] width 108 height 24
click at [508, 182] on input "2399.96" at bounding box center [468, 180] width 108 height 24
click at [508, 182] on input "2399.95" at bounding box center [468, 180] width 108 height 24
click at [485, 178] on input "2399.95" at bounding box center [468, 180] width 108 height 24
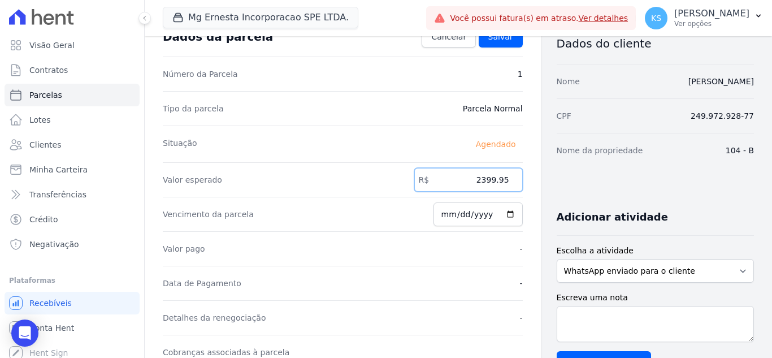
drag, startPoint x: 472, startPoint y: 179, endPoint x: 522, endPoint y: 175, distance: 50.4
click at [521, 175] on div "Contratos Contrato #0aea4879 Parcelas Parcela #1 Parcela #1 - Setembro de 2025 …" at bounding box center [343, 324] width 396 height 725
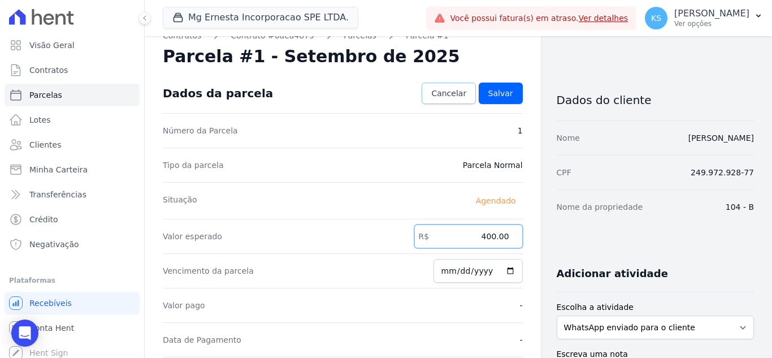
type input "400.00"
click at [464, 95] on link "Cancelar" at bounding box center [448, 92] width 54 height 21
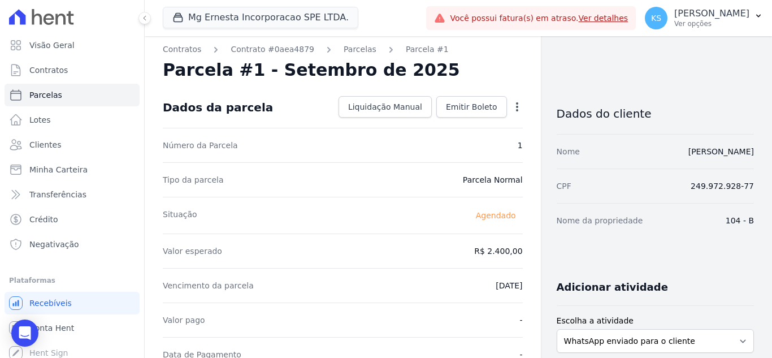
scroll to position [0, 0]
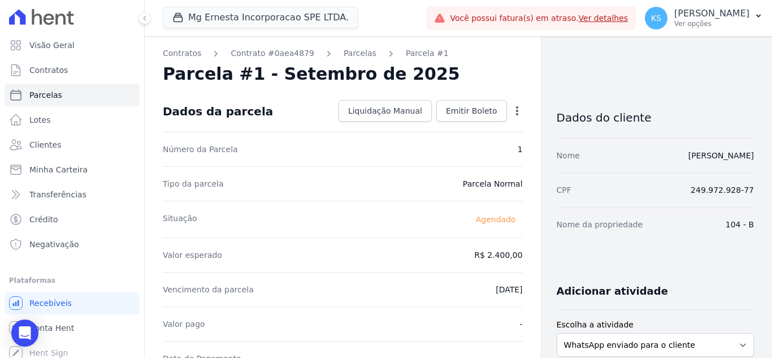
click at [516, 110] on icon "button" at bounding box center [517, 110] width 2 height 9
click at [463, 66] on div "Parcela #1 - Setembro de 2025" at bounding box center [343, 74] width 360 height 20
click at [516, 111] on icon "button" at bounding box center [517, 110] width 2 height 9
click at [371, 141] on div "Número da Parcela 1" at bounding box center [343, 149] width 360 height 34
click at [344, 52] on link "Parcelas" at bounding box center [359, 53] width 33 height 12
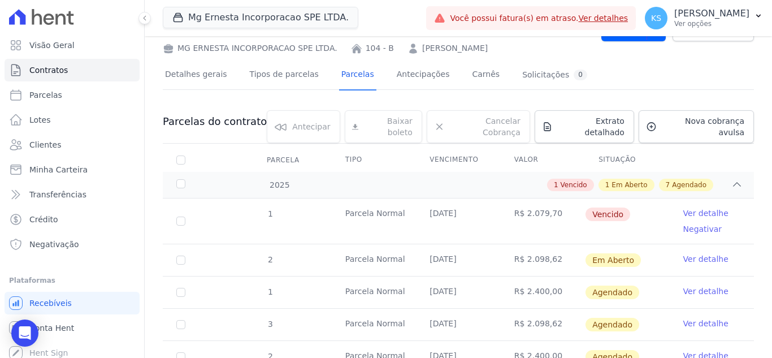
scroll to position [113, 0]
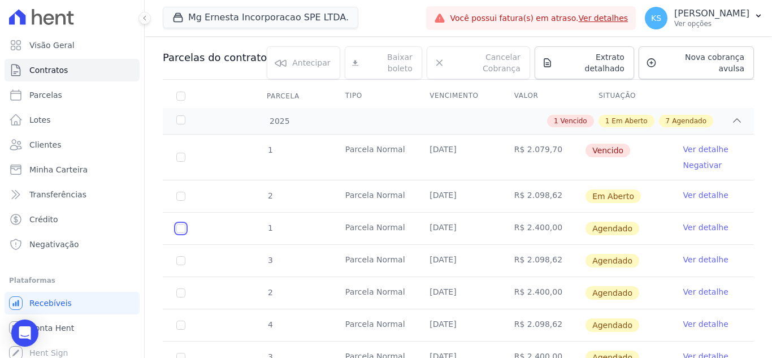
click at [177, 224] on input "checkbox" at bounding box center [180, 228] width 9 height 9
checkbox input "true"
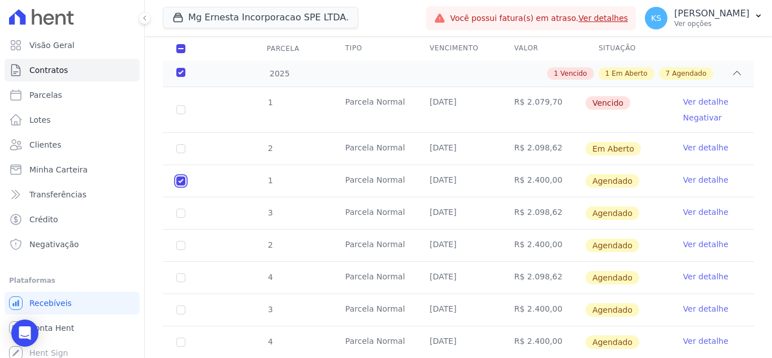
scroll to position [226, 0]
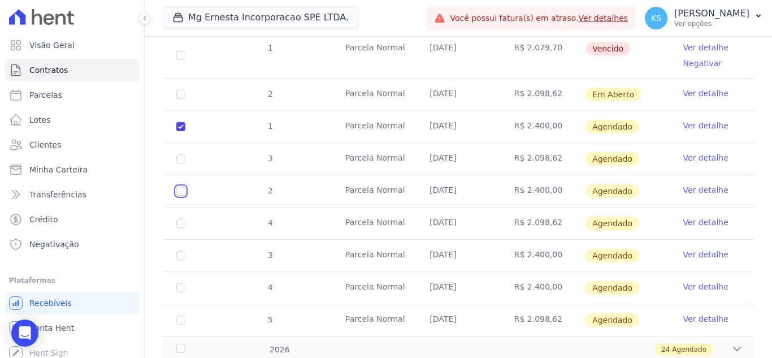
click at [181, 186] on input "checkbox" at bounding box center [180, 190] width 9 height 9
checkbox input "true"
click at [182, 251] on input "checkbox" at bounding box center [180, 255] width 9 height 9
checkbox input "true"
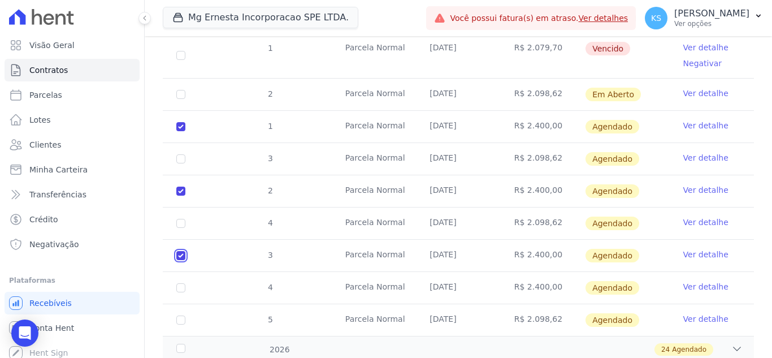
checkbox input "true"
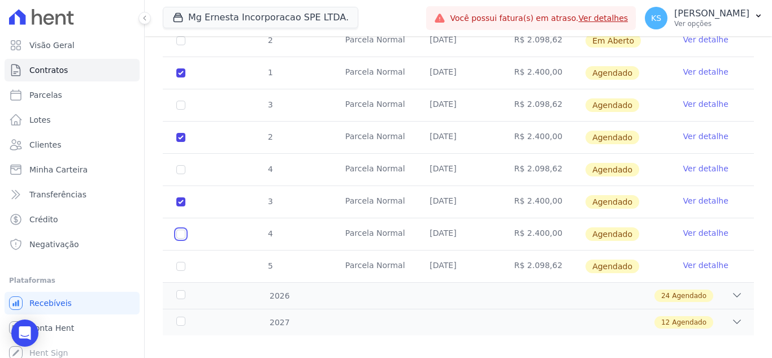
click at [180, 229] on input "checkbox" at bounding box center [180, 233] width 9 height 9
checkbox input "true"
click at [731, 289] on icon at bounding box center [736, 294] width 11 height 11
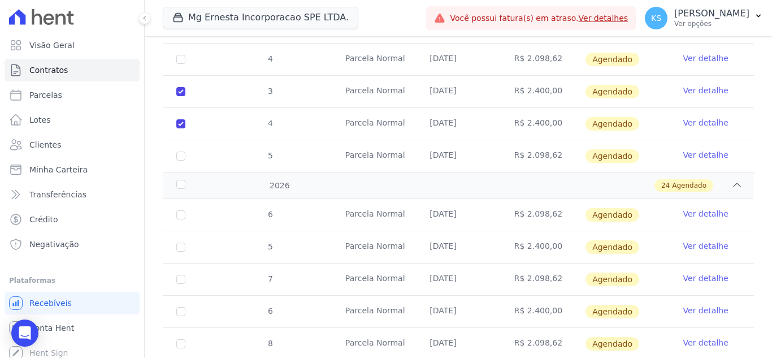
scroll to position [393, 0]
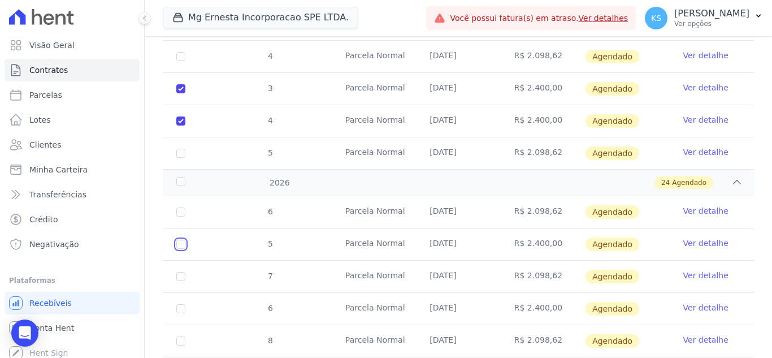
click at [183, 239] on input "checkbox" at bounding box center [180, 243] width 9 height 9
checkbox input "true"
click at [183, 304] on input "checkbox" at bounding box center [180, 308] width 9 height 9
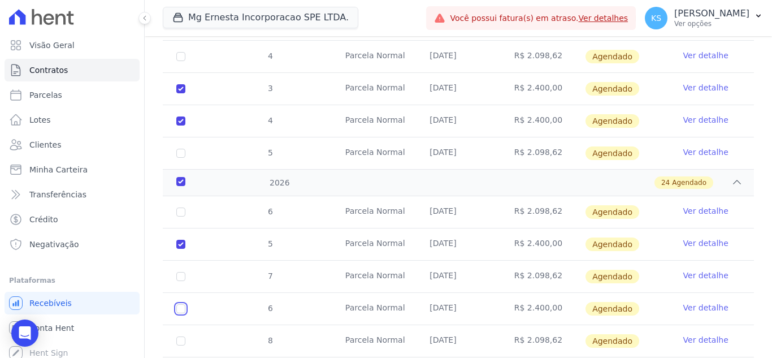
checkbox input "true"
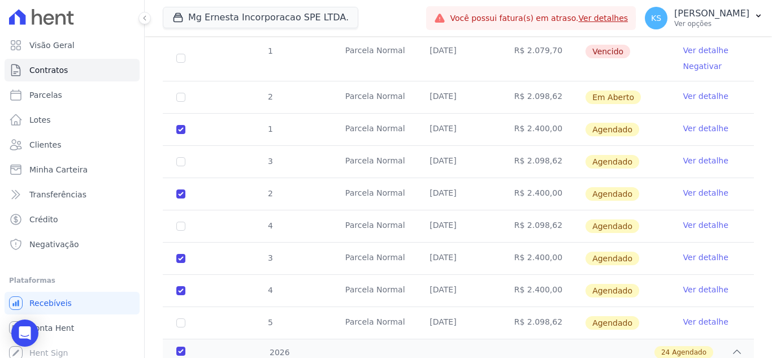
scroll to position [0, 0]
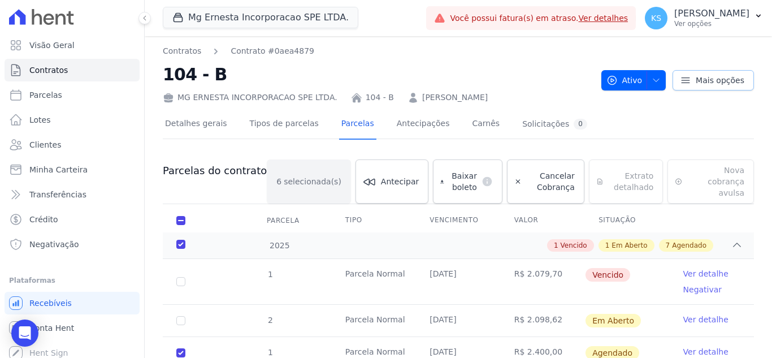
click at [681, 80] on icon at bounding box center [685, 79] width 8 height 5
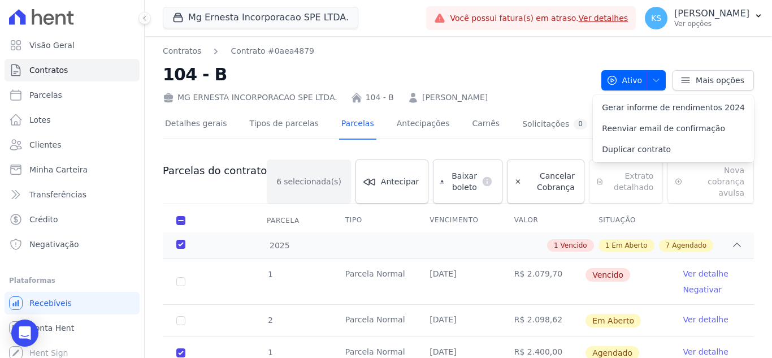
click at [587, 111] on div "Detalhes gerais Tipos de parcelas Parcelas Antecipações Carnês Solicitações 0" at bounding box center [458, 124] width 591 height 28
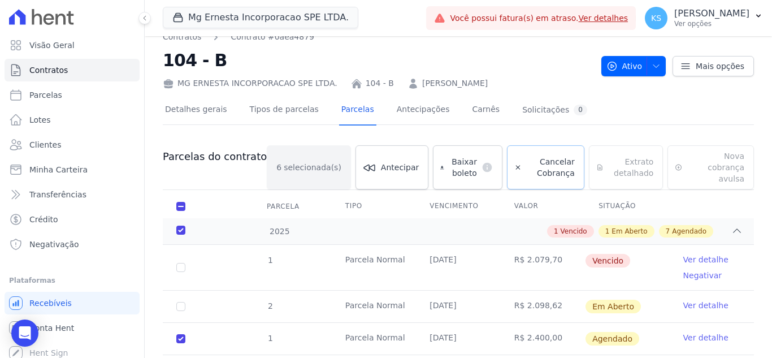
scroll to position [56, 0]
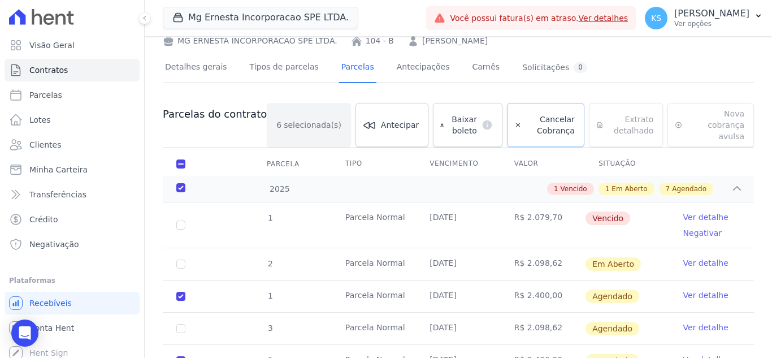
click at [526, 121] on span "Cancelar Cobrança" at bounding box center [550, 125] width 49 height 23
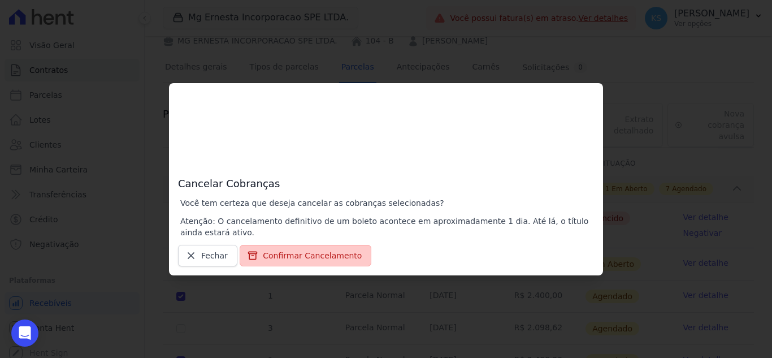
click at [291, 260] on button "Confirmar Cancelamento" at bounding box center [305, 255] width 132 height 21
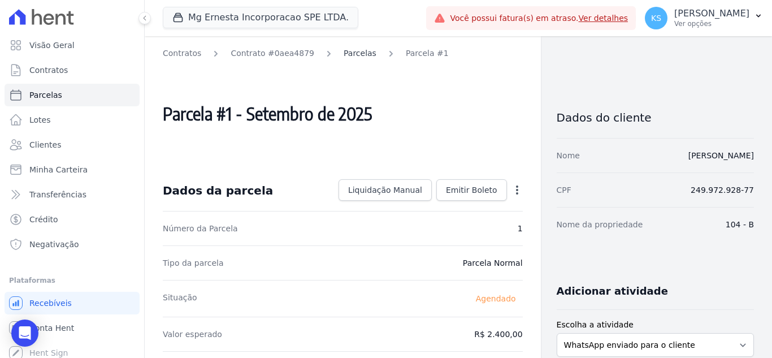
click at [347, 54] on link "Parcelas" at bounding box center [359, 53] width 33 height 12
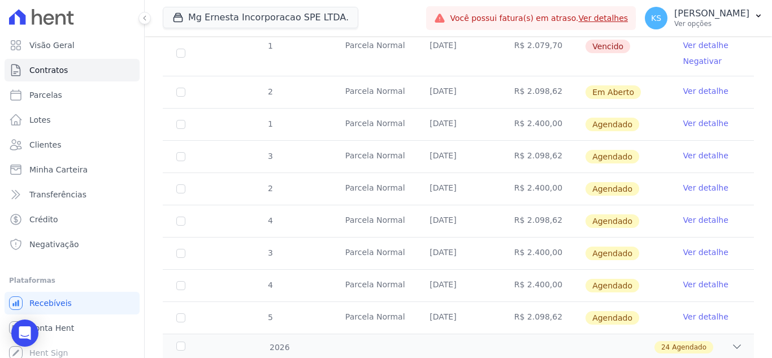
scroll to position [226, 0]
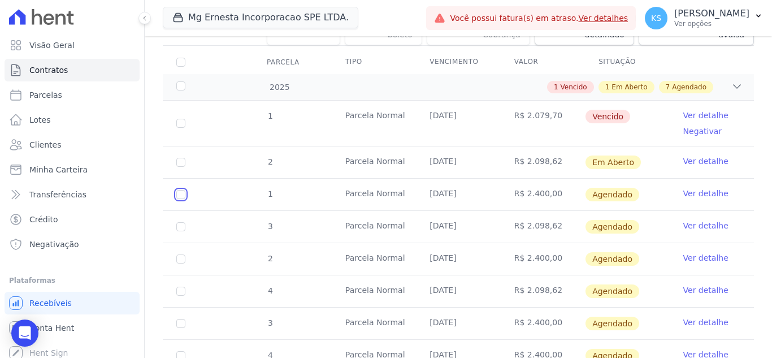
click at [183, 190] on input "checkbox" at bounding box center [180, 194] width 9 height 9
checkbox input "true"
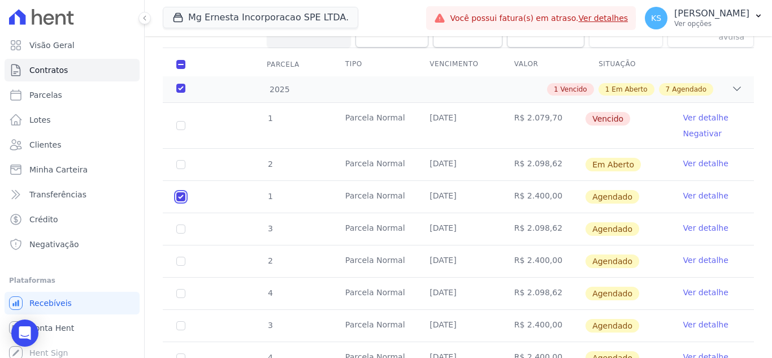
scroll to position [291, 0]
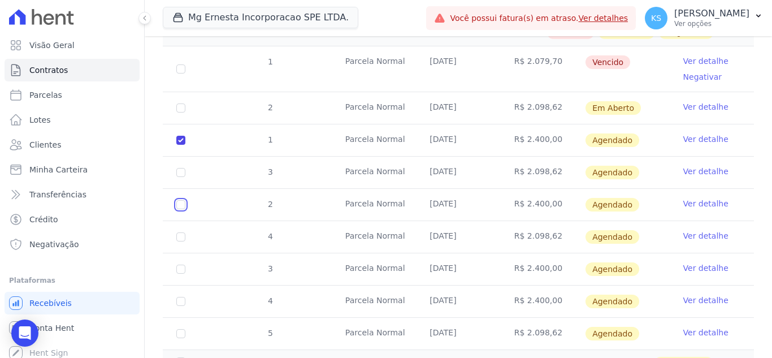
click at [179, 200] on input "checkbox" at bounding box center [180, 204] width 9 height 9
checkbox input "true"
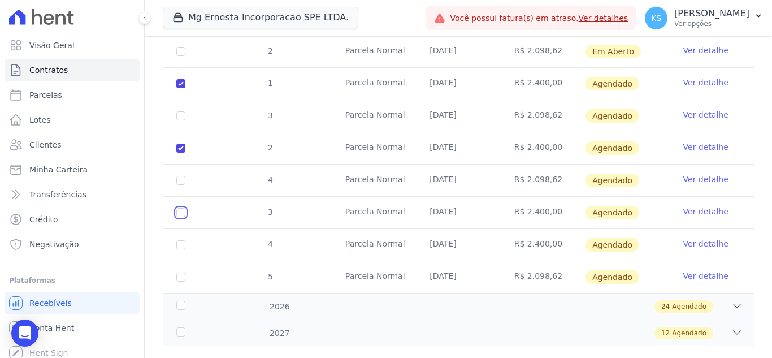
click at [177, 208] on input "checkbox" at bounding box center [180, 212] width 9 height 9
checkbox input "true"
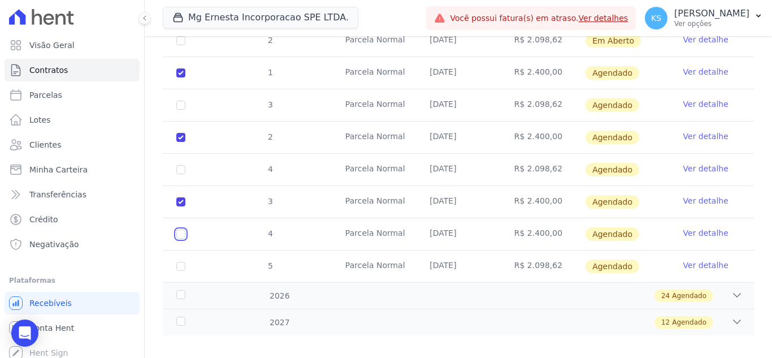
click at [182, 229] on input "checkbox" at bounding box center [180, 233] width 9 height 9
checkbox input "true"
click at [731, 289] on icon at bounding box center [736, 294] width 11 height 11
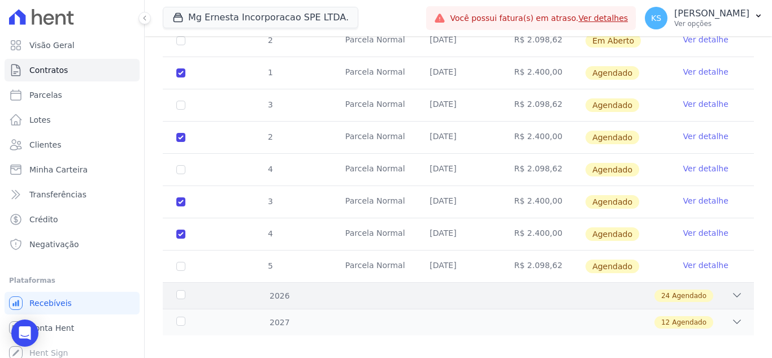
click at [674, 290] on div "2026 24 Agendado" at bounding box center [458, 295] width 591 height 27
click at [276, 289] on div "24 Agendado" at bounding box center [487, 295] width 511 height 12
click at [731, 289] on icon at bounding box center [736, 294] width 11 height 11
click at [280, 289] on div "24 Agendado" at bounding box center [487, 295] width 511 height 12
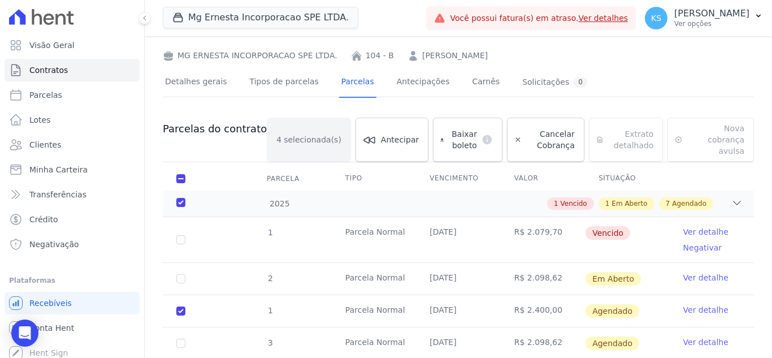
scroll to position [56, 0]
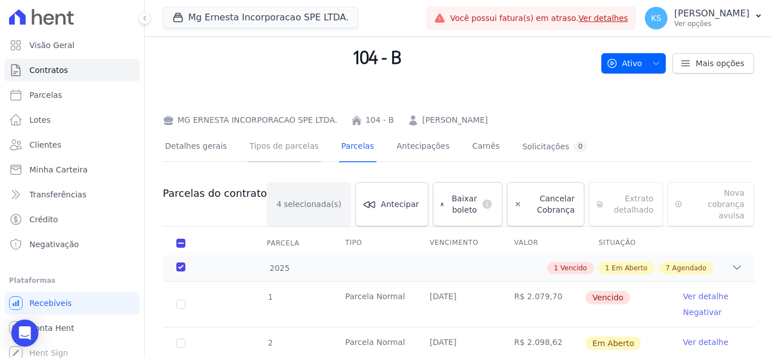
click at [286, 156] on link "Tipos de parcelas" at bounding box center [283, 147] width 73 height 30
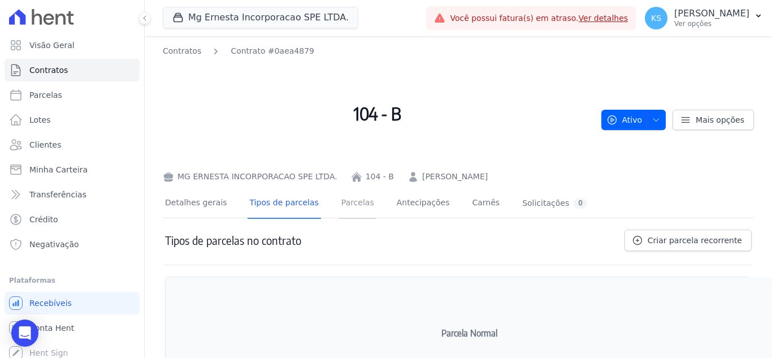
click at [349, 207] on link "Parcelas" at bounding box center [357, 204] width 37 height 30
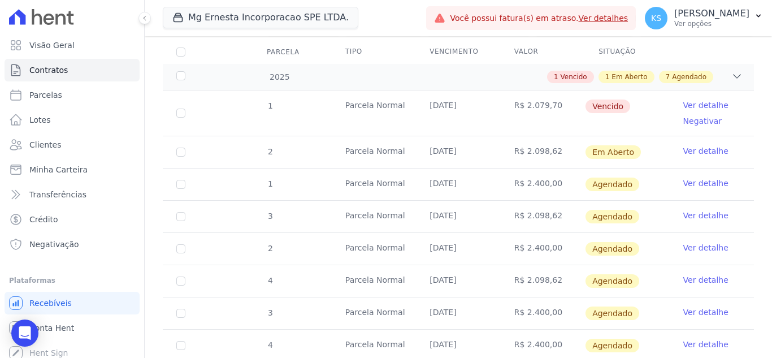
scroll to position [237, 0]
click at [183, 179] on input "checkbox" at bounding box center [180, 183] width 9 height 9
checkbox input "true"
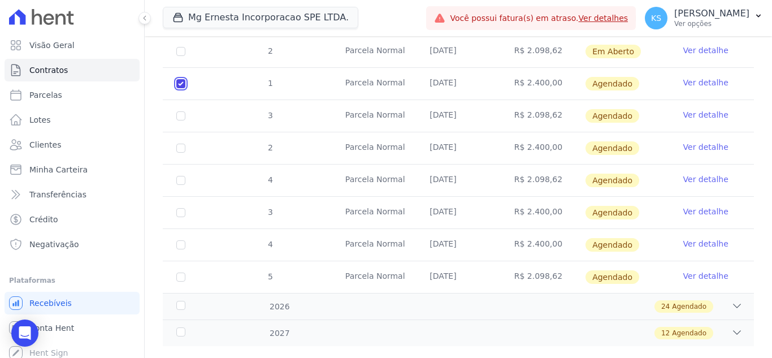
scroll to position [359, 0]
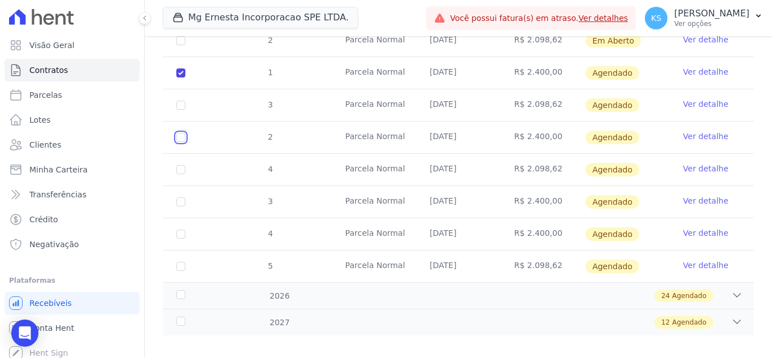
click at [182, 133] on input "checkbox" at bounding box center [180, 137] width 9 height 9
checkbox input "true"
click at [181, 197] on input "checkbox" at bounding box center [180, 201] width 9 height 9
checkbox input "true"
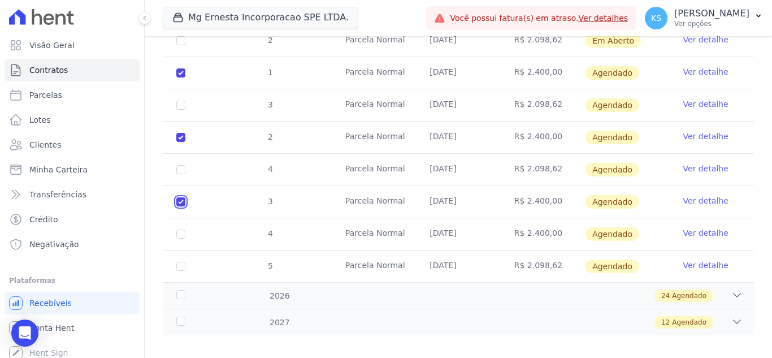
checkbox input "true"
click at [183, 229] on input "checkbox" at bounding box center [180, 233] width 9 height 9
click at [274, 289] on div "24 Agendado" at bounding box center [487, 295] width 511 height 12
click at [731, 289] on icon at bounding box center [736, 294] width 11 height 11
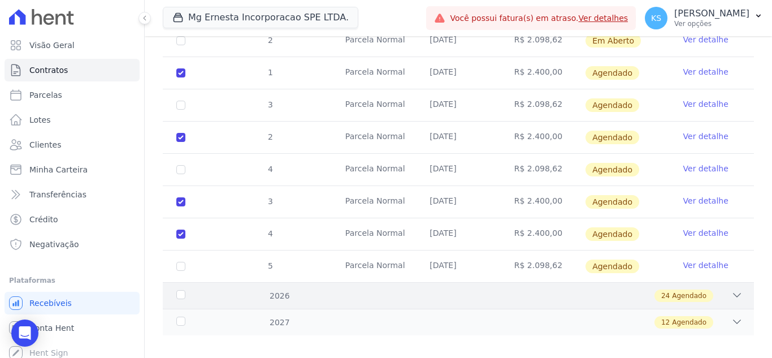
click at [731, 289] on icon at bounding box center [736, 294] width 11 height 11
click at [673, 290] on span "Agendado" at bounding box center [689, 295] width 34 height 10
click at [731, 289] on icon at bounding box center [736, 294] width 11 height 11
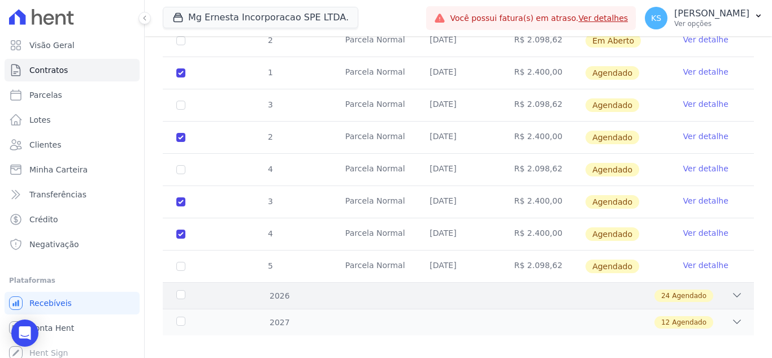
click at [672, 290] on span "Agendado" at bounding box center [689, 295] width 34 height 10
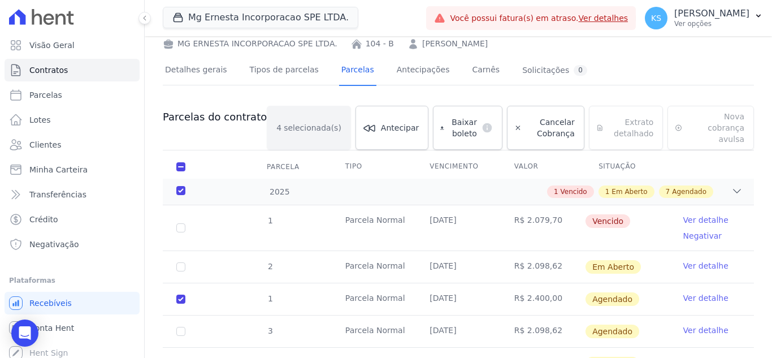
scroll to position [0, 0]
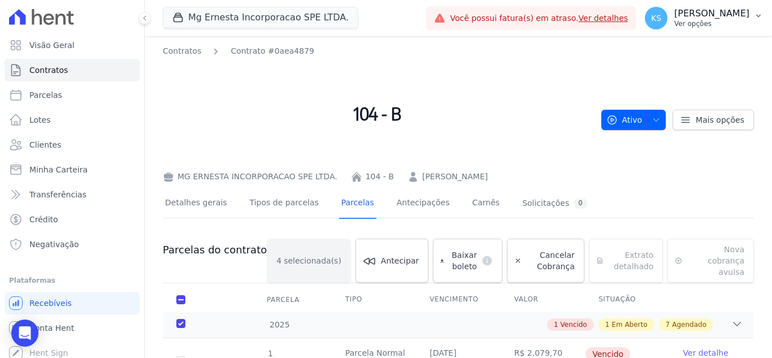
click at [715, 24] on p "Ver opções" at bounding box center [711, 23] width 75 height 9
click at [722, 24] on p "Ver opções" at bounding box center [711, 23] width 75 height 9
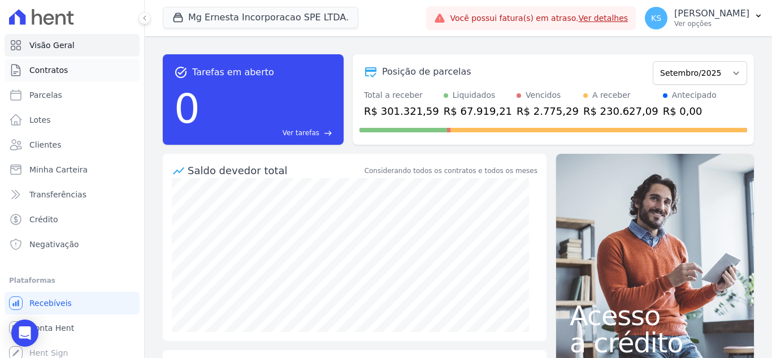
click at [53, 72] on span "Contratos" at bounding box center [48, 69] width 38 height 11
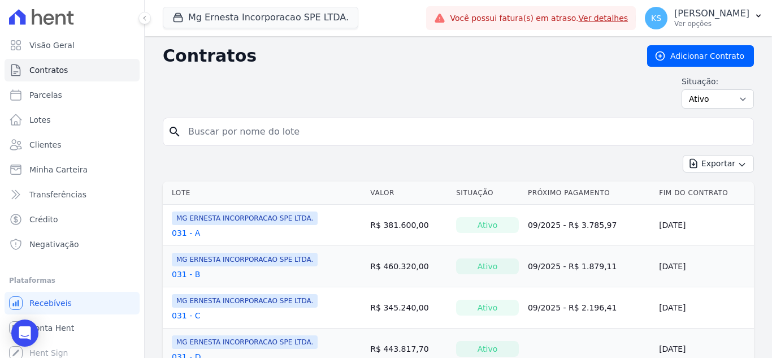
click at [286, 131] on input "search" at bounding box center [464, 131] width 567 height 23
type input "104"
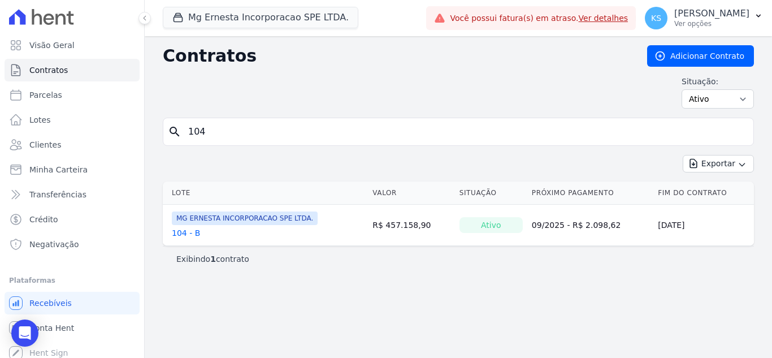
click at [185, 231] on link "104 - B" at bounding box center [186, 232] width 28 height 11
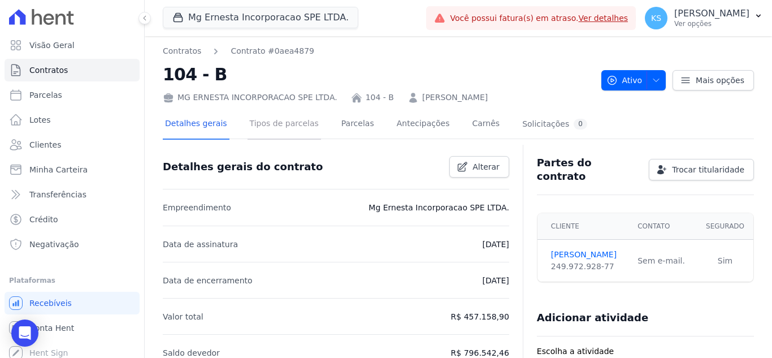
click at [274, 132] on link "Tipos de parcelas" at bounding box center [283, 125] width 73 height 30
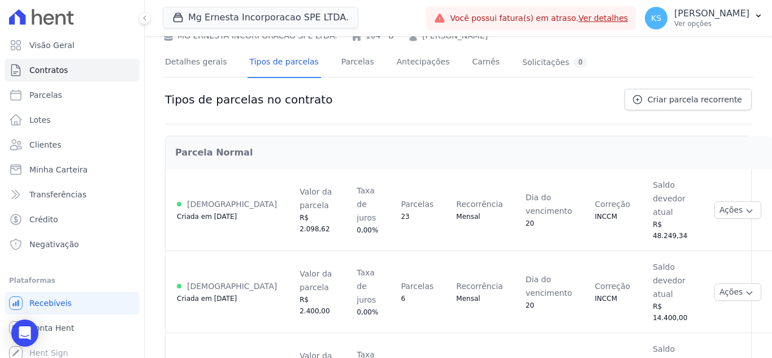
scroll to position [62, 0]
click at [714, 282] on button "Ações" at bounding box center [737, 291] width 47 height 18
click at [671, 250] on td "Saldo devedor atual R$ 14.400,00" at bounding box center [672, 291] width 62 height 82
click at [177, 283] on span at bounding box center [179, 285] width 5 height 5
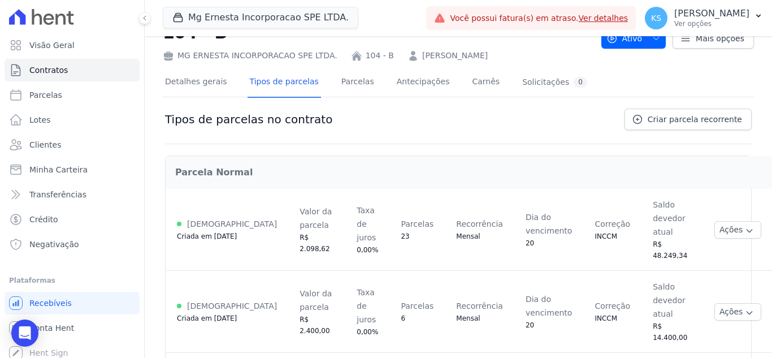
scroll to position [6, 0]
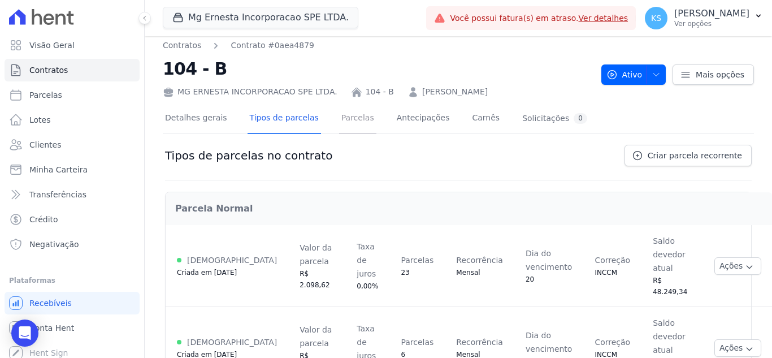
click at [341, 128] on link "Parcelas" at bounding box center [357, 119] width 37 height 30
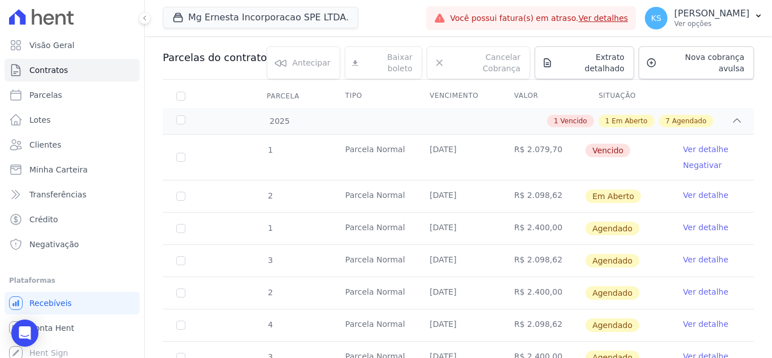
scroll to position [226, 0]
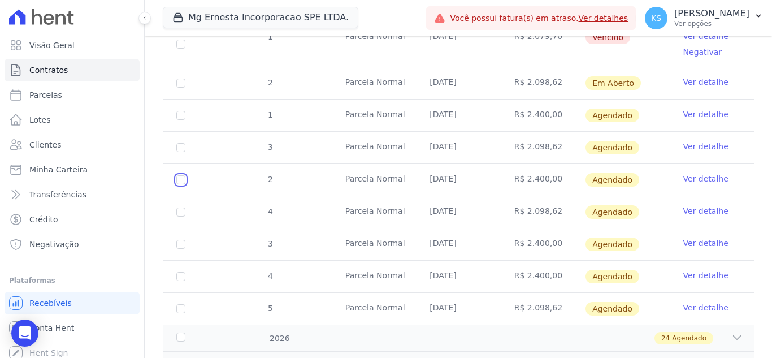
click at [179, 175] on input "checkbox" at bounding box center [180, 179] width 9 height 9
checkbox input "true"
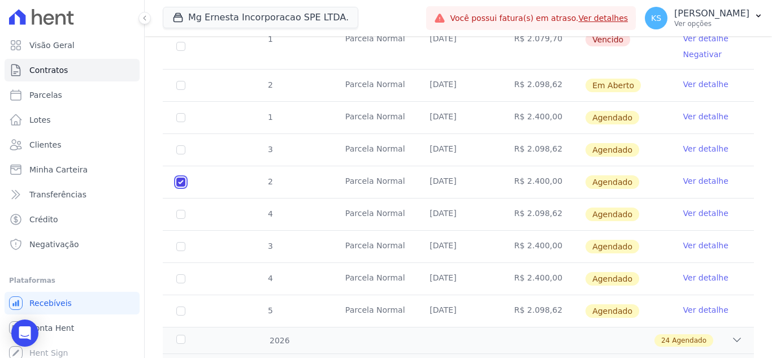
scroll to position [280, 0]
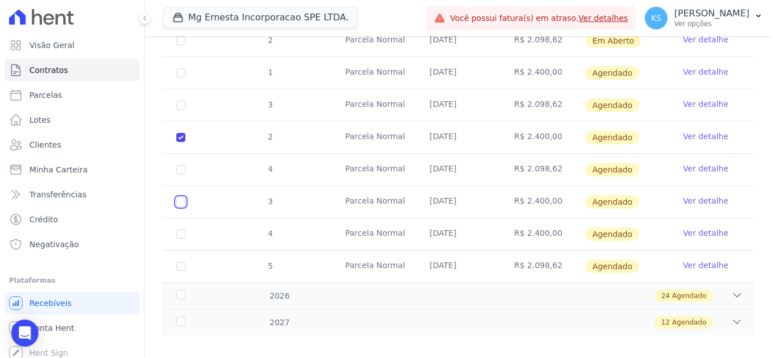
click at [178, 197] on input "checkbox" at bounding box center [180, 201] width 9 height 9
checkbox input "true"
click at [182, 229] on input "checkbox" at bounding box center [180, 233] width 9 height 9
checkbox input "true"
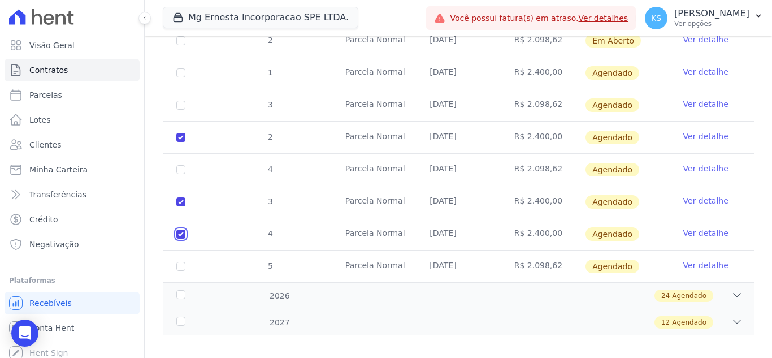
checkbox input "true"
click at [262, 289] on div "24 Agendado" at bounding box center [487, 295] width 511 height 12
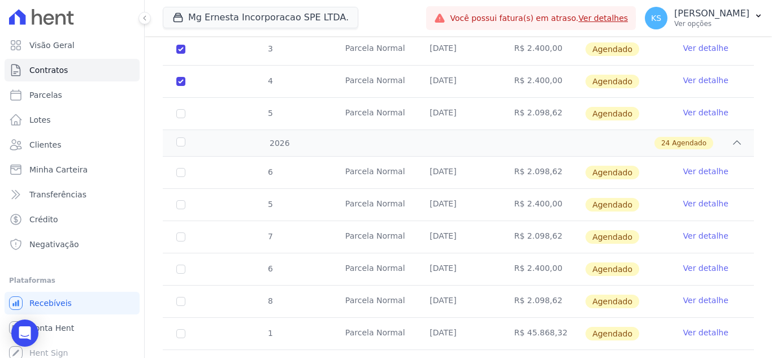
scroll to position [449, 0]
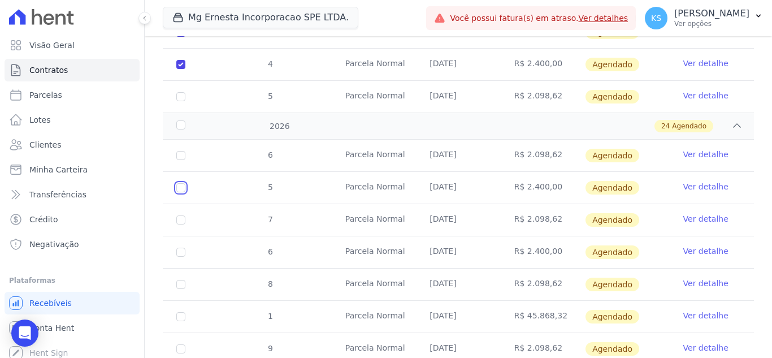
click at [180, 183] on input "checkbox" at bounding box center [180, 187] width 9 height 9
checkbox input "true"
click at [181, 247] on input "checkbox" at bounding box center [180, 251] width 9 height 9
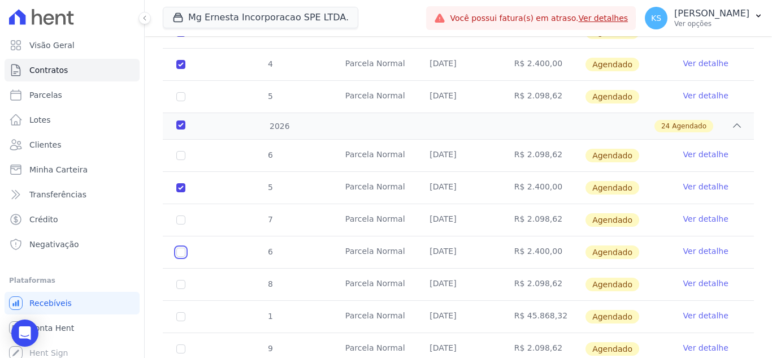
checkbox input "true"
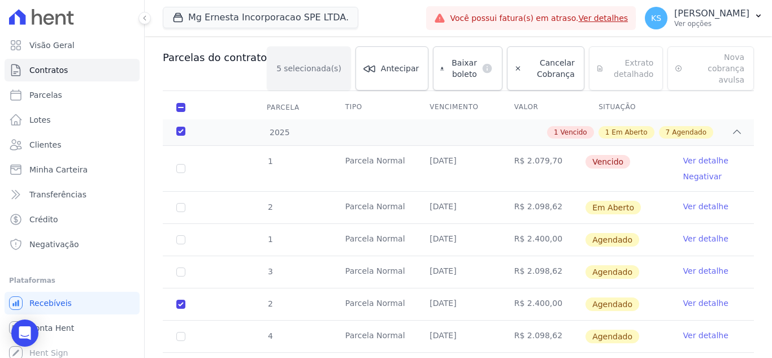
scroll to position [110, 0]
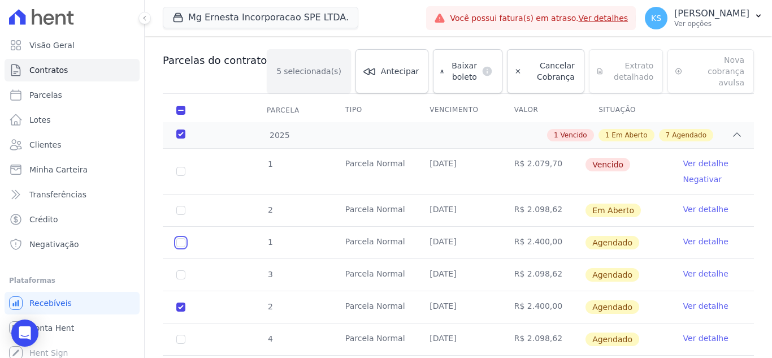
click at [182, 238] on input "checkbox" at bounding box center [180, 242] width 9 height 9
checkbox input "true"
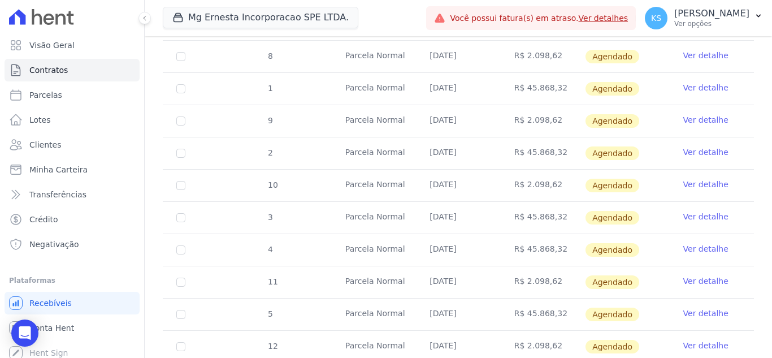
scroll to position [657, 0]
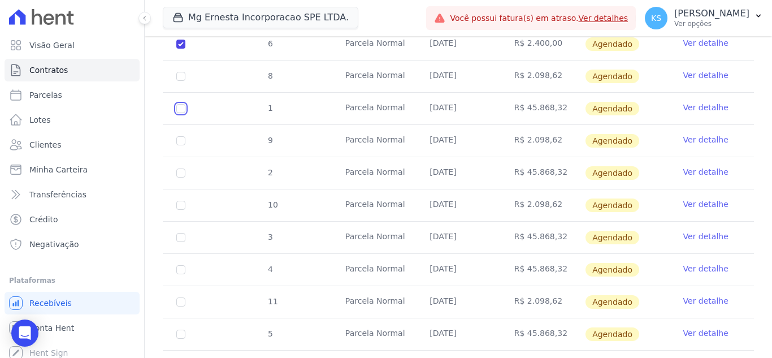
click at [179, 104] on input "checkbox" at bounding box center [180, 108] width 9 height 9
checkbox input "true"
click at [177, 168] on input "checkbox" at bounding box center [180, 172] width 9 height 9
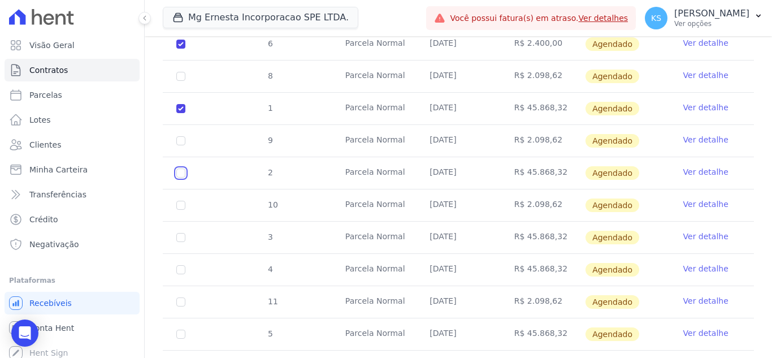
checkbox input "true"
click at [183, 233] on input "checkbox" at bounding box center [180, 237] width 9 height 9
checkbox input "true"
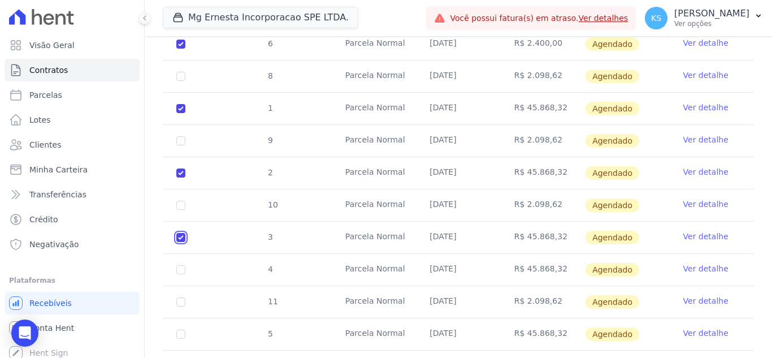
checkbox input "true"
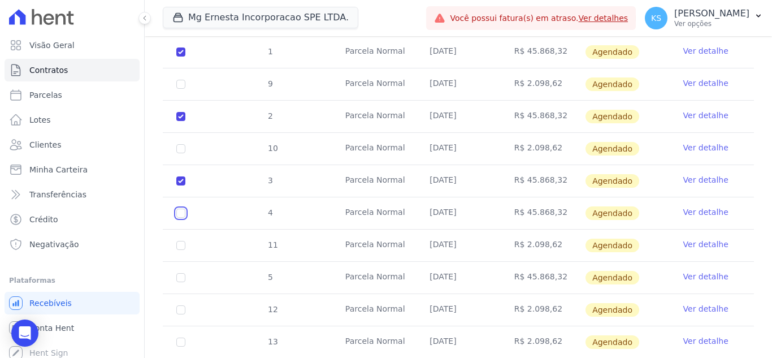
click at [181, 208] on input "checkbox" at bounding box center [180, 212] width 9 height 9
checkbox input "true"
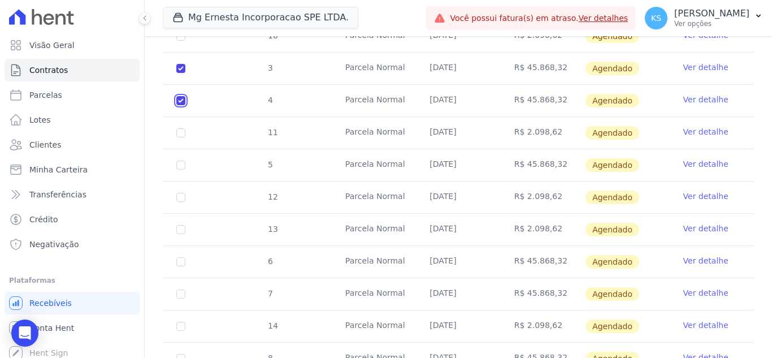
scroll to position [826, 0]
click at [180, 160] on input "checkbox" at bounding box center [180, 164] width 9 height 9
checkbox input "true"
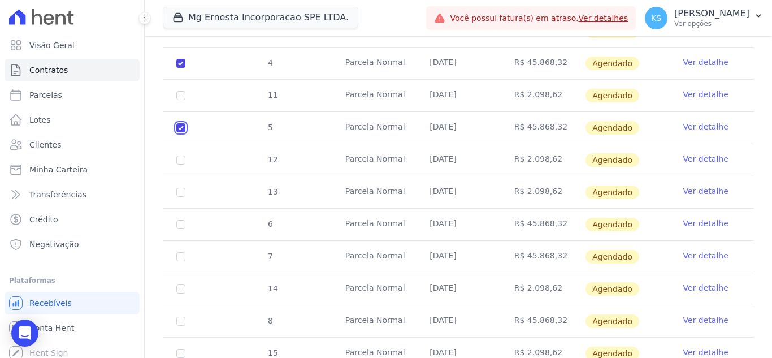
scroll to position [883, 0]
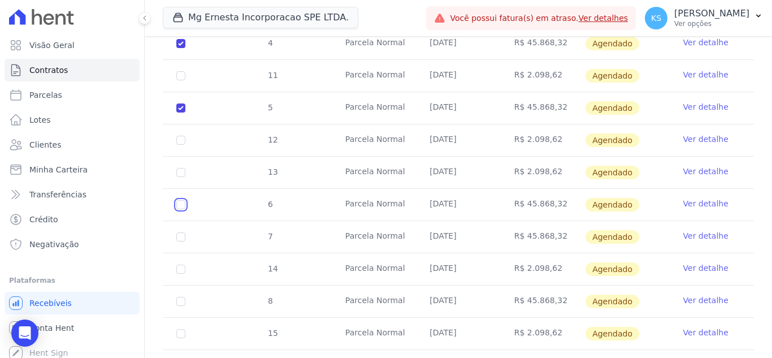
click at [183, 200] on input "checkbox" at bounding box center [180, 204] width 9 height 9
checkbox input "true"
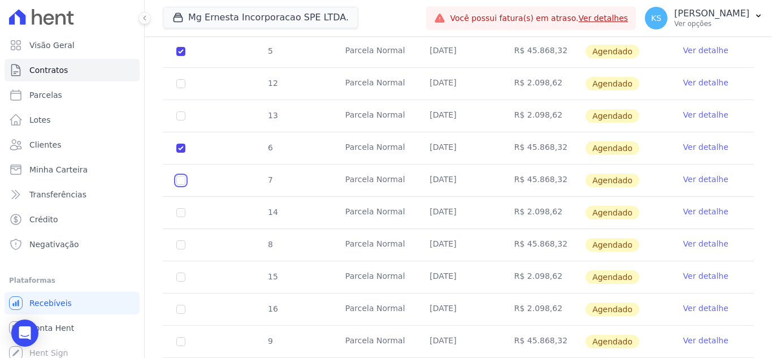
click at [181, 176] on input "checkbox" at bounding box center [180, 180] width 9 height 9
checkbox input "true"
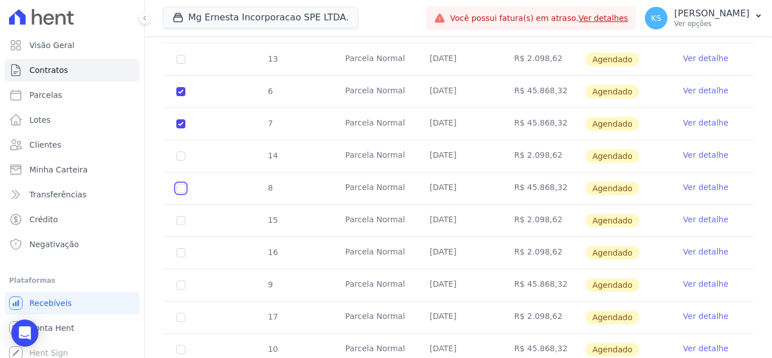
drag, startPoint x: 180, startPoint y: 179, endPoint x: 235, endPoint y: 182, distance: 55.5
click at [180, 184] on input "checkbox" at bounding box center [180, 188] width 9 height 9
checkbox input "true"
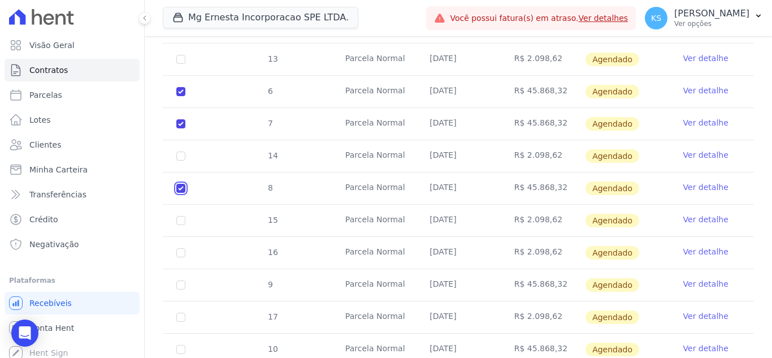
scroll to position [1052, 0]
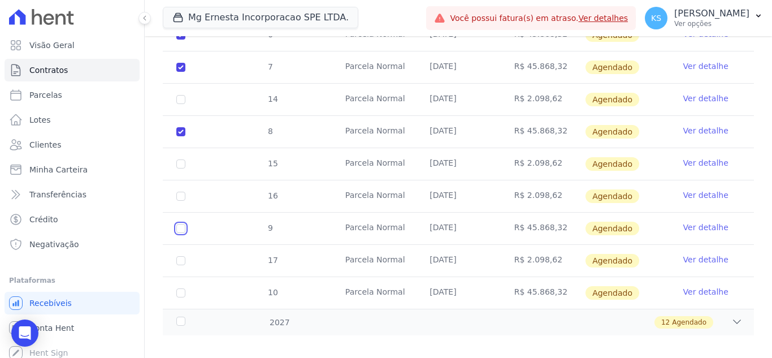
click at [182, 224] on input "checkbox" at bounding box center [180, 228] width 9 height 9
checkbox input "true"
click at [181, 288] on input "checkbox" at bounding box center [180, 292] width 9 height 9
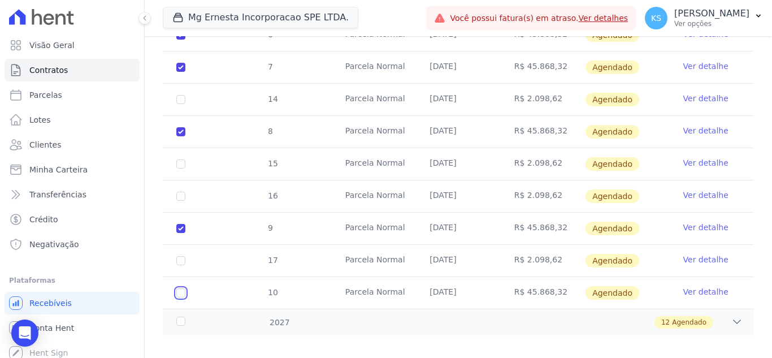
checkbox input "true"
click at [731, 316] on icon at bounding box center [736, 321] width 11 height 11
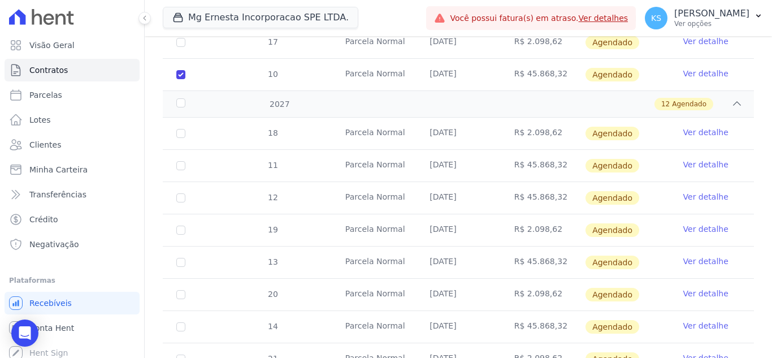
scroll to position [1278, 0]
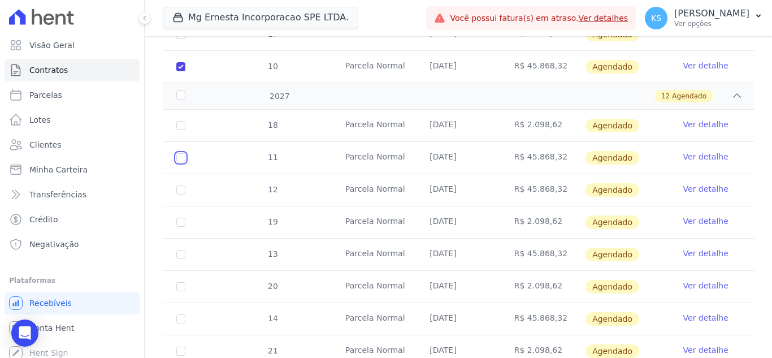
click at [183, 153] on input "checkbox" at bounding box center [180, 157] width 9 height 9
checkbox input "true"
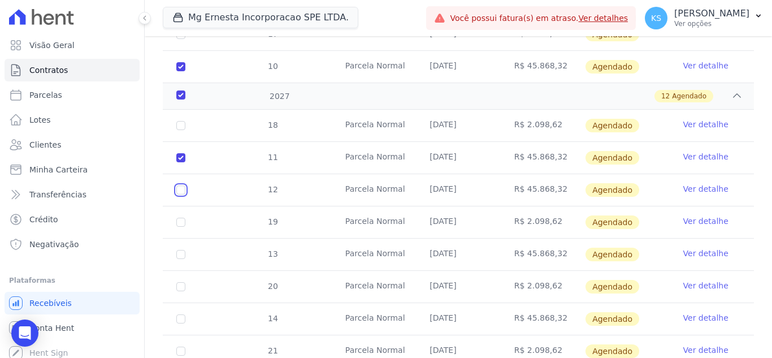
click at [183, 185] on input "checkbox" at bounding box center [180, 189] width 9 height 9
checkbox input "true"
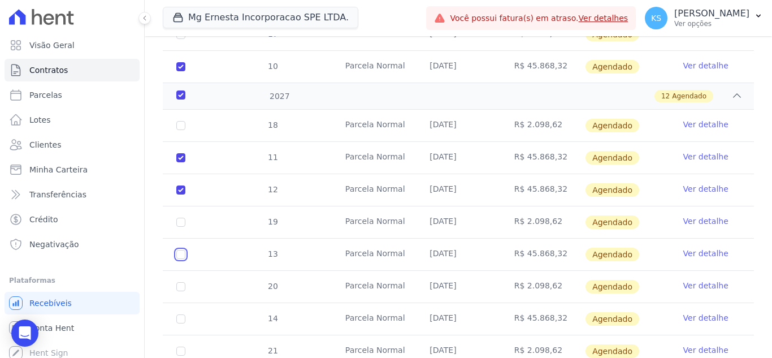
click at [182, 250] on input "checkbox" at bounding box center [180, 254] width 9 height 9
checkbox input "true"
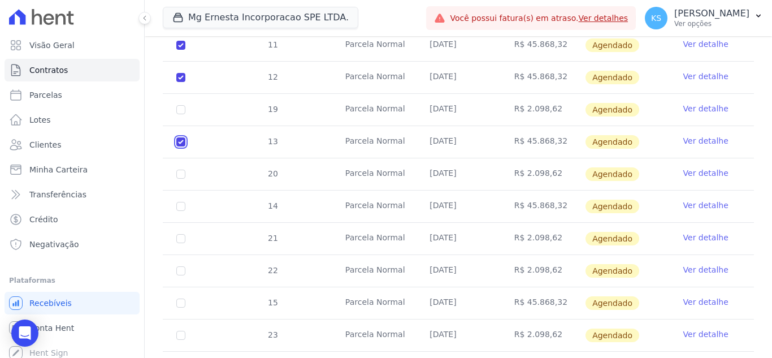
scroll to position [1391, 0]
click at [178, 201] on input "checkbox" at bounding box center [180, 205] width 9 height 9
checkbox input "true"
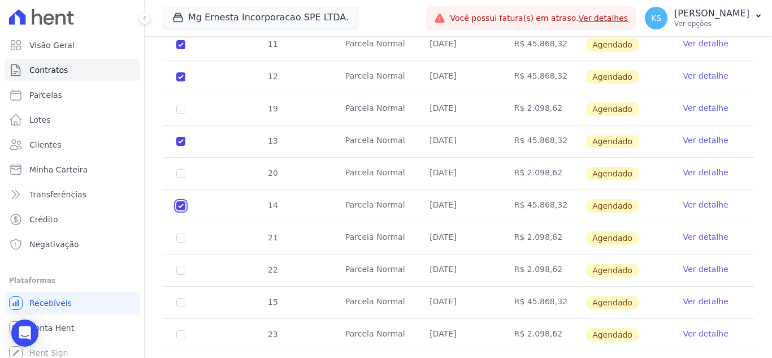
checkbox input "true"
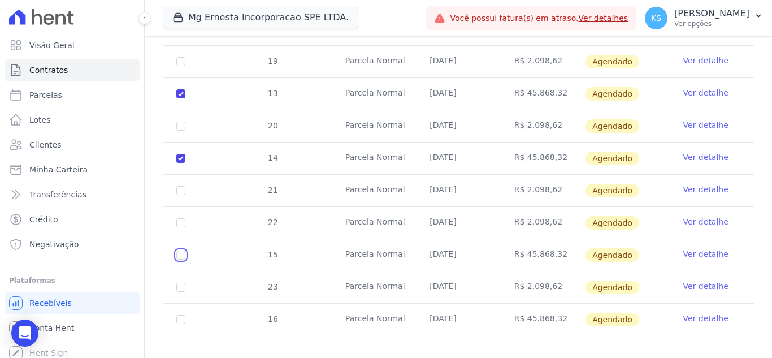
click at [184, 250] on input "checkbox" at bounding box center [180, 254] width 9 height 9
checkbox input "true"
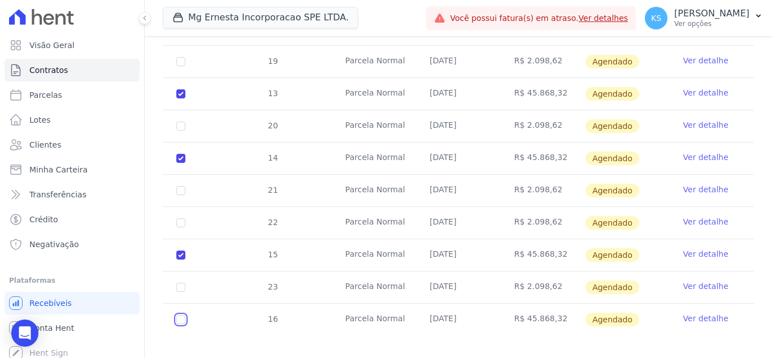
click at [182, 315] on input "checkbox" at bounding box center [180, 319] width 9 height 9
checkbox input "true"
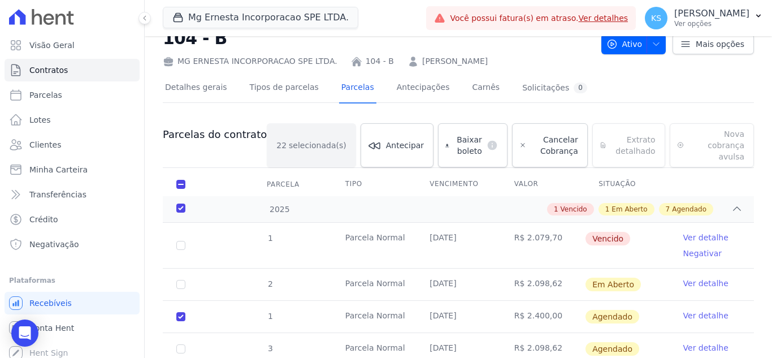
scroll to position [0, 0]
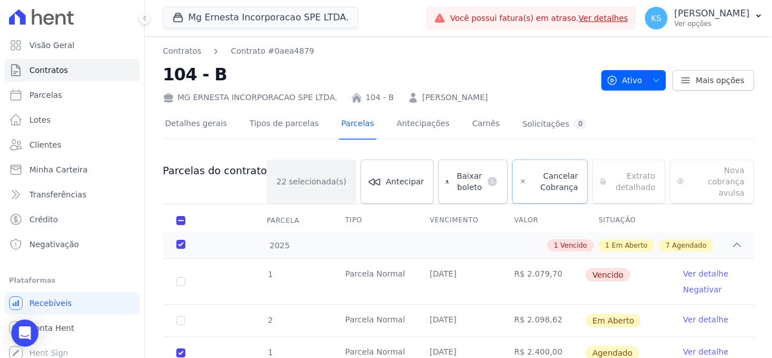
click at [544, 176] on span "Cancelar Cobrança" at bounding box center [553, 181] width 47 height 23
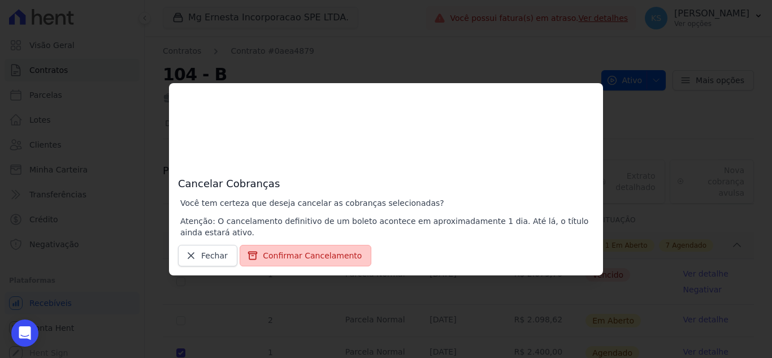
click at [307, 257] on button "Confirmar Cancelamento" at bounding box center [305, 255] width 132 height 21
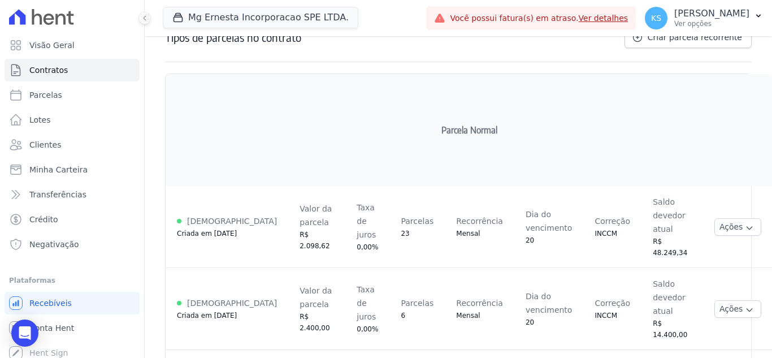
scroll to position [220, 0]
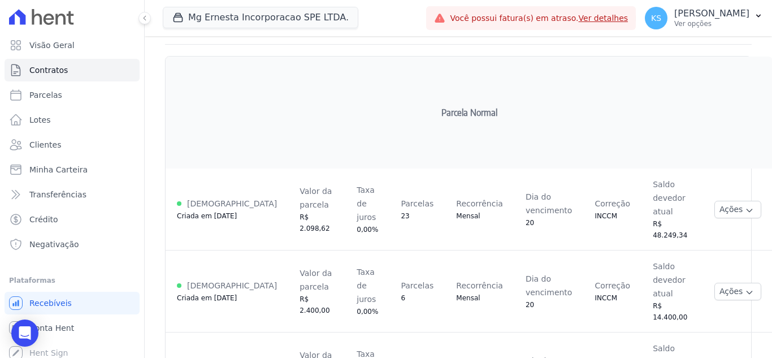
click at [184, 294] on span "Criada em [DATE]" at bounding box center [207, 298] width 60 height 8
drag, startPoint x: 178, startPoint y: 243, endPoint x: 680, endPoint y: 262, distance: 501.4
click at [731, 256] on tr "Ativa Criada em 16/09/2025 Valor da parcela R$ 2.400,00 Taxa de juros 0,00% Par…" at bounding box center [468, 291] width 607 height 82
click at [703, 250] on td "Ações Ver detalhes Alterar vencimento Renegociar Detalhes da regra de cobrança …" at bounding box center [738, 291] width 70 height 82
click at [744, 288] on icon "button" at bounding box center [748, 292] width 9 height 9
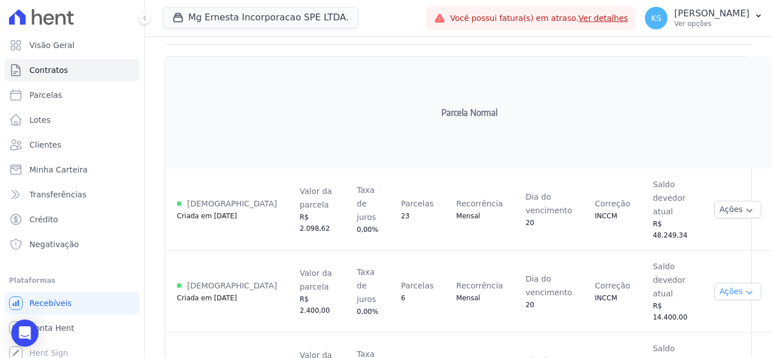
click at [714, 282] on button "Ações" at bounding box center [737, 291] width 47 height 18
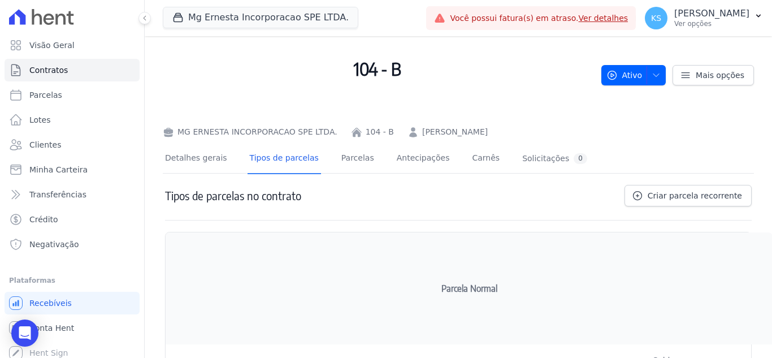
scroll to position [113, 0]
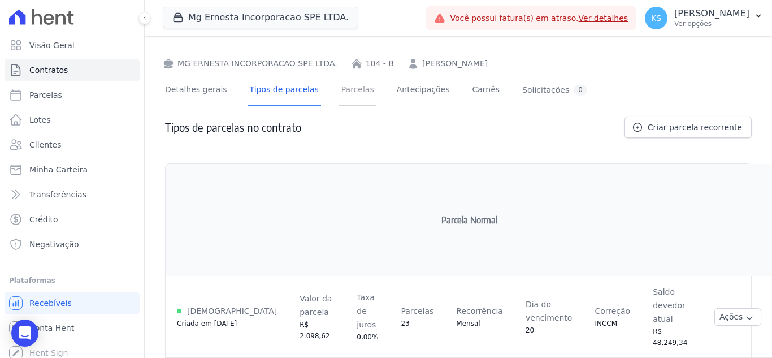
click at [345, 95] on link "Parcelas" at bounding box center [357, 91] width 37 height 30
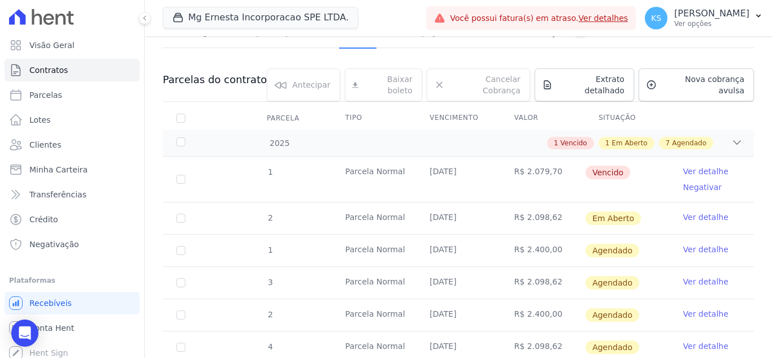
scroll to position [169, 0]
drag, startPoint x: 690, startPoint y: 210, endPoint x: 648, endPoint y: 233, distance: 47.3
click at [689, 212] on link "Ver detalhe" at bounding box center [705, 217] width 45 height 11
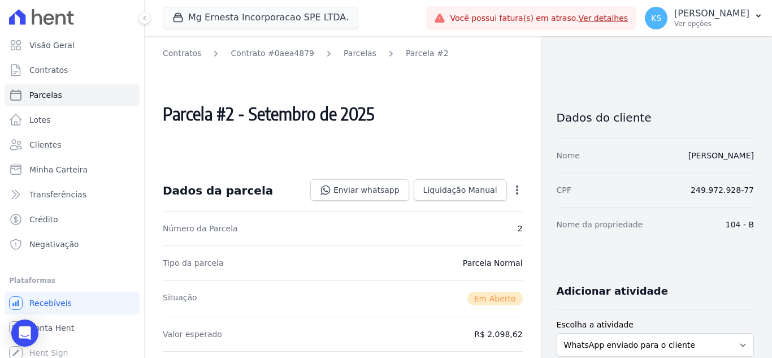
click at [511, 189] on icon "button" at bounding box center [516, 189] width 11 height 11
click at [512, 189] on icon "button" at bounding box center [516, 189] width 11 height 11
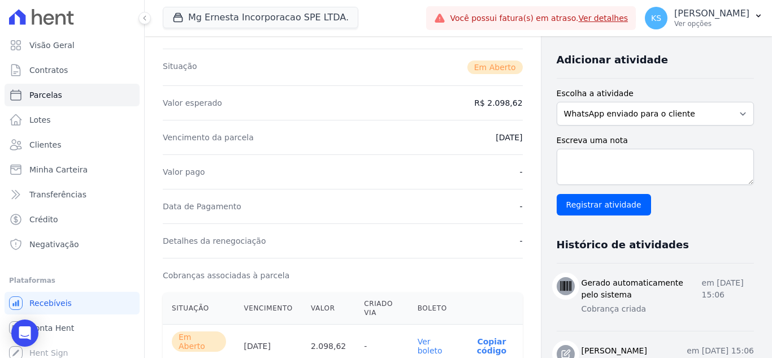
scroll to position [118, 0]
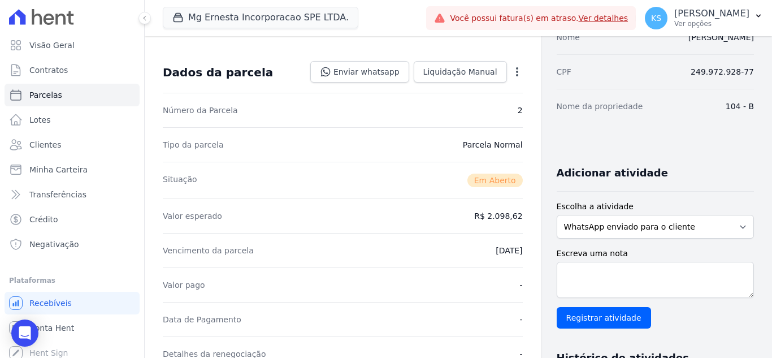
click at [516, 68] on icon "button" at bounding box center [517, 71] width 2 height 9
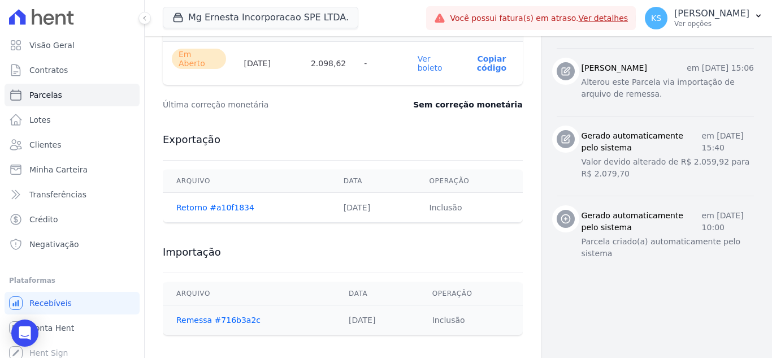
scroll to position [344, 0]
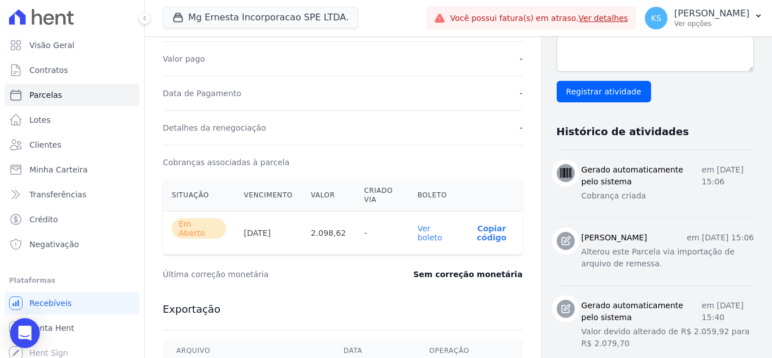
click at [32, 326] on div "Open Intercom Messenger" at bounding box center [25, 333] width 30 height 30
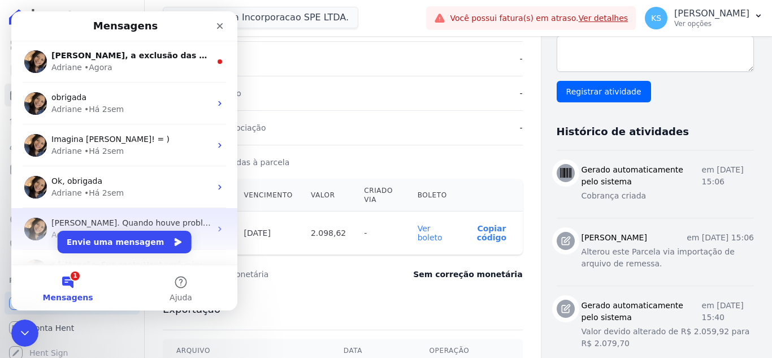
scroll to position [0, 0]
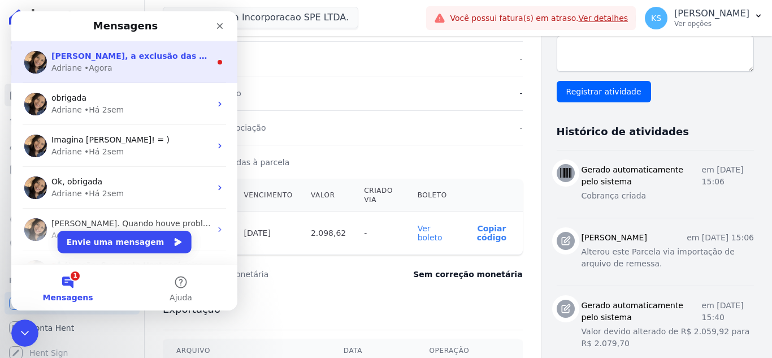
click at [102, 71] on div "• Agora" at bounding box center [98, 68] width 28 height 12
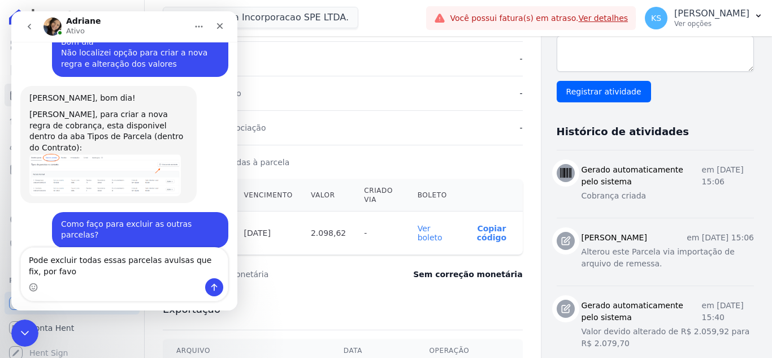
scroll to position [1004, 0]
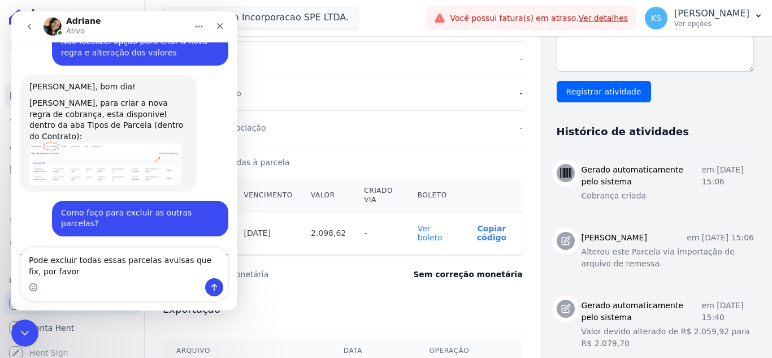
type textarea "Pode excluir todas essas parcelas avulsas que fix, por favor"
click at [345, 98] on div "Data de Pagamento -" at bounding box center [343, 93] width 360 height 34
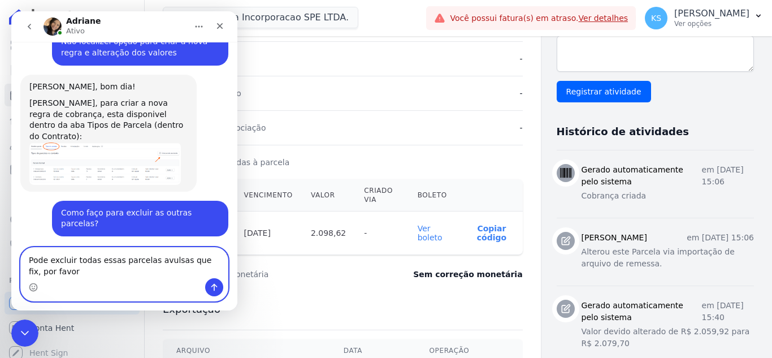
drag, startPoint x: 79, startPoint y: 269, endPoint x: 4, endPoint y: 254, distance: 76.7
click at [11, 254] on html "Adriane Ativo 15 de Setembro Boa tarde! Por favor poderia me orientar como faze…" at bounding box center [124, 160] width 226 height 299
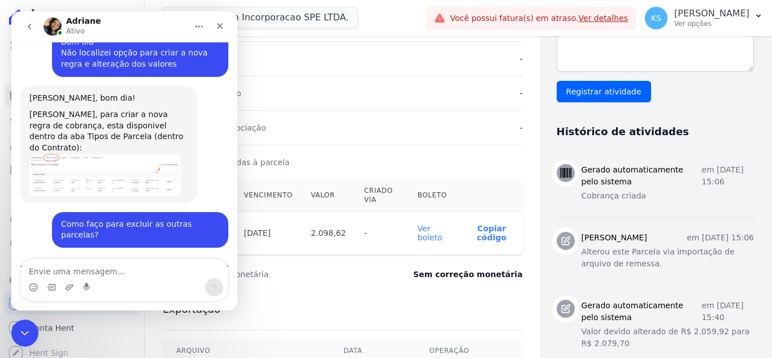
click at [358, 120] on div "Detalhes da renegociação -" at bounding box center [343, 127] width 360 height 34
click at [221, 29] on icon "Fechar" at bounding box center [219, 25] width 9 height 9
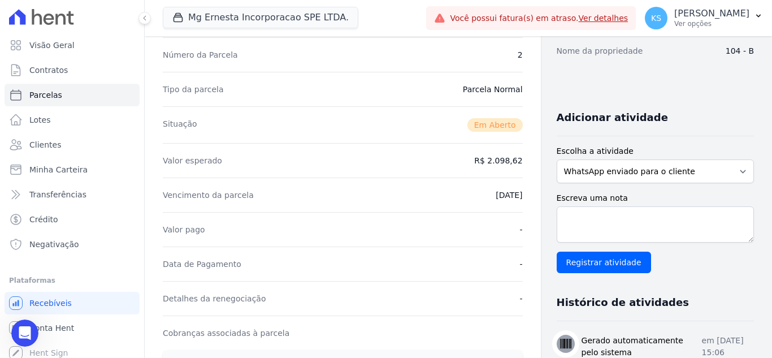
scroll to position [0, 0]
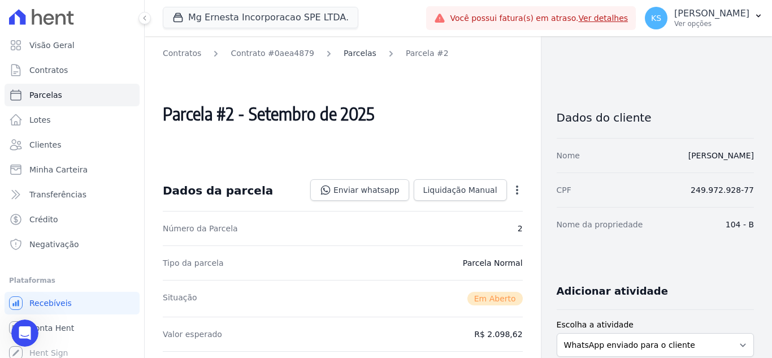
click at [343, 53] on link "Parcelas" at bounding box center [359, 53] width 33 height 12
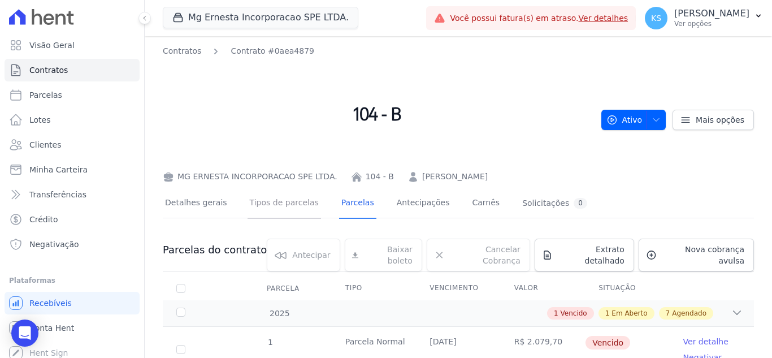
click at [276, 208] on link "Tipos de parcelas" at bounding box center [283, 204] width 73 height 30
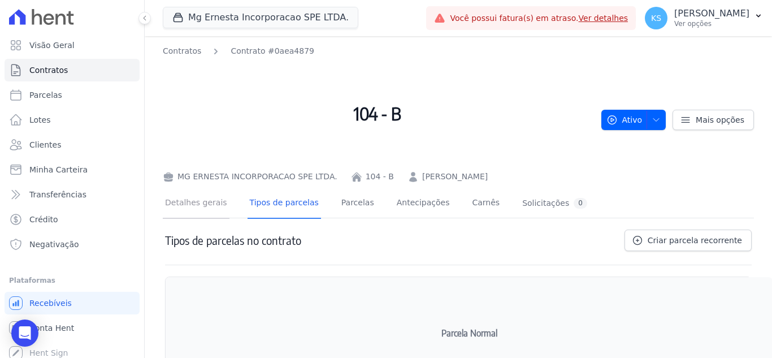
click at [204, 208] on link "Detalhes gerais" at bounding box center [196, 204] width 67 height 30
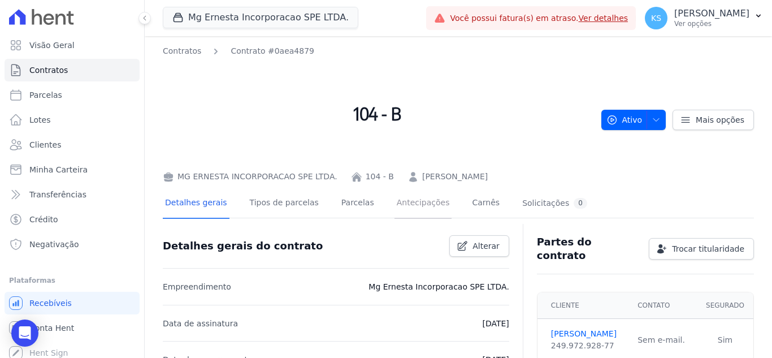
click at [405, 203] on link "Antecipações" at bounding box center [423, 204] width 58 height 30
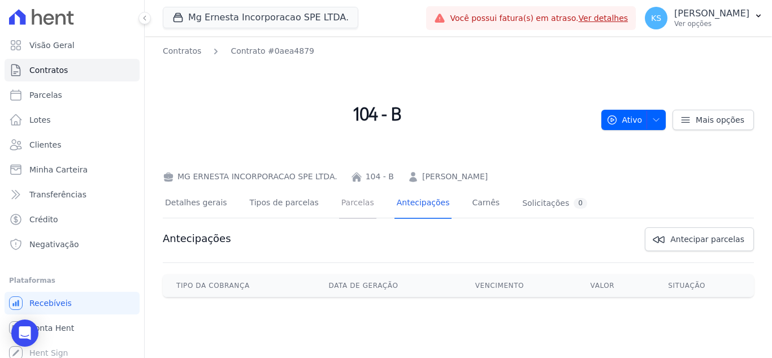
click at [350, 209] on link "Parcelas" at bounding box center [357, 204] width 37 height 30
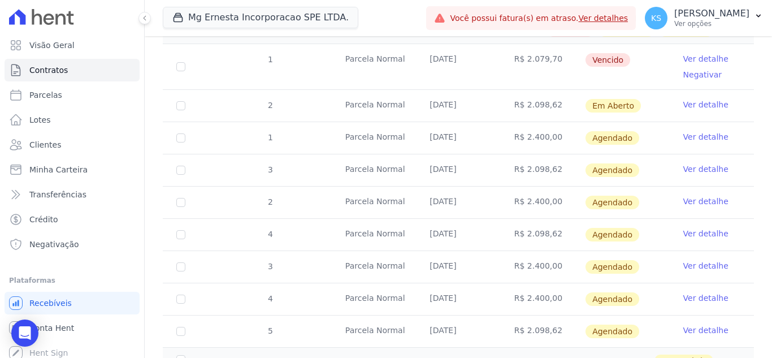
scroll to position [113, 0]
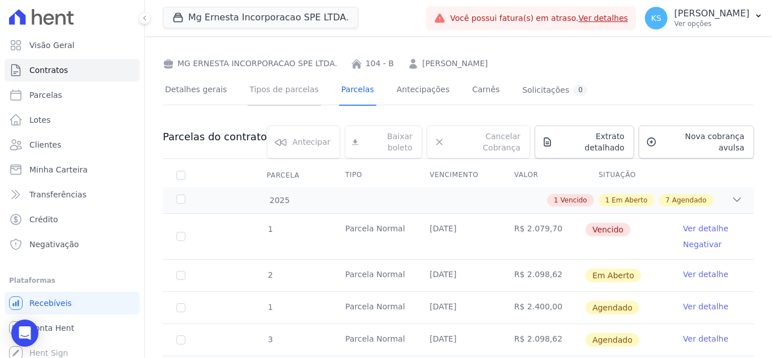
click at [281, 93] on link "Tipos de parcelas" at bounding box center [283, 91] width 73 height 30
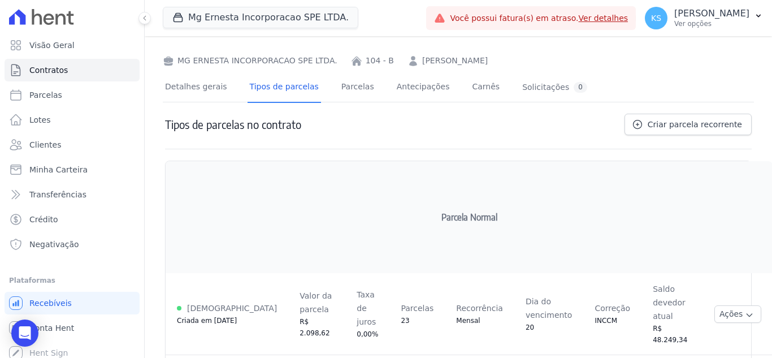
scroll to position [220, 0]
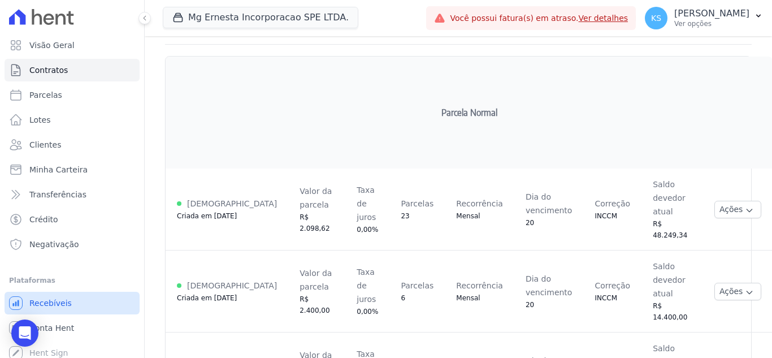
drag, startPoint x: 33, startPoint y: 333, endPoint x: 64, endPoint y: 295, distance: 49.0
click at [33, 333] on div "Open Intercom Messenger" at bounding box center [24, 332] width 27 height 27
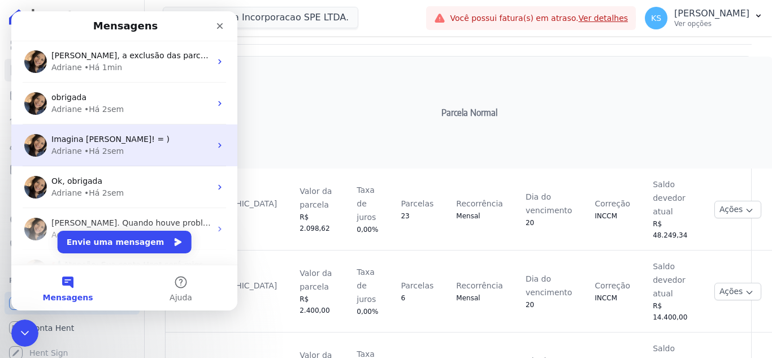
scroll to position [0, 0]
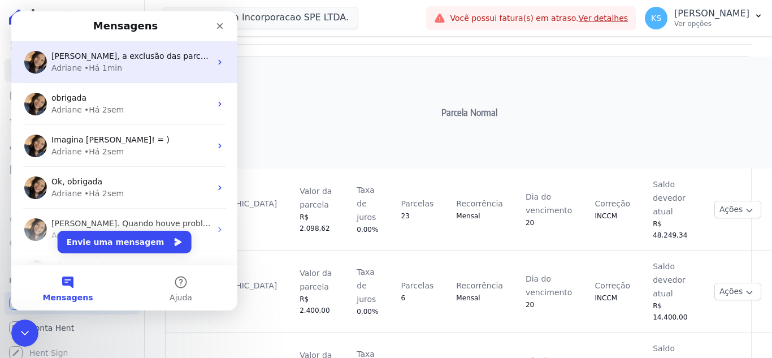
click at [123, 68] on div "Adriane • Há 1min" at bounding box center [130, 68] width 159 height 12
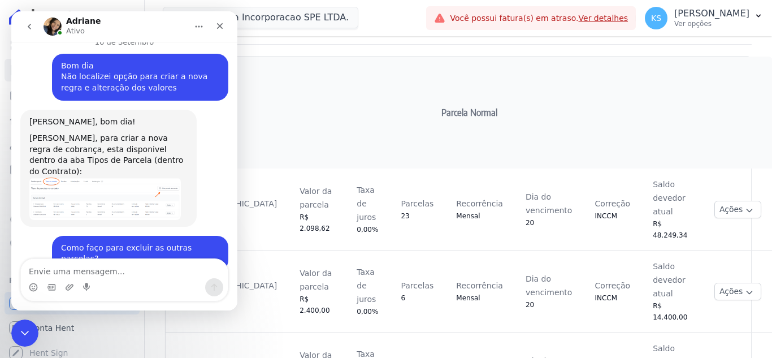
scroll to position [974, 0]
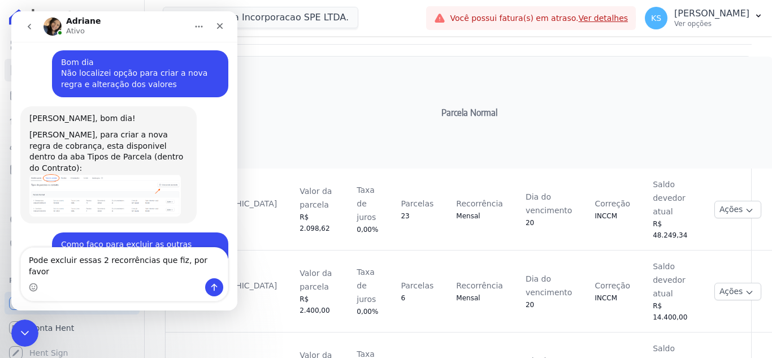
click at [204, 272] on textarea "Pode excluir essas 2 recorrências que fiz, por favor" at bounding box center [124, 262] width 207 height 31
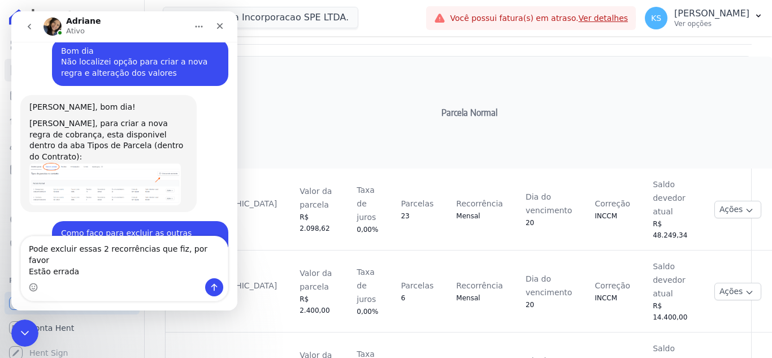
type textarea "Pode excluir essas 2 recorrências que fiz, por favor Estão erradas"
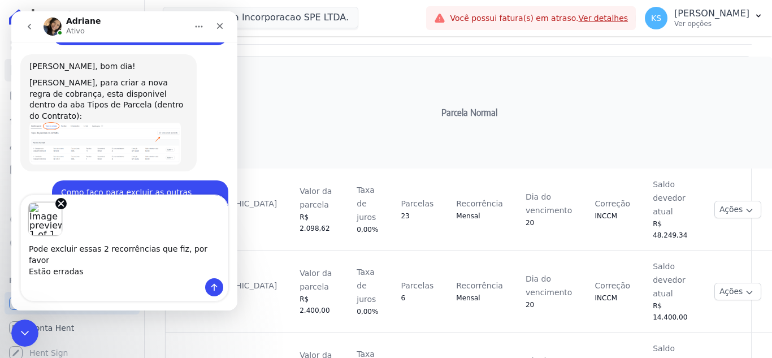
scroll to position [1027, 0]
click at [114, 267] on textarea "Pode excluir essas 2 recorrências que fiz, por favor Estão erradas" at bounding box center [124, 257] width 207 height 42
type textarea "Pode excluir essas 2 recorrências que fiz, por favor Estão erradas 104B"
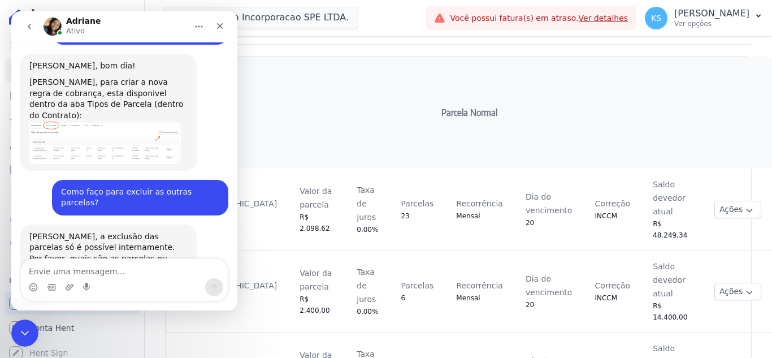
scroll to position [1068, 0]
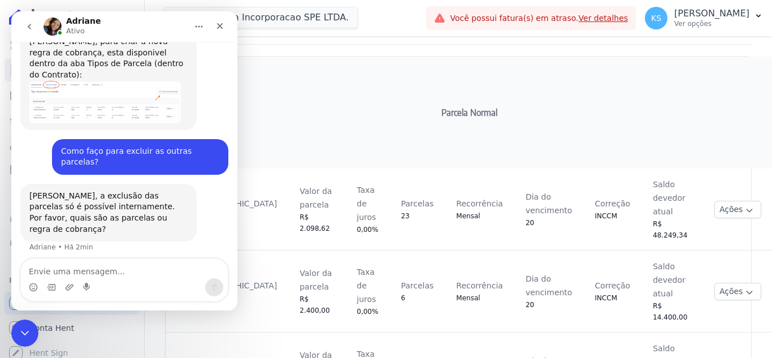
click at [128, 268] on img "user diz…" at bounding box center [136, 284] width 151 height 32
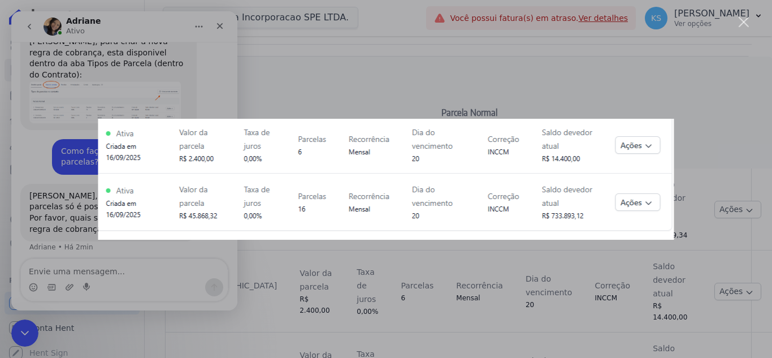
scroll to position [0, 0]
click at [392, 78] on div "Messenger da Intercom" at bounding box center [386, 179] width 772 height 358
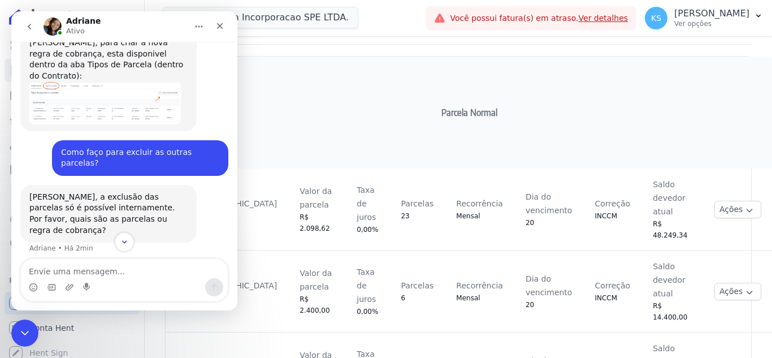
scroll to position [1068, 0]
click at [110, 268] on img "Kelly diz…" at bounding box center [136, 284] width 151 height 32
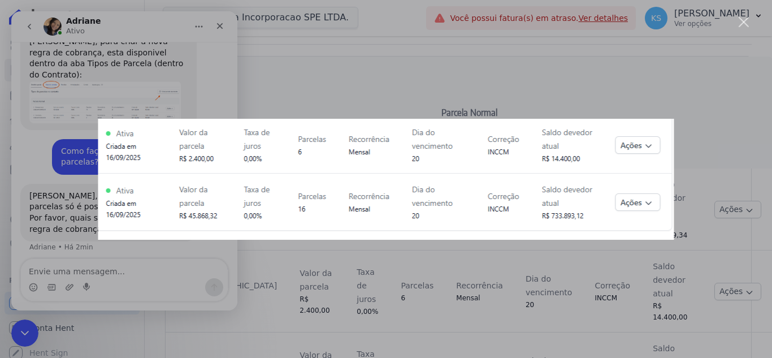
scroll to position [0, 0]
click at [524, 86] on div "Messenger da Intercom" at bounding box center [386, 179] width 772 height 358
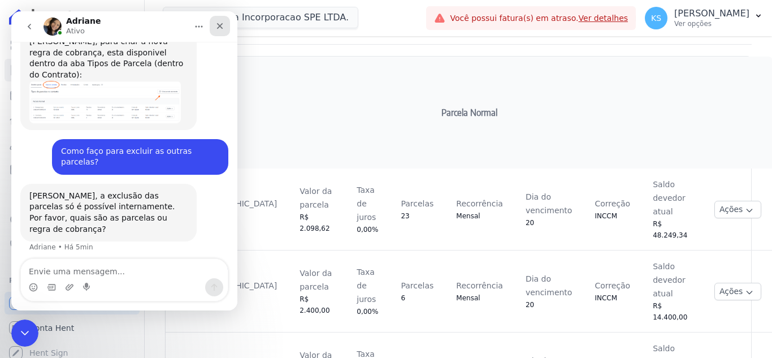
click at [223, 27] on icon "Fechar" at bounding box center [219, 25] width 9 height 9
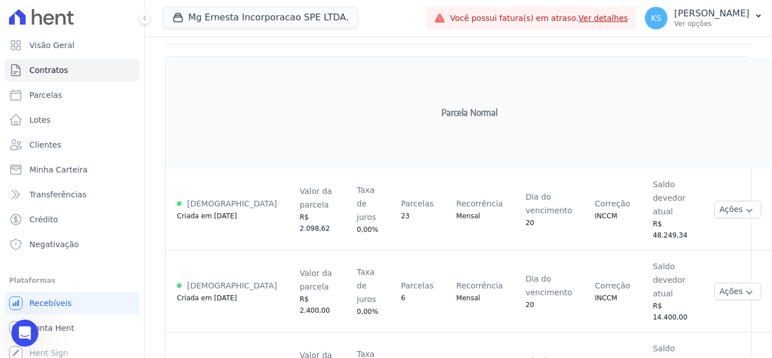
scroll to position [1068, 0]
click at [714, 282] on button "Ações" at bounding box center [737, 291] width 47 height 18
click at [744, 288] on icon "button" at bounding box center [748, 292] width 9 height 9
click at [667, 253] on td "Saldo devedor atual R$ 14.400,00" at bounding box center [672, 291] width 62 height 82
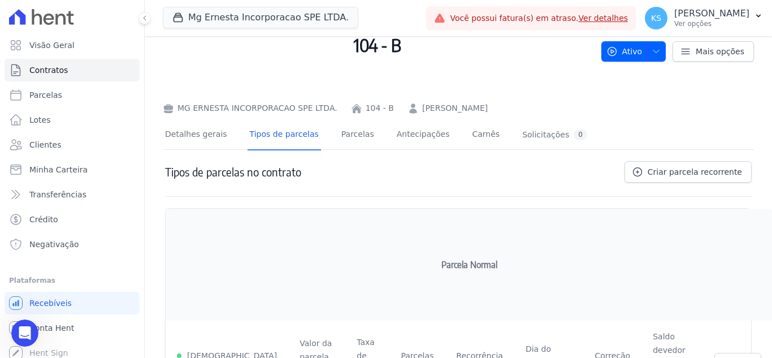
scroll to position [220, 0]
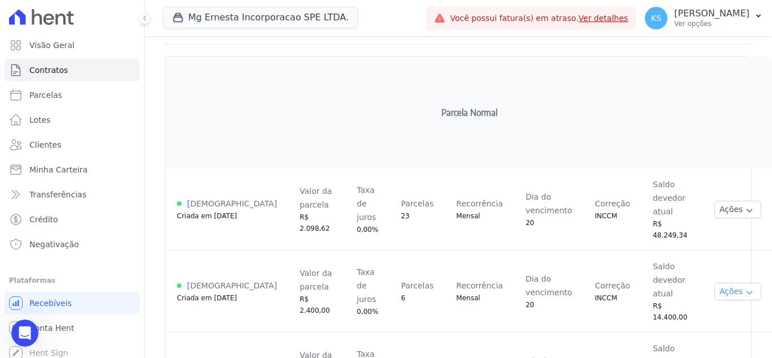
click at [714, 282] on button "Ações" at bounding box center [737, 291] width 47 height 18
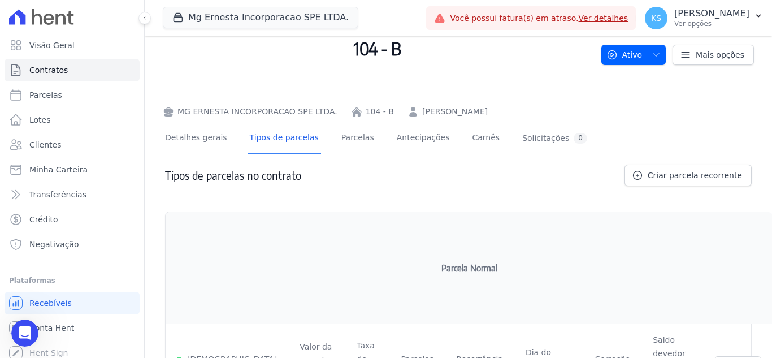
scroll to position [0, 0]
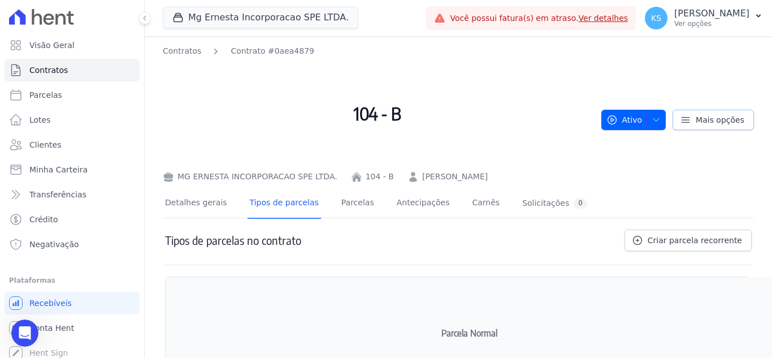
click at [683, 116] on icon at bounding box center [685, 119] width 11 height 11
click at [680, 121] on icon at bounding box center [685, 119] width 11 height 11
click at [728, 21] on p "Ver opções" at bounding box center [711, 23] width 75 height 9
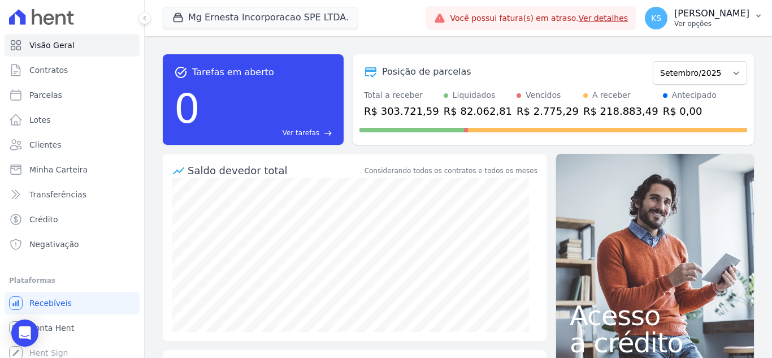
click at [725, 18] on p "[PERSON_NAME]" at bounding box center [711, 13] width 75 height 11
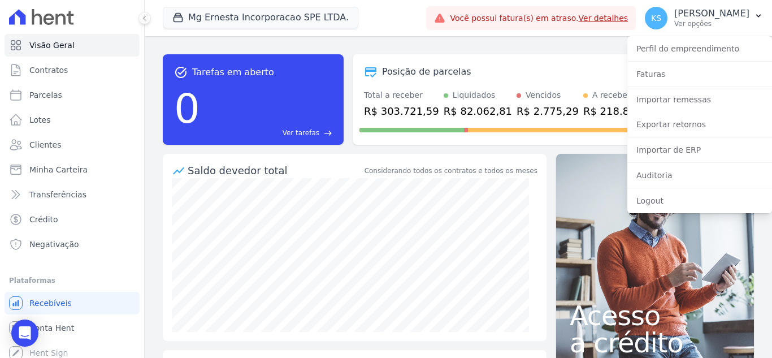
click at [578, 60] on div "Posição de parcelas Julho/2025 Agosto/2025 Setembro/2025 Outubro/2025 Novembro/…" at bounding box center [552, 72] width 387 height 26
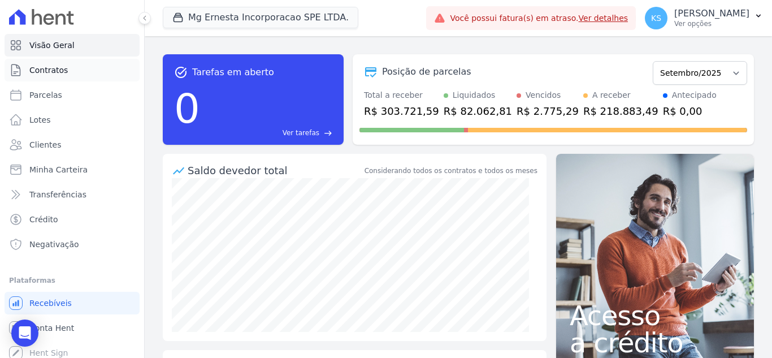
click at [59, 72] on span "Contratos" at bounding box center [48, 69] width 38 height 11
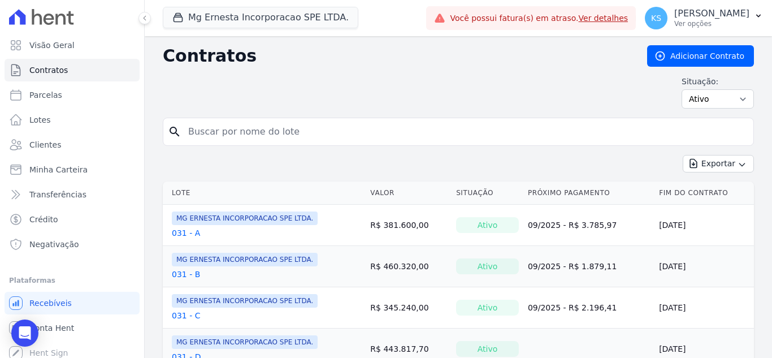
click at [260, 133] on input "search" at bounding box center [464, 131] width 567 height 23
type input "104"
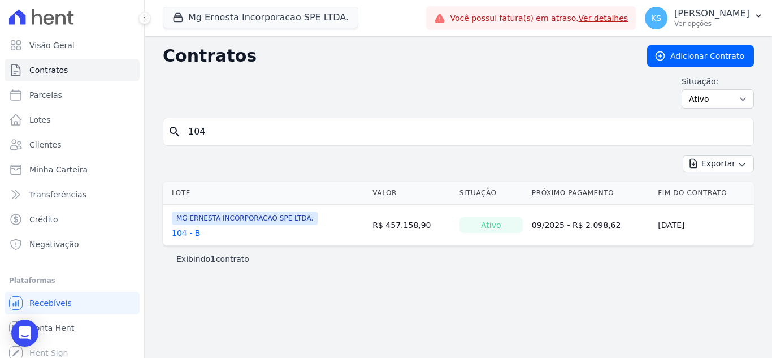
click at [180, 231] on link "104 - B" at bounding box center [186, 232] width 28 height 11
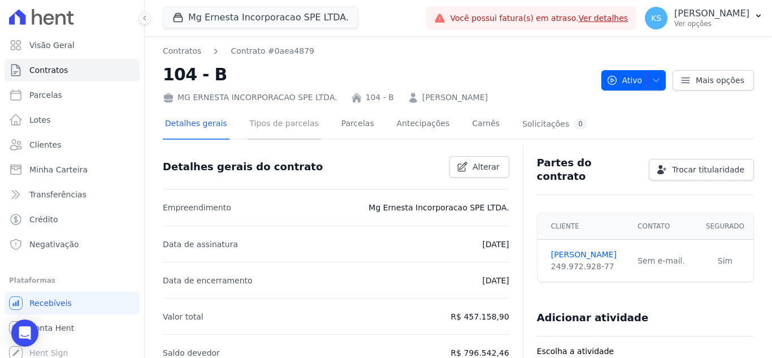
click at [266, 129] on link "Tipos de parcelas" at bounding box center [283, 125] width 73 height 30
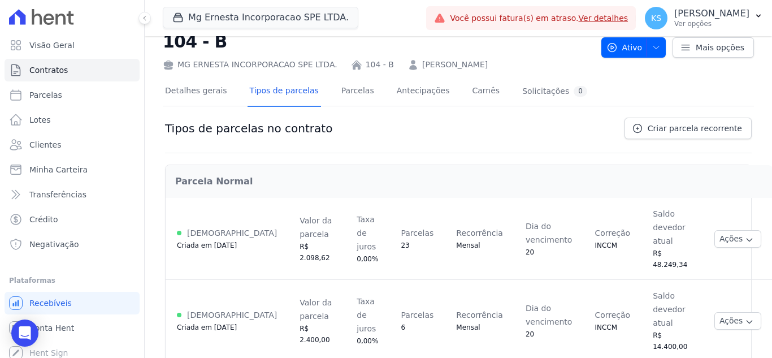
scroll to position [62, 0]
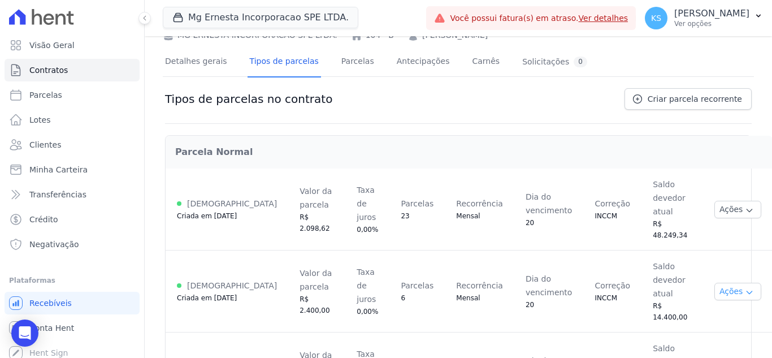
click at [714, 282] on button "Ações" at bounding box center [737, 291] width 47 height 18
click at [667, 157] on h2 "Parcela Normal" at bounding box center [468, 152] width 587 height 14
click at [350, 66] on link "Parcelas" at bounding box center [357, 62] width 37 height 30
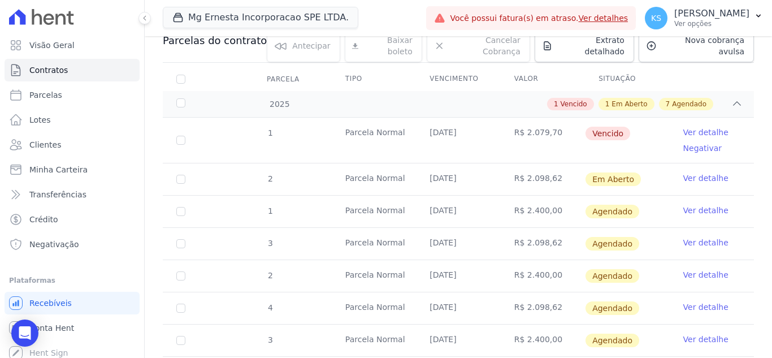
scroll to position [113, 0]
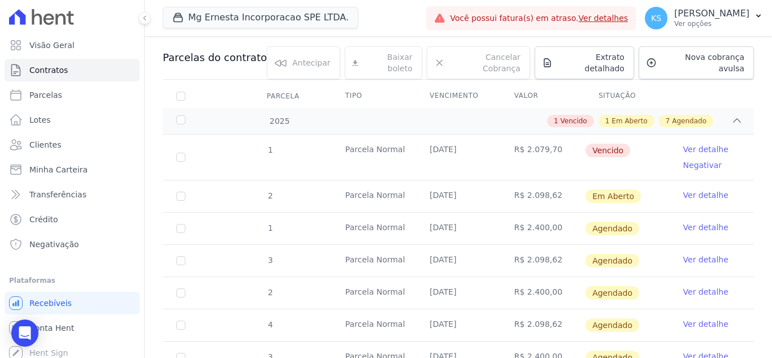
click at [692, 143] on link "Ver detalhe" at bounding box center [705, 148] width 45 height 11
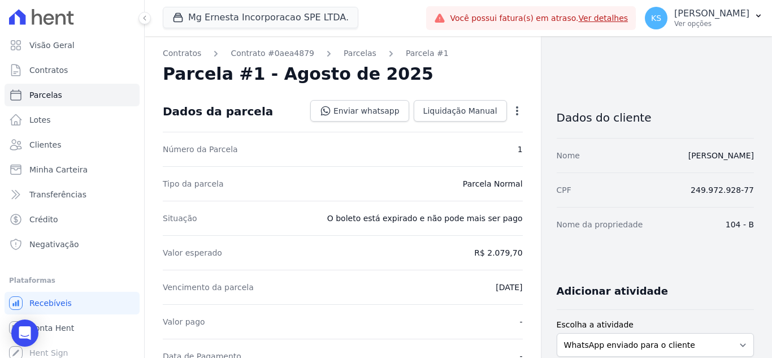
click at [511, 112] on icon "button" at bounding box center [516, 110] width 11 height 11
click at [454, 188] on link "Renegociar" at bounding box center [468, 187] width 99 height 20
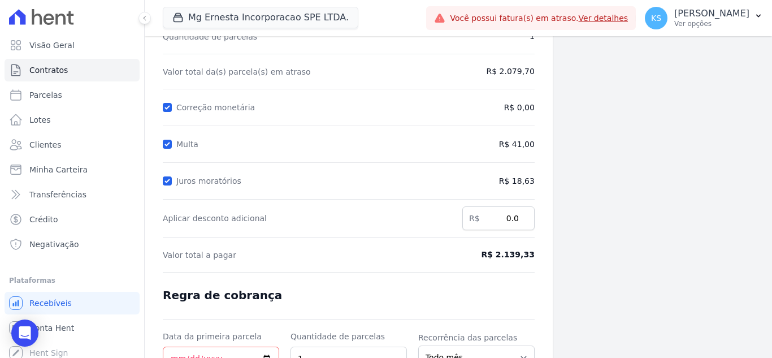
scroll to position [39, 0]
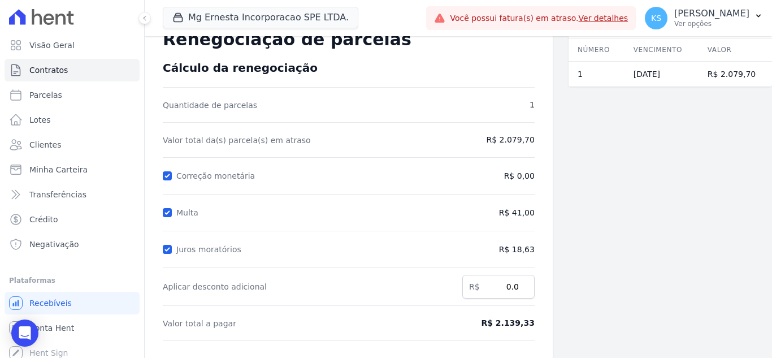
click at [516, 212] on span "R$ 41,00" at bounding box center [492, 213] width 84 height 12
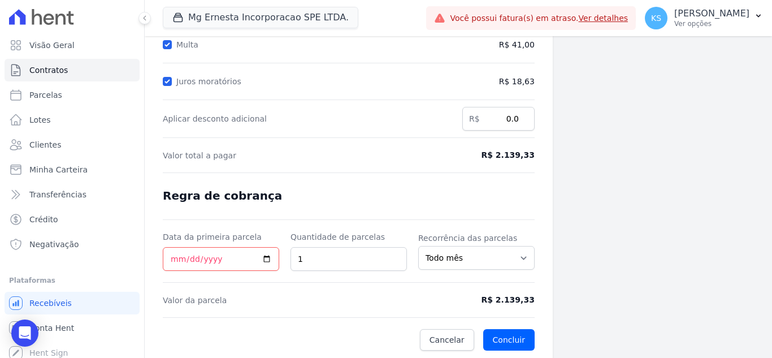
scroll to position [208, 0]
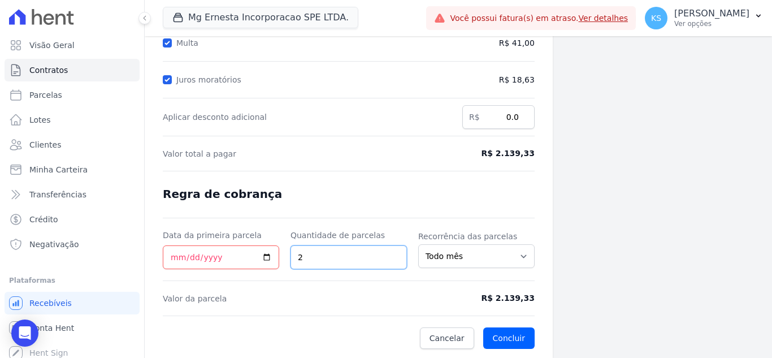
click at [392, 252] on input "2" at bounding box center [348, 257] width 116 height 24
click at [392, 252] on input "3" at bounding box center [348, 257] width 116 height 24
click at [392, 252] on input "4" at bounding box center [348, 257] width 116 height 24
click at [393, 252] on input "5" at bounding box center [348, 257] width 116 height 24
type input "6"
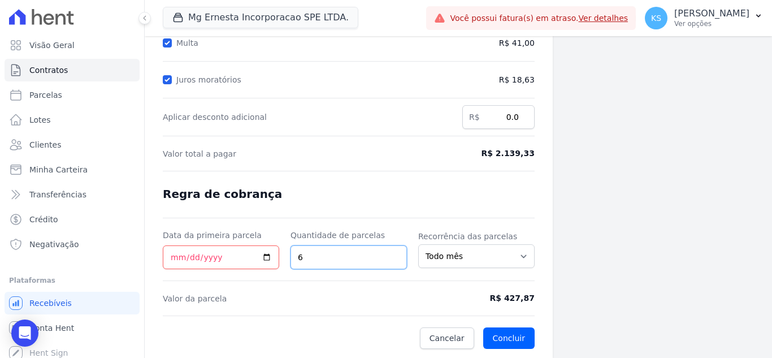
click at [393, 252] on input "6" at bounding box center [348, 257] width 116 height 24
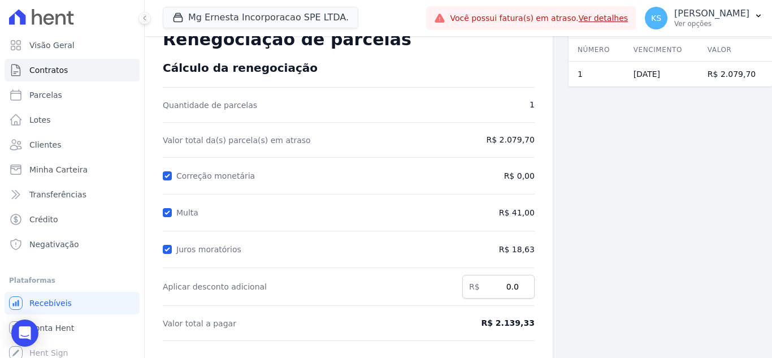
scroll to position [0, 0]
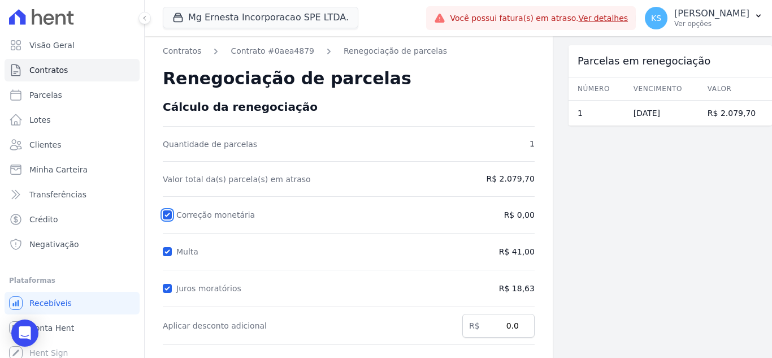
click at [169, 215] on input "Correção monetária" at bounding box center [167, 214] width 9 height 9
checkbox input "false"
click at [167, 247] on input "Multa" at bounding box center [167, 251] width 9 height 9
checkbox input "false"
click at [165, 282] on div at bounding box center [167, 287] width 9 height 11
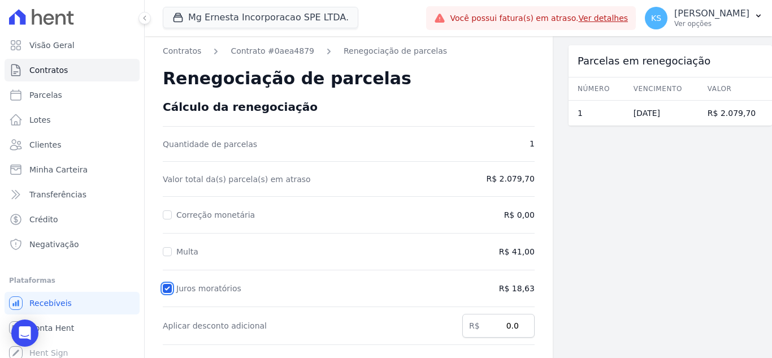
click at [167, 292] on input "Juros moratórios" at bounding box center [167, 288] width 9 height 9
checkbox input "false"
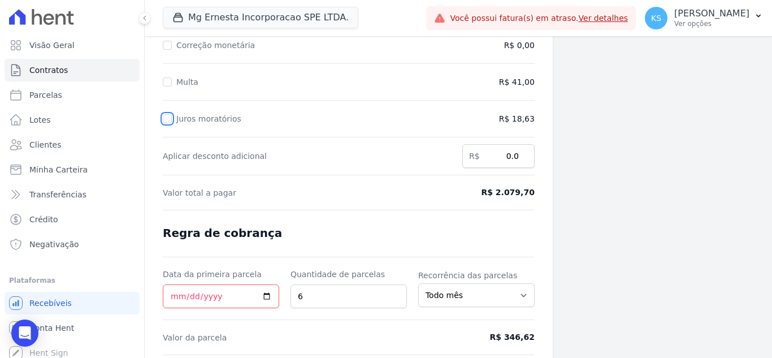
scroll to position [208, 0]
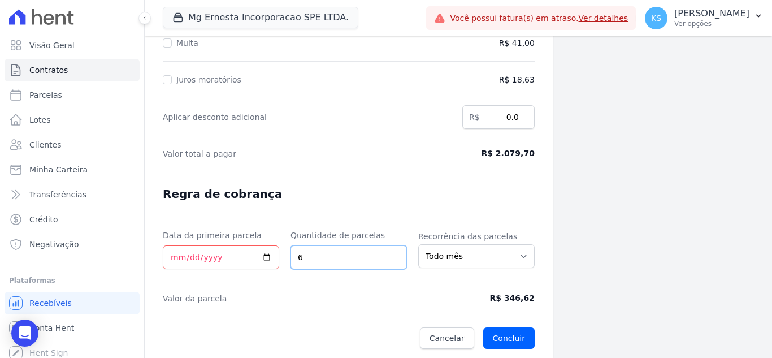
click at [356, 252] on input "6" at bounding box center [348, 257] width 116 height 24
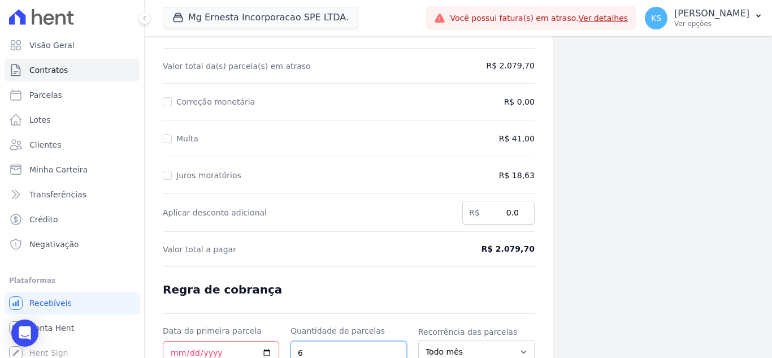
scroll to position [56, 0]
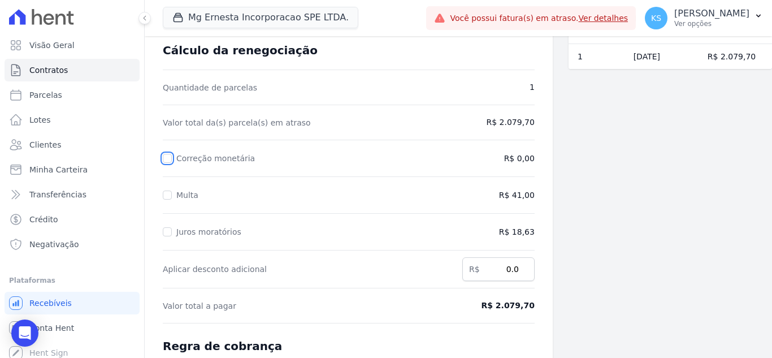
click at [171, 154] on input "Correção monetária" at bounding box center [167, 158] width 9 height 9
checkbox input "true"
click at [169, 190] on div at bounding box center [167, 194] width 9 height 11
drag, startPoint x: 169, startPoint y: 232, endPoint x: 170, endPoint y: 212, distance: 19.8
click at [169, 231] on input "Juros moratórios" at bounding box center [167, 231] width 9 height 9
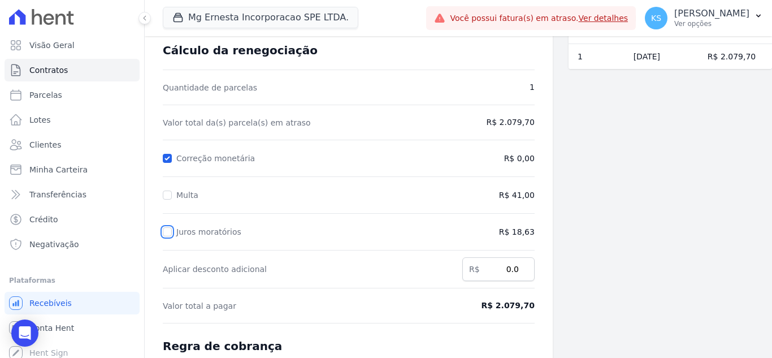
checkbox input "true"
click at [165, 195] on input "Multa" at bounding box center [167, 194] width 9 height 9
checkbox input "true"
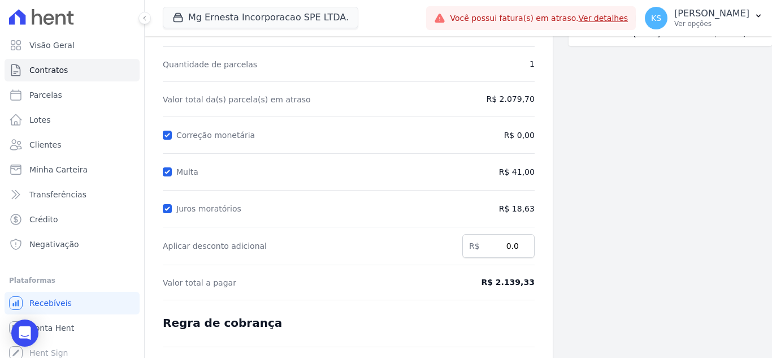
scroll to position [0, 0]
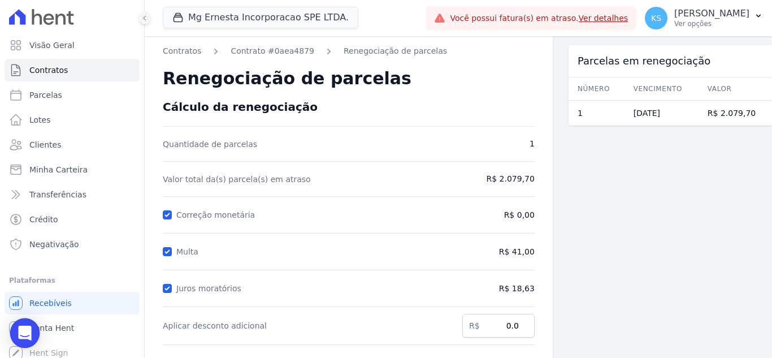
click at [32, 330] on div "Open Intercom Messenger" at bounding box center [25, 333] width 30 height 30
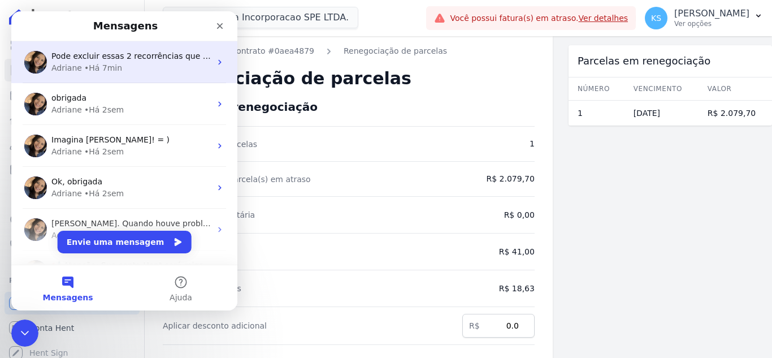
click at [121, 62] on div "Adriane • Há 7min" at bounding box center [130, 68] width 159 height 12
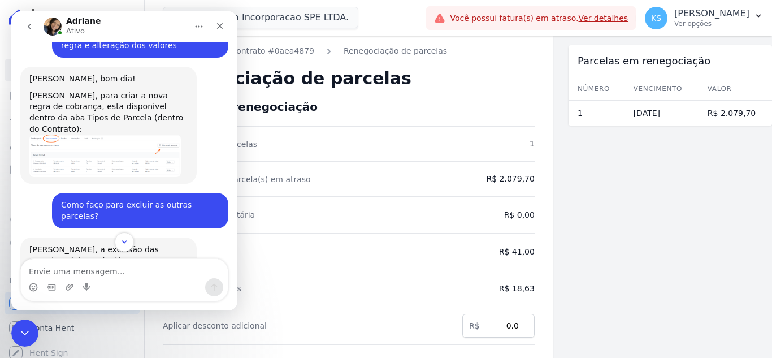
scroll to position [1068, 0]
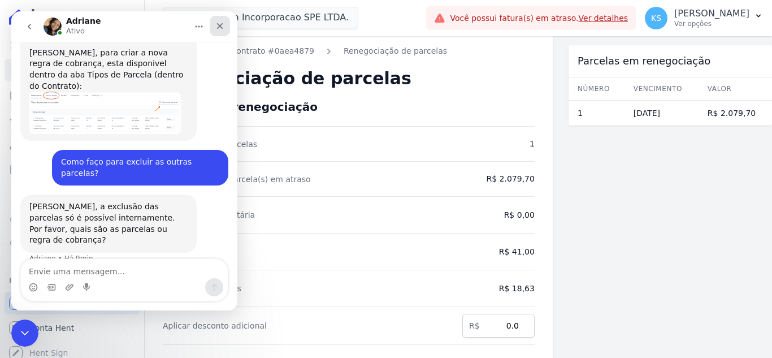
click at [225, 24] on div "Fechar" at bounding box center [220, 26] width 20 height 20
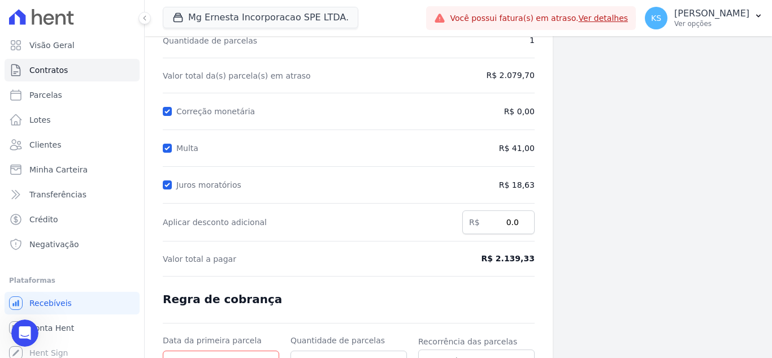
scroll to position [208, 0]
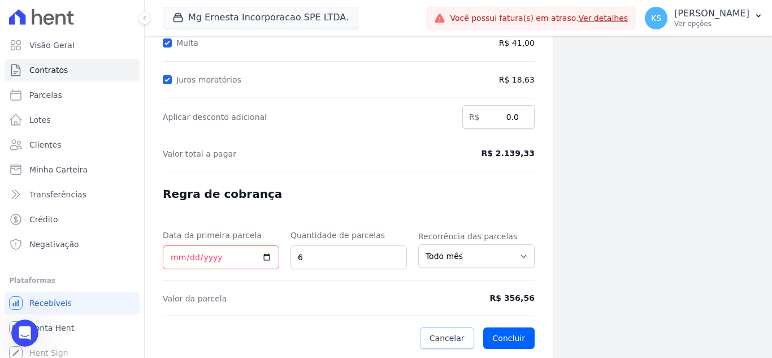
click at [441, 338] on span "Cancelar" at bounding box center [446, 337] width 35 height 11
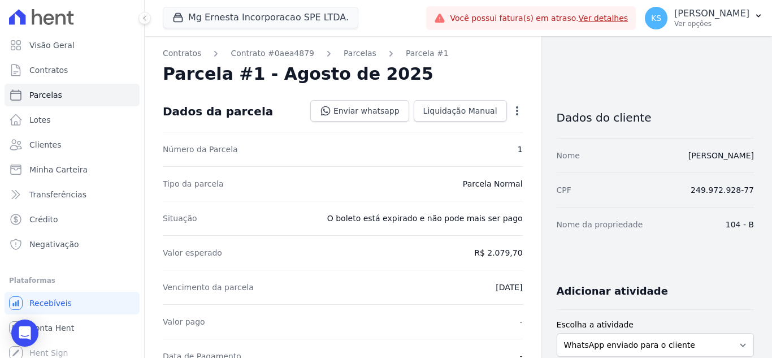
click at [458, 69] on div "Parcela #1 - Agosto de 2025" at bounding box center [343, 74] width 360 height 20
click at [279, 51] on link "Contrato #0aea4879" at bounding box center [272, 53] width 84 height 12
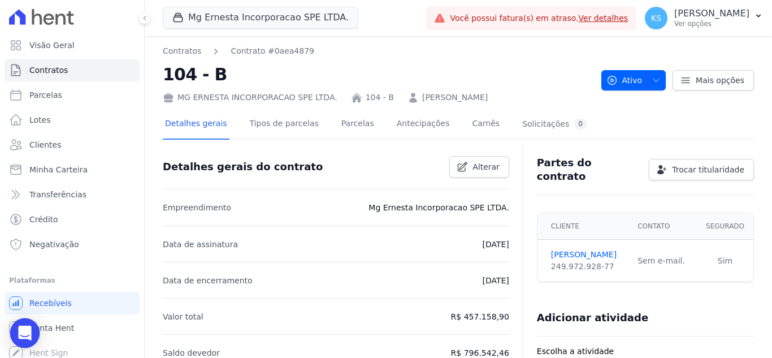
click at [23, 330] on icon "Open Intercom Messenger" at bounding box center [24, 332] width 13 height 15
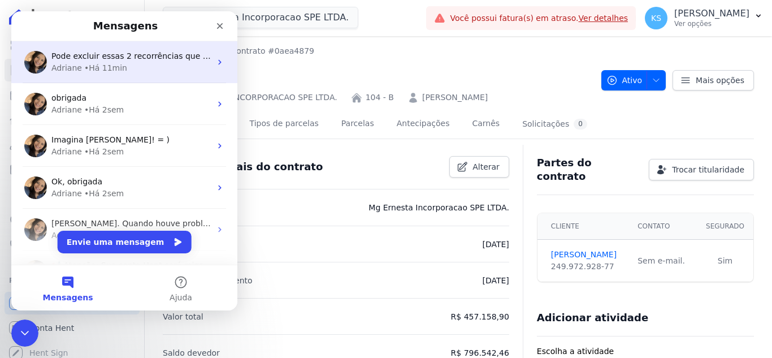
click at [93, 66] on div "• Há 11min" at bounding box center [105, 68] width 43 height 12
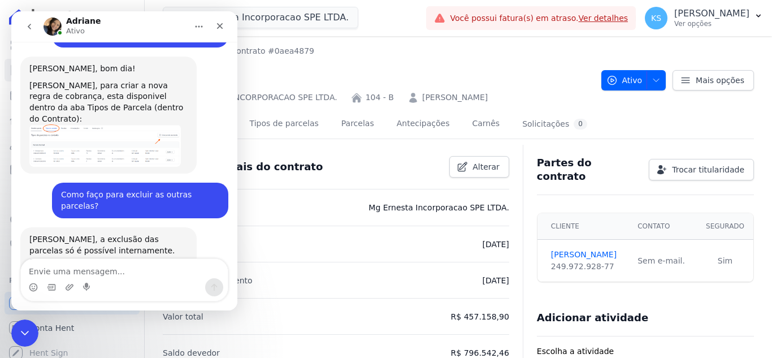
scroll to position [1068, 0]
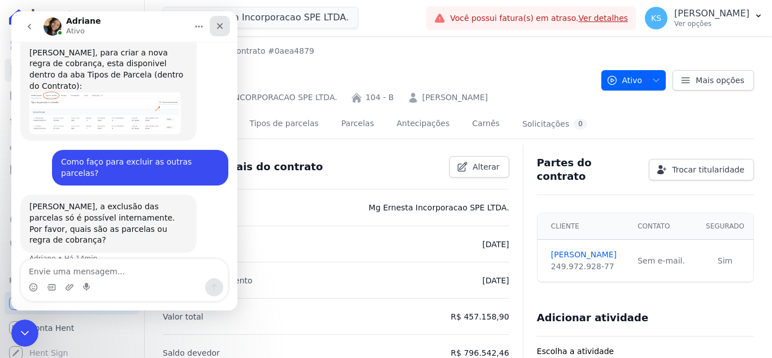
click at [220, 21] on icon "Fechar" at bounding box center [219, 25] width 9 height 9
